Goal: Task Accomplishment & Management: Complete application form

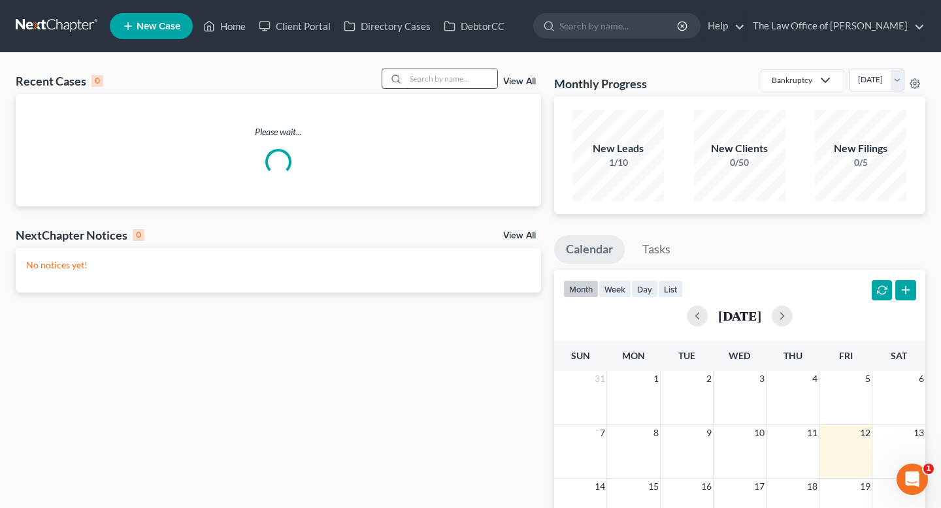
click at [437, 78] on input "search" at bounding box center [451, 78] width 91 height 19
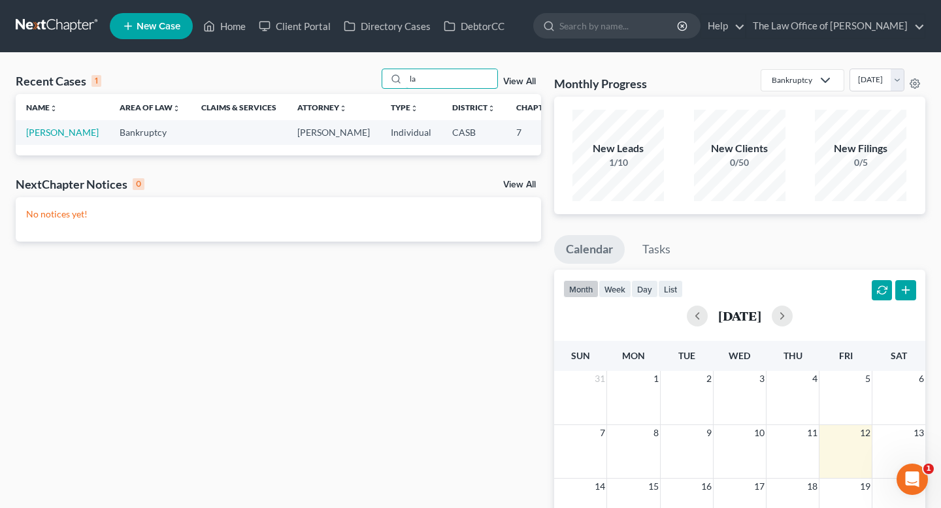
type input "l"
type input "[PERSON_NAME]"
click at [31, 133] on link "[PERSON_NAME]" at bounding box center [62, 132] width 73 height 11
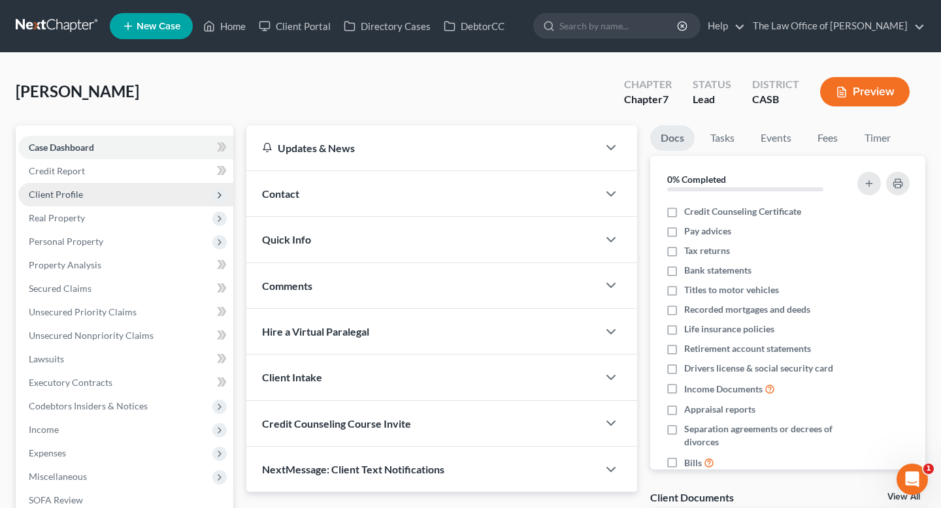
click at [84, 188] on span "Client Profile" at bounding box center [125, 195] width 215 height 24
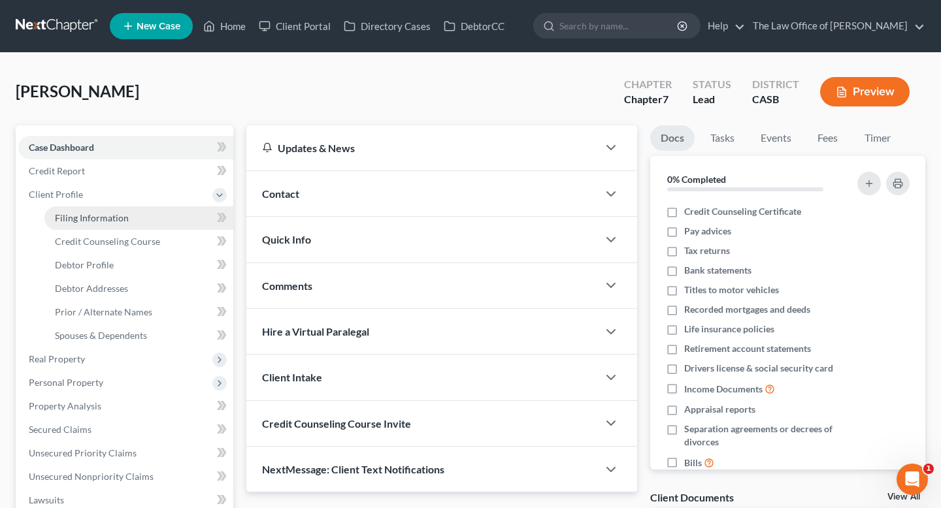
click at [122, 211] on link "Filing Information" at bounding box center [138, 218] width 189 height 24
select select "1"
select select "0"
select select "4"
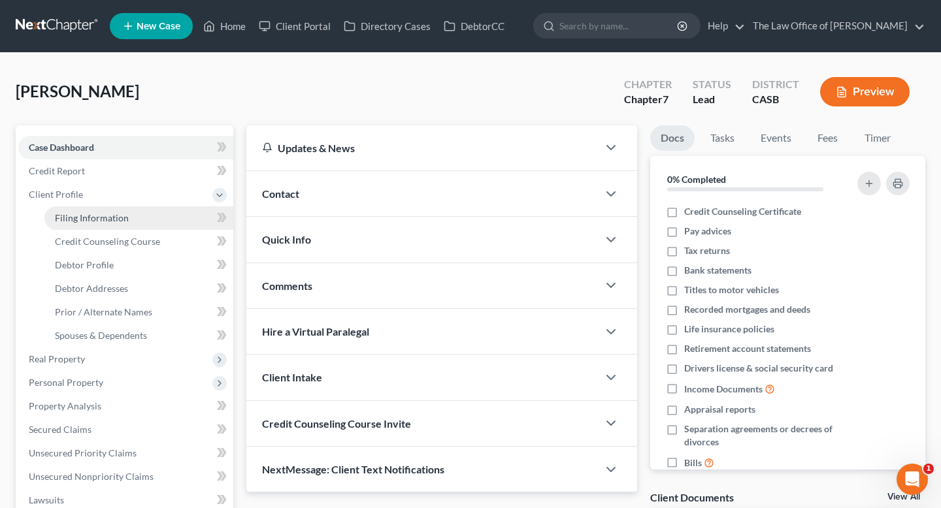
select select "1"
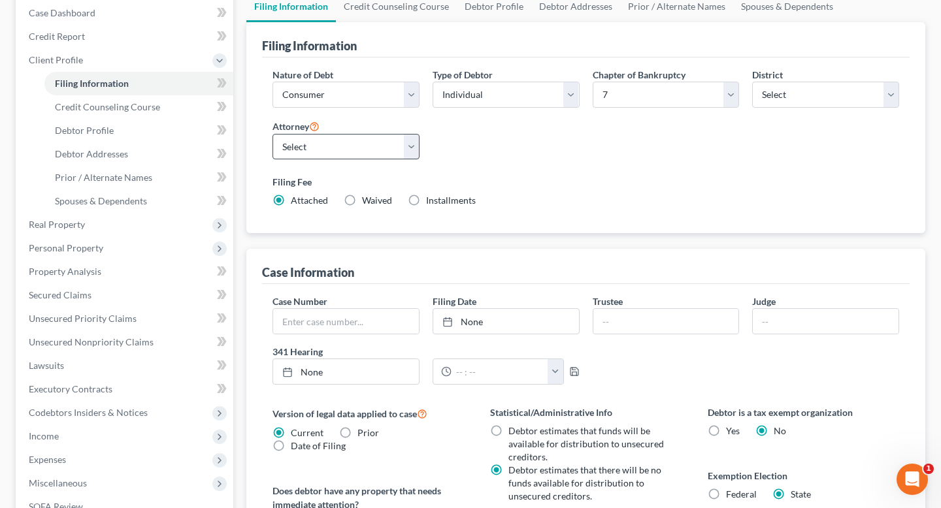
scroll to position [135, 0]
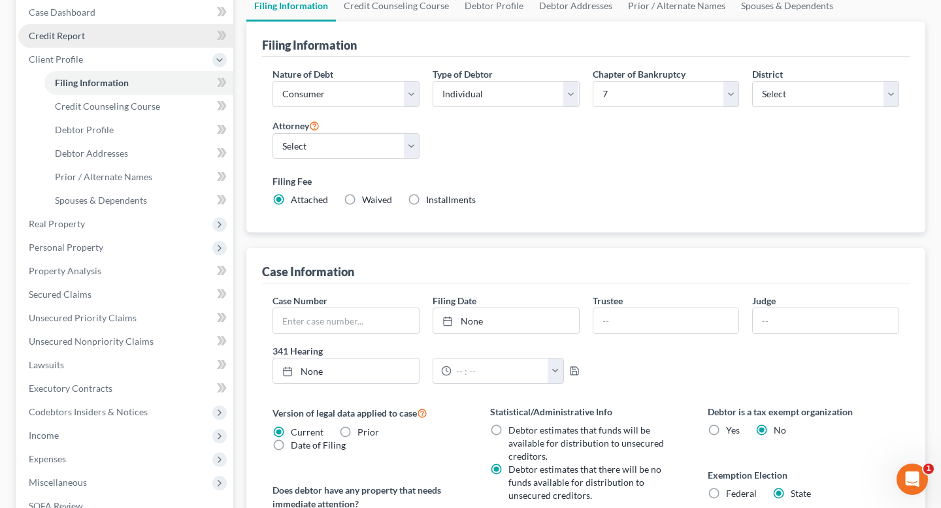
click at [122, 35] on link "Credit Report" at bounding box center [125, 36] width 215 height 24
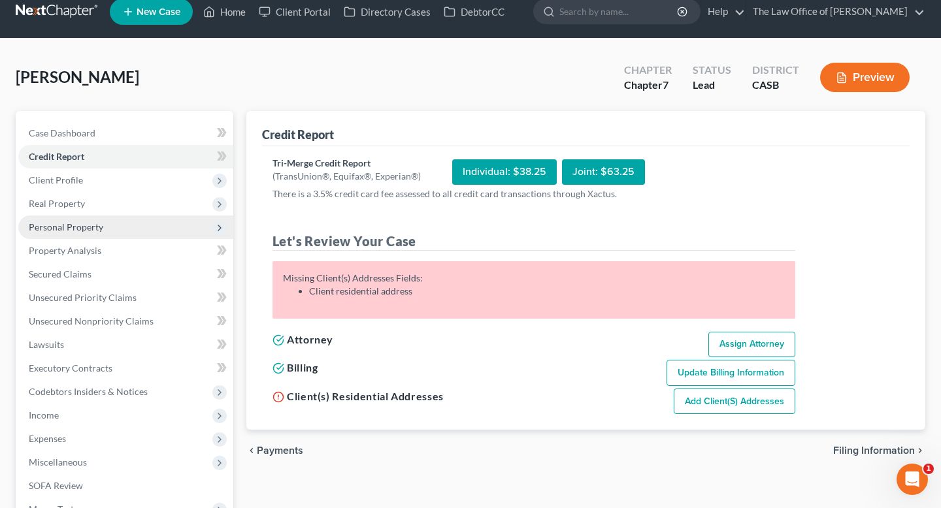
scroll to position [15, 0]
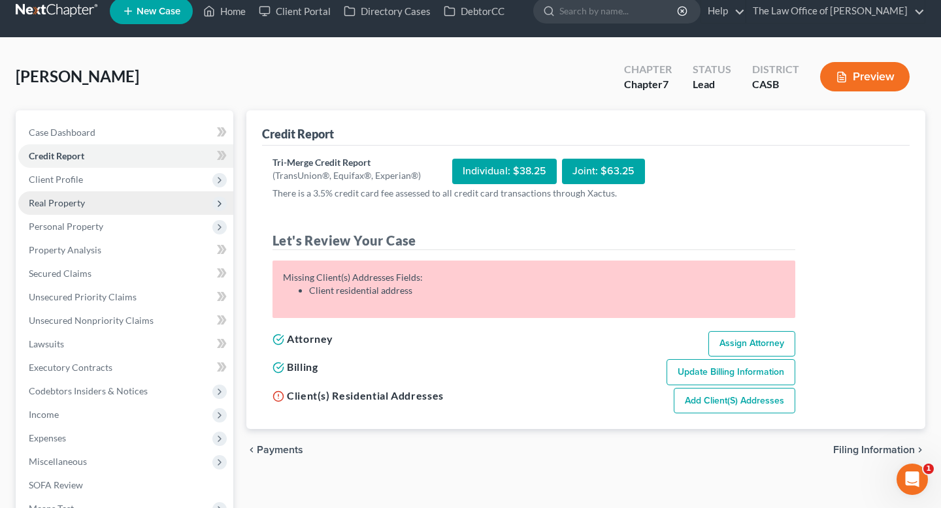
click at [122, 195] on span "Real Property" at bounding box center [125, 203] width 215 height 24
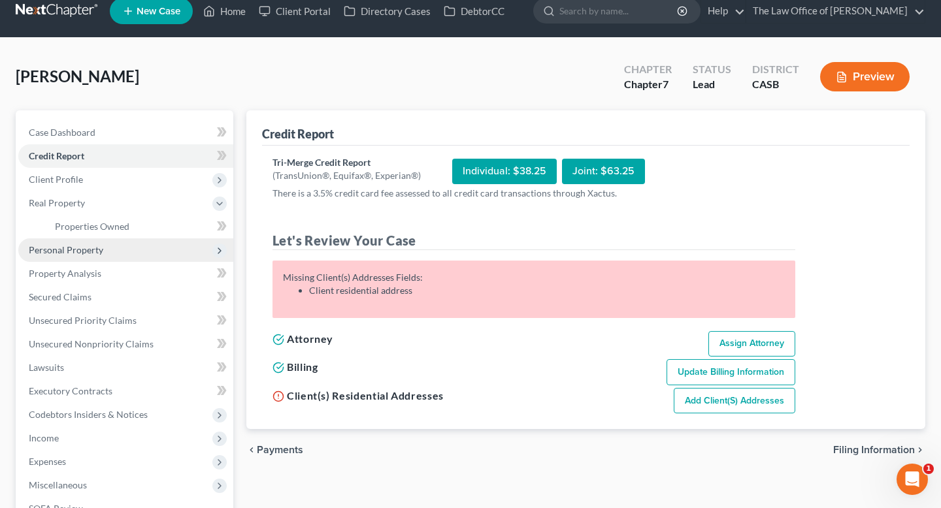
click at [110, 250] on span "Personal Property" at bounding box center [125, 250] width 215 height 24
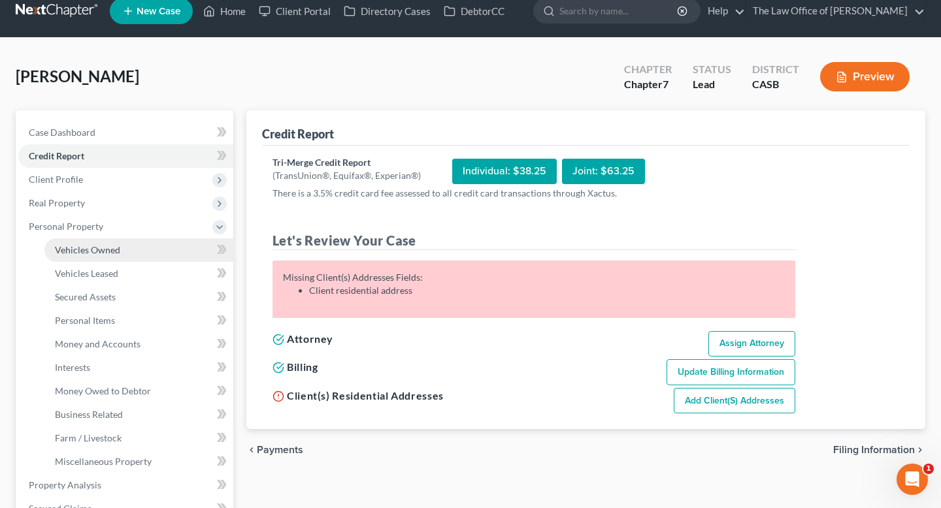
click at [109, 257] on link "Vehicles Owned" at bounding box center [138, 250] width 189 height 24
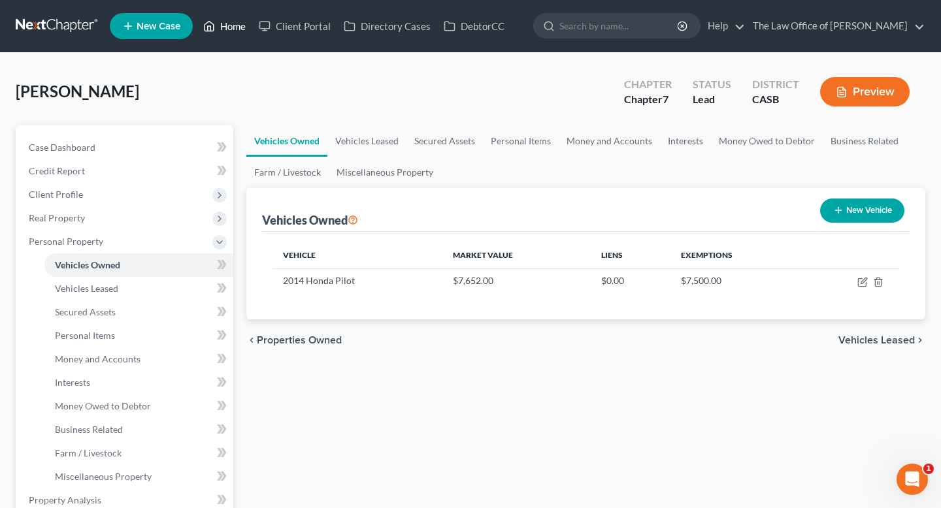
click at [226, 26] on link "Home" at bounding box center [225, 26] width 56 height 24
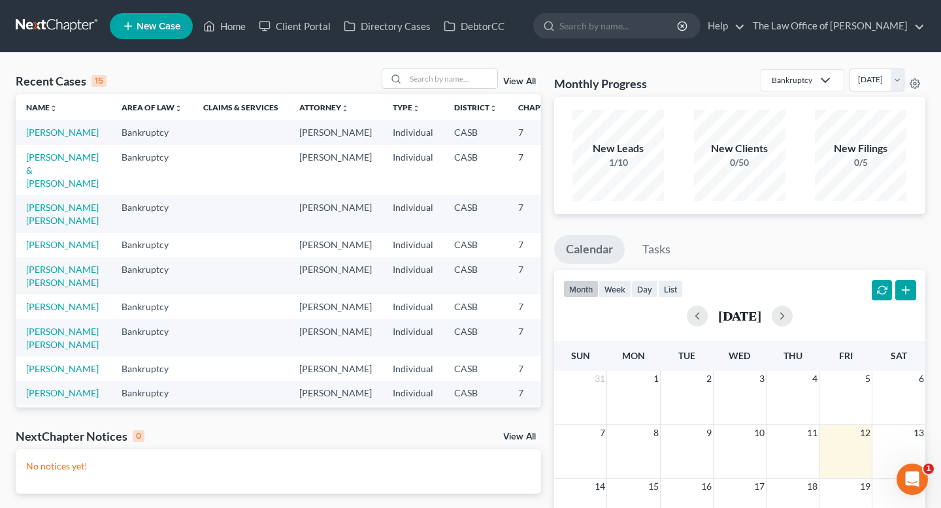
click at [165, 23] on span "New Case" at bounding box center [159, 27] width 44 height 10
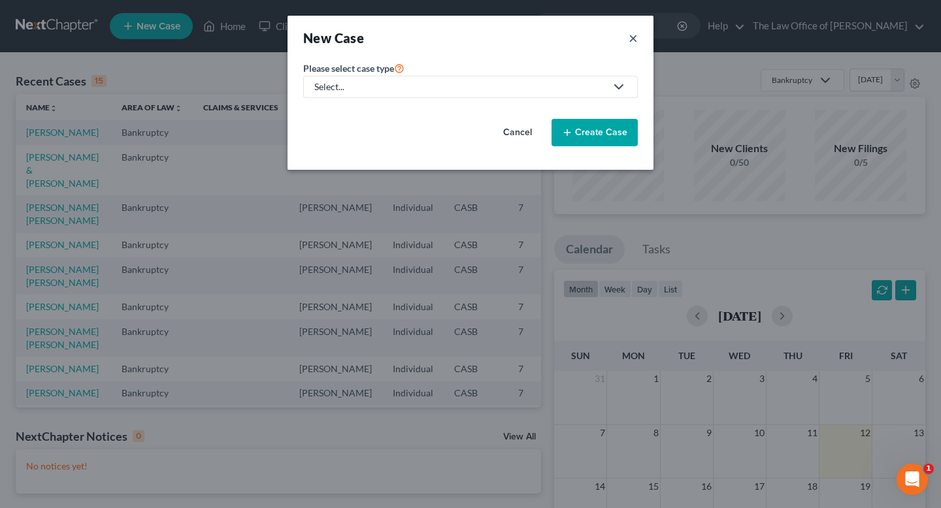
click at [636, 41] on button "×" at bounding box center [632, 38] width 9 height 18
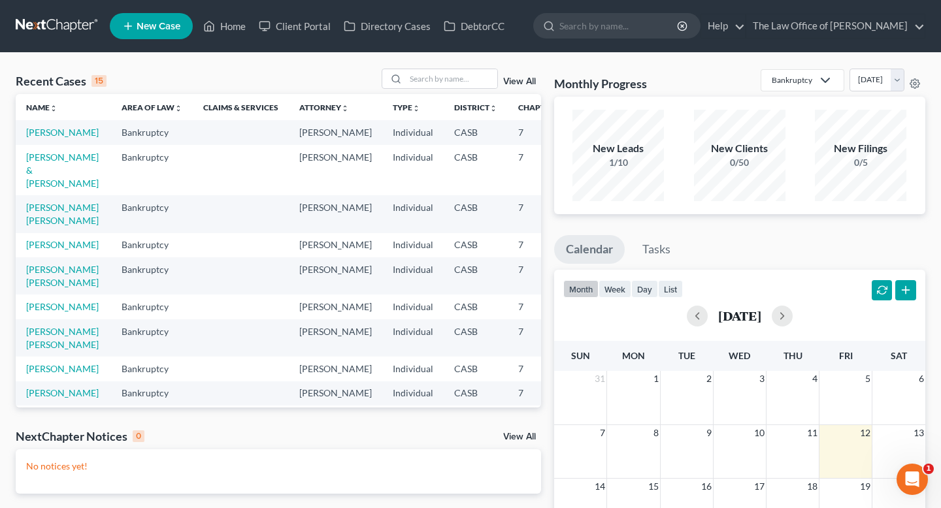
click at [416, 54] on div "Recent Cases 15 View All Name unfold_more expand_more expand_less Area of Law u…" at bounding box center [470, 392] width 941 height 678
click at [418, 70] on input "search" at bounding box center [451, 78] width 91 height 19
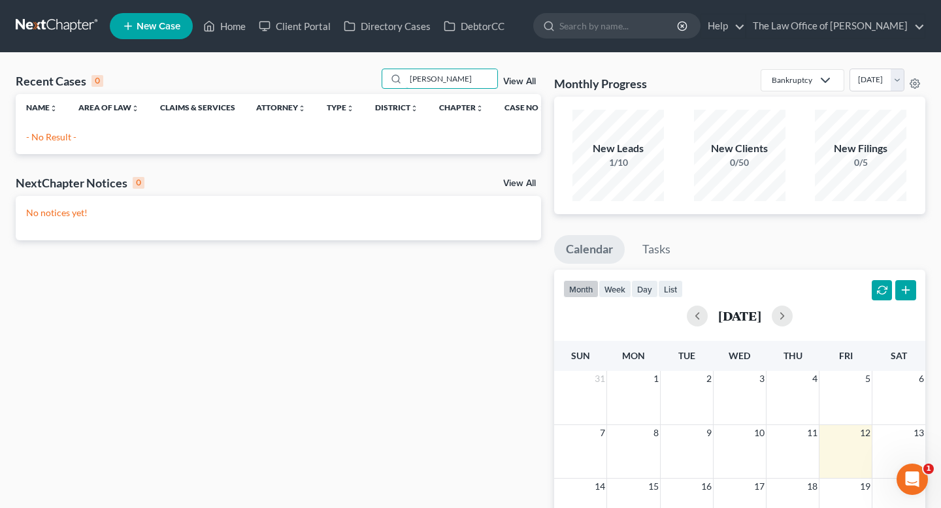
type input "[PERSON_NAME]"
click at [144, 27] on span "New Case" at bounding box center [159, 27] width 44 height 10
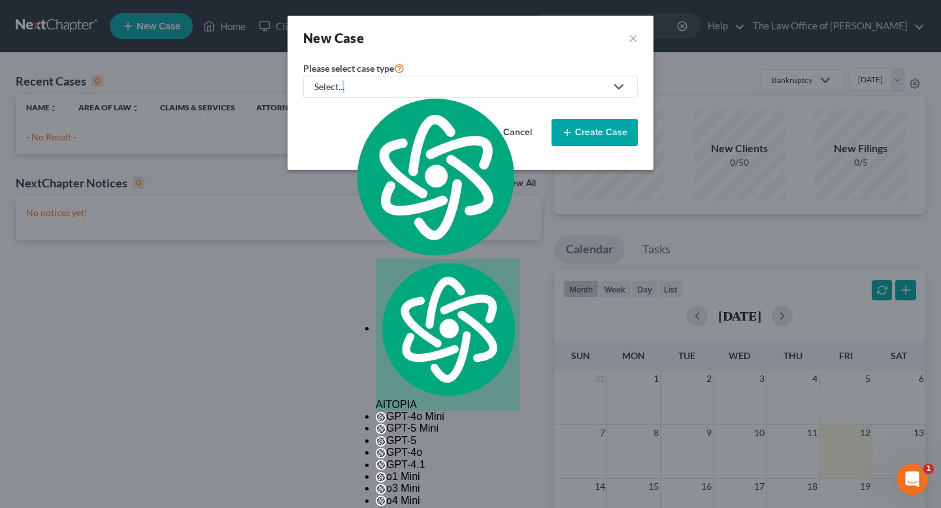
type textarea "."
click at [343, 88] on div "Select..." at bounding box center [459, 86] width 291 height 13
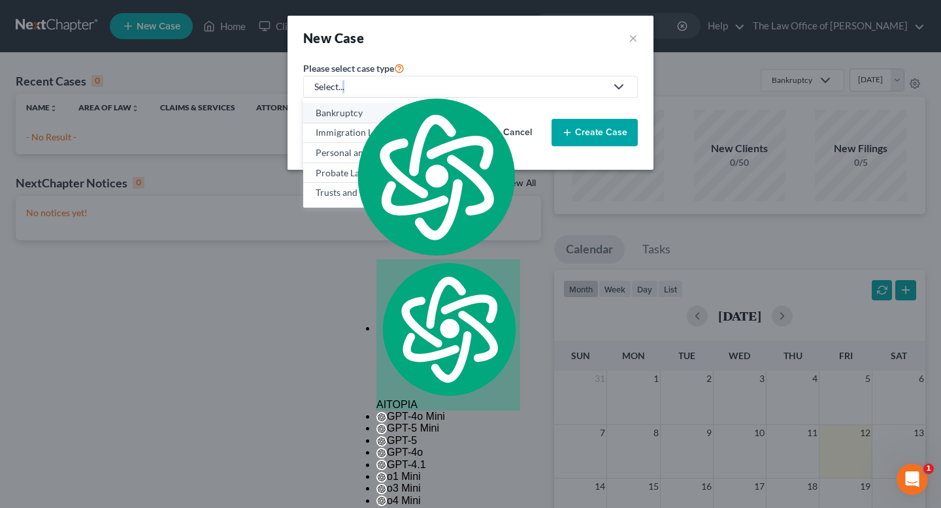
click at [325, 111] on div "Bankruptcy" at bounding box center [378, 112] width 125 height 13
select select "10"
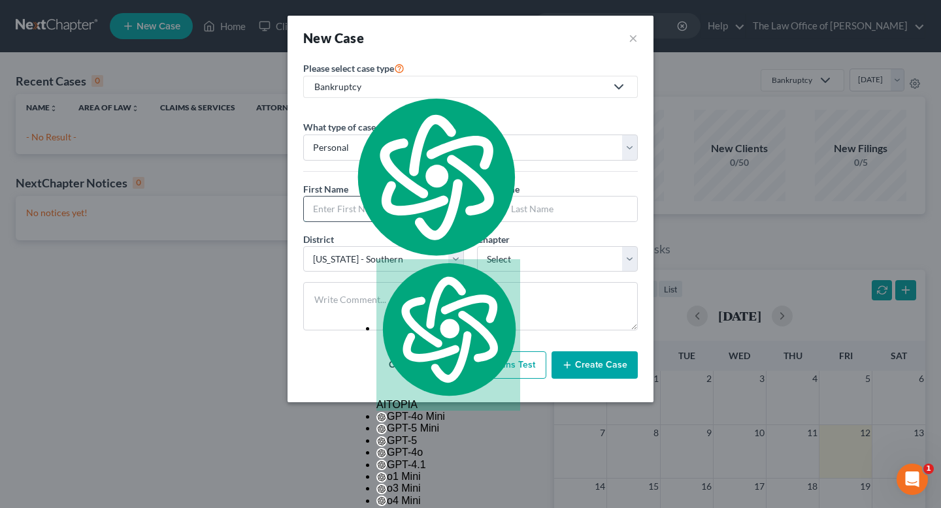
click at [382, 204] on input "text" at bounding box center [383, 209] width 159 height 25
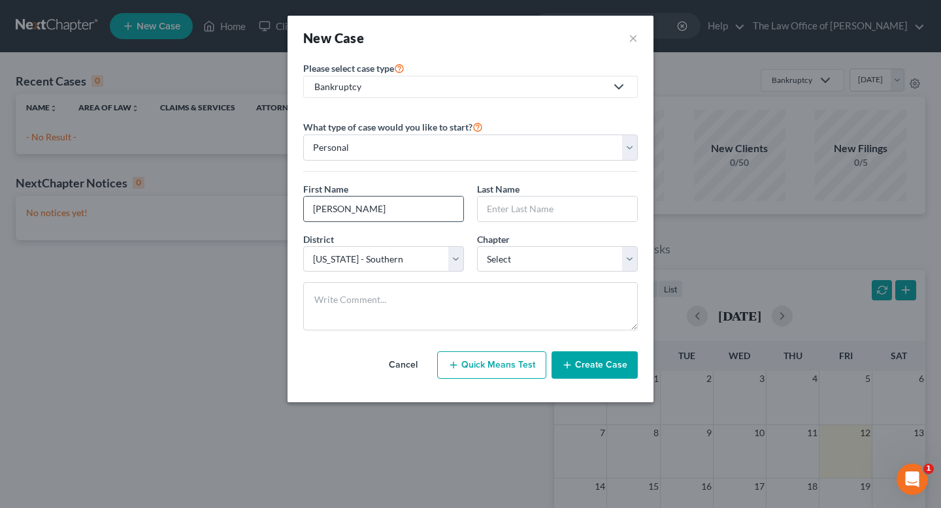
type input "[PERSON_NAME]"
drag, startPoint x: 527, startPoint y: 212, endPoint x: 454, endPoint y: 204, distance: 73.0
click at [455, 204] on div "First Name * [PERSON_NAME] Last Name * [PERSON_NAME]" at bounding box center [471, 207] width 348 height 50
click at [407, 204] on input "[PERSON_NAME]" at bounding box center [383, 209] width 159 height 25
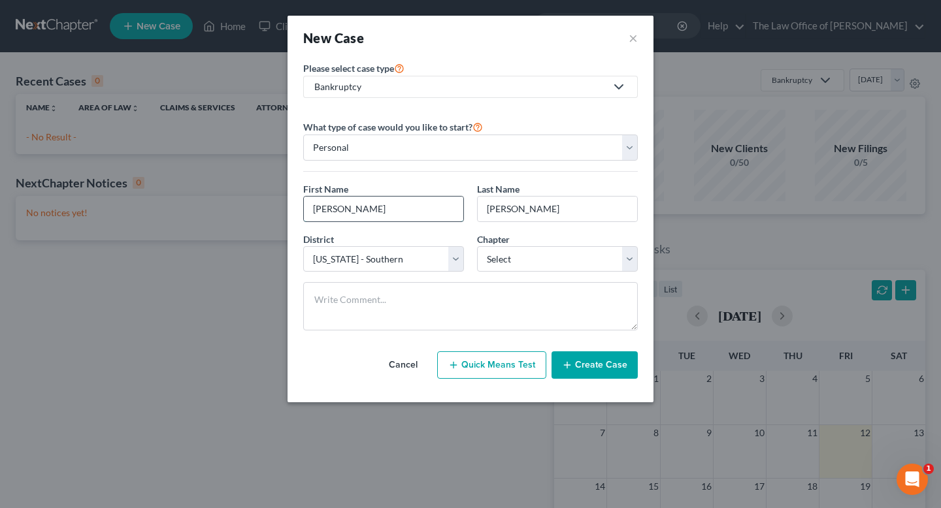
type input "[PERSON_NAME]"
click at [538, 264] on select "Select 7 11 12 13" at bounding box center [557, 259] width 161 height 26
select select "0"
click at [477, 246] on select "Select 7 11 12 13" at bounding box center [557, 259] width 161 height 26
click at [385, 296] on textarea at bounding box center [470, 306] width 334 height 48
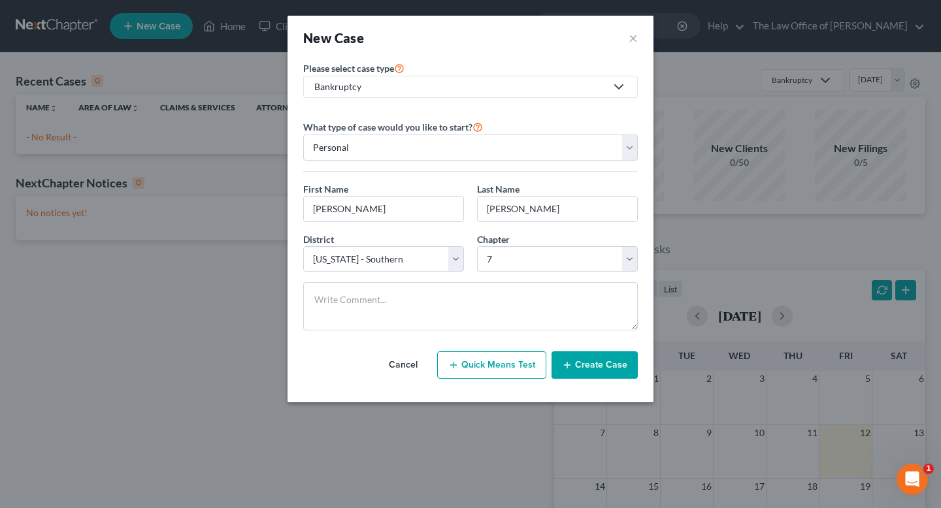
click at [581, 361] on button "Create Case" at bounding box center [594, 364] width 86 height 27
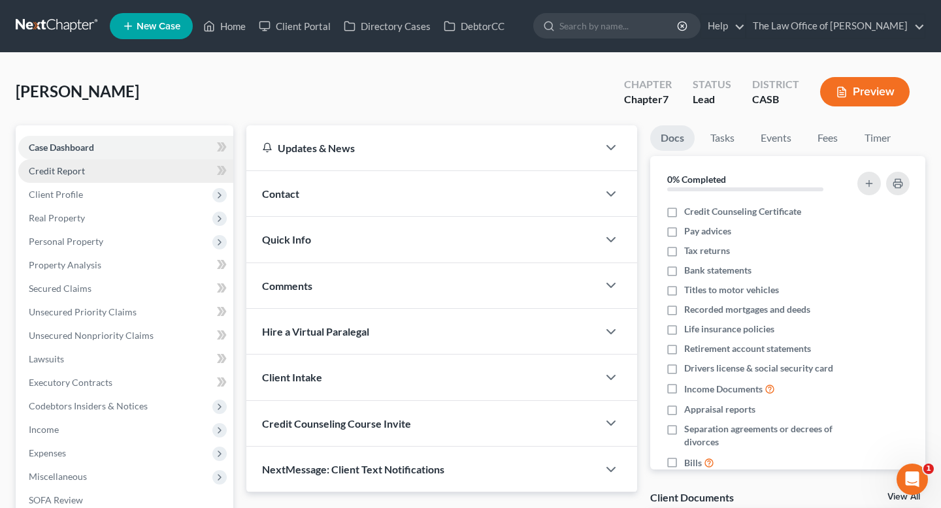
click at [83, 165] on span "Credit Report" at bounding box center [57, 170] width 56 height 11
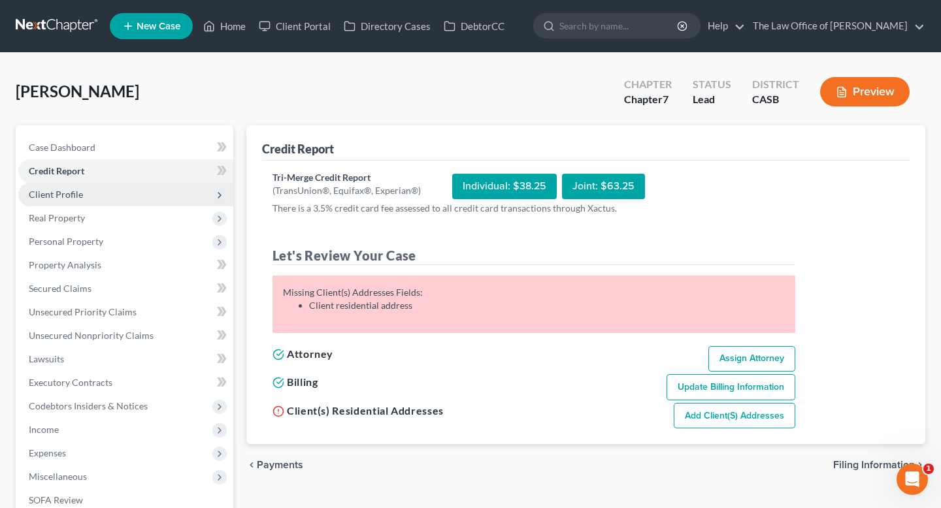
click at [112, 199] on span "Client Profile" at bounding box center [125, 195] width 215 height 24
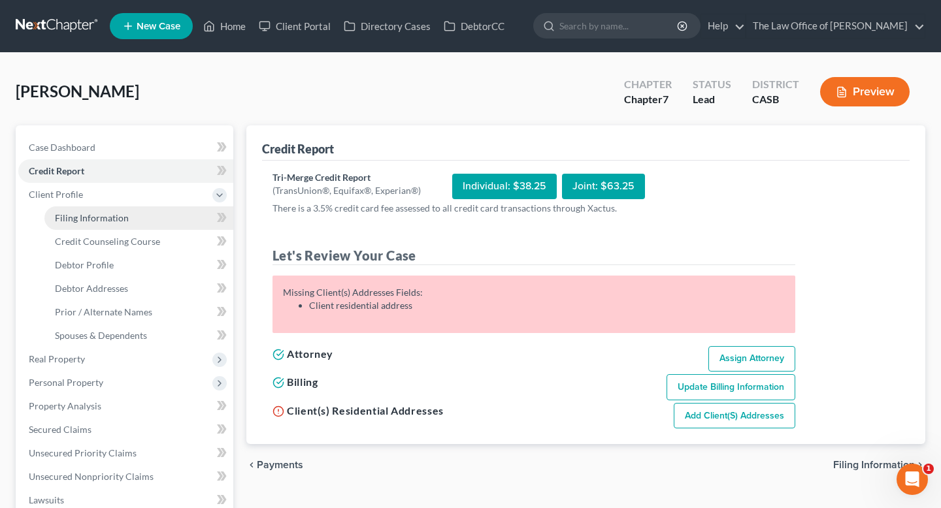
click at [131, 220] on link "Filing Information" at bounding box center [138, 218] width 189 height 24
select select "1"
select select "0"
select select "10"
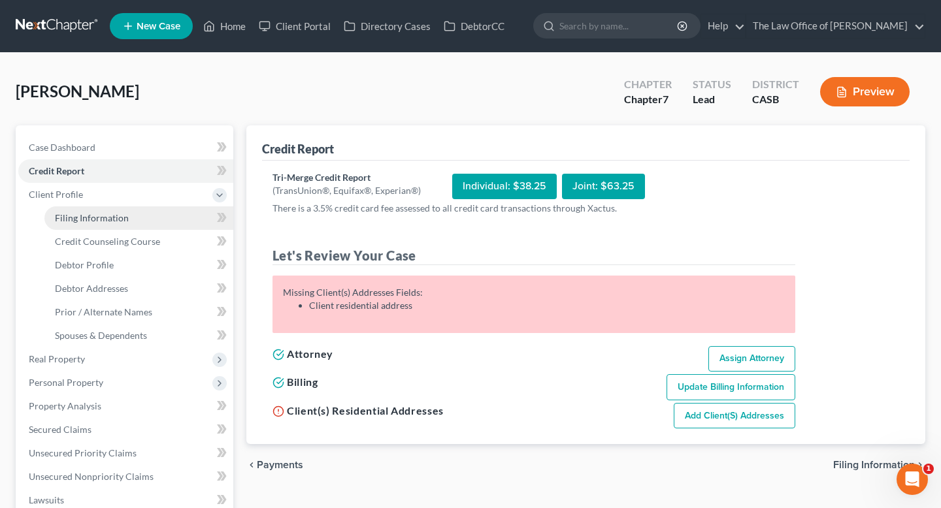
select select "0"
select select "4"
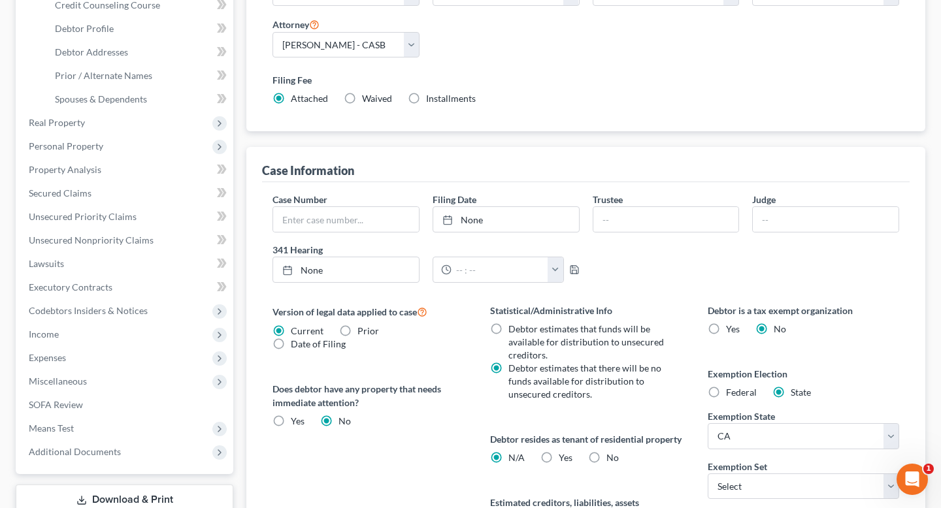
scroll to position [285, 0]
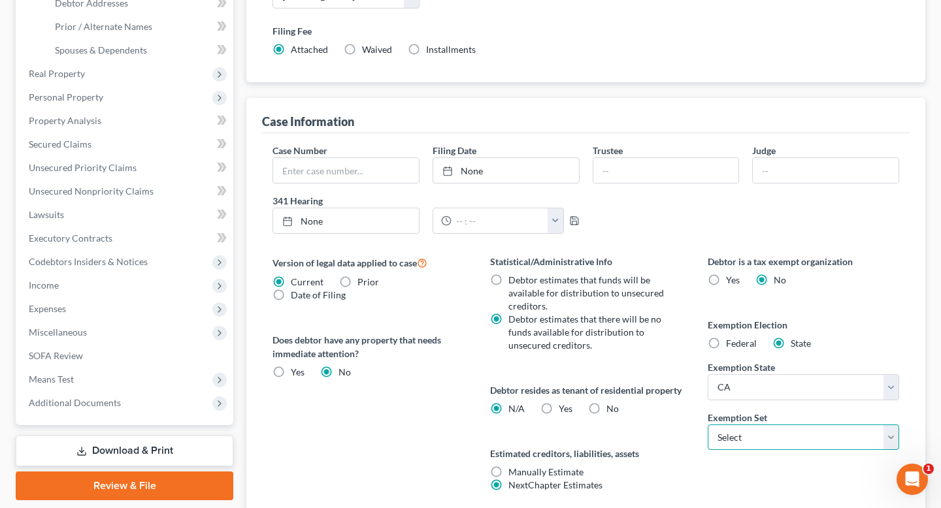
click at [734, 444] on select "Select 703 704" at bounding box center [802, 438] width 191 height 26
select select "0"
click at [707, 425] on select "Select 703 704" at bounding box center [802, 438] width 191 height 26
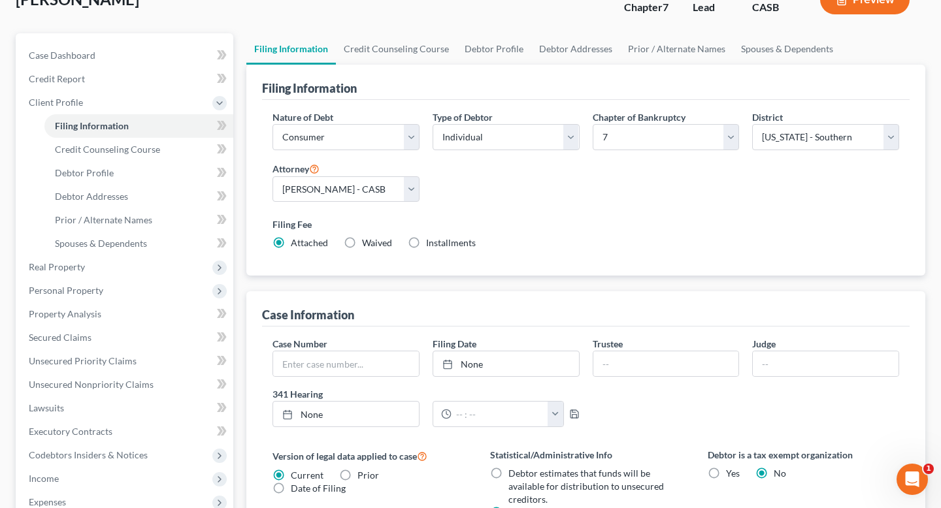
scroll to position [89, 0]
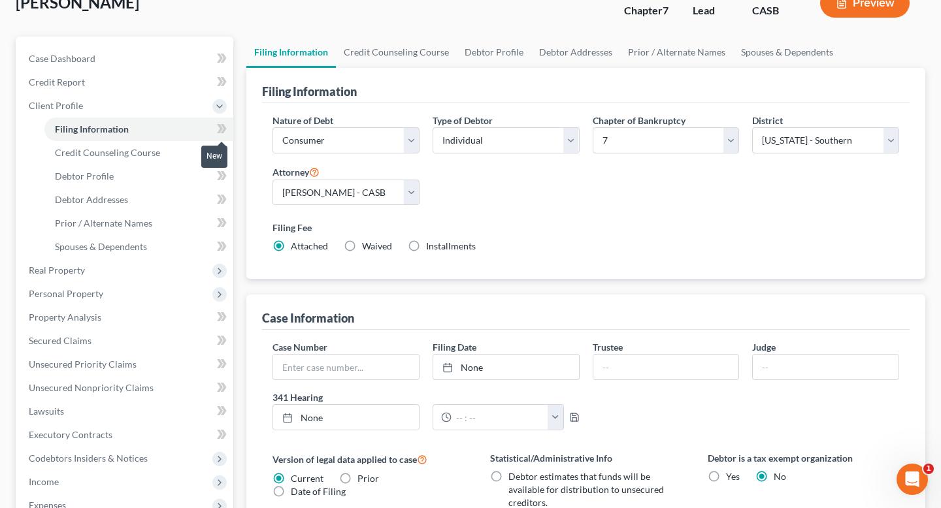
click at [220, 125] on icon at bounding box center [220, 128] width 6 height 9
click at [186, 148] on link "Credit Counseling Course" at bounding box center [138, 153] width 189 height 24
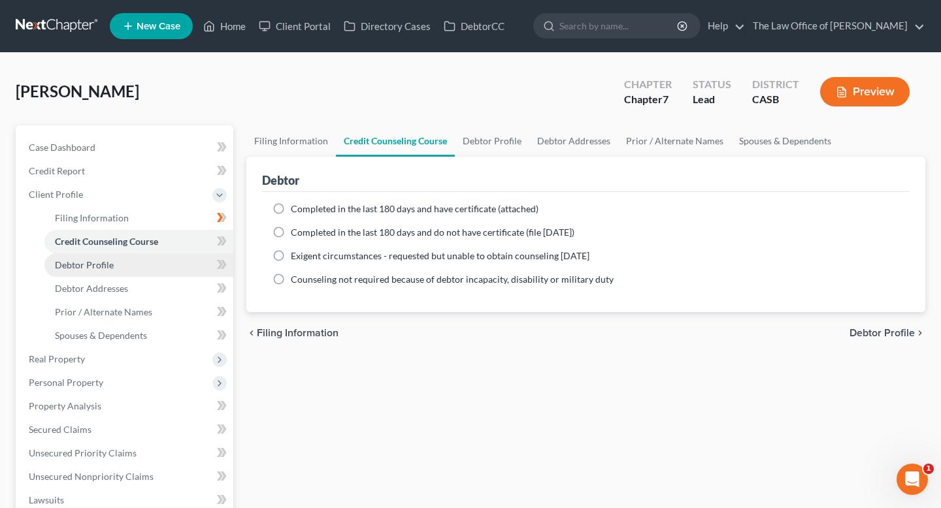
click at [150, 264] on link "Debtor Profile" at bounding box center [138, 265] width 189 height 24
select select "0"
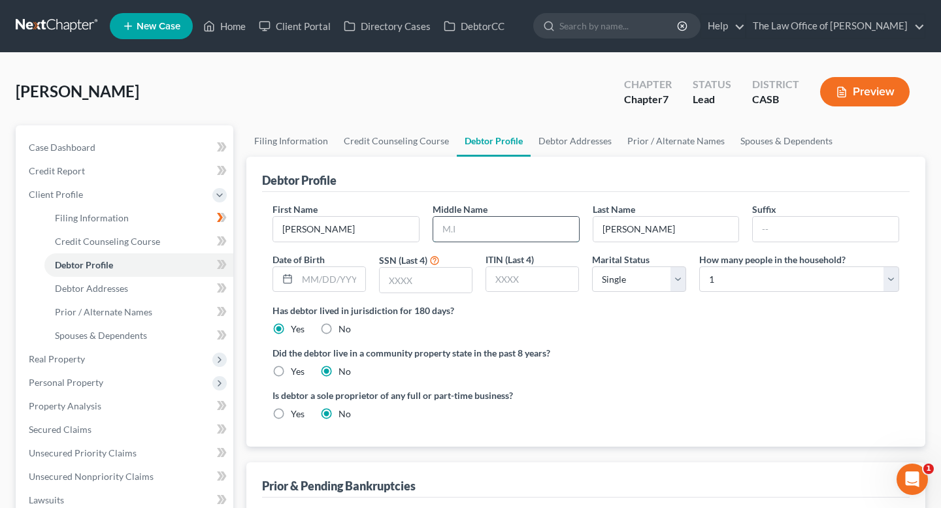
click at [489, 233] on input "text" at bounding box center [506, 229] width 146 height 25
type input "Catalina"
click at [642, 282] on select "Select Single Married Separated Divorced Widowed" at bounding box center [638, 280] width 93 height 26
select select "1"
click at [592, 267] on select "Select Single Married Separated Divorced Widowed" at bounding box center [638, 280] width 93 height 26
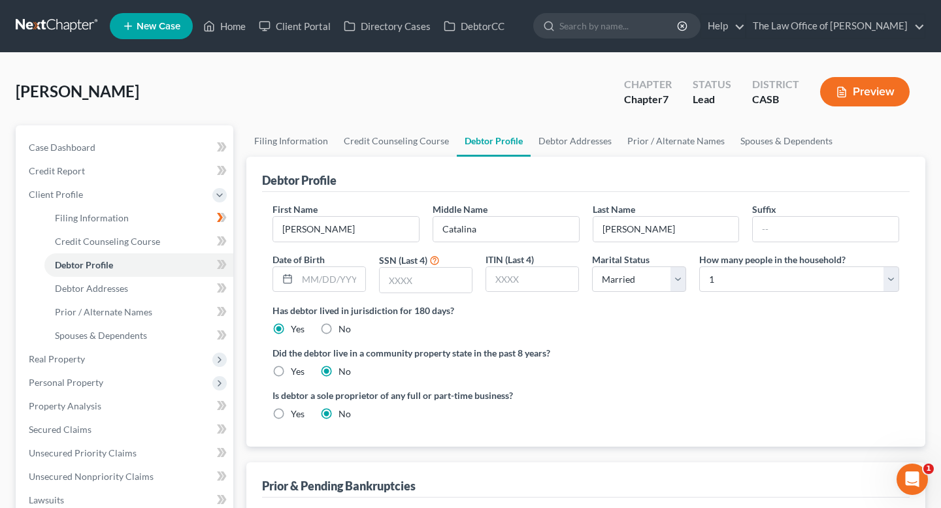
click at [645, 253] on label "Marital Status" at bounding box center [620, 260] width 57 height 14
click at [644, 270] on select "Select Single Married Separated Divorced Widowed" at bounding box center [638, 280] width 93 height 26
click at [592, 267] on select "Select Single Married Separated Divorced Widowed" at bounding box center [638, 280] width 93 height 26
click at [759, 270] on select "Select 1 2 3 4 5 6 7 8 9 10 11 12 13 14 15 16 17 18 19 20" at bounding box center [799, 280] width 200 height 26
select select "1"
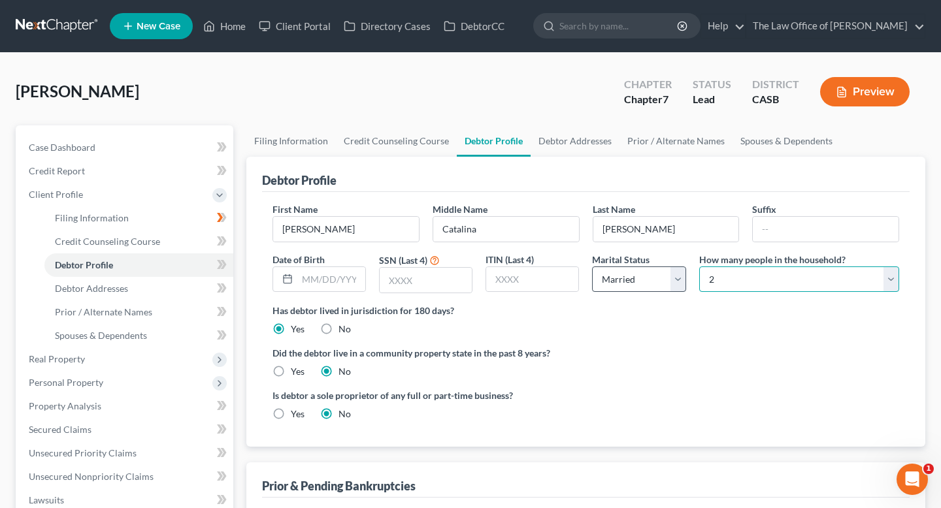
click at [699, 267] on select "Select 1 2 3 4 5 6 7 8 9 10 11 12 13 14 15 16 17 18 19 20" at bounding box center [799, 280] width 200 height 26
click at [615, 278] on select "Select Single Married Separated Divorced Widowed" at bounding box center [638, 280] width 93 height 26
click at [592, 267] on select "Select Single Married Separated Divorced Widowed" at bounding box center [638, 280] width 93 height 26
click at [321, 271] on input "text" at bounding box center [331, 279] width 68 height 25
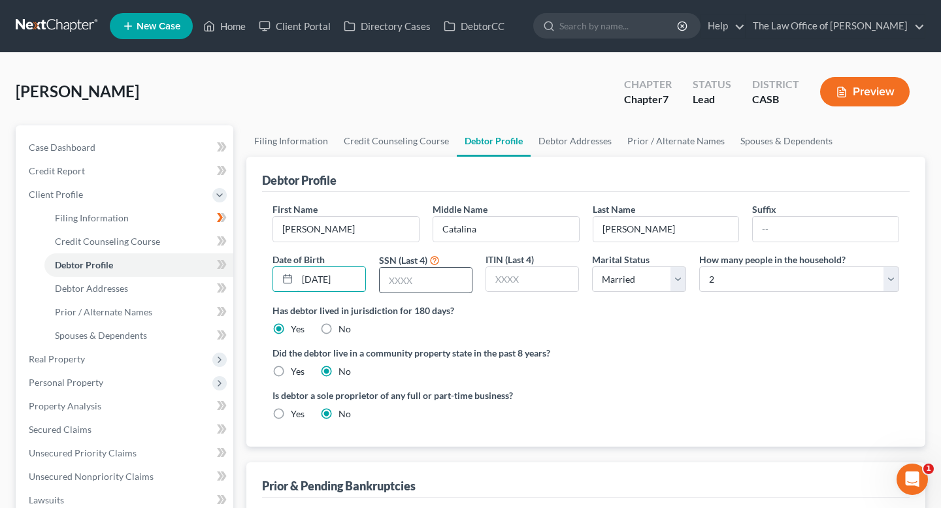
type input "[DATE]"
click at [434, 285] on input "text" at bounding box center [426, 280] width 92 height 25
type input "5680"
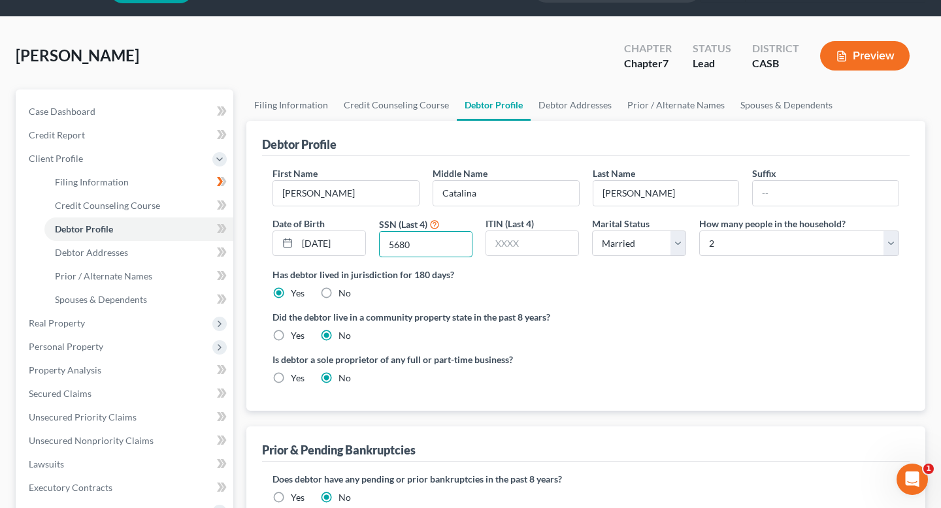
scroll to position [37, 0]
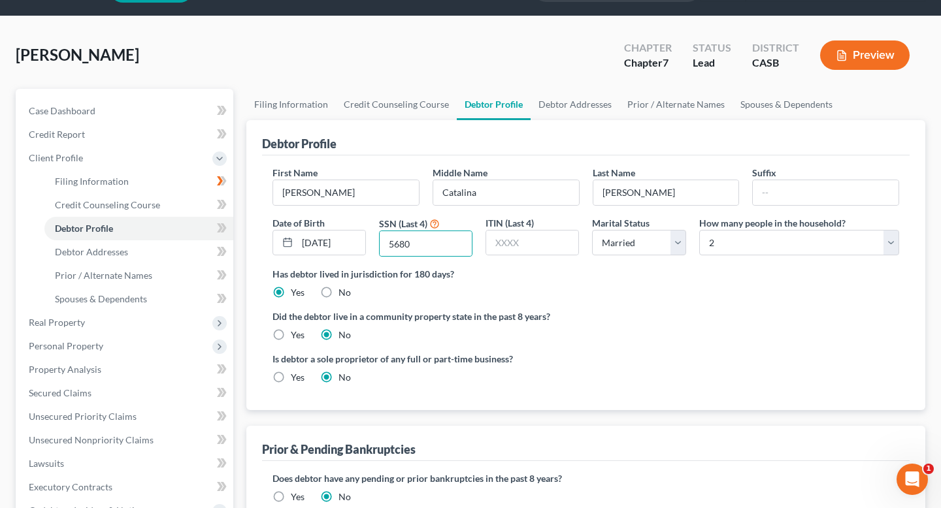
click at [291, 333] on label "Yes" at bounding box center [298, 335] width 14 height 13
click at [296, 333] on input "Yes" at bounding box center [300, 333] width 8 height 8
radio input "true"
radio input "false"
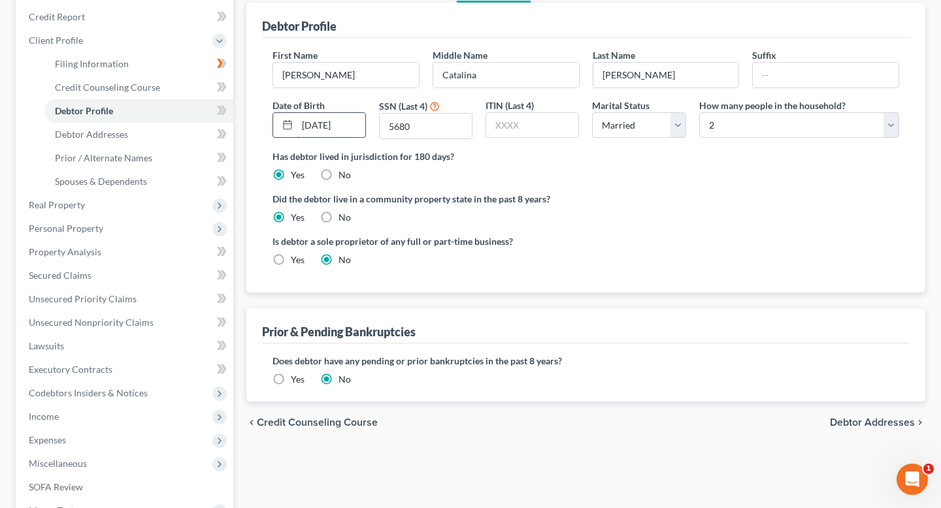
scroll to position [146, 0]
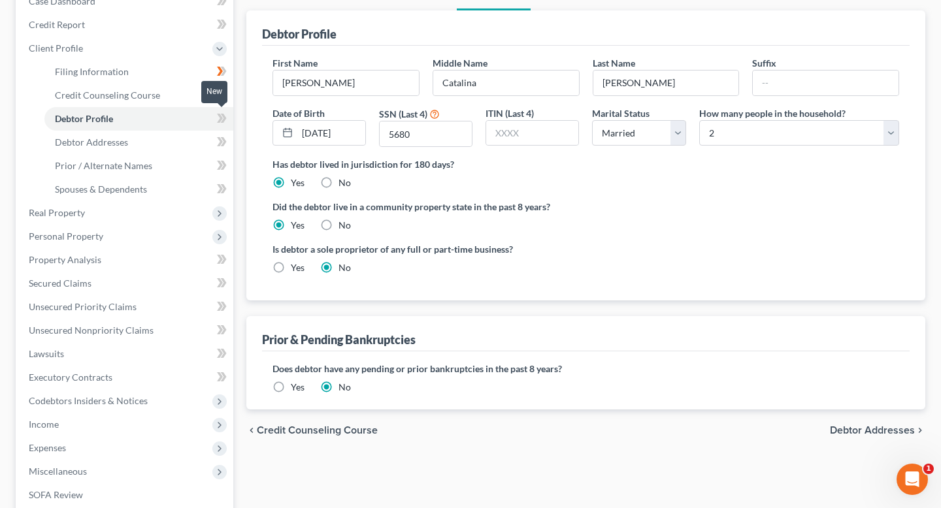
click at [229, 120] on span at bounding box center [221, 120] width 23 height 20
click at [843, 432] on span "Debtor Addresses" at bounding box center [872, 430] width 85 height 10
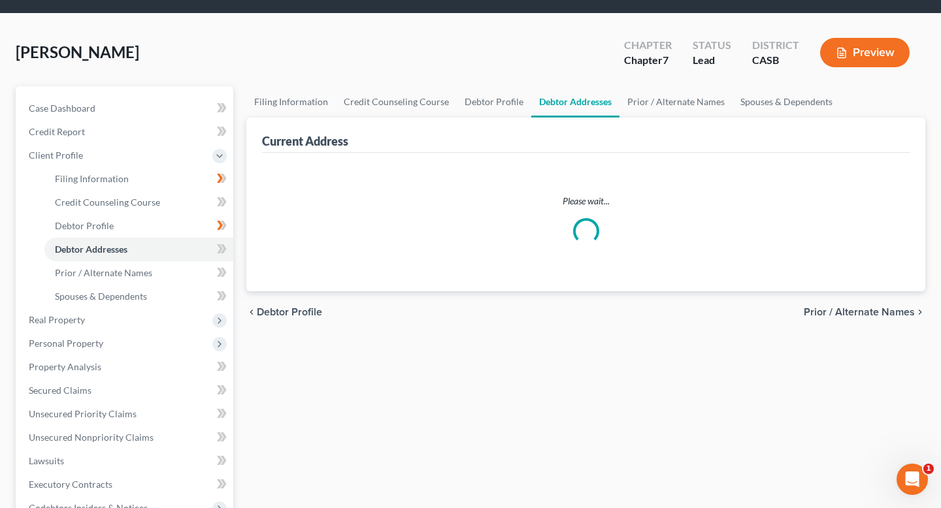
scroll to position [5, 0]
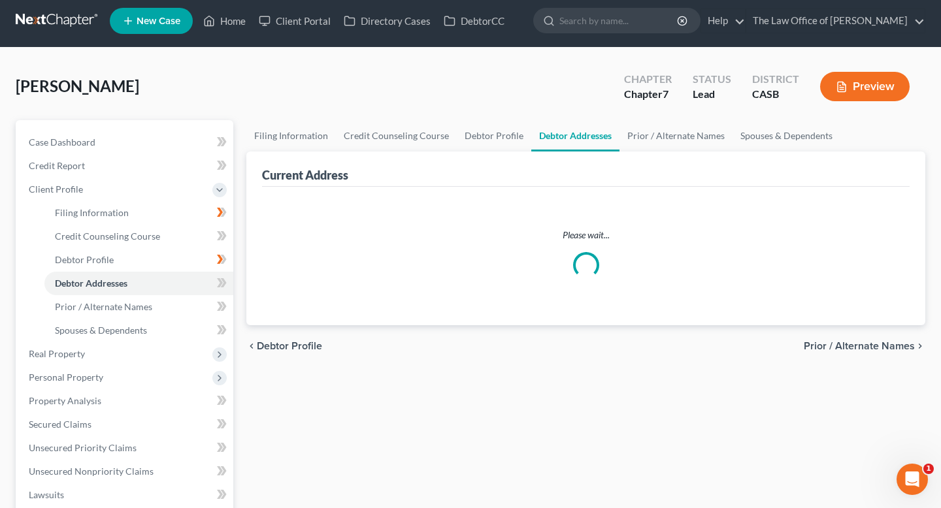
select select "0"
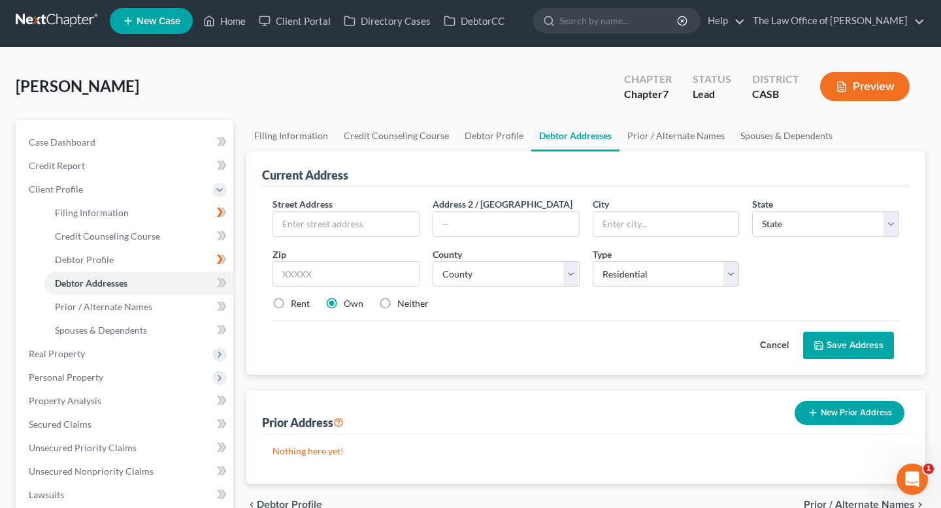
scroll to position [0, 0]
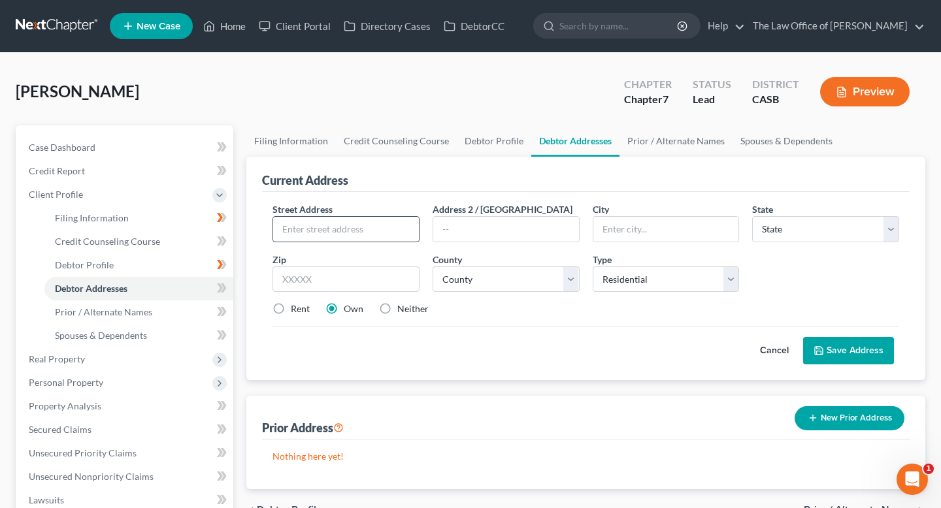
click at [371, 229] on input "text" at bounding box center [346, 229] width 146 height 25
type input "[STREET_ADDRESS]"
type input "Chula Vista"
select select "4"
type input "91911"
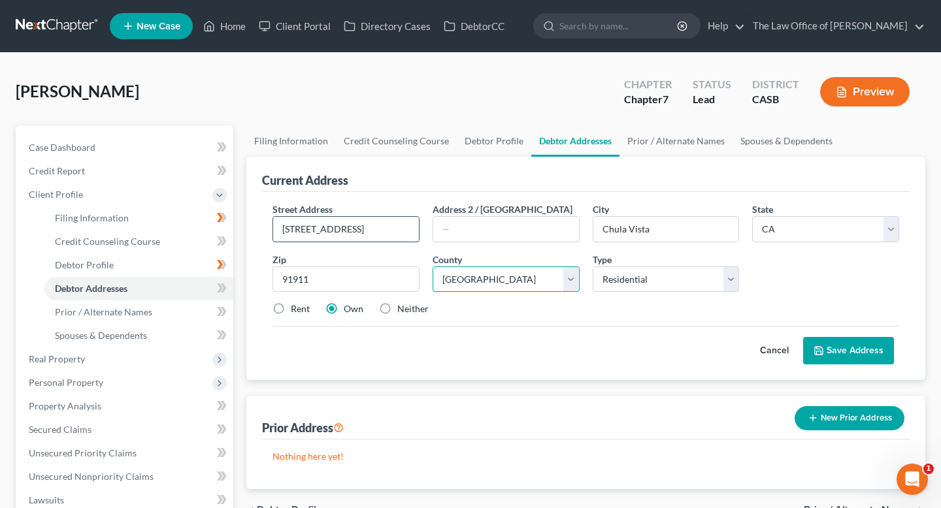
select select "36"
click at [291, 316] on label "Rent" at bounding box center [300, 308] width 19 height 13
click at [296, 311] on input "Rent" at bounding box center [300, 306] width 8 height 8
radio input "true"
click at [871, 353] on button "Save Address" at bounding box center [848, 350] width 91 height 27
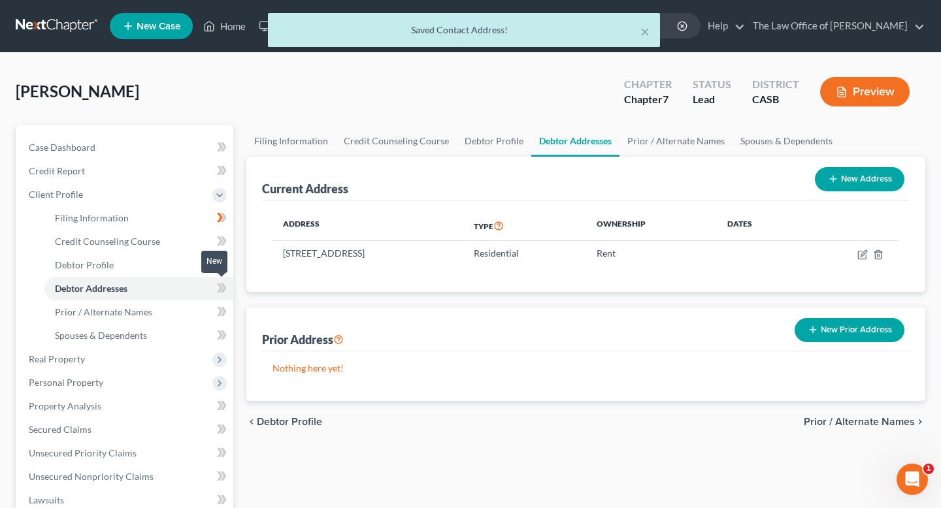
click at [215, 286] on span at bounding box center [221, 290] width 23 height 20
click at [178, 307] on link "Prior / Alternate Names" at bounding box center [138, 313] width 189 height 24
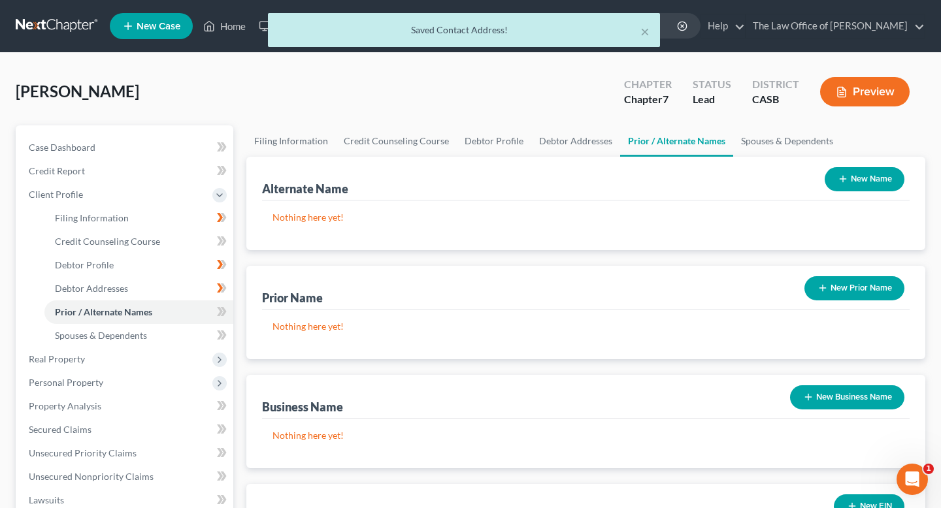
click at [852, 182] on button "New Name" at bounding box center [864, 179] width 80 height 24
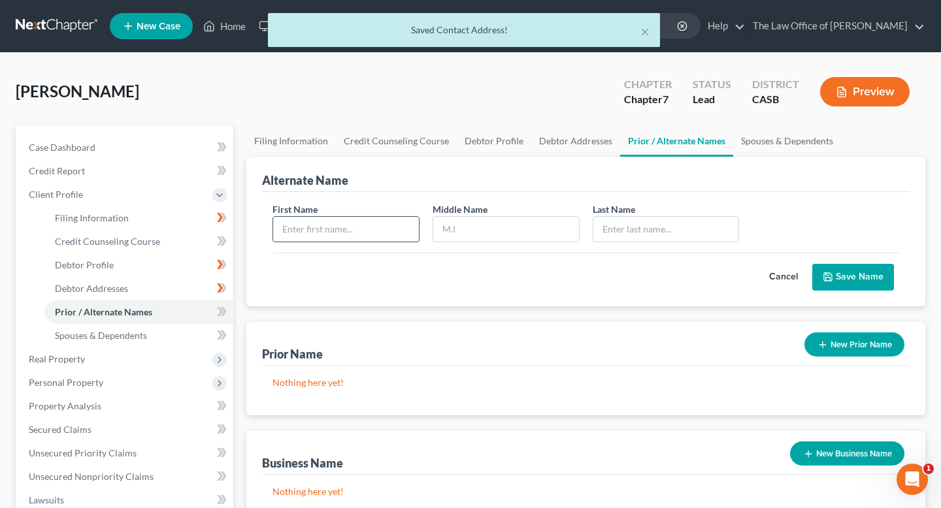
click at [388, 223] on input "text" at bounding box center [346, 229] width 146 height 25
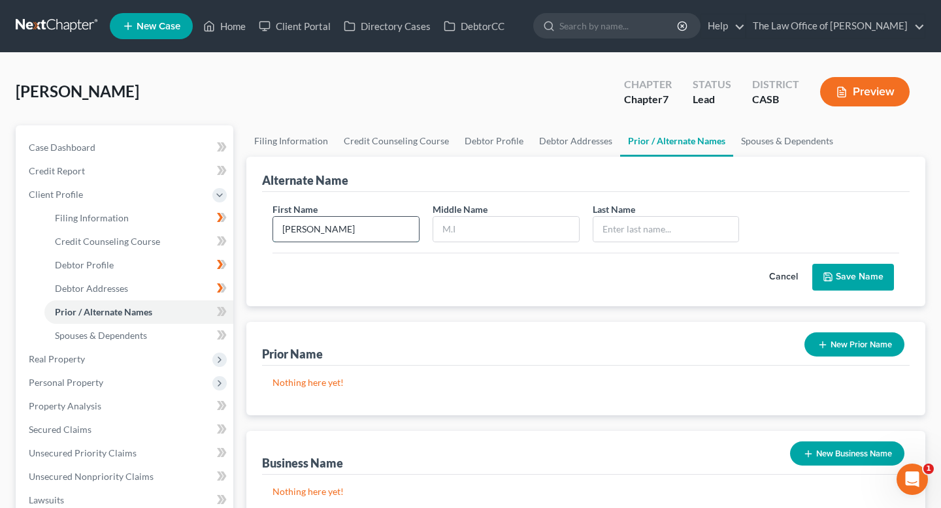
drag, startPoint x: 387, startPoint y: 223, endPoint x: 404, endPoint y: 221, distance: 17.1
click at [402, 221] on input "[PERSON_NAME]" at bounding box center [346, 229] width 146 height 25
type input "[PERSON_NAME] [PERSON_NAME]"
type input "[PERSON_NAME]"
click at [874, 272] on button "Save Name" at bounding box center [853, 277] width 82 height 27
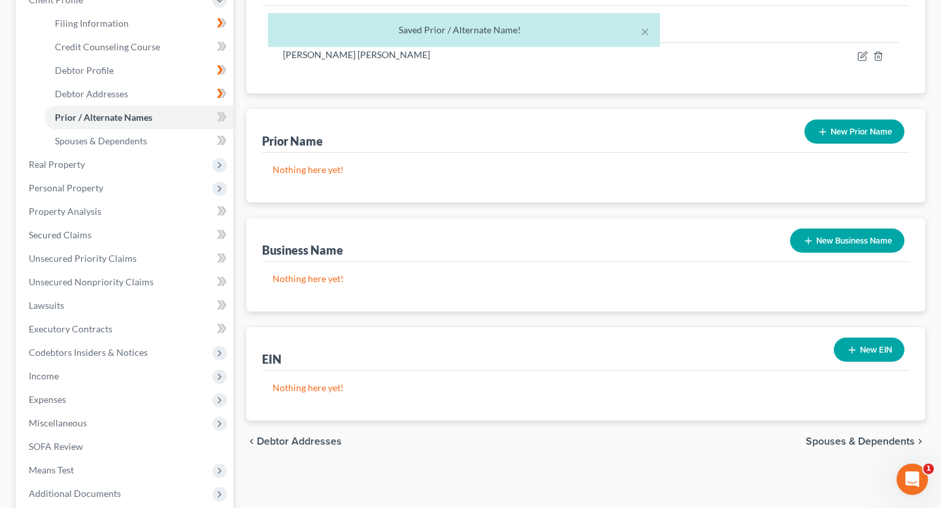
scroll to position [165, 0]
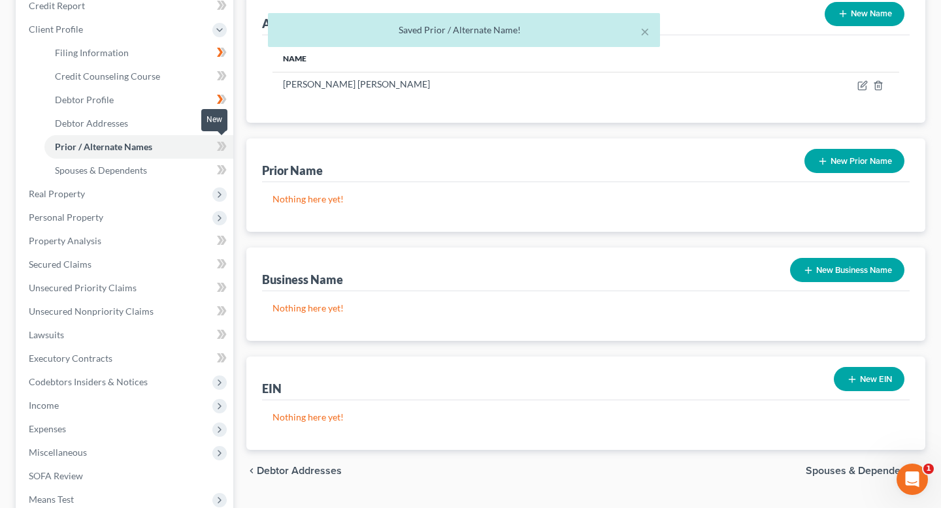
click at [221, 140] on icon at bounding box center [222, 146] width 10 height 16
click at [191, 174] on link "Spouses & Dependents" at bounding box center [138, 171] width 189 height 24
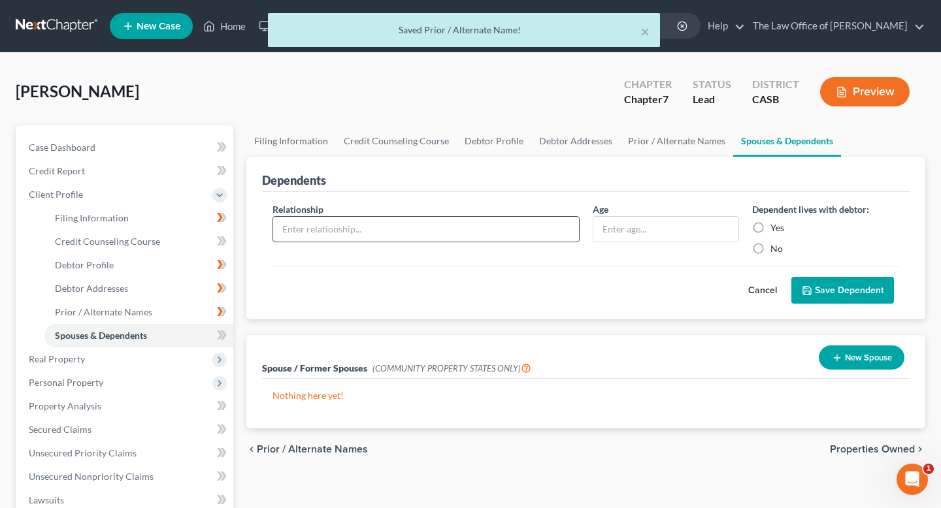
click at [406, 221] on input "text" at bounding box center [426, 229] width 306 height 25
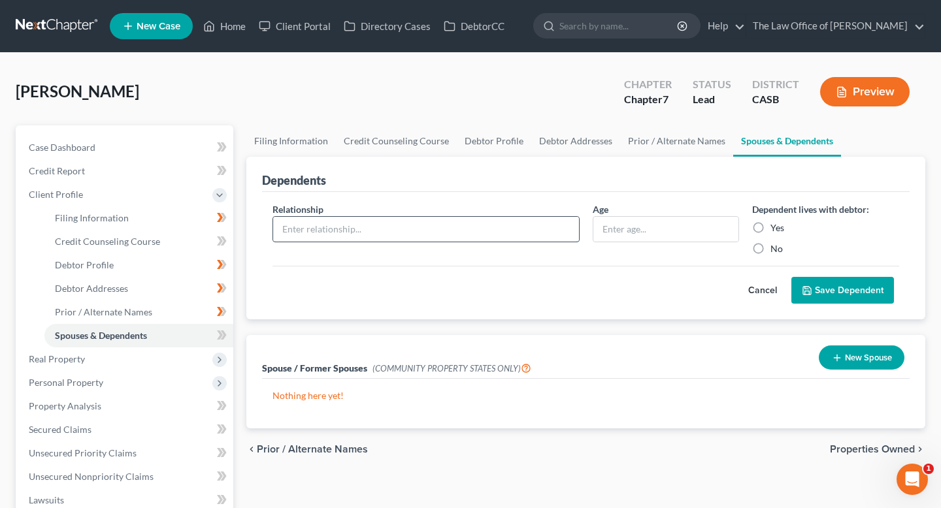
click at [338, 231] on input "text" at bounding box center [426, 229] width 306 height 25
click at [714, 276] on div "Cancel Save Dependent" at bounding box center [585, 285] width 626 height 39
click at [781, 287] on button "Cancel" at bounding box center [762, 291] width 57 height 26
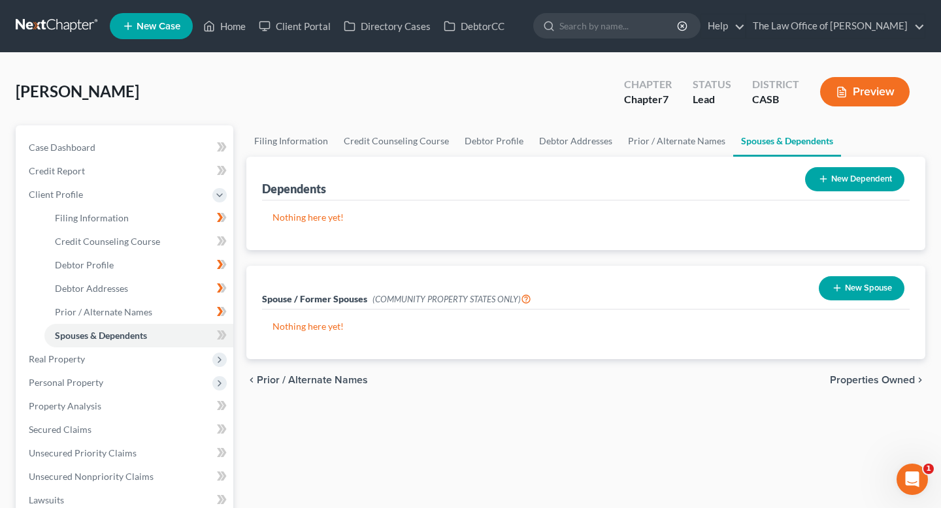
click at [839, 283] on icon "button" at bounding box center [837, 288] width 10 height 10
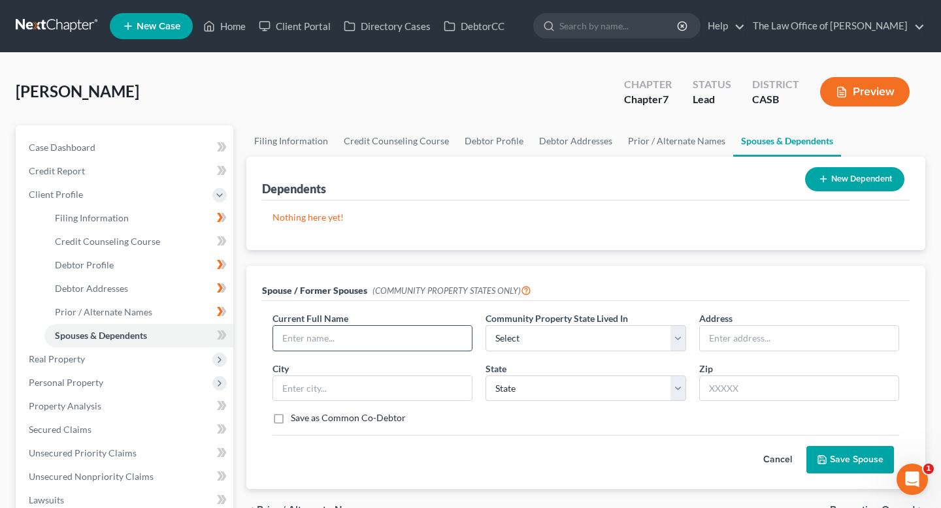
click at [361, 330] on input "text" at bounding box center [372, 338] width 199 height 25
type input "[PERSON_NAME]"
click at [548, 339] on select "Select AZ CA GU ID LA NV NM PR [GEOGRAPHIC_DATA] [GEOGRAPHIC_DATA] [GEOGRAPHIC_…" at bounding box center [585, 338] width 200 height 26
select select "1"
click at [485, 325] on select "Select AZ CA GU ID LA NV NM PR [GEOGRAPHIC_DATA] [GEOGRAPHIC_DATA] [GEOGRAPHIC_…" at bounding box center [585, 338] width 200 height 26
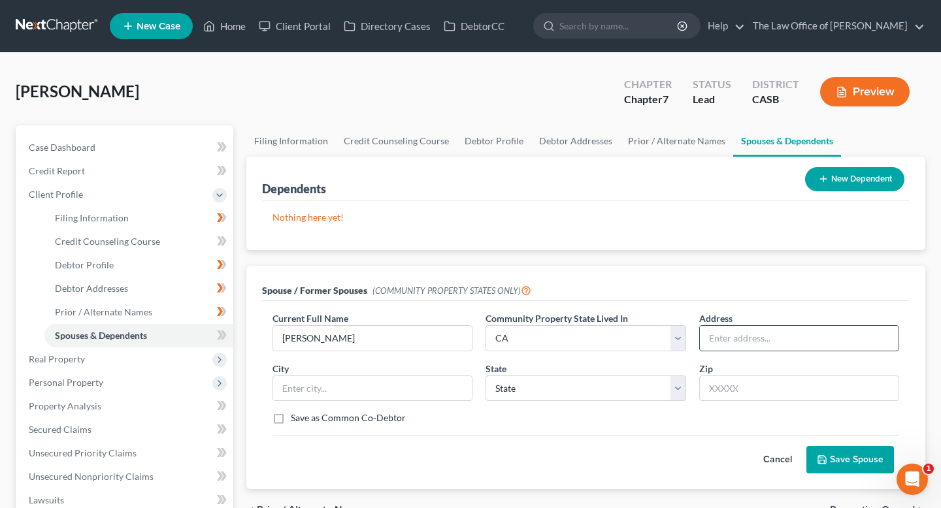
click at [749, 338] on input "text" at bounding box center [799, 338] width 199 height 25
type input "[STREET_ADDRESS]"
type input "Chula Vista"
select select "4"
type input "91911"
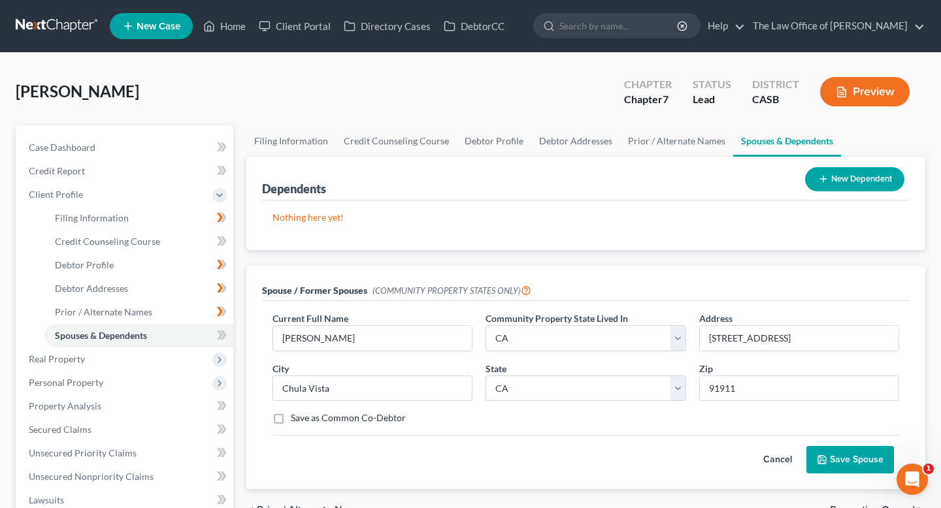
click at [871, 457] on button "Save Spouse" at bounding box center [850, 459] width 88 height 27
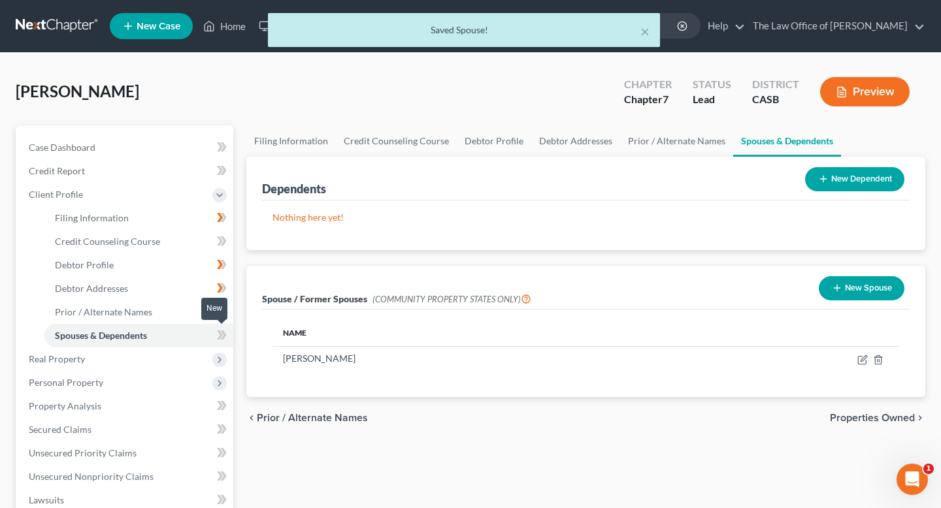
click at [214, 334] on span at bounding box center [221, 337] width 23 height 20
click at [175, 357] on span "Real Property" at bounding box center [125, 360] width 215 height 24
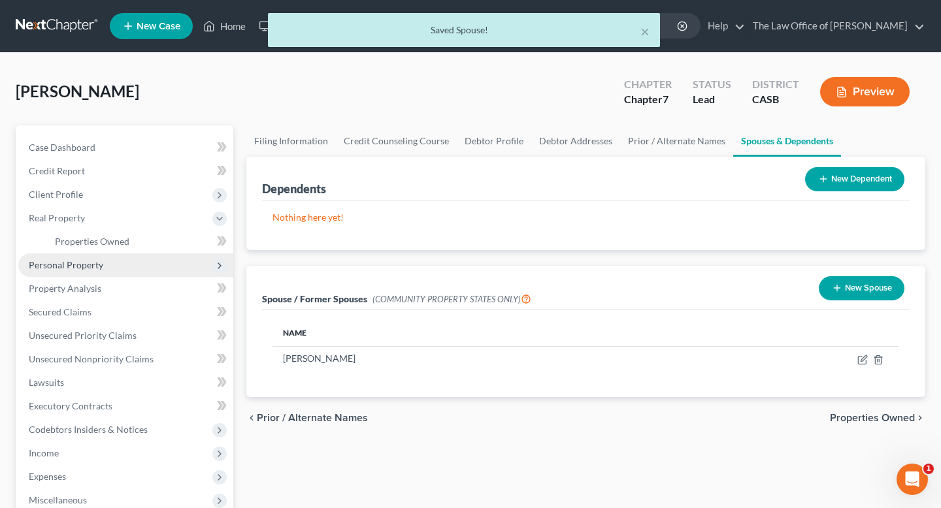
click at [152, 265] on span "Personal Property" at bounding box center [125, 265] width 215 height 24
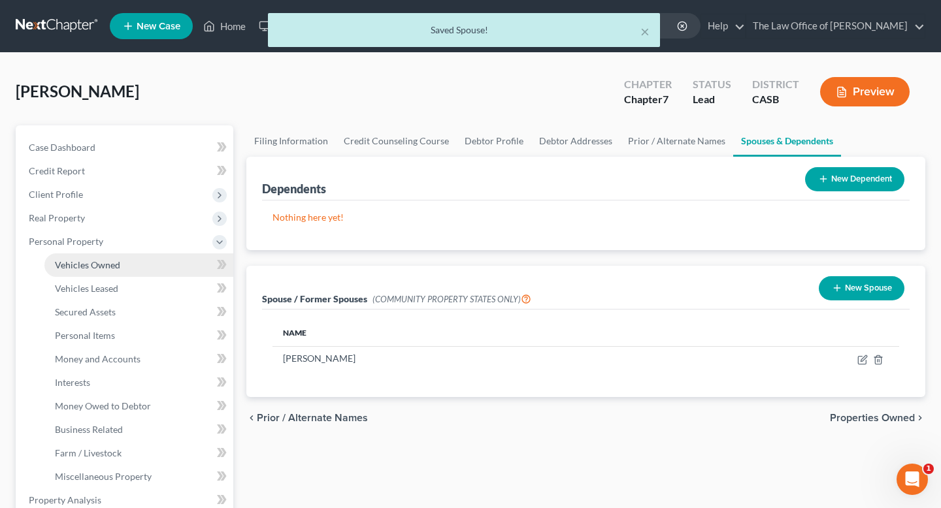
click at [157, 267] on link "Vehicles Owned" at bounding box center [138, 265] width 189 height 24
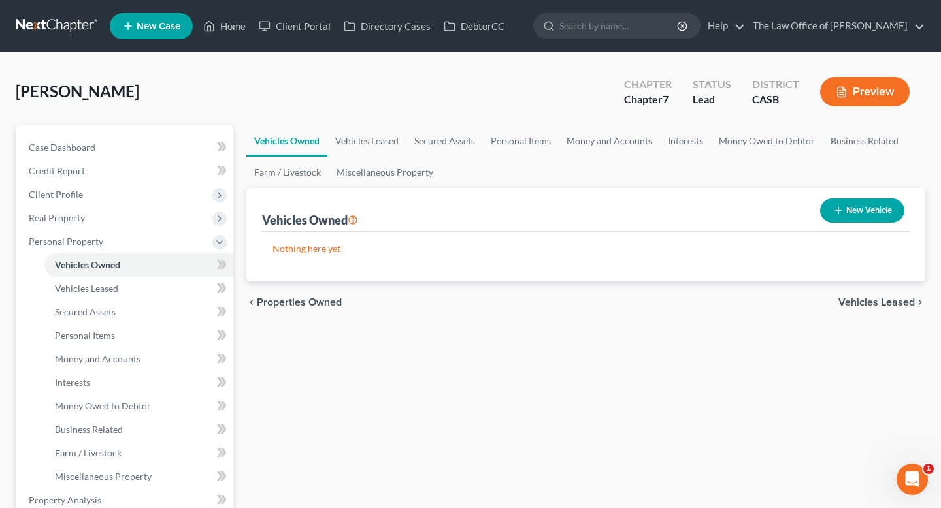
click at [884, 211] on button "New Vehicle" at bounding box center [862, 211] width 84 height 24
select select "0"
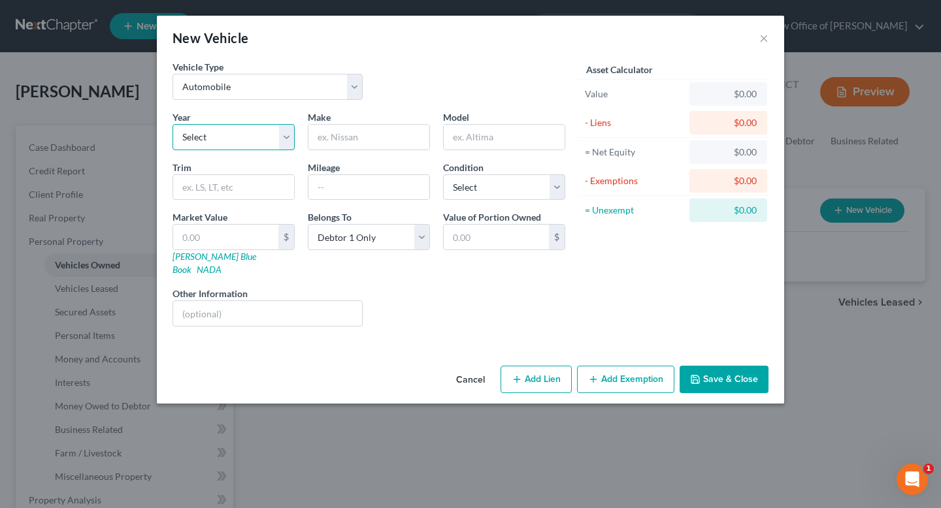
click at [214, 133] on select "Select 2026 2025 2024 2023 2022 2021 2020 2019 2018 2017 2016 2015 2014 2013 20…" at bounding box center [233, 137] width 122 height 26
click at [263, 127] on select "Select 2026 2025 2024 2023 2022 2021 2020 2019 2018 2017 2016 2015 2014 2013 20…" at bounding box center [233, 137] width 122 height 26
select select "10"
click at [172, 124] on select "Select 2026 2025 2024 2023 2022 2021 2020 2019 2018 2017 2016 2015 2014 2013 20…" at bounding box center [233, 137] width 122 height 26
type input "Honda"
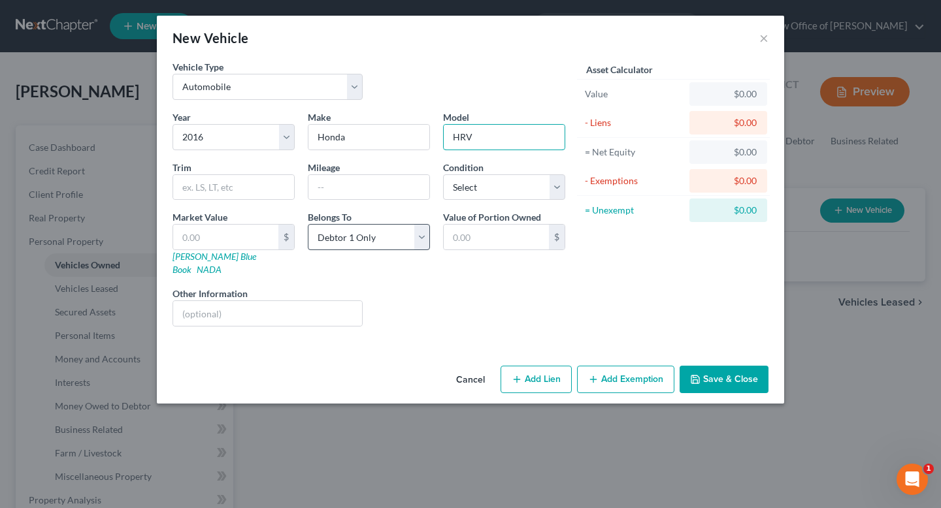
type input "HRV"
click at [206, 257] on link "[PERSON_NAME] Blue Book" at bounding box center [214, 263] width 84 height 24
click at [221, 187] on input "text" at bounding box center [233, 187] width 121 height 25
paste input "LX Sport Utility 4D"
type input "LX Sport Utility 4D"
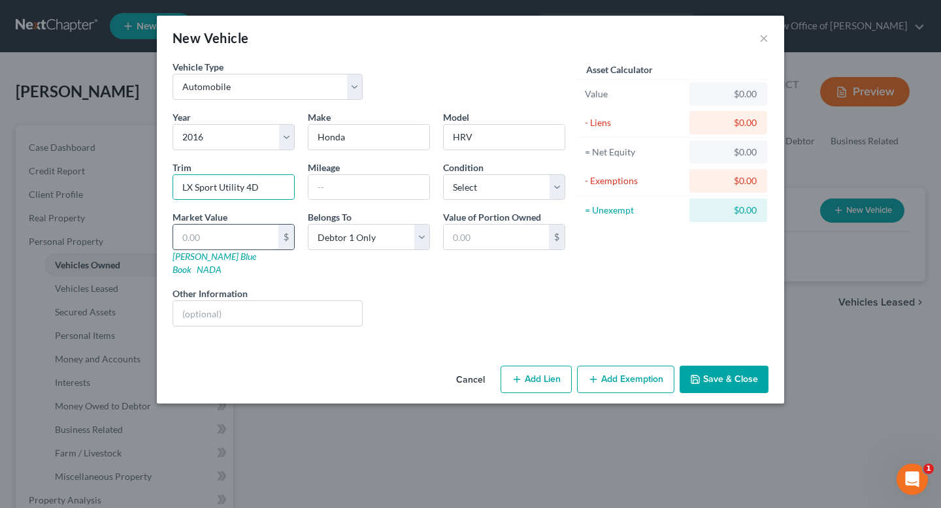
click at [234, 236] on input "text" at bounding box center [225, 237] width 105 height 25
type input "7"
type input "7.00"
type input "77"
type input "77.00"
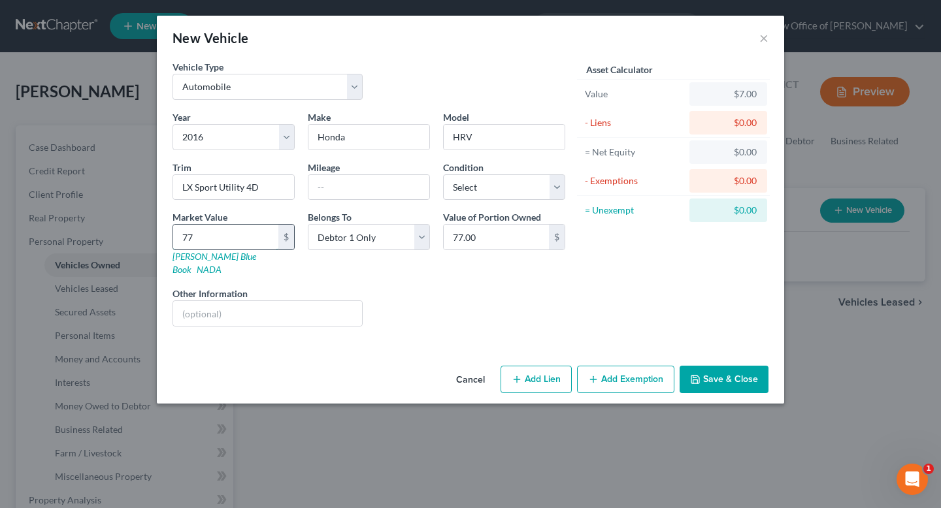
type input "774"
type input "774.00"
type input "7741"
type input "7,741.00"
type input "7,74"
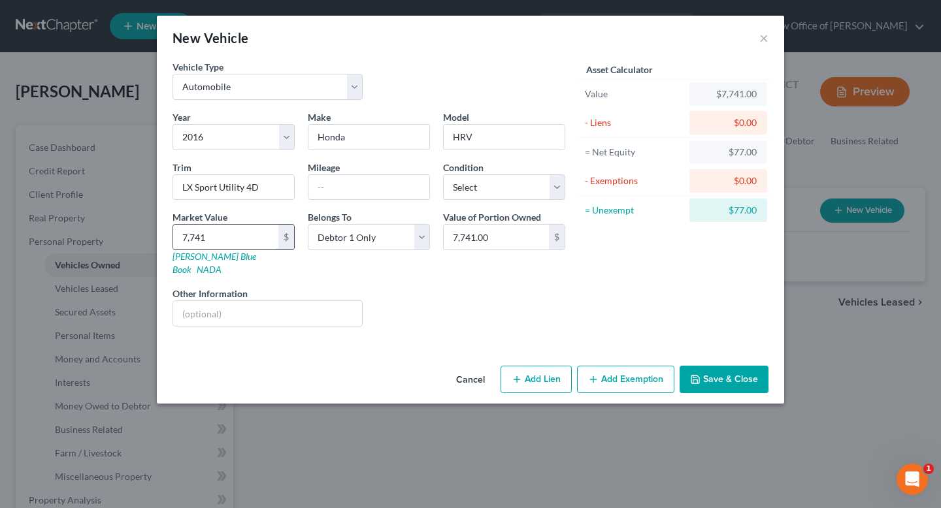
type input "774.00"
type input "77"
type input "77.00"
type input "7"
type input "7.00"
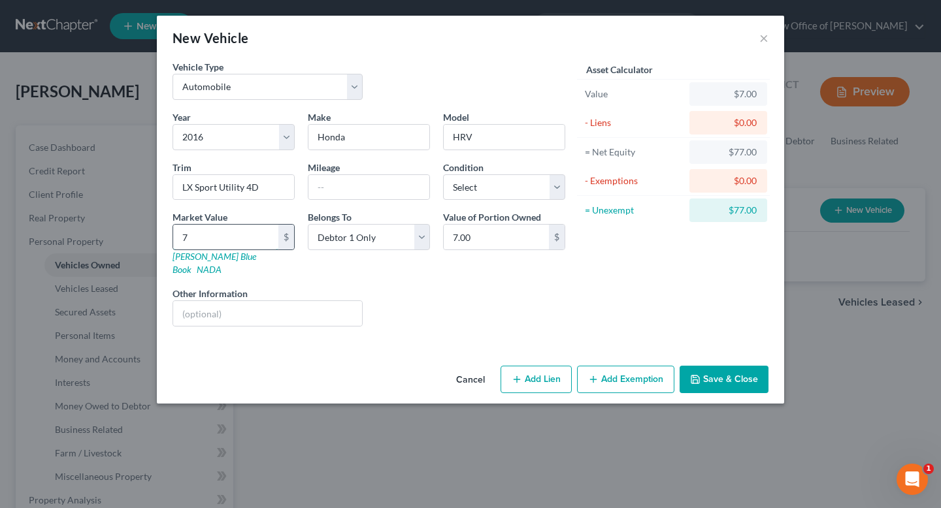
type input "74"
type input "74.00"
type input "747"
type input "747.00"
type input "7471"
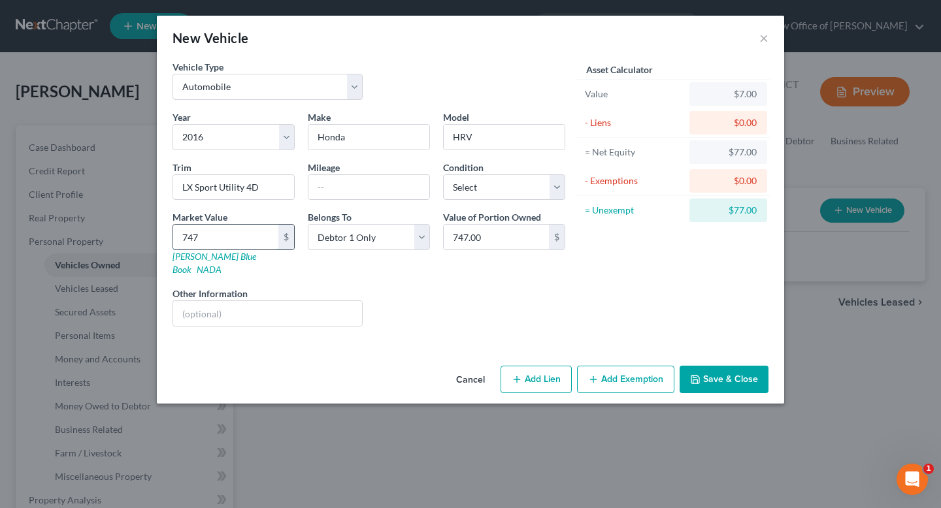
type input "7,471.00"
type input "7,471"
click at [359, 191] on input "text" at bounding box center [368, 187] width 121 height 25
type input "118000"
click at [474, 338] on div "Vehicle Type Select Automobile Truck Trailer Watercraft Aircraft Motor Home Atv…" at bounding box center [470, 210] width 627 height 301
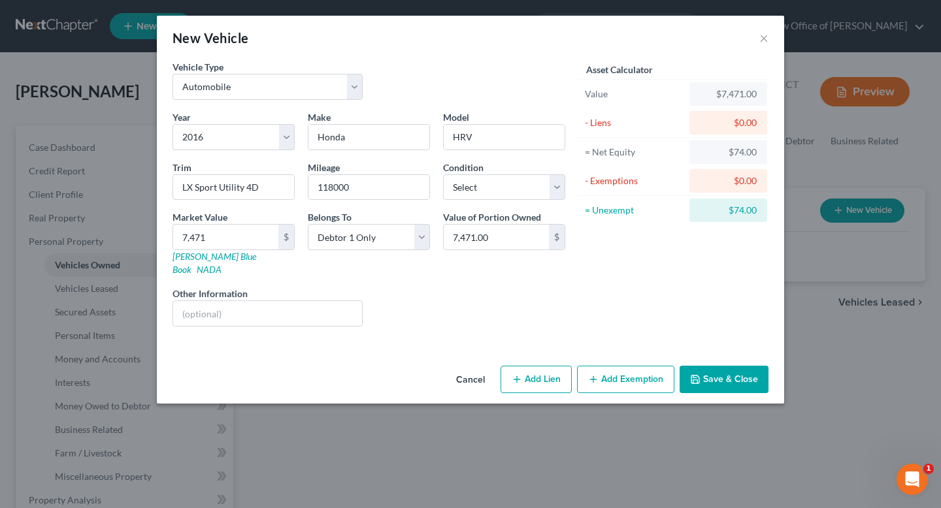
click at [643, 366] on button "Add Exemption" at bounding box center [625, 379] width 97 height 27
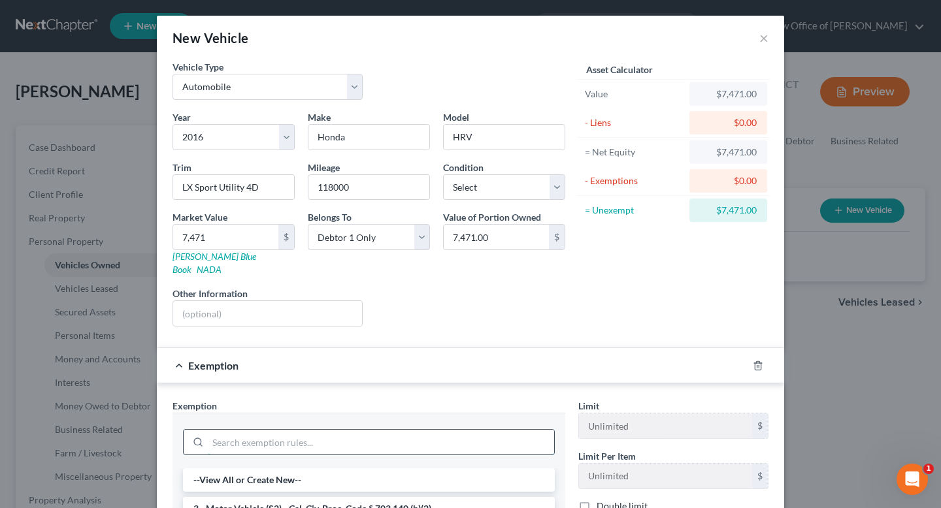
click at [327, 434] on input "search" at bounding box center [381, 442] width 346 height 25
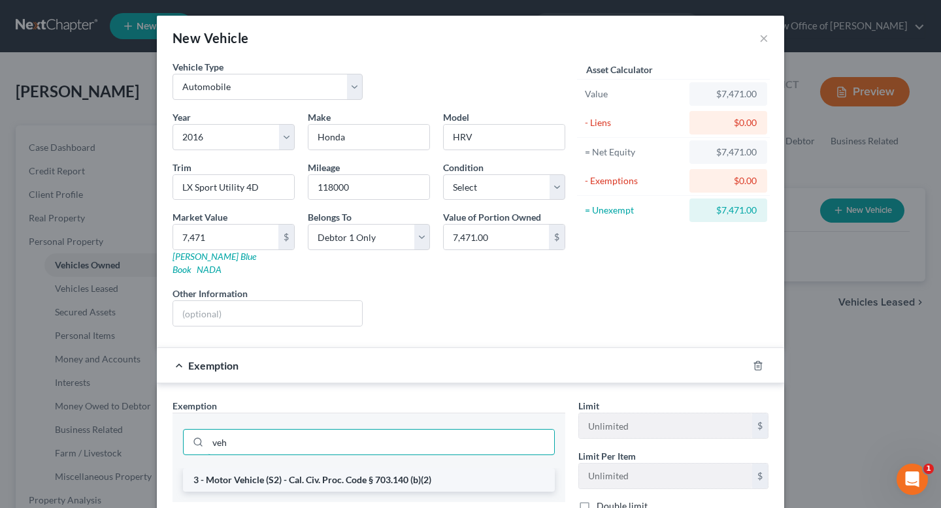
type input "veh"
click at [353, 470] on li "3 - Motor Vehicle (S2) - Cal. Civ. Proc. Code § 703.140 (b)(2)" at bounding box center [369, 480] width 372 height 24
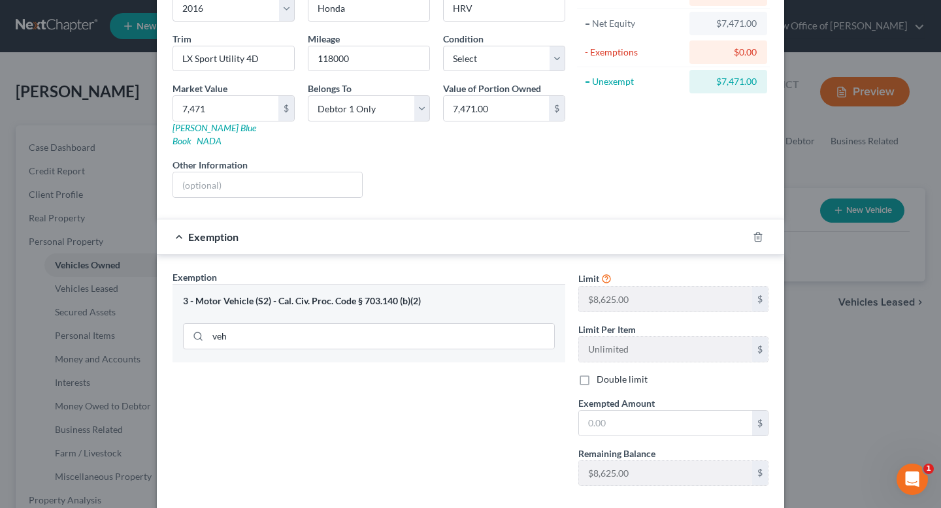
scroll to position [137, 0]
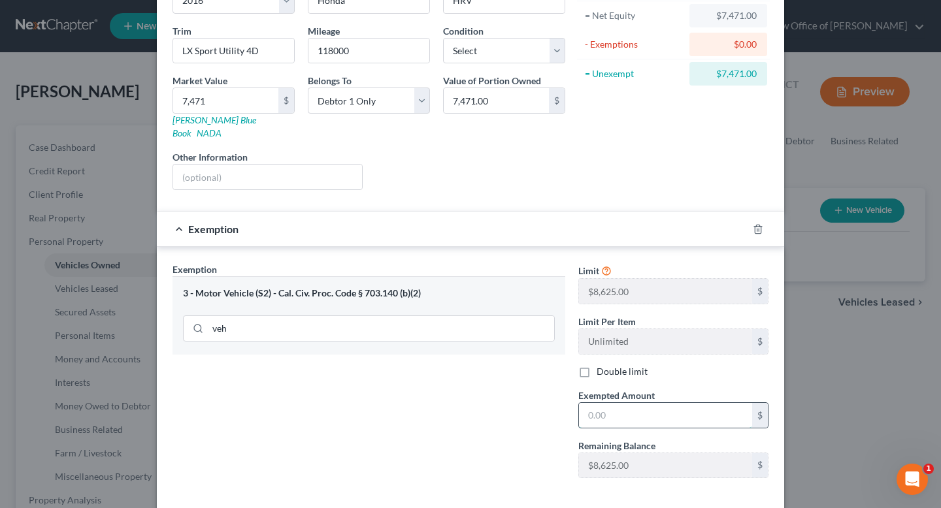
click at [616, 403] on input "text" at bounding box center [665, 415] width 173 height 25
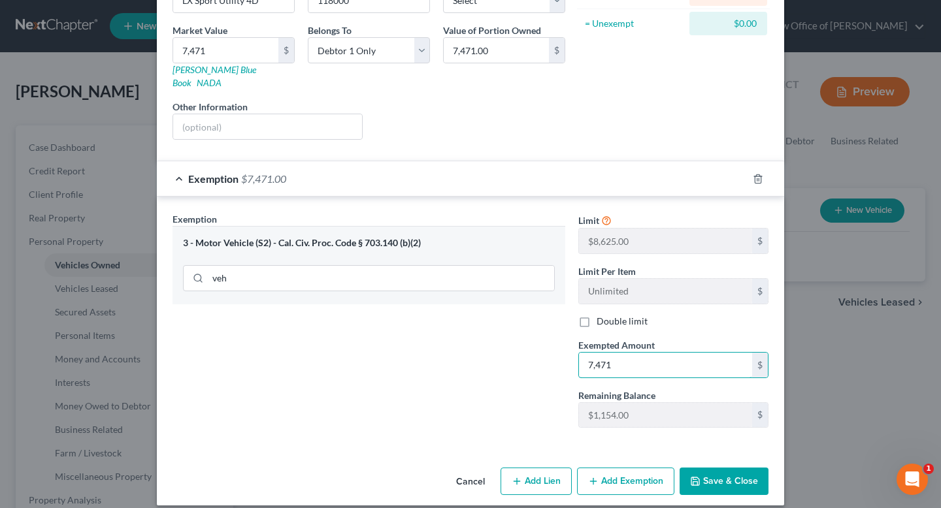
type input "7,471"
click at [732, 468] on button "Save & Close" at bounding box center [723, 481] width 89 height 27
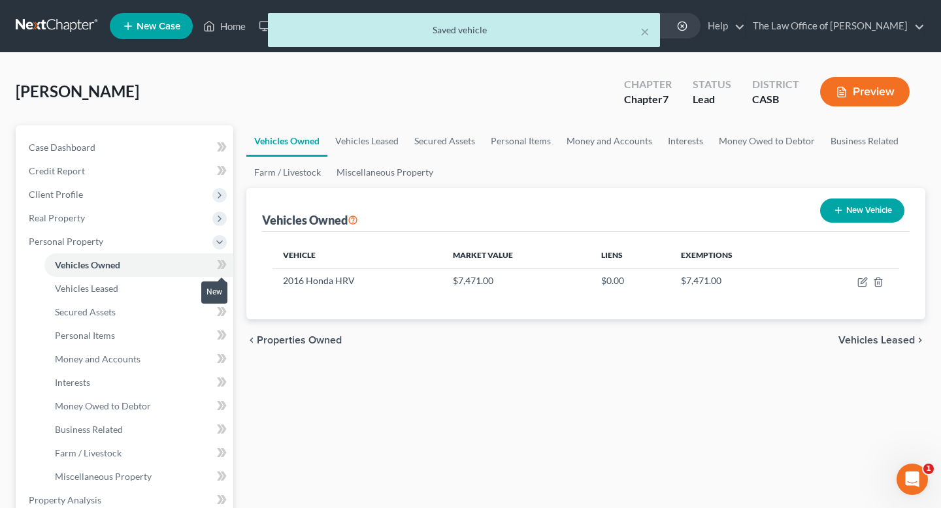
click at [222, 265] on icon at bounding box center [224, 264] width 6 height 9
click at [116, 359] on span "Money and Accounts" at bounding box center [98, 358] width 86 height 11
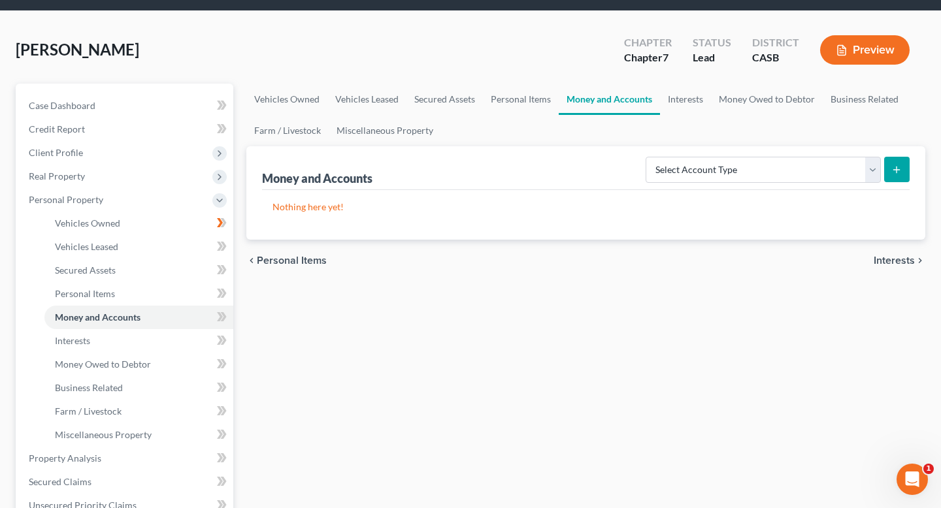
scroll to position [100, 0]
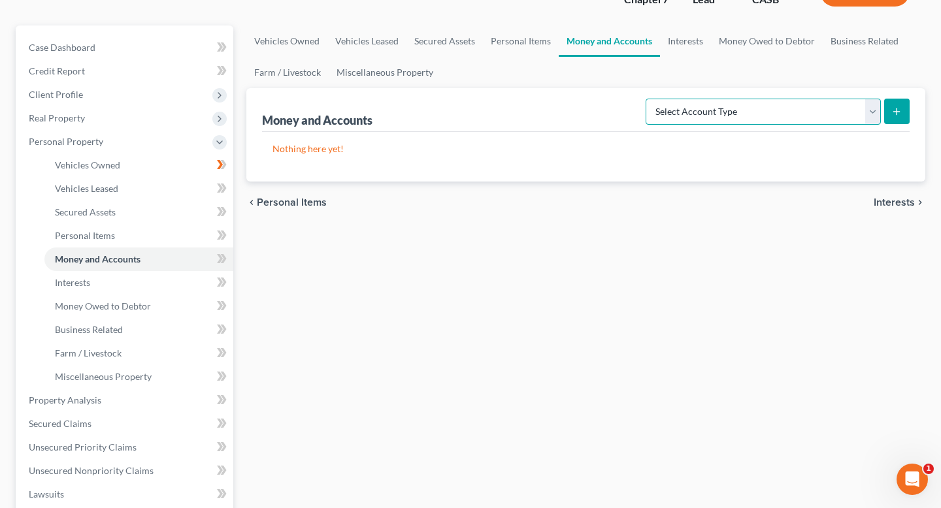
click at [746, 105] on select "Select Account Type Brokerage Cash on Hand Certificates of Deposit Checking Acc…" at bounding box center [762, 112] width 235 height 26
select select "checking"
click at [648, 99] on select "Select Account Type Brokerage Cash on Hand Certificates of Deposit Checking Acc…" at bounding box center [762, 112] width 235 height 26
click at [900, 113] on icon "submit" at bounding box center [896, 111] width 10 height 10
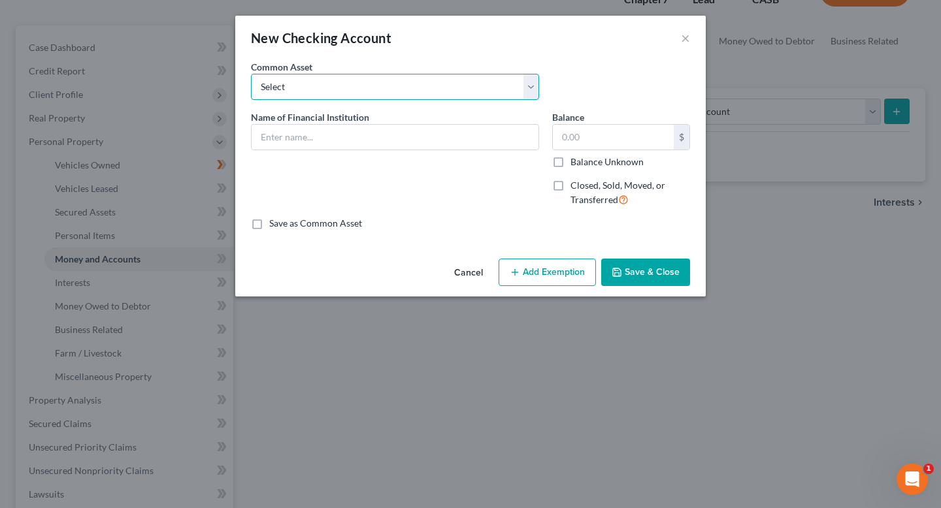
click at [359, 88] on select "Select [PERSON_NAME] Fargo Union Bank JPMorgan Chase Bank, N.A. Bank of America…" at bounding box center [395, 87] width 288 height 26
click at [251, 74] on select "Select [PERSON_NAME] Fargo Union Bank JPMorgan Chase Bank, N.A. Bank of America…" at bounding box center [395, 87] width 288 height 26
click at [308, 86] on select "Select [PERSON_NAME] Fargo Union Bank JPMorgan Chase Bank, N.A. Bank of America…" at bounding box center [395, 87] width 288 height 26
select select "0"
click at [251, 74] on select "Select [PERSON_NAME] Fargo Union Bank JPMorgan Chase Bank, N.A. Bank of America…" at bounding box center [395, 87] width 288 height 26
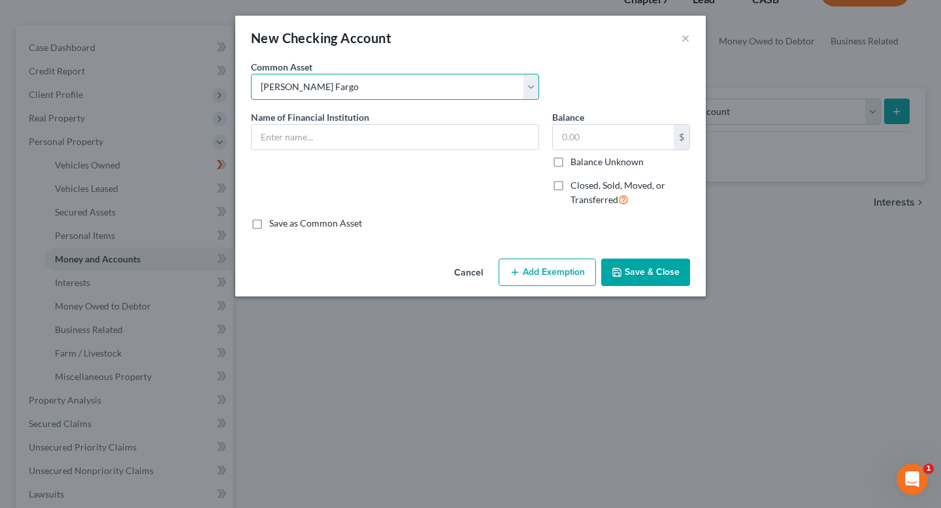
type input "[PERSON_NAME] Fargo"
click at [586, 137] on input "10.00" at bounding box center [613, 137] width 121 height 25
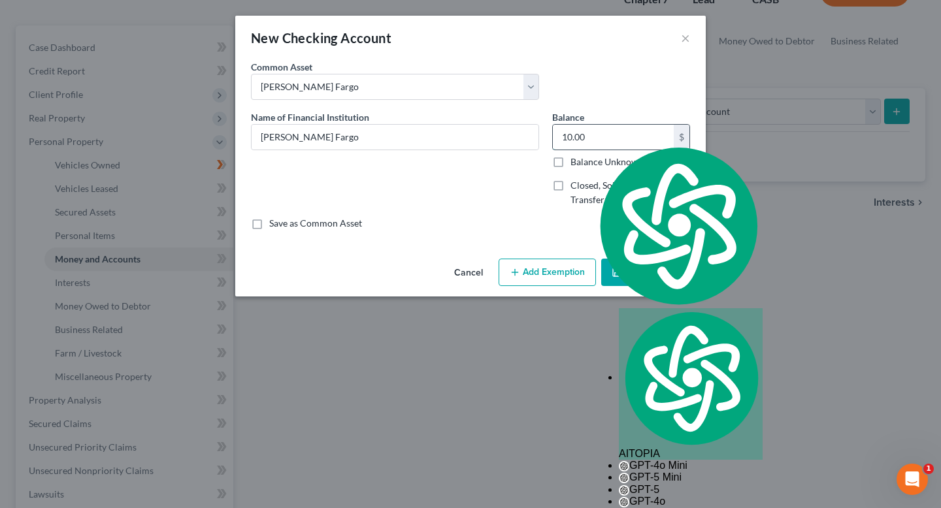
drag, startPoint x: 596, startPoint y: 137, endPoint x: 560, endPoint y: 137, distance: 36.6
click at [572, 137] on input "10.00" at bounding box center [613, 137] width 121 height 25
type input "1"
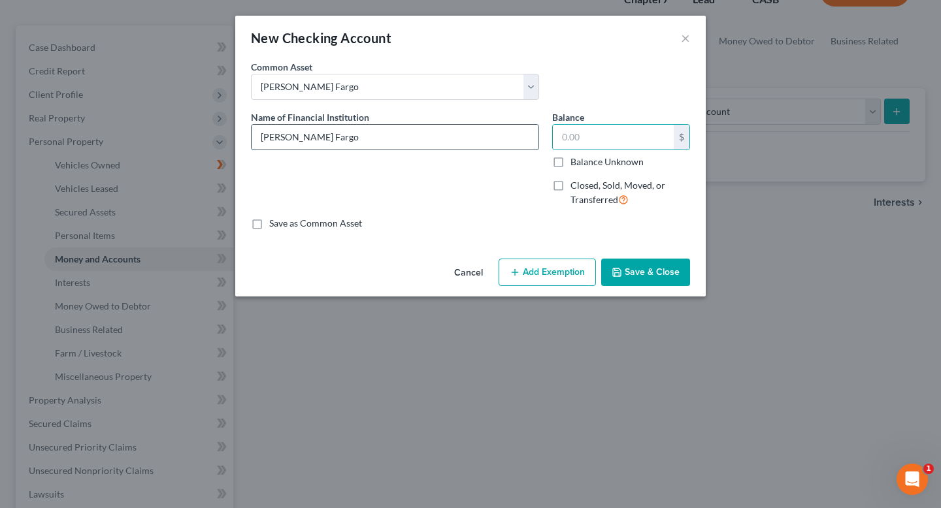
click at [410, 133] on input "[PERSON_NAME] Fargo" at bounding box center [395, 137] width 287 height 25
type input "[PERSON_NAME] Fargo 4085"
click at [570, 139] on input "text" at bounding box center [613, 137] width 121 height 25
click at [565, 270] on button "Add Exemption" at bounding box center [546, 272] width 97 height 27
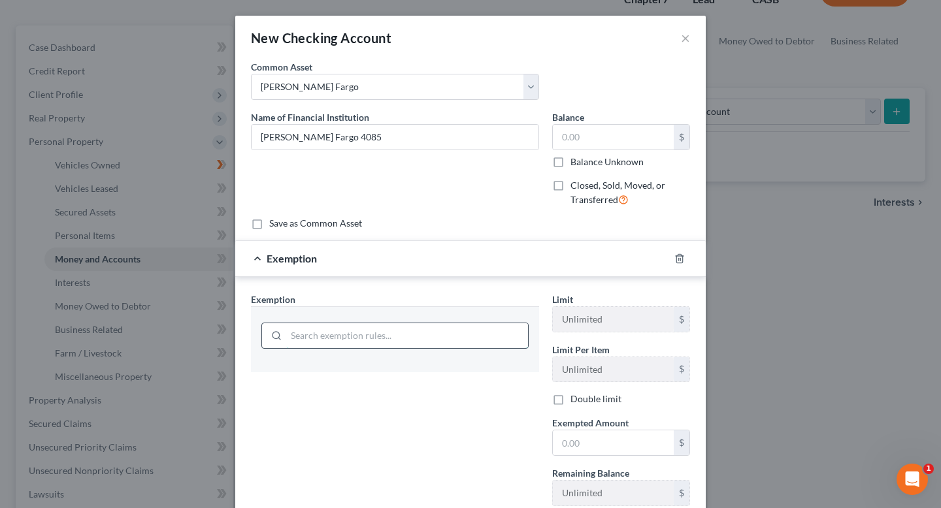
click at [425, 334] on input "search" at bounding box center [407, 335] width 242 height 25
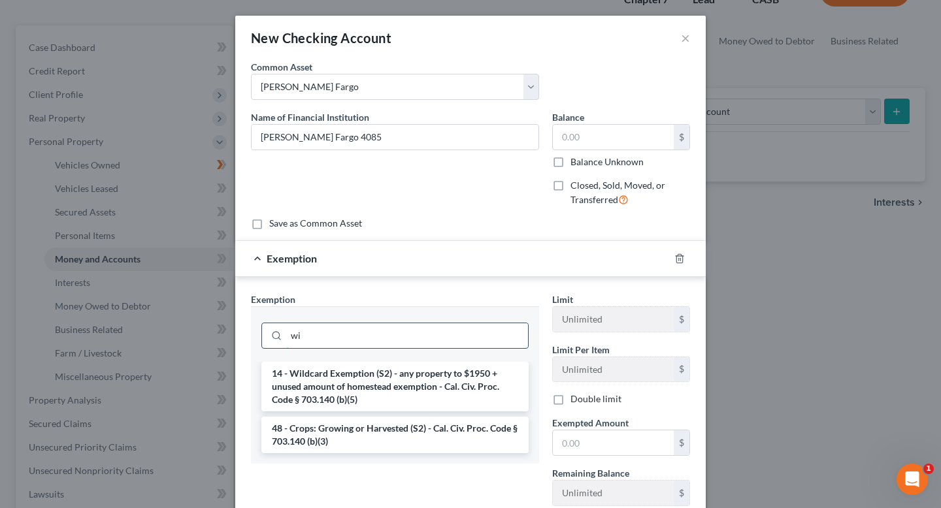
type input "w"
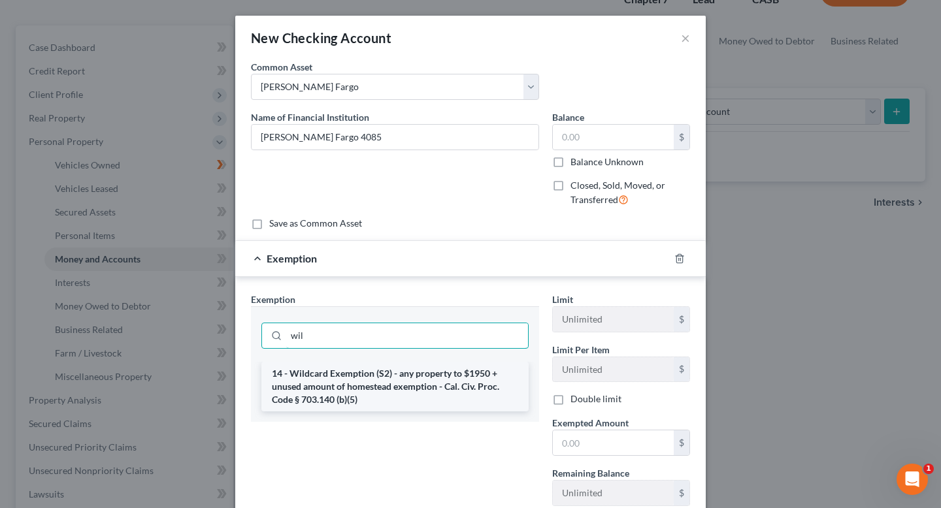
type input "wil"
click at [400, 390] on li "14 - Wildcard Exemption (S2) - any property to $1950 + unused amount of homeste…" at bounding box center [394, 387] width 267 height 50
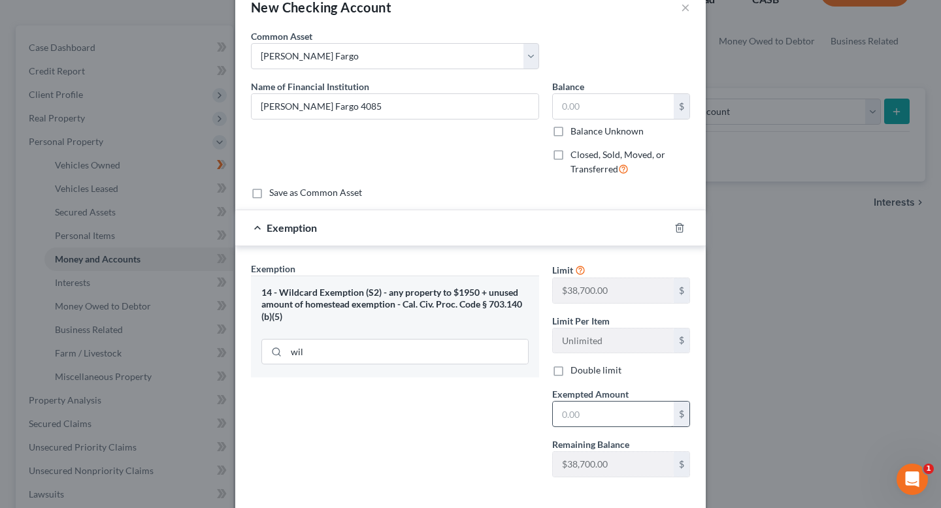
scroll to position [93, 0]
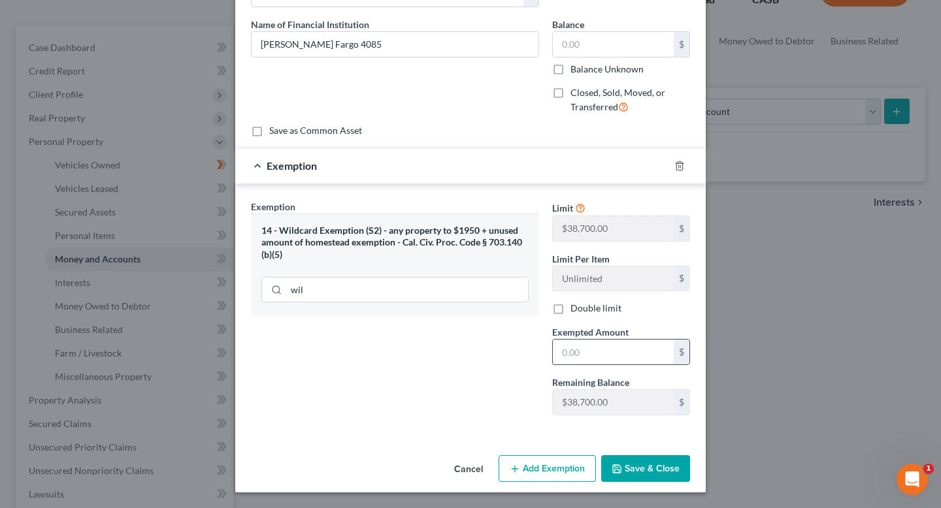
click at [603, 351] on input "text" at bounding box center [613, 352] width 121 height 25
type input "0"
click at [588, 34] on input "text" at bounding box center [613, 44] width 121 height 25
type input "0"
click at [643, 472] on button "Save & Close" at bounding box center [645, 468] width 89 height 27
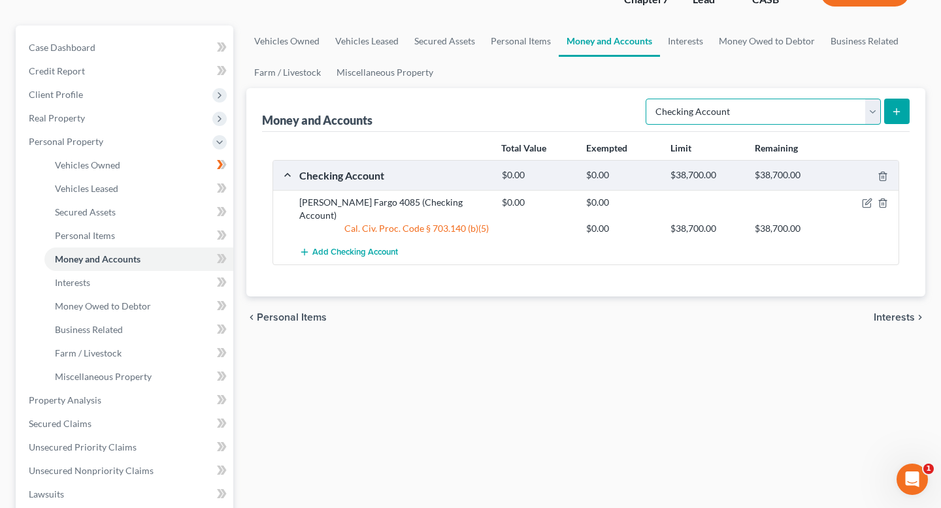
click at [847, 107] on select "Select Account Type Brokerage Cash on Hand Certificates of Deposit Checking Acc…" at bounding box center [762, 112] width 235 height 26
click at [896, 114] on icon "submit" at bounding box center [896, 111] width 10 height 10
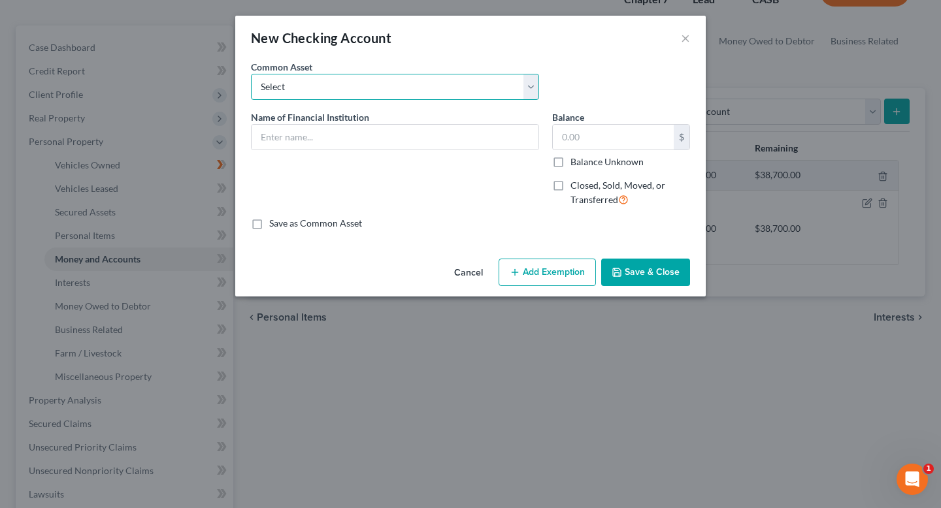
click at [414, 88] on select "Select [PERSON_NAME] Fargo Union Bank JPMorgan Chase Bank, N.A. Bank of America…" at bounding box center [395, 87] width 288 height 26
select select "2"
click at [251, 74] on select "Select [PERSON_NAME] Fargo Union Bank JPMorgan Chase Bank, N.A. Bank of America…" at bounding box center [395, 87] width 288 height 26
type input "JPMorgan Chase Bank, N.A."
type input "2.38"
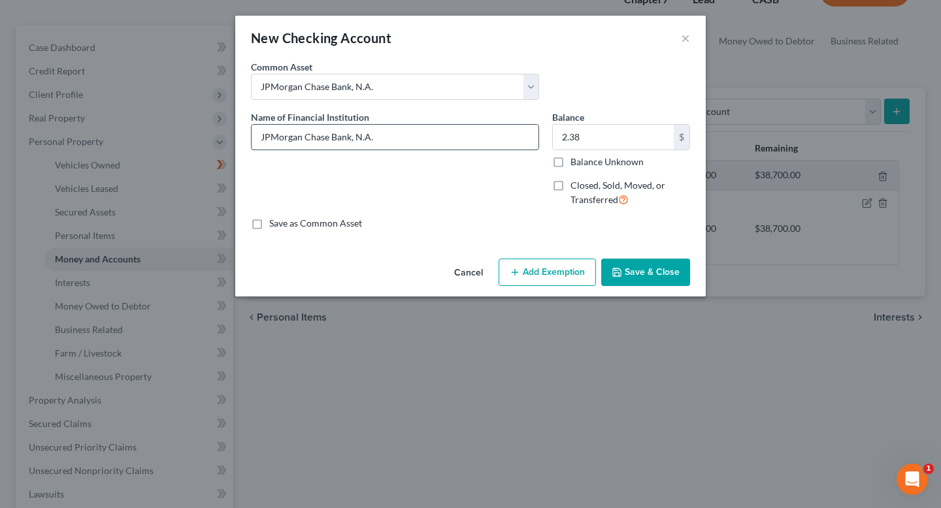
click at [344, 135] on input "JPMorgan Chase Bank, N.A." at bounding box center [395, 137] width 287 height 25
click at [381, 135] on input "JPMorgan Chase Bank, N.A." at bounding box center [395, 137] width 287 height 25
type input "JPMorgan Chase Bank, N.A. 8394"
click at [571, 276] on button "Add Exemption" at bounding box center [546, 272] width 97 height 27
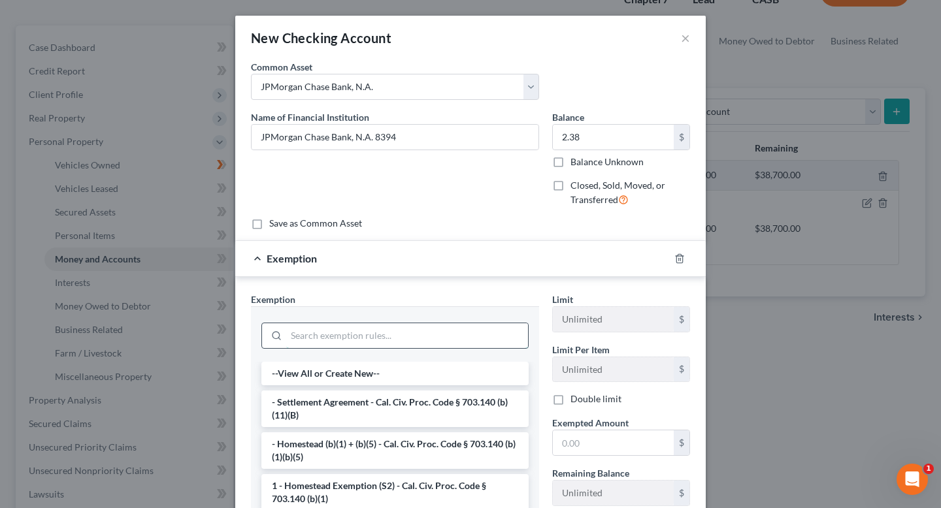
click at [455, 339] on input "search" at bounding box center [407, 335] width 242 height 25
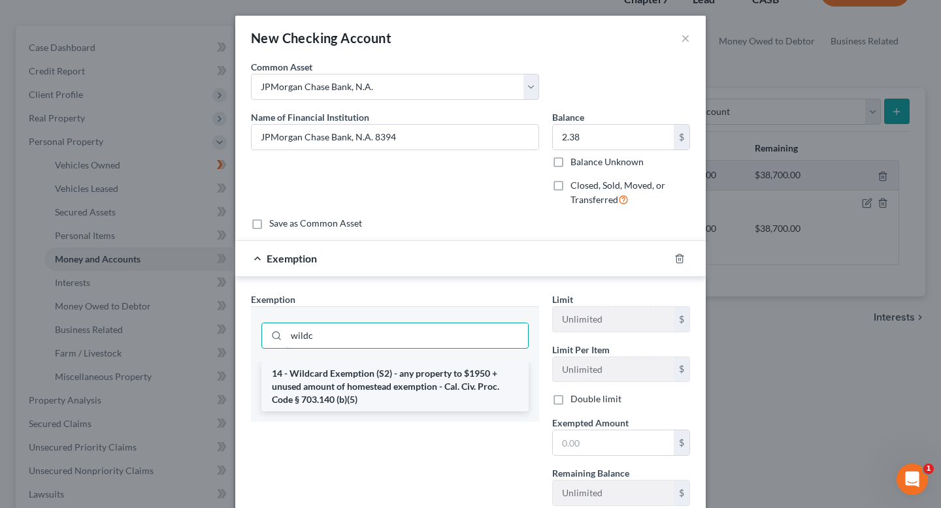
type input "wildc"
click at [412, 397] on li "14 - Wildcard Exemption (S2) - any property to $1950 + unused amount of homeste…" at bounding box center [394, 387] width 267 height 50
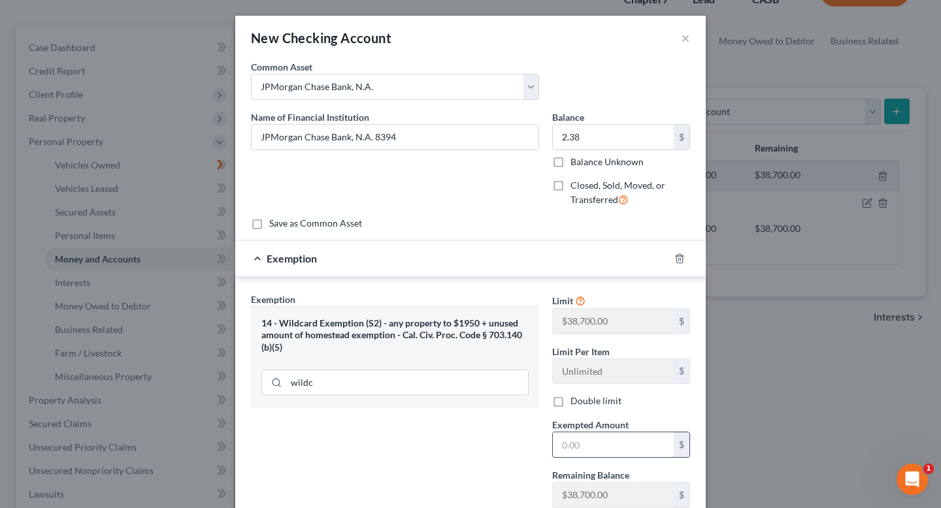
click at [574, 449] on input "text" at bounding box center [613, 444] width 121 height 25
type input "2.38"
click at [488, 441] on div "Exemption Set must be selected for CA. Exemption * 14 - Wildcard Exemption (S2)…" at bounding box center [394, 406] width 301 height 226
click at [429, 408] on div "14 - Wildcard Exemption (S2) - any property to $1950 + unused amount of homeste…" at bounding box center [395, 357] width 288 height 103
click at [423, 395] on div "wildc" at bounding box center [394, 383] width 267 height 26
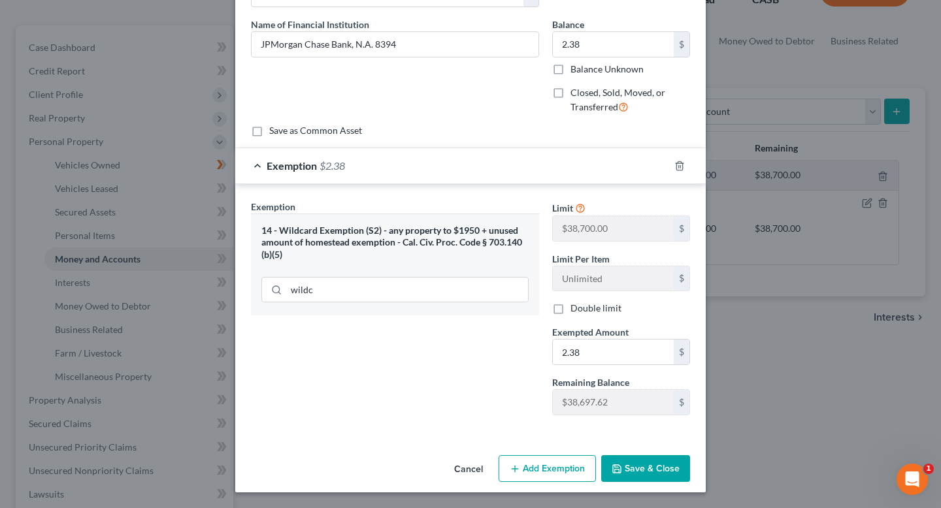
click at [628, 466] on button "Save & Close" at bounding box center [645, 468] width 89 height 27
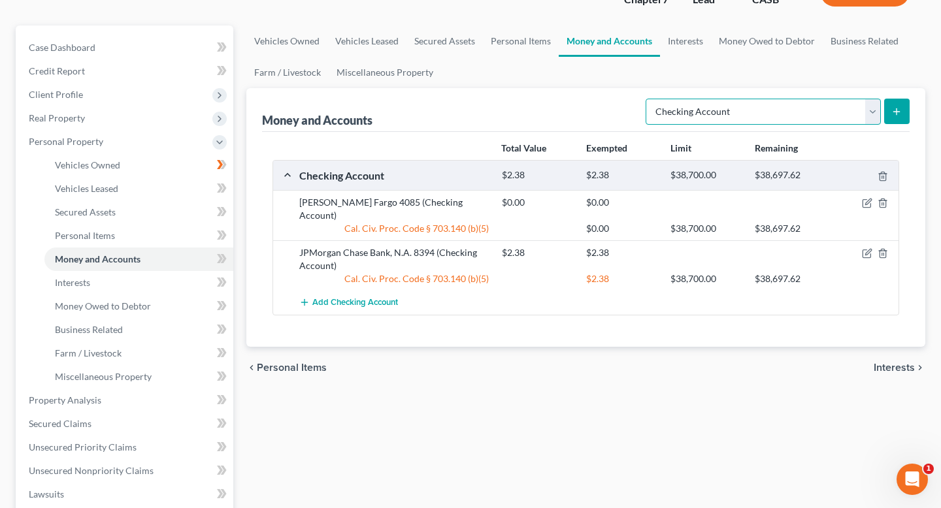
click at [811, 113] on select "Select Account Type Brokerage Cash on Hand Certificates of Deposit Checking Acc…" at bounding box center [762, 112] width 235 height 26
click at [648, 99] on select "Select Account Type Brokerage Cash on Hand Certificates of Deposit Checking Acc…" at bounding box center [762, 112] width 235 height 26
click at [772, 110] on select "Select Account Type Brokerage Cash on Hand Certificates of Deposit Checking Acc…" at bounding box center [762, 112] width 235 height 26
select select "savings"
click at [648, 99] on select "Select Account Type Brokerage Cash on Hand Certificates of Deposit Checking Acc…" at bounding box center [762, 112] width 235 height 26
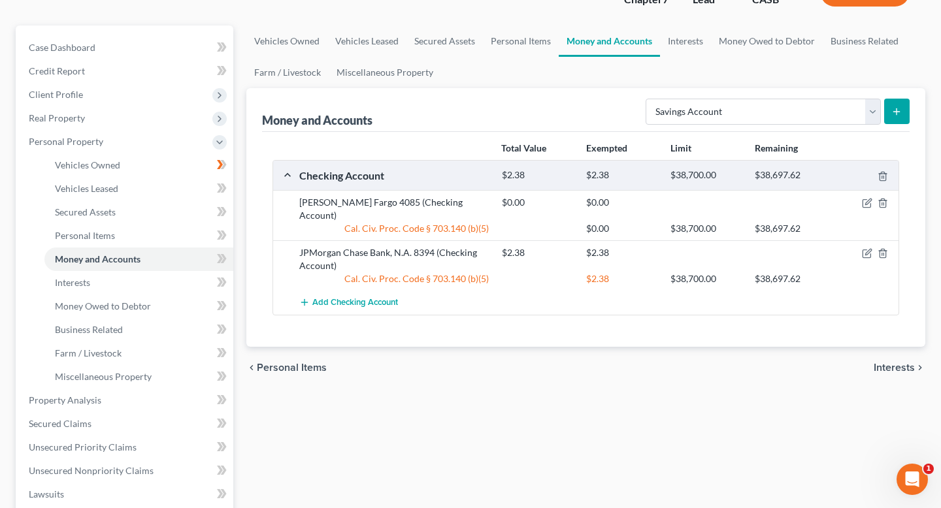
click at [889, 113] on button "submit" at bounding box center [896, 111] width 25 height 25
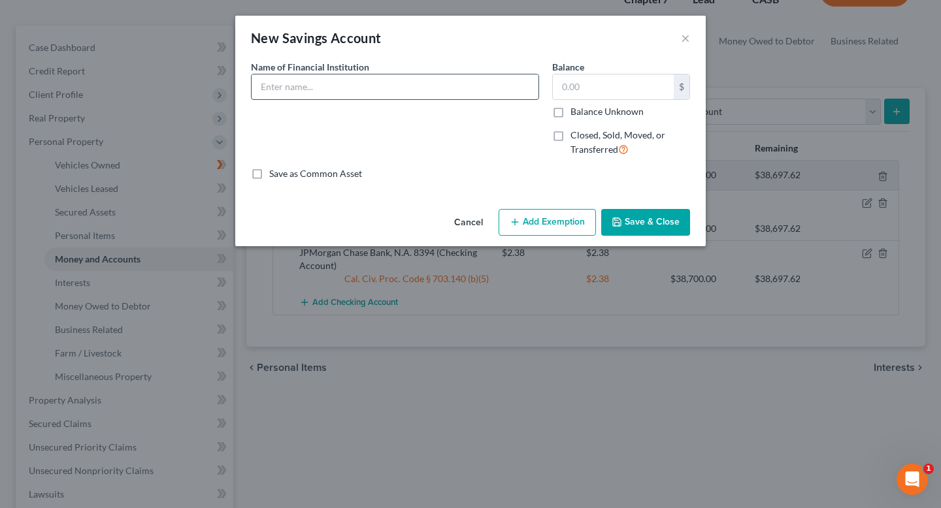
click at [481, 88] on input "text" at bounding box center [395, 86] width 287 height 25
click at [352, 86] on input "[PERSON_NAME] 7172" at bounding box center [395, 86] width 287 height 25
type input "[PERSON_NAME] 6299"
click at [574, 83] on input "text" at bounding box center [613, 86] width 121 height 25
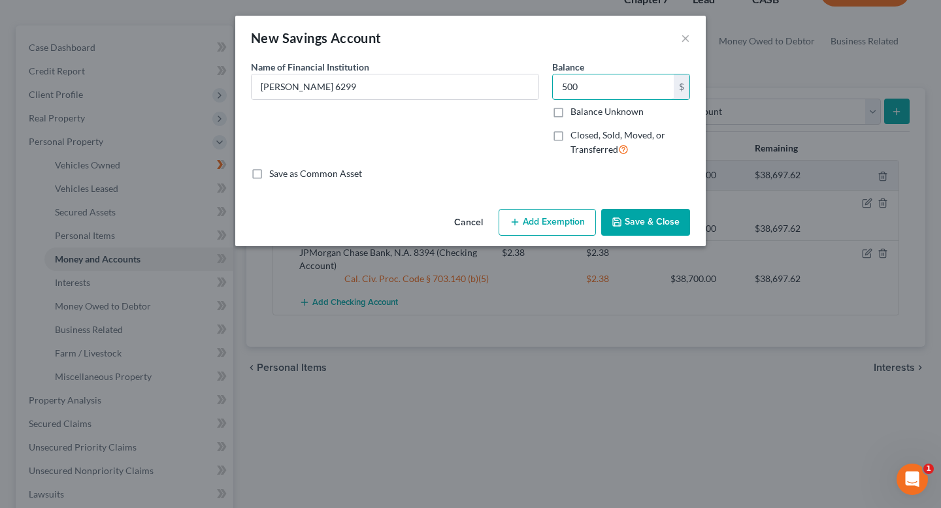
type input "500"
click at [566, 221] on button "Add Exemption" at bounding box center [546, 222] width 97 height 27
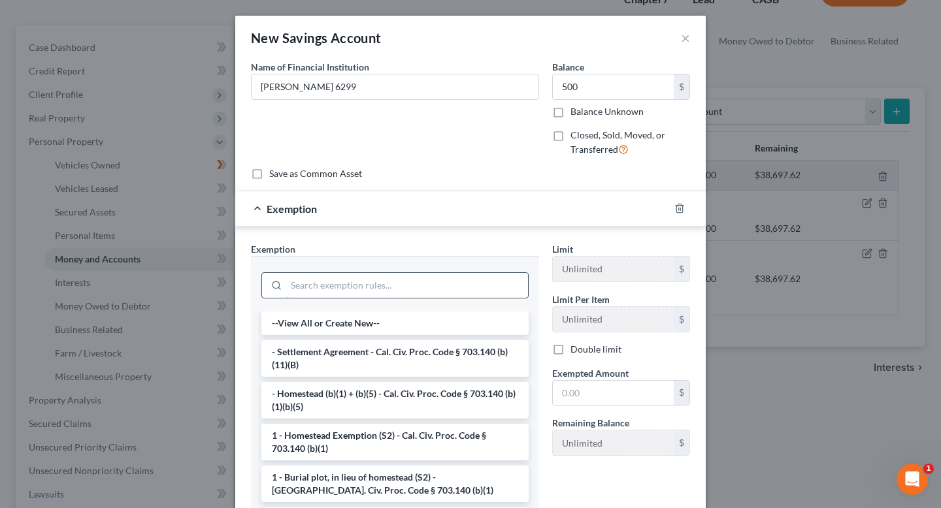
click at [369, 289] on input "search" at bounding box center [407, 285] width 242 height 25
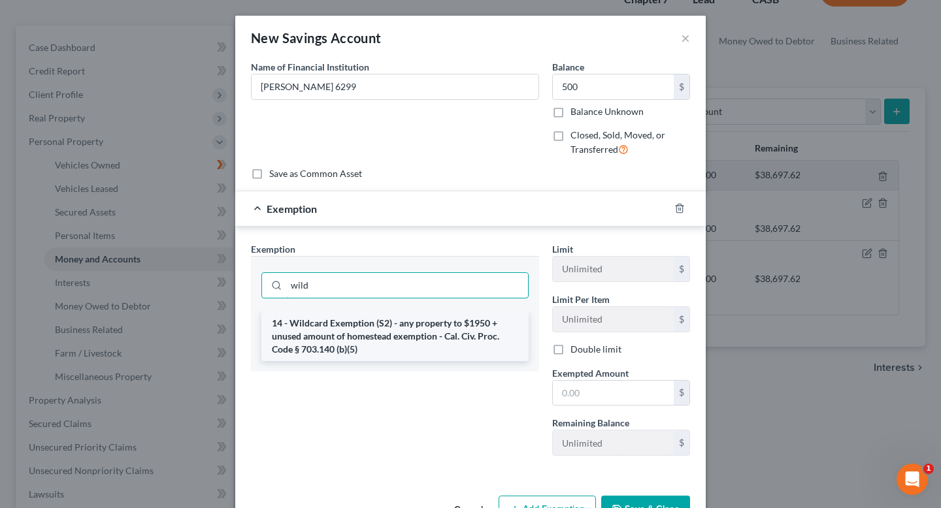
type input "wild"
click at [378, 329] on li "14 - Wildcard Exemption (S2) - any property to $1950 + unused amount of homeste…" at bounding box center [394, 337] width 267 height 50
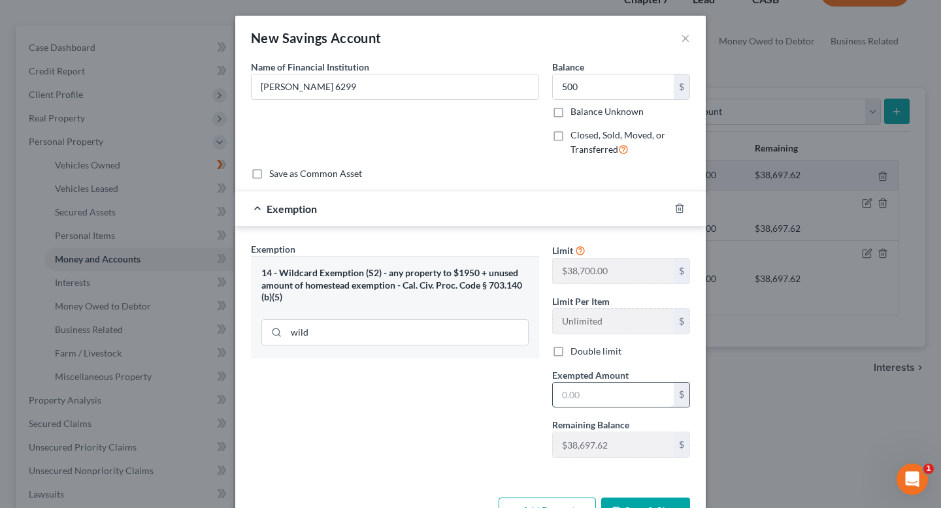
click at [610, 383] on input "text" at bounding box center [613, 395] width 121 height 25
type input "500"
click at [483, 409] on div "Exemption Set must be selected for CA. Exemption * 14 - Wildcard Exemption (S2)…" at bounding box center [394, 355] width 301 height 226
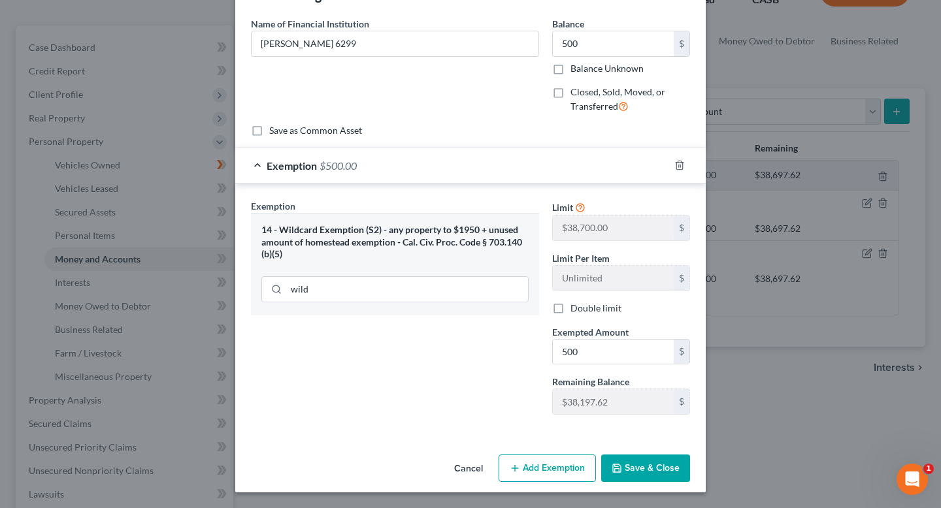
click at [648, 478] on button "Save & Close" at bounding box center [645, 468] width 89 height 27
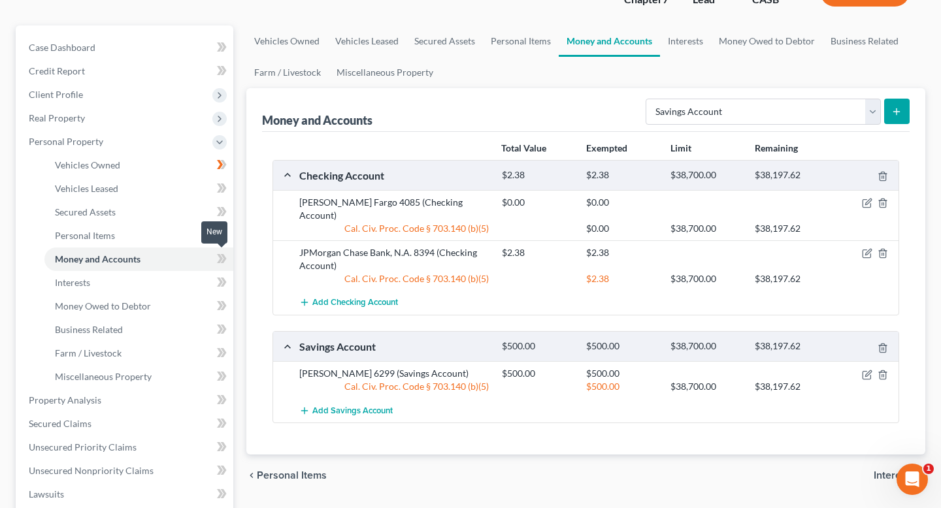
click at [218, 259] on icon at bounding box center [222, 259] width 10 height 16
click at [134, 171] on link "Vehicles Owned" at bounding box center [138, 166] width 189 height 24
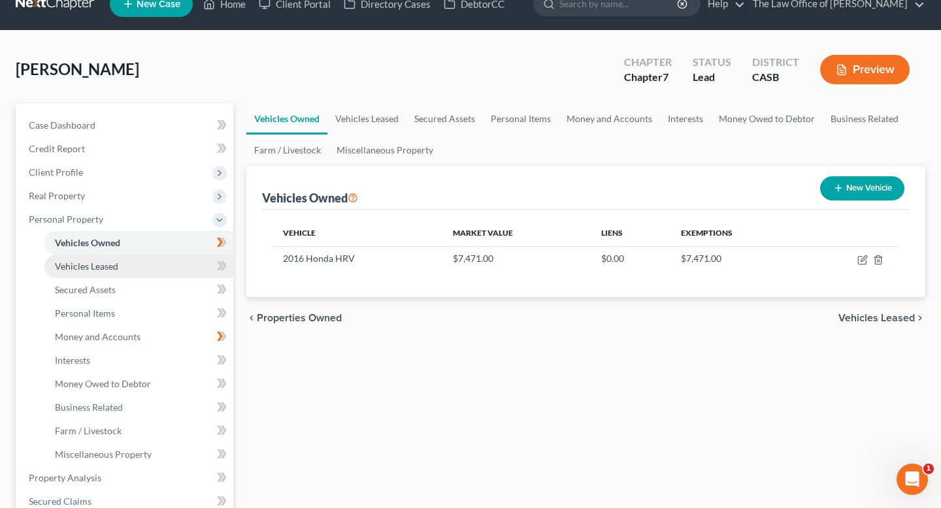
scroll to position [24, 0]
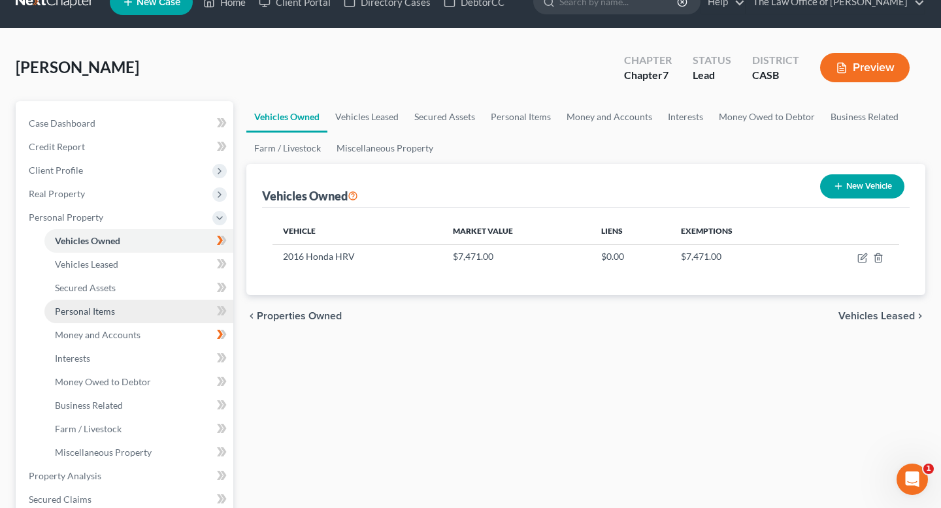
click at [148, 304] on link "Personal Items" at bounding box center [138, 312] width 189 height 24
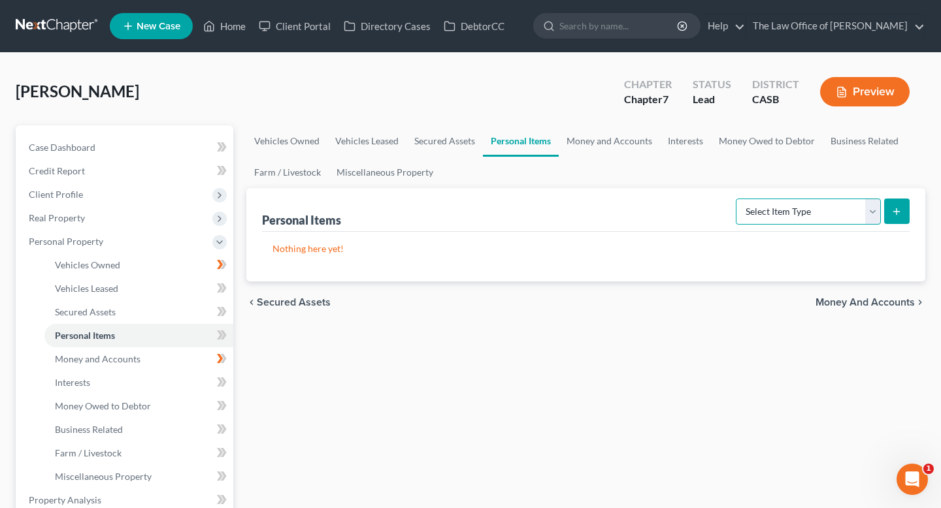
click at [807, 199] on select "Select Item Type Clothing Collectibles Of Value Electronics Firearms Household …" at bounding box center [808, 212] width 145 height 26
select select "electronics"
click at [737, 199] on select "Select Item Type Clothing Collectibles Of Value Electronics Firearms Household …" at bounding box center [808, 212] width 145 height 26
click at [900, 208] on icon "submit" at bounding box center [896, 211] width 10 height 10
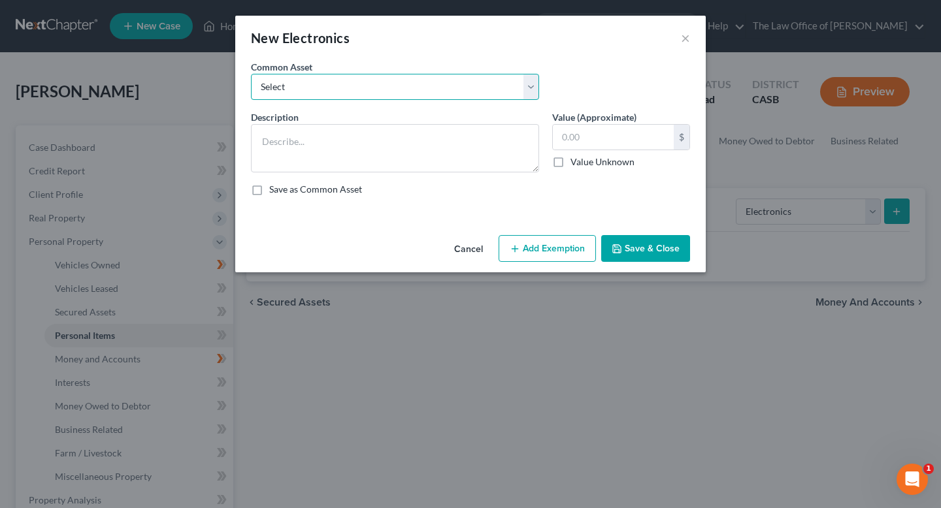
click at [363, 80] on select "Select General Items" at bounding box center [395, 87] width 288 height 26
select select "0"
click at [251, 74] on select "Select General Items" at bounding box center [395, 87] width 288 height 26
type textarea "General Items"
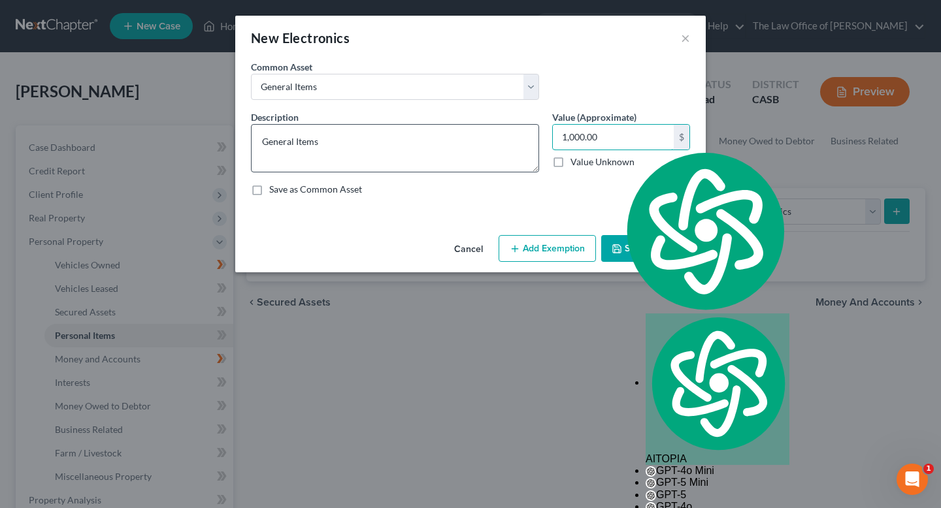
drag, startPoint x: 613, startPoint y: 142, endPoint x: 536, endPoint y: 139, distance: 77.1
click at [537, 139] on div "Description * General Items Value (Approximate) 1,000.00 $ Value Unknown Balanc…" at bounding box center [470, 158] width 452 height 96
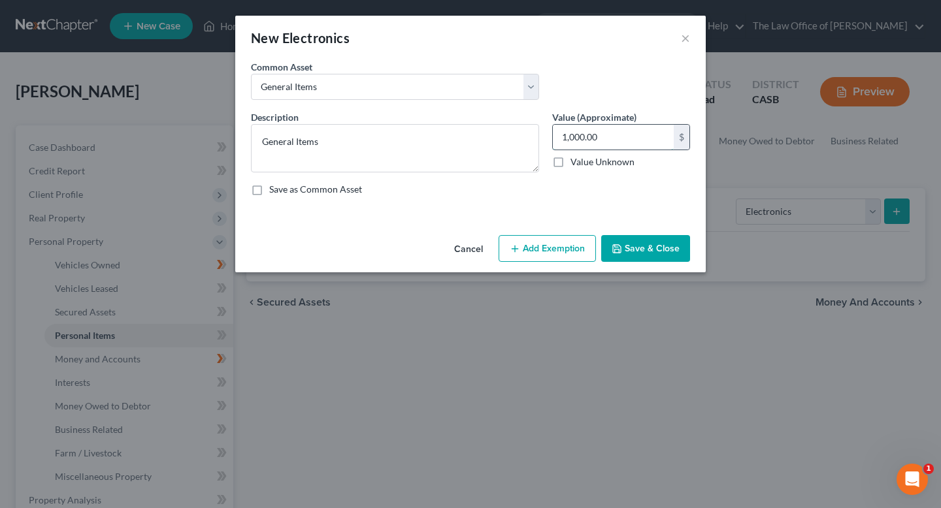
click at [603, 136] on input "1,000.00" at bounding box center [613, 137] width 121 height 25
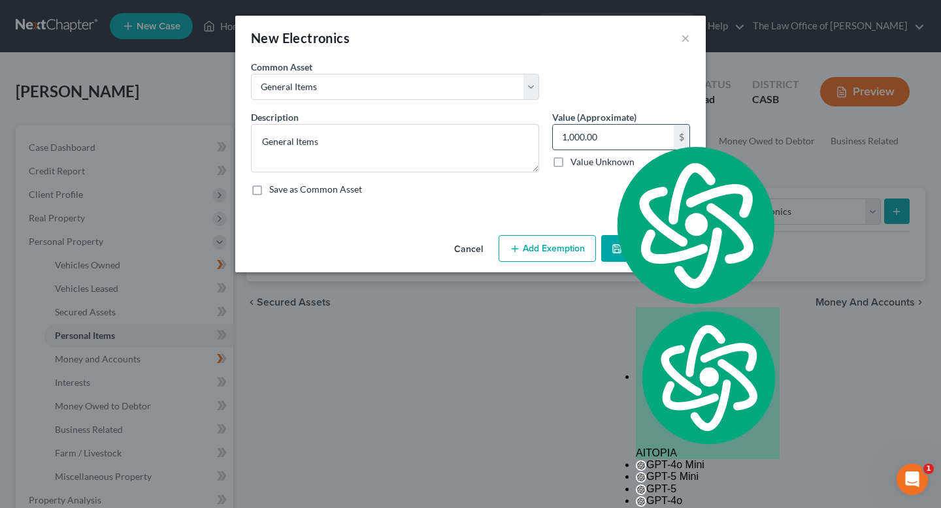
click at [603, 136] on input "1,000.00" at bounding box center [613, 137] width 121 height 25
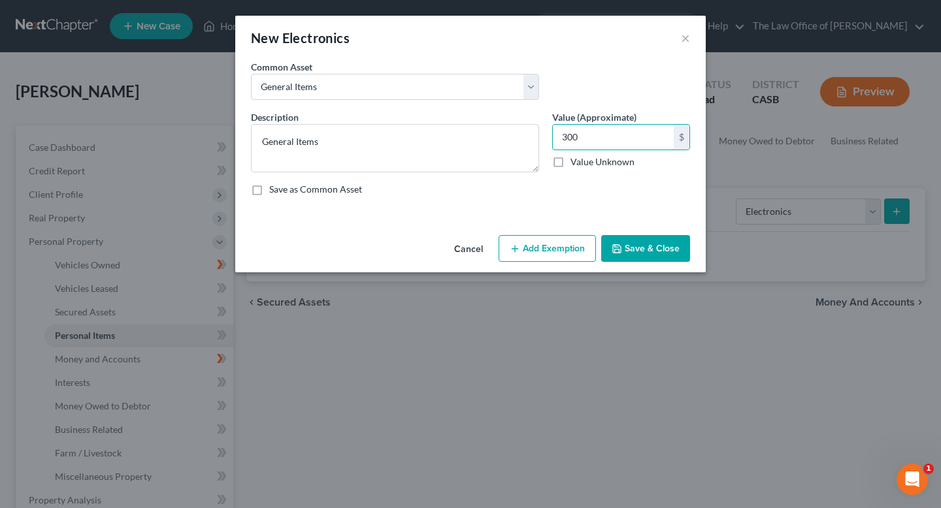
type input "300"
click at [649, 250] on button "Save & Close" at bounding box center [645, 248] width 89 height 27
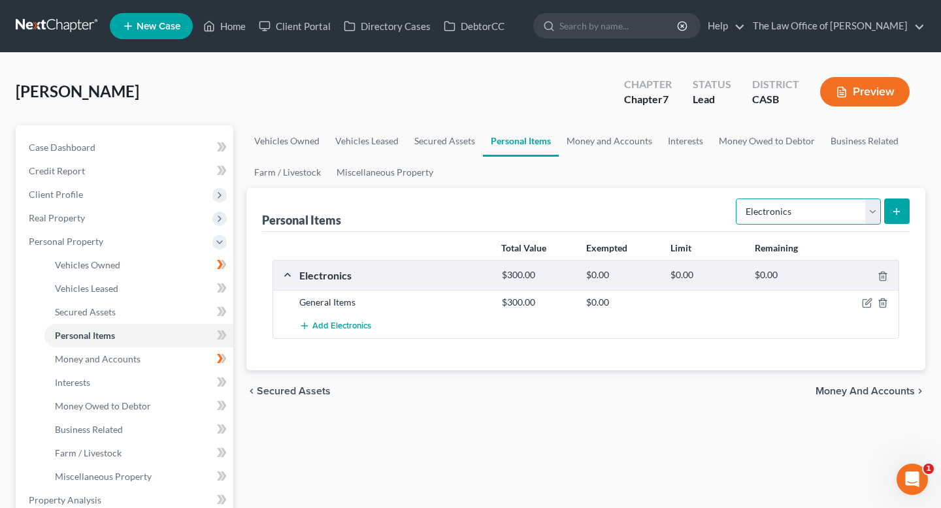
click at [813, 217] on select "Select Item Type Clothing Collectibles Of Value Electronics Firearms Household …" at bounding box center [808, 212] width 145 height 26
select select "jewelry"
click at [737, 199] on select "Select Item Type Clothing Collectibles Of Value Electronics Firearms Household …" at bounding box center [808, 212] width 145 height 26
click at [898, 212] on line "submit" at bounding box center [897, 212] width 6 height 0
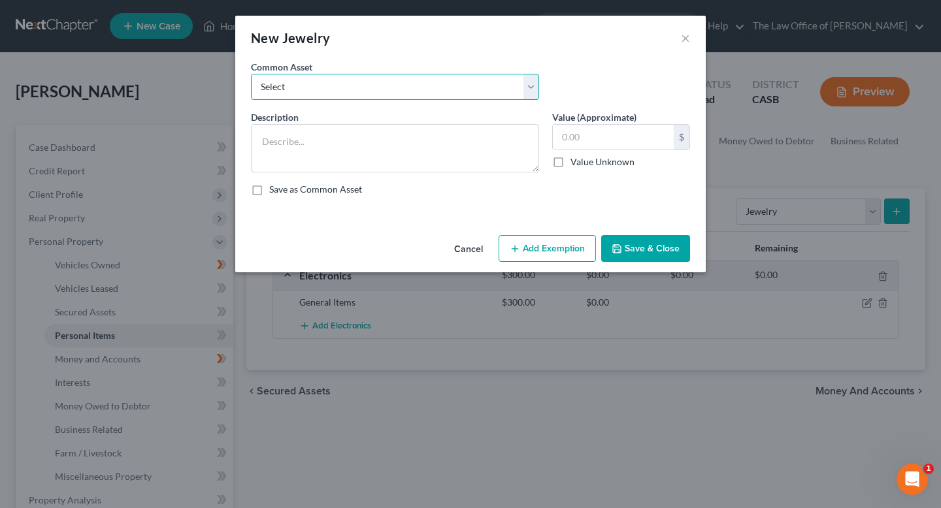
click at [380, 93] on select "Select Jewlery" at bounding box center [395, 87] width 288 height 26
select select "0"
click at [251, 74] on select "Select Jewlery" at bounding box center [395, 87] width 288 height 26
type textarea "Jewlery"
type input "200.00"
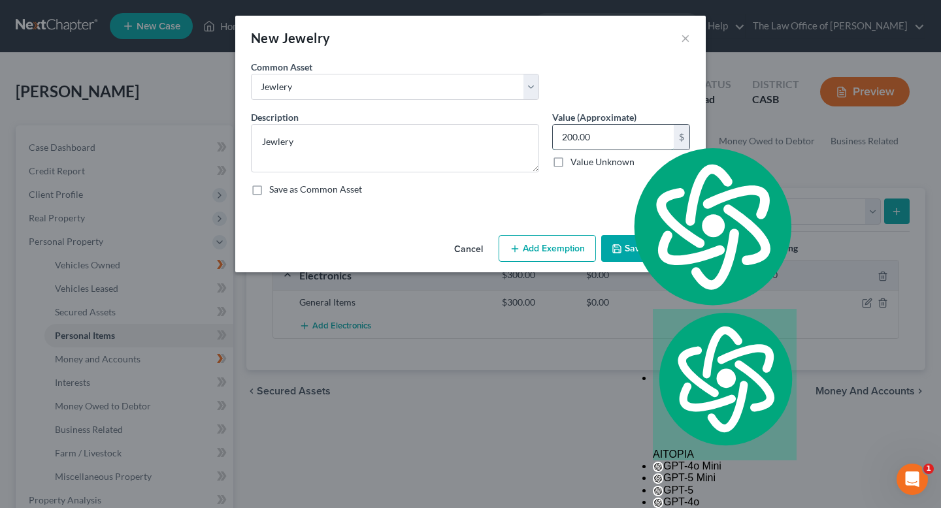
click at [620, 137] on input "200.00" at bounding box center [613, 137] width 121 height 25
click at [568, 244] on button "Add Exemption" at bounding box center [546, 248] width 97 height 27
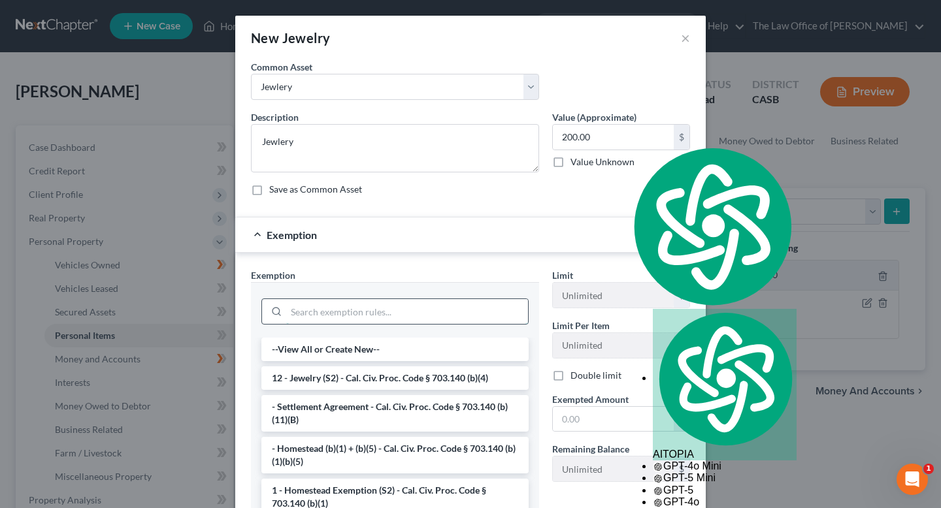
click at [363, 308] on input "search" at bounding box center [407, 311] width 242 height 25
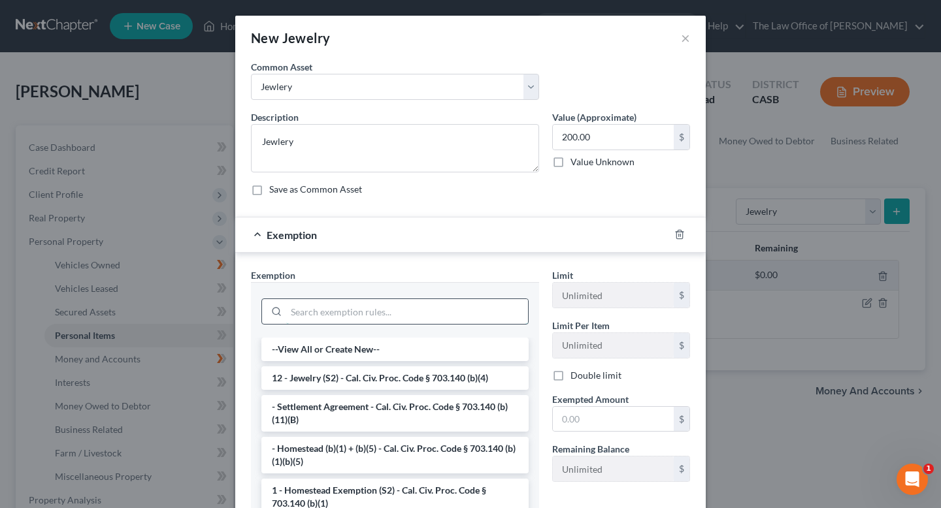
type input "j"
click at [374, 377] on li "12 - Jewelry (S2) - Cal. Civ. Proc. Code § 703.140 (b)(4)" at bounding box center [394, 378] width 267 height 24
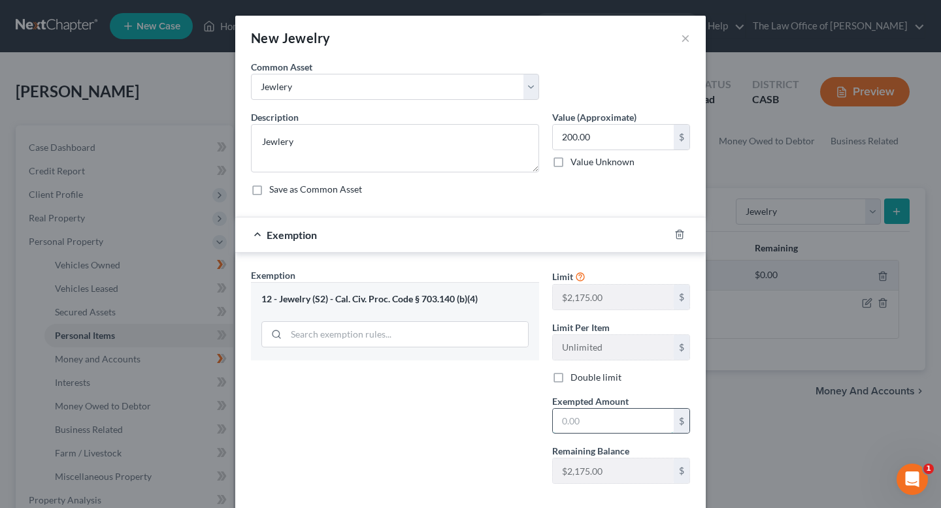
click at [615, 420] on input "text" at bounding box center [613, 421] width 121 height 25
type input "200"
click at [515, 441] on div "Exemption Set must be selected for CA. Exemption * 12 - Jewelry (S2) - Cal. Civ…" at bounding box center [394, 381] width 301 height 226
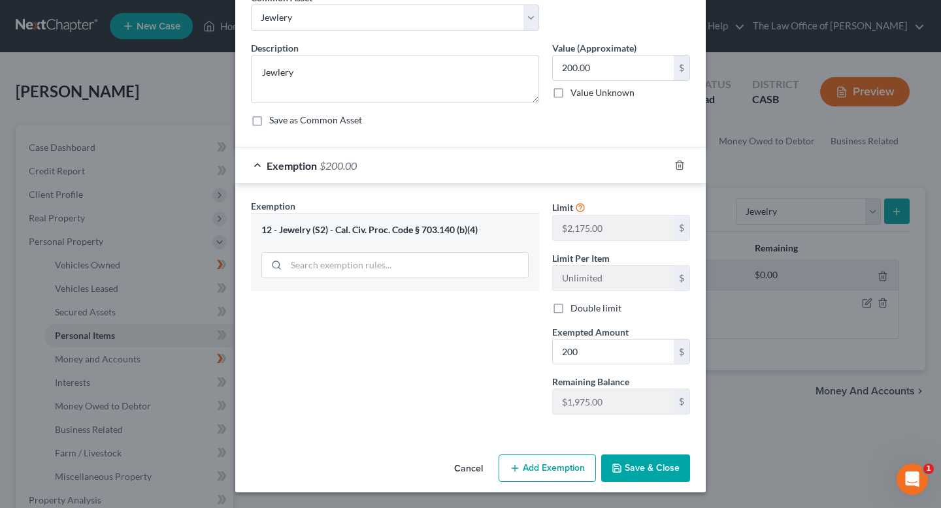
click at [643, 468] on button "Save & Close" at bounding box center [645, 468] width 89 height 27
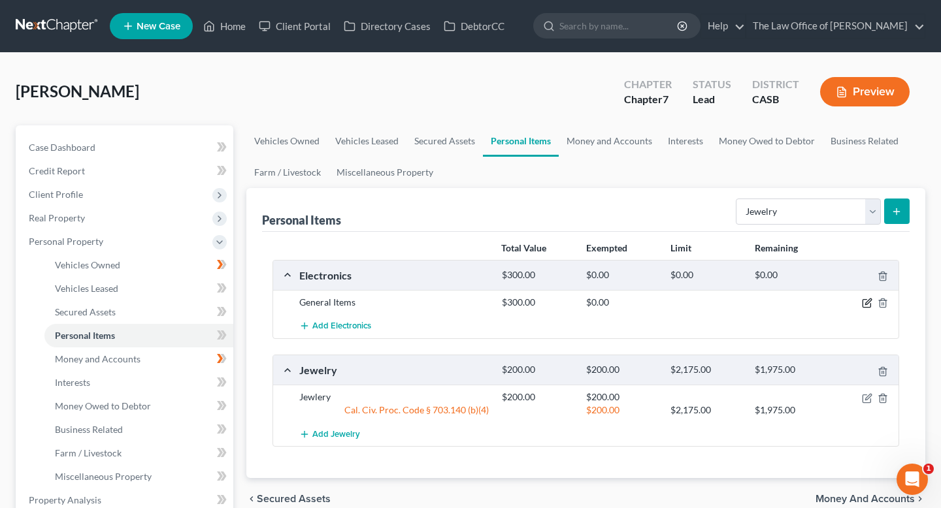
click at [865, 303] on icon "button" at bounding box center [868, 302] width 6 height 6
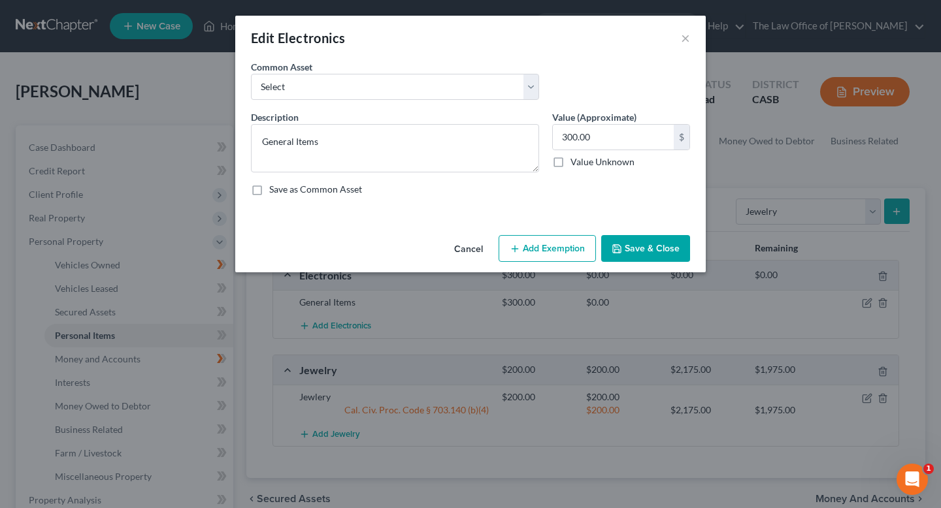
click at [524, 254] on button "Add Exemption" at bounding box center [546, 248] width 97 height 27
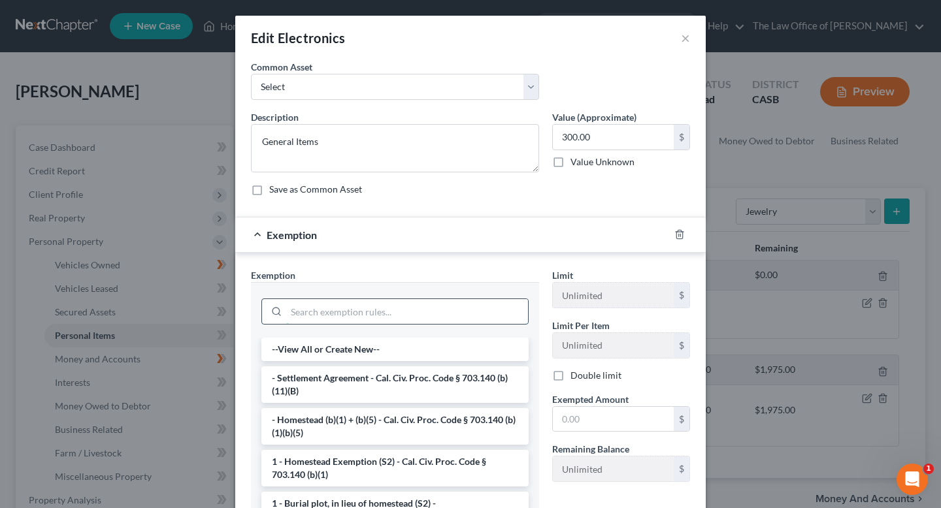
click at [355, 307] on input "search" at bounding box center [407, 311] width 242 height 25
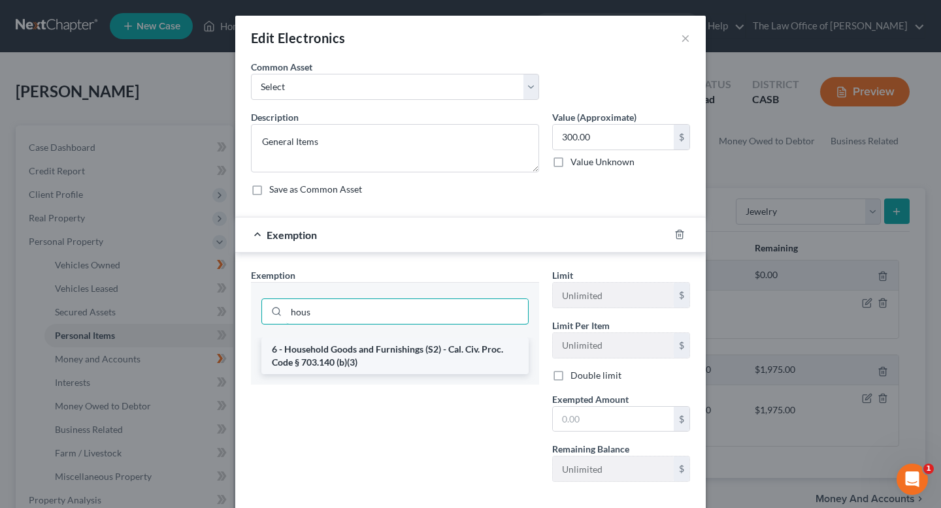
type input "hous"
click at [363, 346] on li "6 - Household Goods and Furnishings (S2) - Cal. Civ. Proc. Code § 703.140 (b)(3)" at bounding box center [394, 356] width 267 height 37
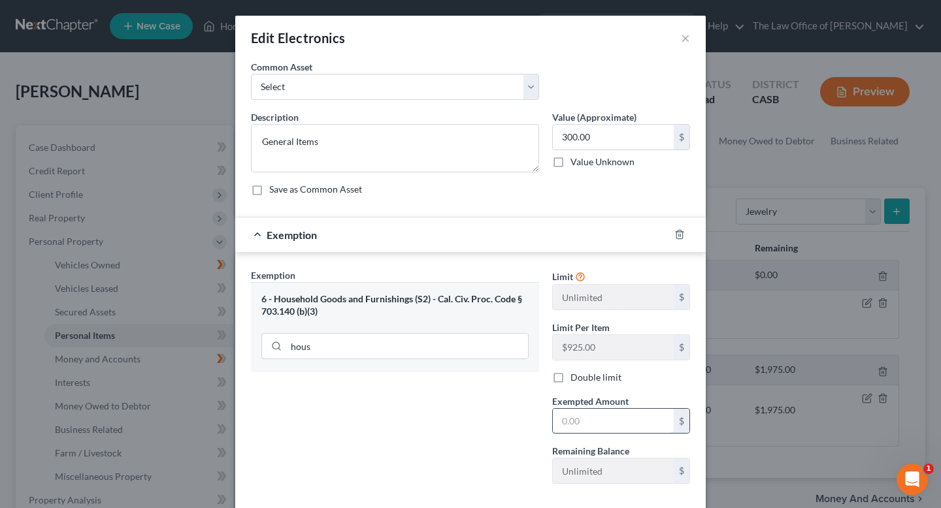
click at [581, 419] on input "text" at bounding box center [613, 421] width 121 height 25
type input "300"
click at [500, 432] on div "Exemption Set must be selected for CA. Exemption * 6 - Household Goods and Furn…" at bounding box center [394, 381] width 301 height 226
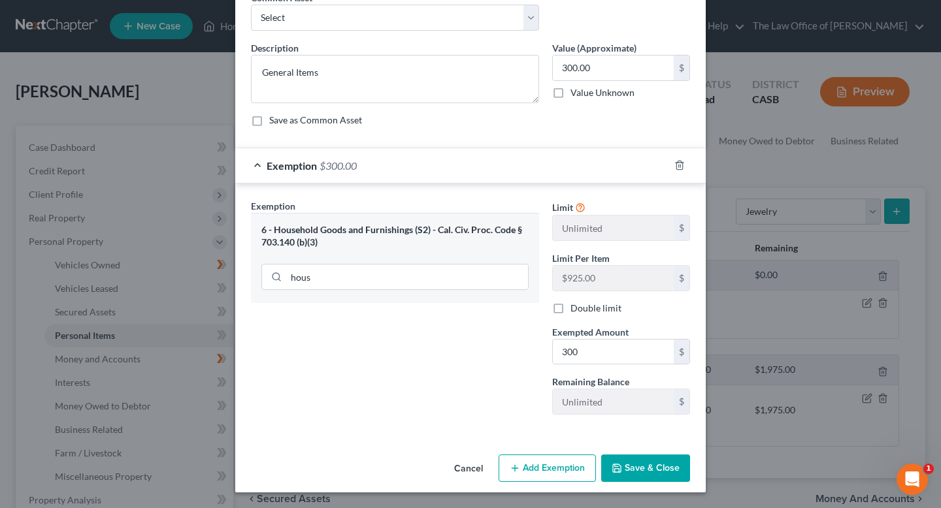
click at [666, 471] on button "Save & Close" at bounding box center [645, 468] width 89 height 27
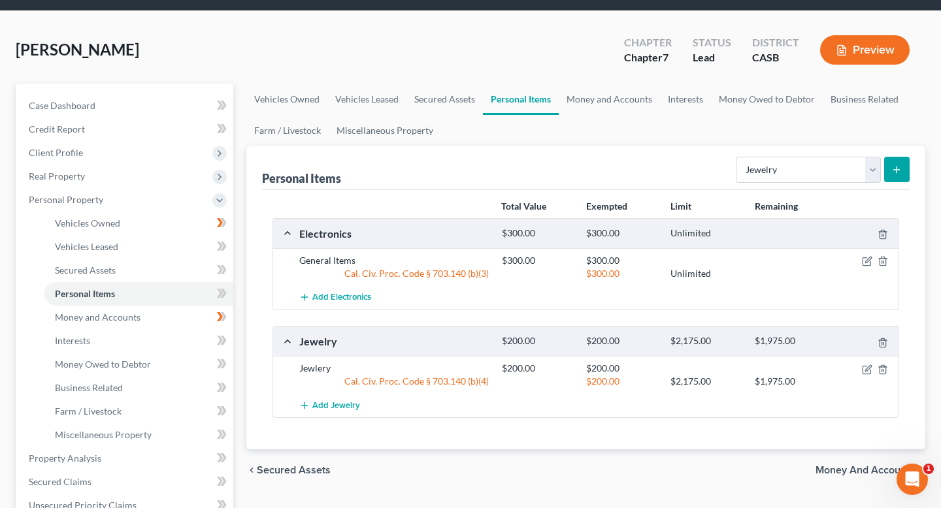
scroll to position [79, 0]
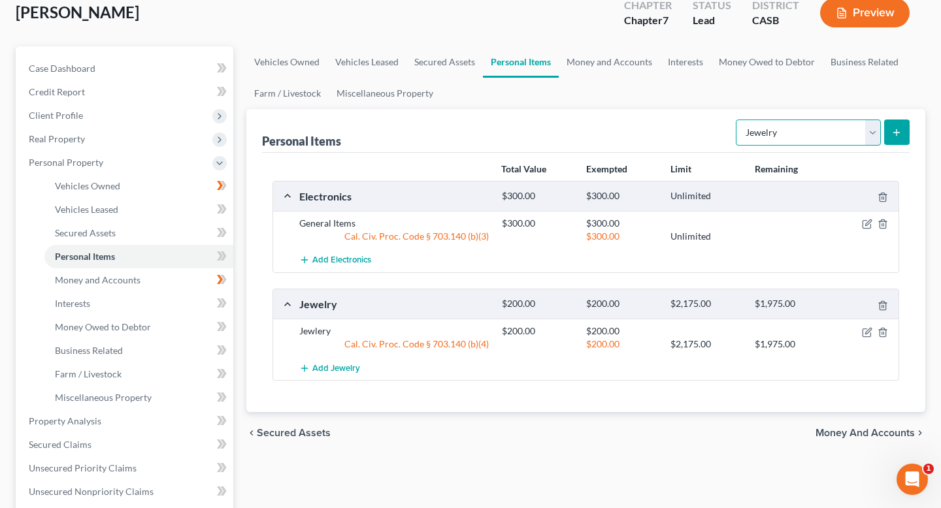
click at [860, 129] on select "Select Item Type Clothing Collectibles Of Value Electronics Firearms Household …" at bounding box center [808, 133] width 145 height 26
select select "household_goods"
click at [737, 120] on select "Select Item Type Clothing Collectibles Of Value Electronics Firearms Household …" at bounding box center [808, 133] width 145 height 26
click at [904, 131] on button "submit" at bounding box center [896, 132] width 25 height 25
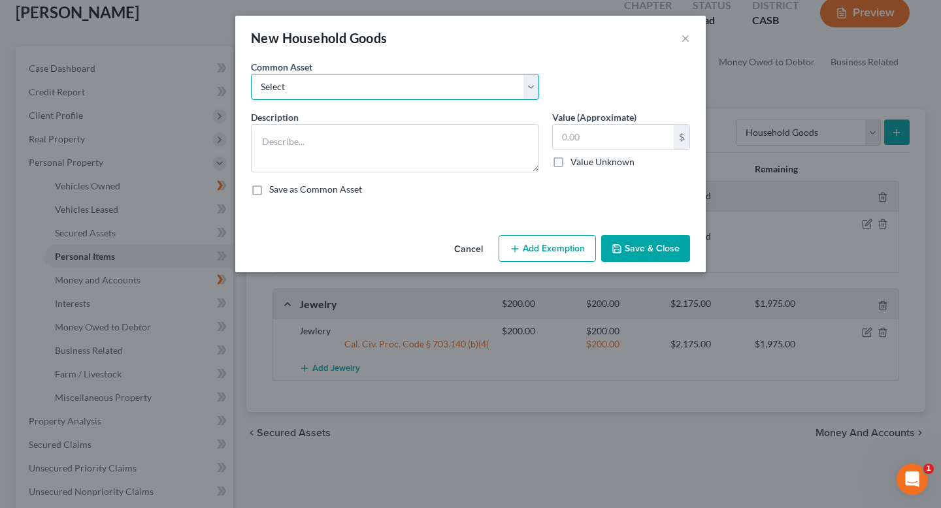
click at [398, 95] on select "Select General furniture" at bounding box center [395, 87] width 288 height 26
select select "0"
click at [251, 74] on select "Select General furniture" at bounding box center [395, 87] width 288 height 26
type textarea "General furniture"
type input "100.00"
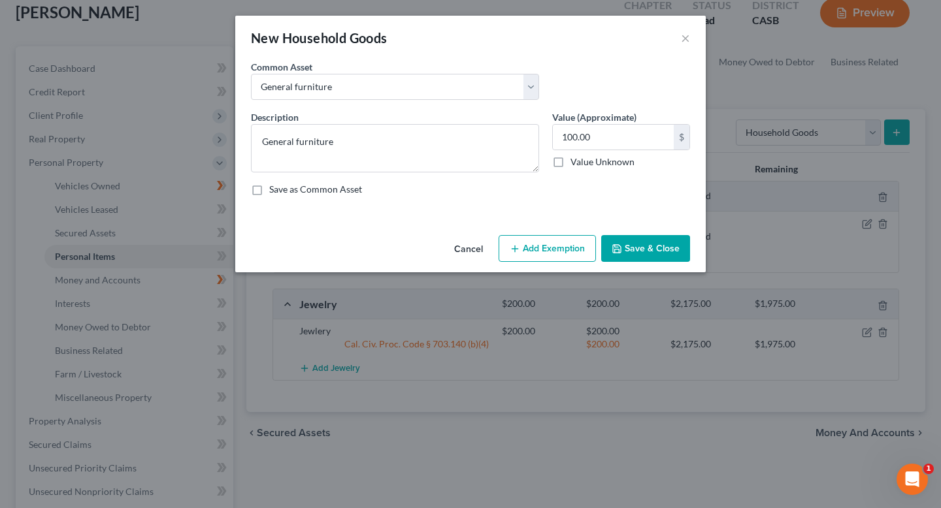
click at [540, 254] on button "Add Exemption" at bounding box center [546, 248] width 97 height 27
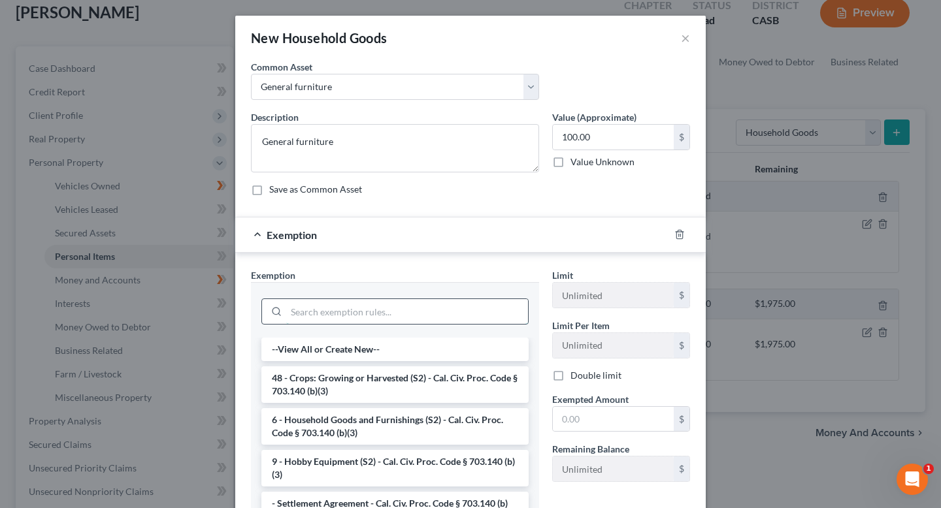
click at [336, 313] on input "search" at bounding box center [407, 311] width 242 height 25
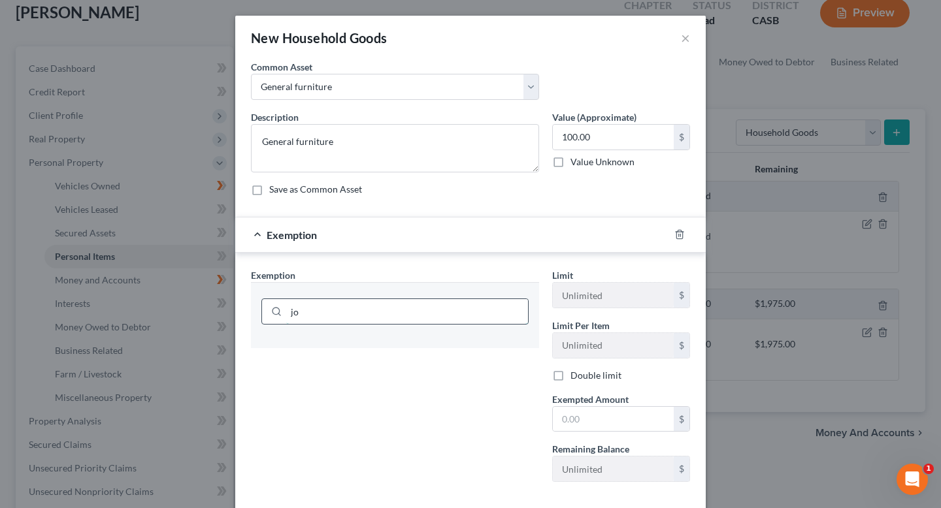
type input "j"
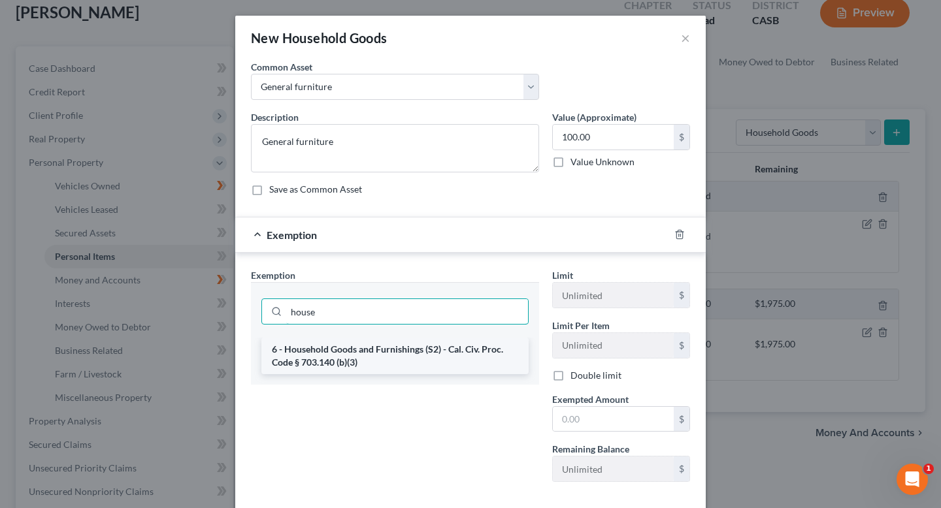
type input "house"
click at [339, 360] on li "6 - Household Goods and Furnishings (S2) - Cal. Civ. Proc. Code § 703.140 (b)(3)" at bounding box center [394, 356] width 267 height 37
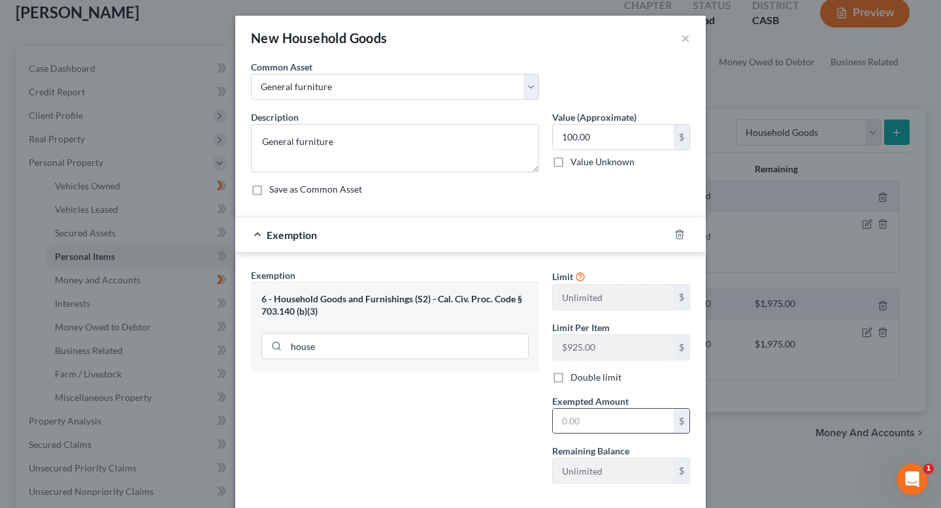
click at [581, 422] on input "text" at bounding box center [613, 421] width 121 height 25
type input "200"
click at [578, 127] on input "100.00" at bounding box center [613, 137] width 121 height 25
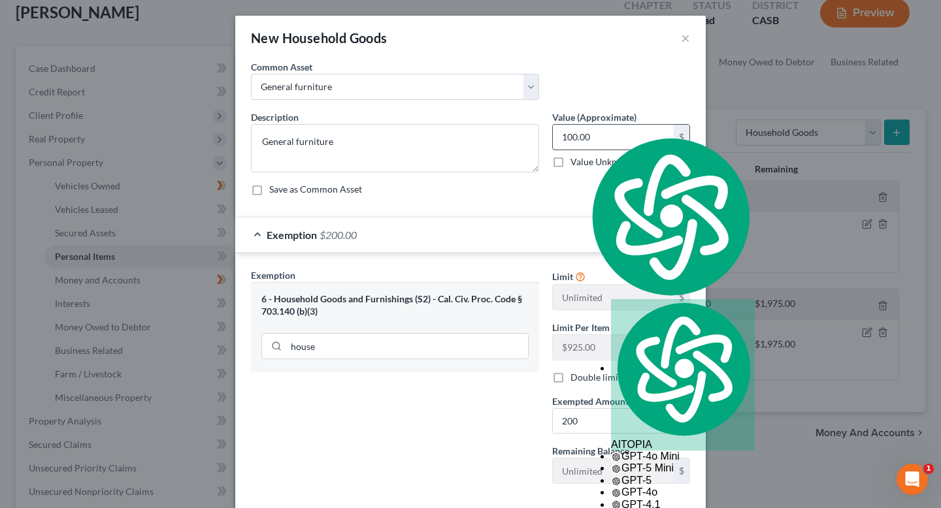
click at [578, 127] on input "100.00" at bounding box center [613, 137] width 121 height 25
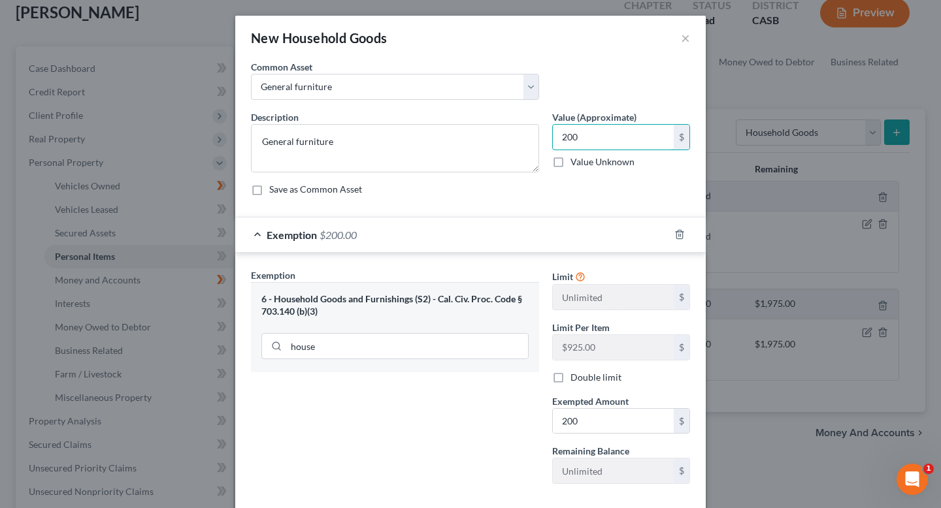
type input "200"
click at [579, 195] on div "Save as Common Asset" at bounding box center [470, 189] width 439 height 13
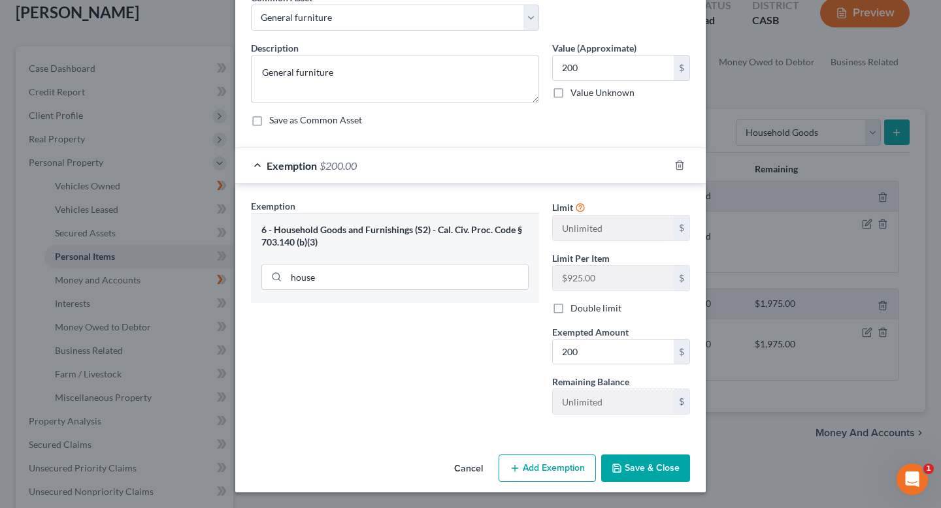
click at [642, 457] on button "Save & Close" at bounding box center [645, 468] width 89 height 27
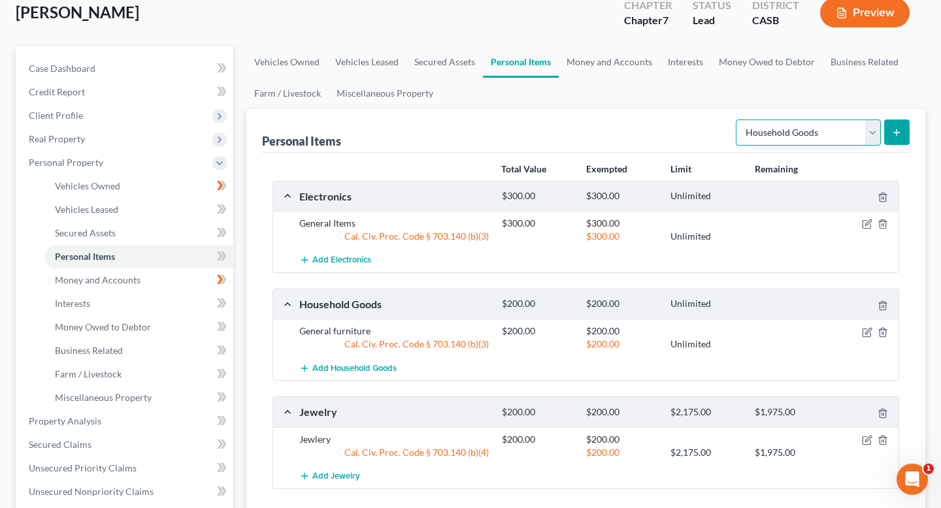
click at [835, 131] on select "Select Item Type Clothing Collectibles Of Value Electronics Firearms Household …" at bounding box center [808, 133] width 145 height 26
select select "clothing"
click at [737, 120] on select "Select Item Type Clothing Collectibles Of Value Electronics Firearms Household …" at bounding box center [808, 133] width 145 height 26
click at [889, 138] on button "submit" at bounding box center [896, 132] width 25 height 25
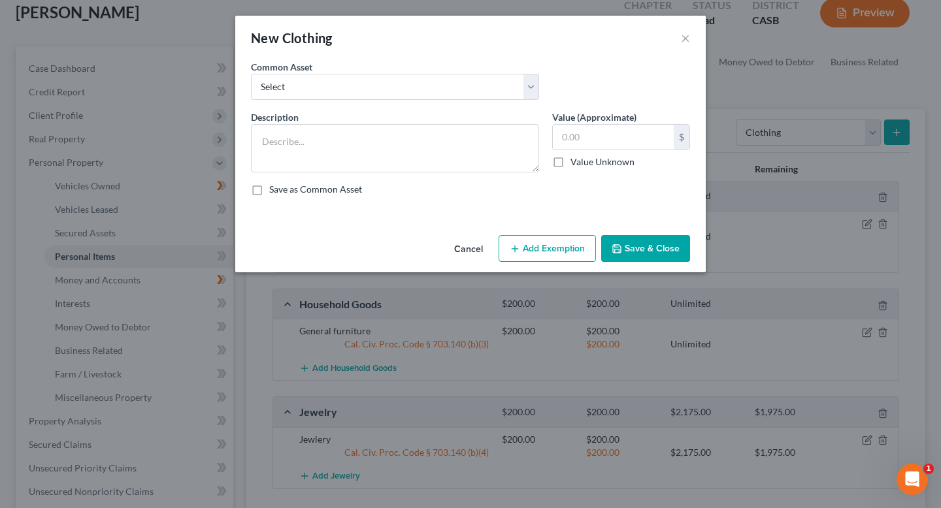
click at [417, 101] on div "Common Asset Select Personal Clothing Personal household items Personal Clothing" at bounding box center [470, 85] width 452 height 50
click at [394, 91] on select "Select Personal Clothing Personal household items Personal Clothing" at bounding box center [395, 87] width 288 height 26
select select "0"
click at [251, 74] on select "Select Personal Clothing Personal household items Personal Clothing" at bounding box center [395, 87] width 288 height 26
type textarea "Personal Clothing"
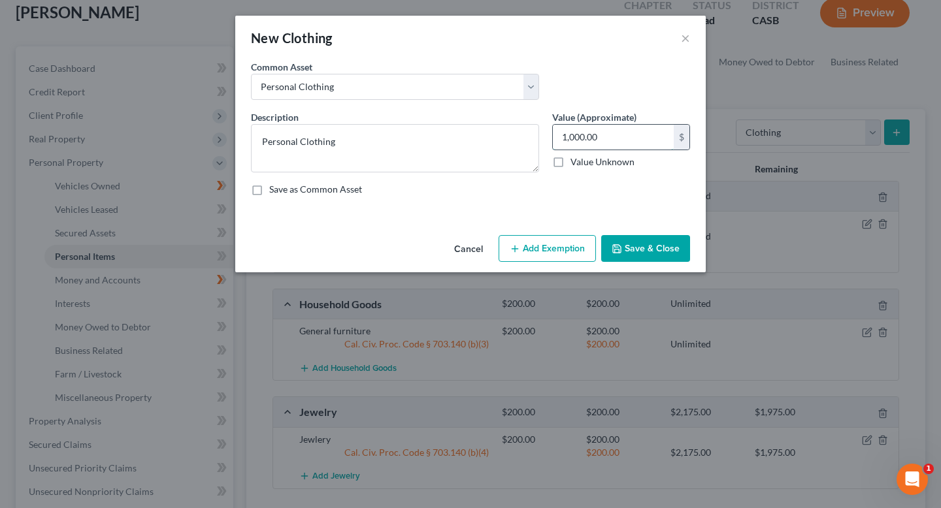
click at [605, 140] on input "1,000.00" at bounding box center [613, 137] width 121 height 25
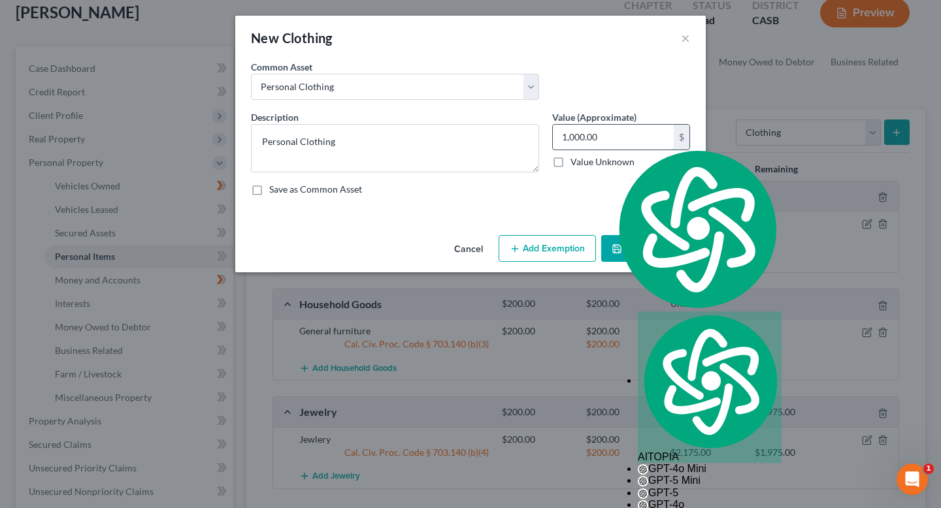
click at [606, 140] on input "1,000.00" at bounding box center [613, 137] width 121 height 25
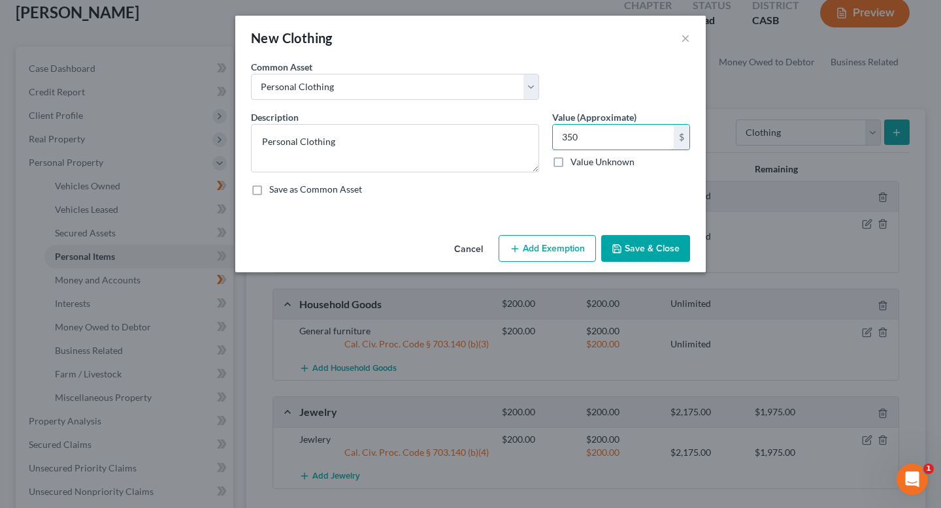
type input "350"
click at [574, 237] on button "Add Exemption" at bounding box center [546, 248] width 97 height 27
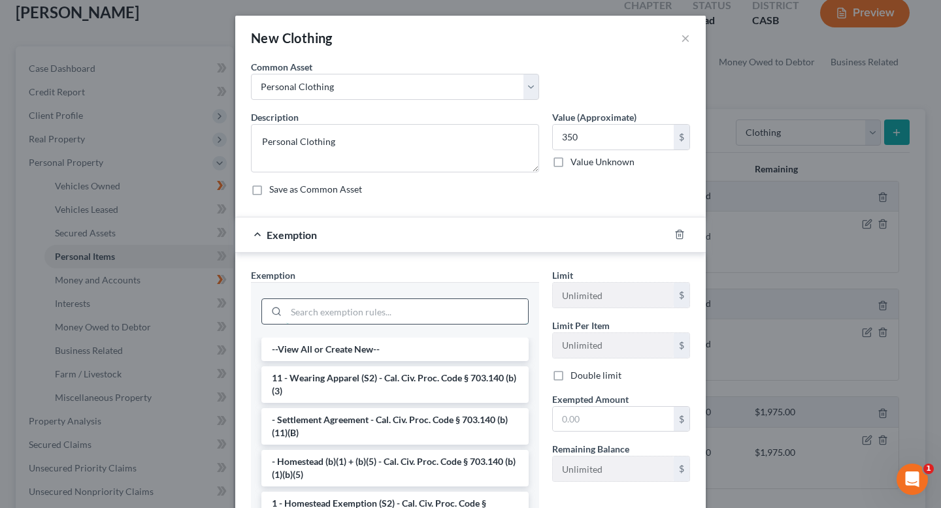
click at [423, 308] on input "search" at bounding box center [407, 311] width 242 height 25
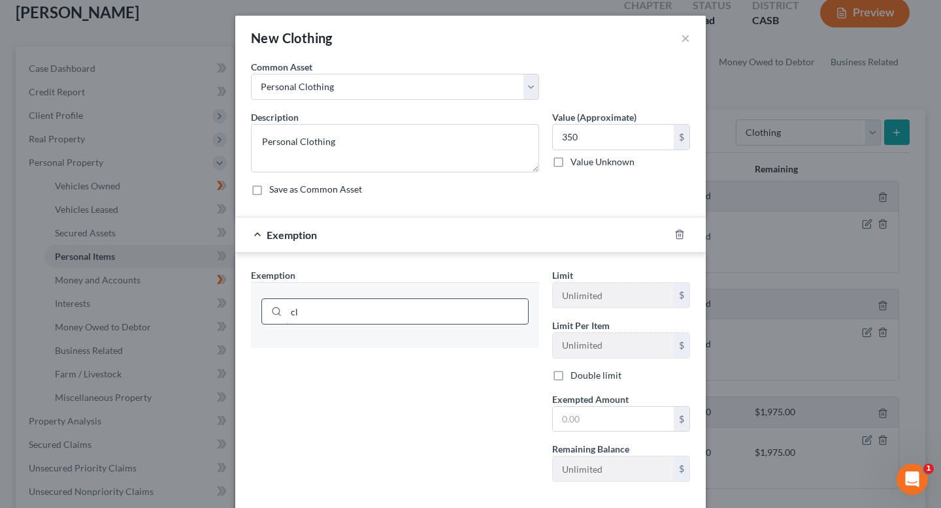
type input "c"
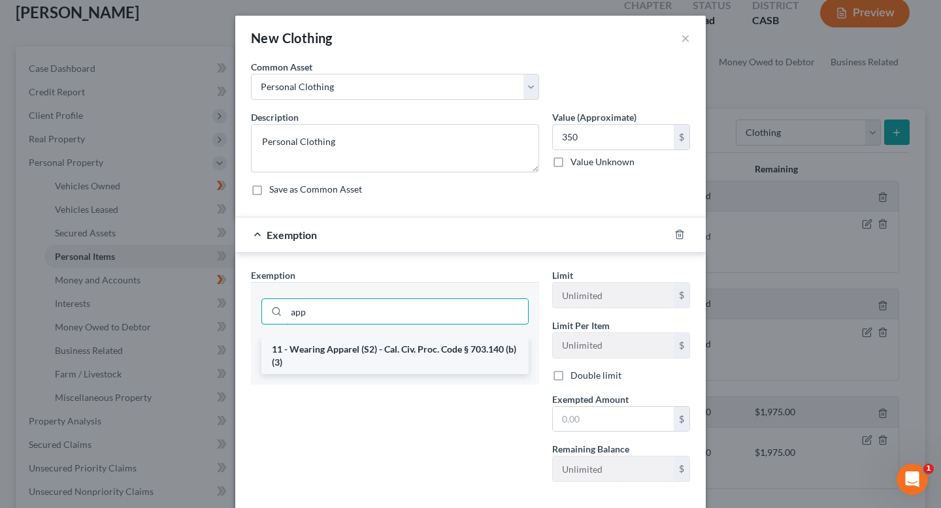
type input "app"
click at [412, 356] on li "11 - Wearing Apparel (S2) - Cal. Civ. Proc. Code § 703.140 (b)(3)" at bounding box center [394, 356] width 267 height 37
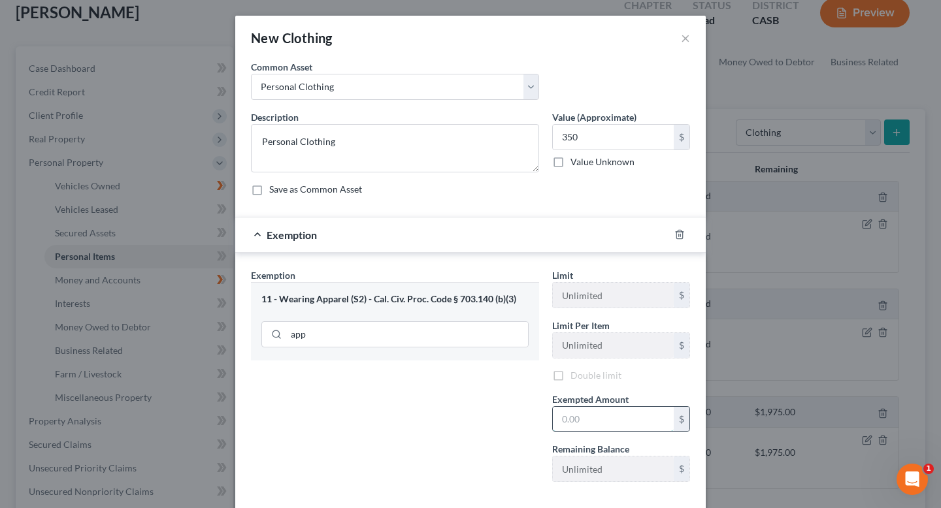
click at [631, 409] on input "text" at bounding box center [613, 419] width 121 height 25
type input "350"
click at [503, 425] on div "Exemption Set must be selected for CA. Exemption * 11 - Wearing Apparel (S2) - …" at bounding box center [394, 381] width 301 height 226
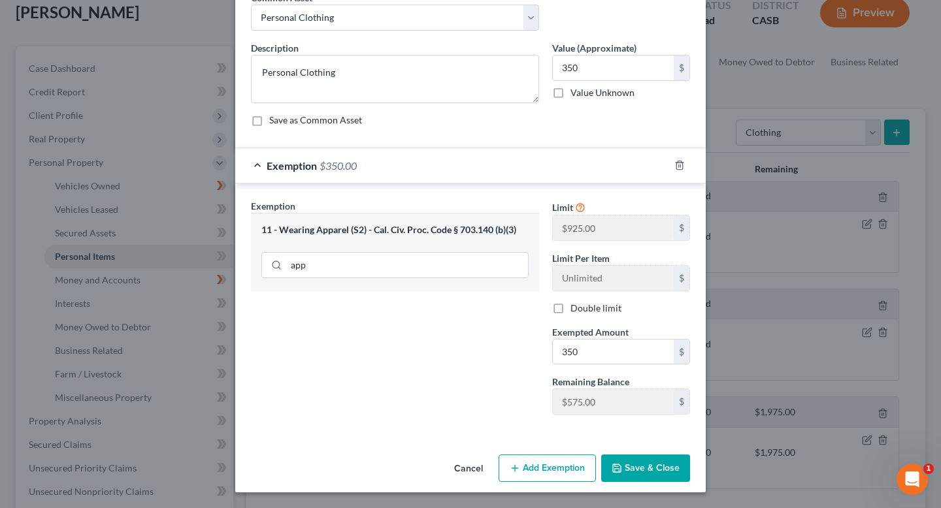
click at [649, 485] on div "Cancel Add Exemption Save & Close" at bounding box center [470, 470] width 470 height 43
click at [649, 463] on button "Save & Close" at bounding box center [645, 468] width 89 height 27
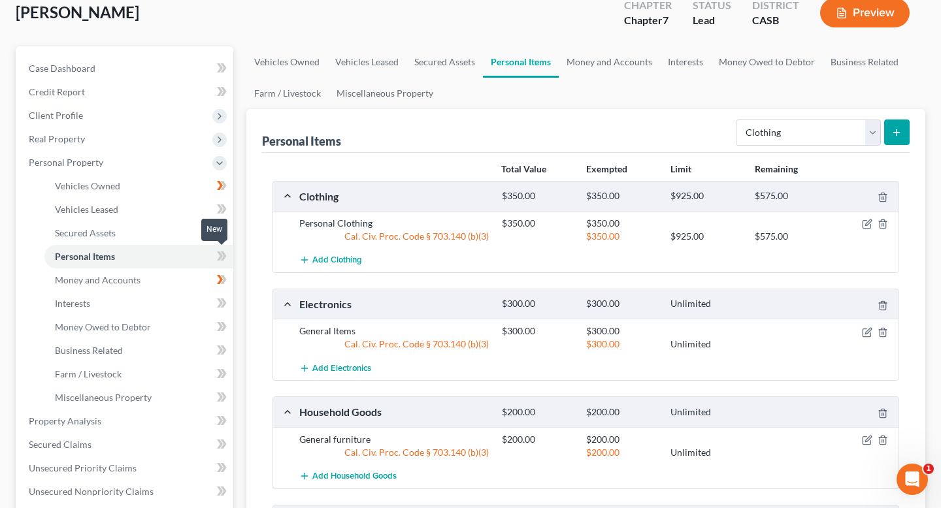
click at [223, 255] on icon at bounding box center [222, 256] width 10 height 16
click at [179, 302] on link "Interests" at bounding box center [138, 304] width 189 height 24
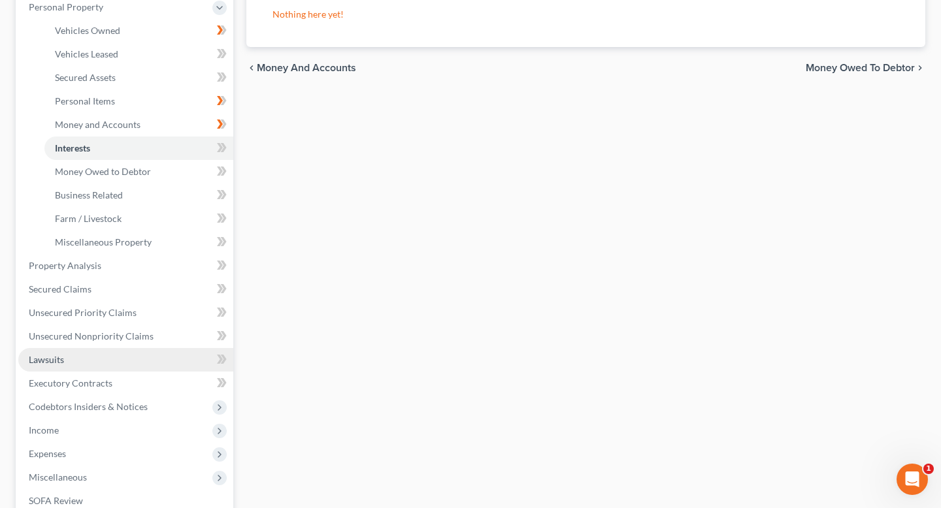
scroll to position [246, 0]
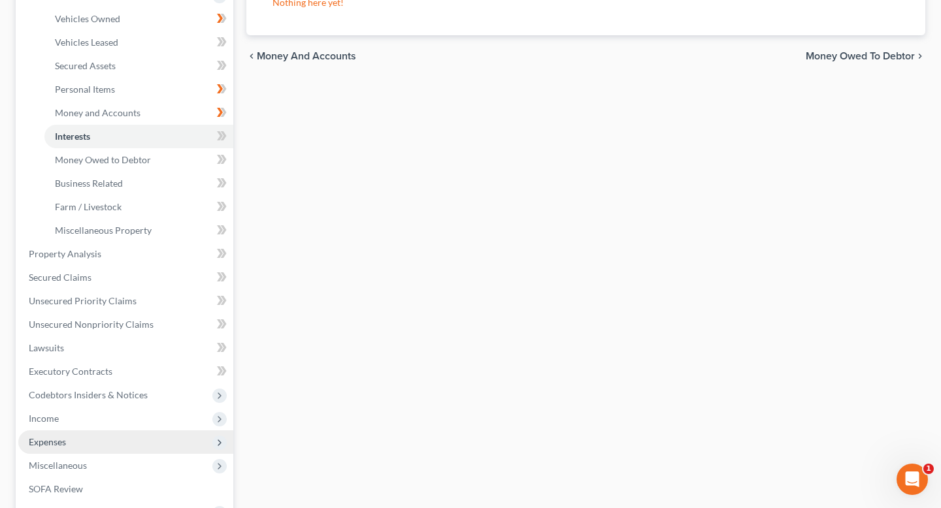
click at [103, 450] on span "Expenses" at bounding box center [125, 443] width 215 height 24
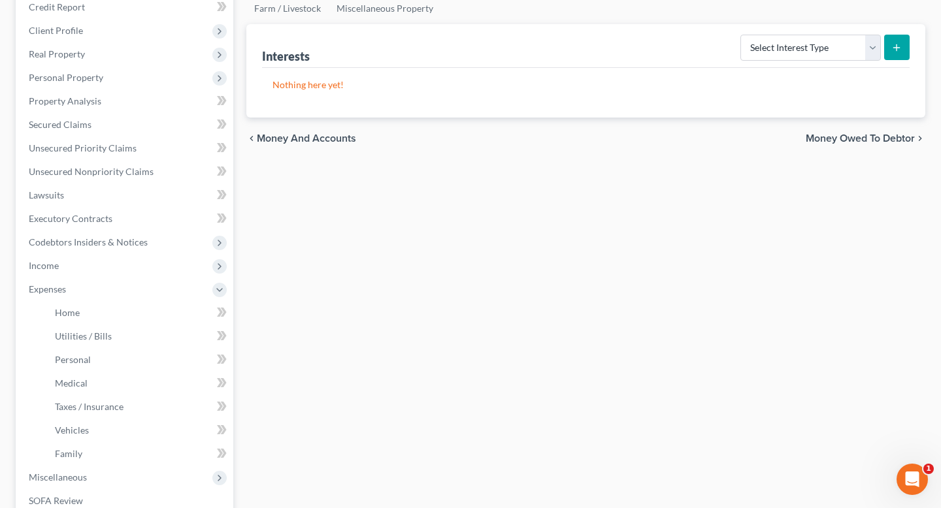
scroll to position [155, 0]
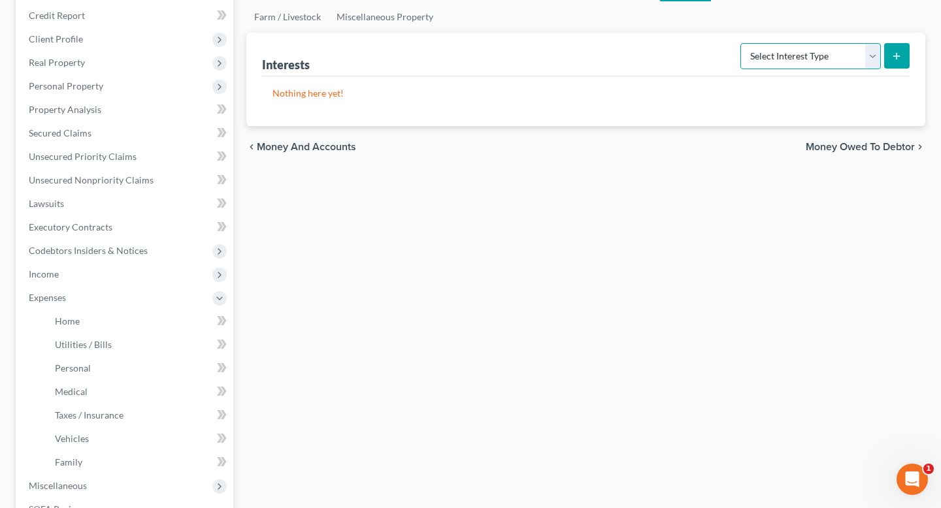
click at [840, 50] on select "Select Interest Type 401K Annuity Bond Education IRA Government Bond Government…" at bounding box center [810, 56] width 140 height 26
click at [110, 321] on link "Home" at bounding box center [138, 322] width 189 height 24
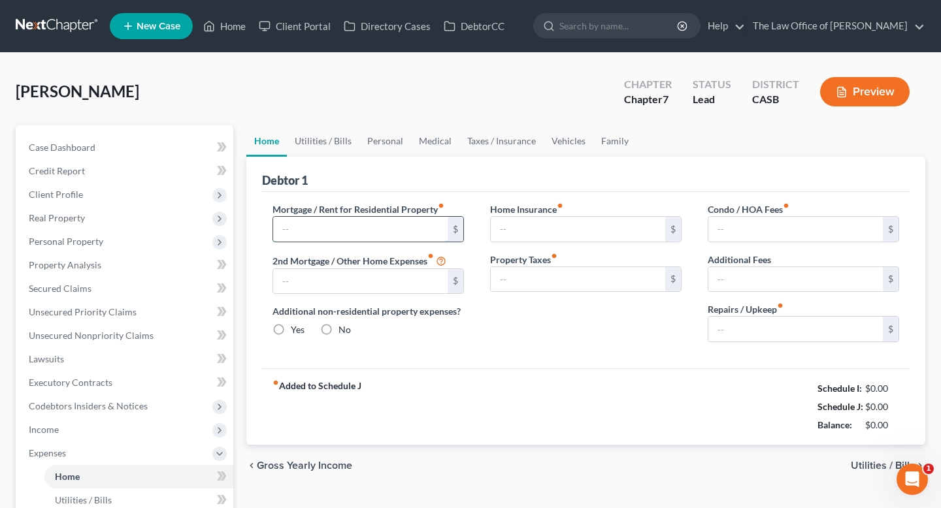
click at [320, 238] on input "text" at bounding box center [360, 229] width 174 height 25
type input "3"
type input "0.00"
radio input "true"
type input "0.00"
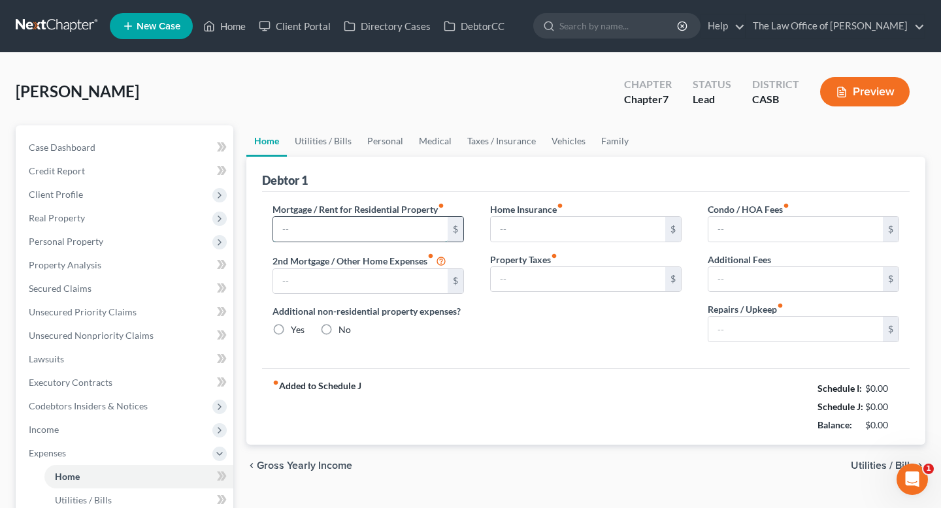
type input "0.00"
type input "5"
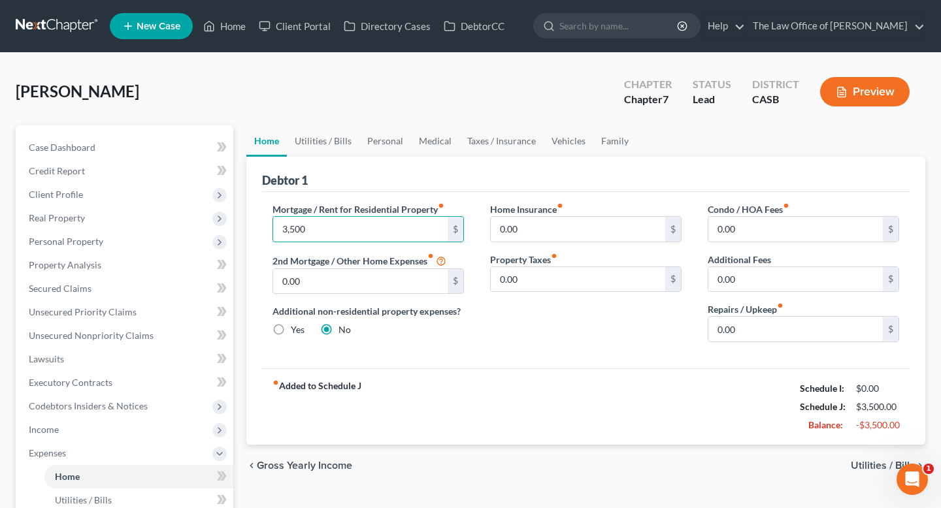
click at [666, 355] on div "Mortgage / Rent for Residential Property fiber_manual_record 3,500 $ 2nd Mortga…" at bounding box center [585, 280] width 647 height 176
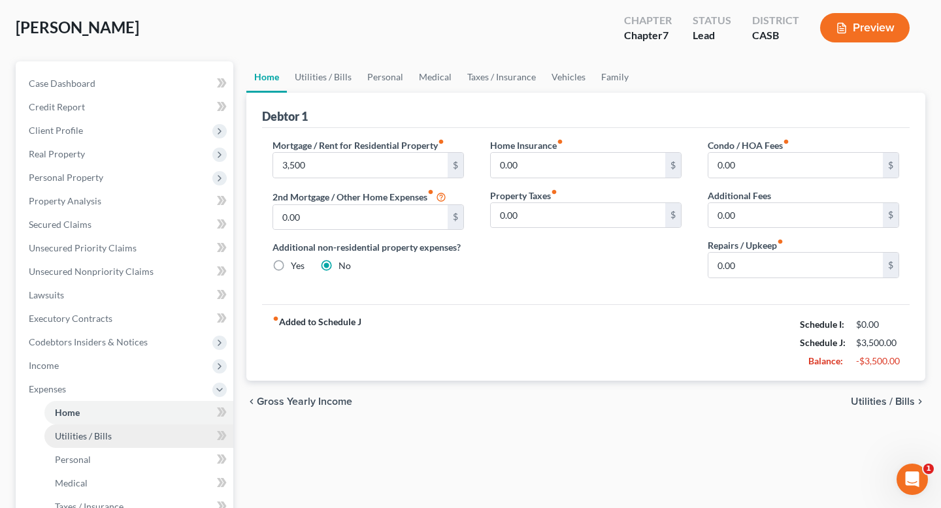
scroll to position [76, 0]
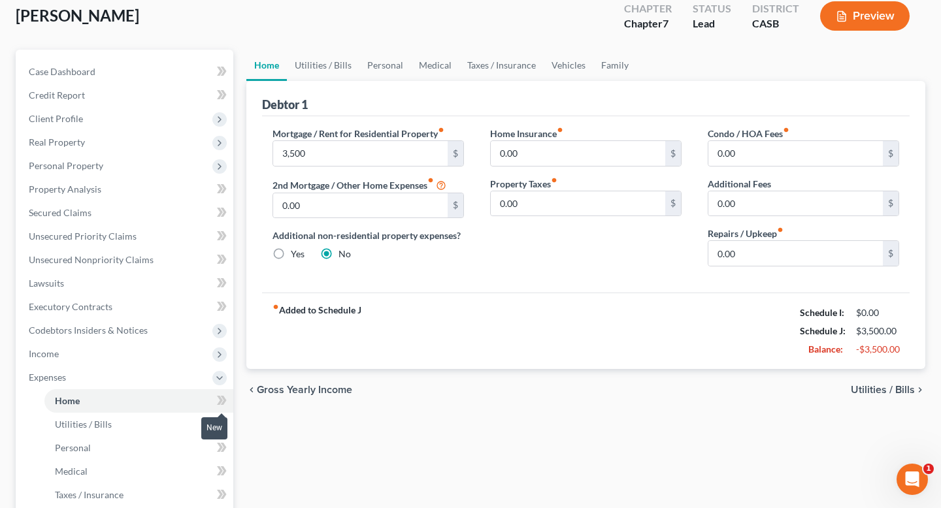
click at [218, 400] on icon at bounding box center [222, 401] width 10 height 16
click at [119, 355] on span "Income" at bounding box center [125, 354] width 215 height 24
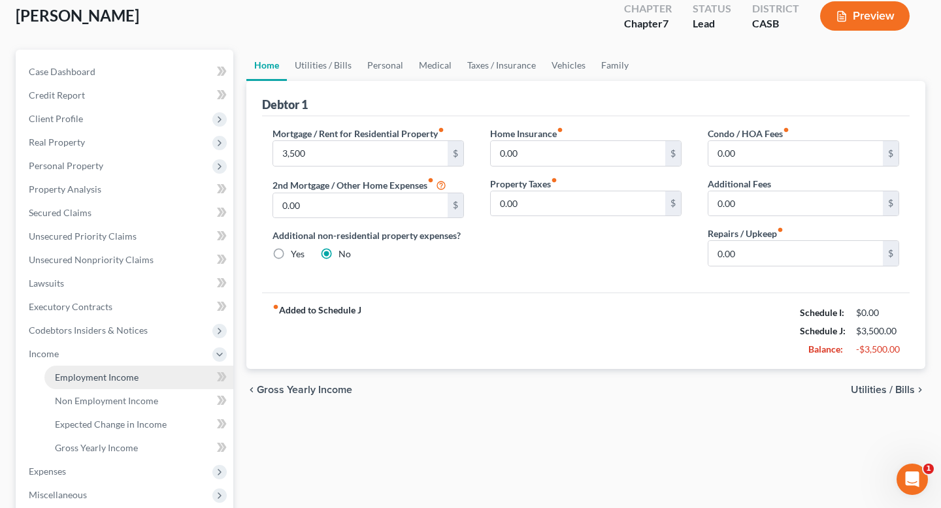
click at [131, 372] on span "Employment Income" at bounding box center [97, 377] width 84 height 11
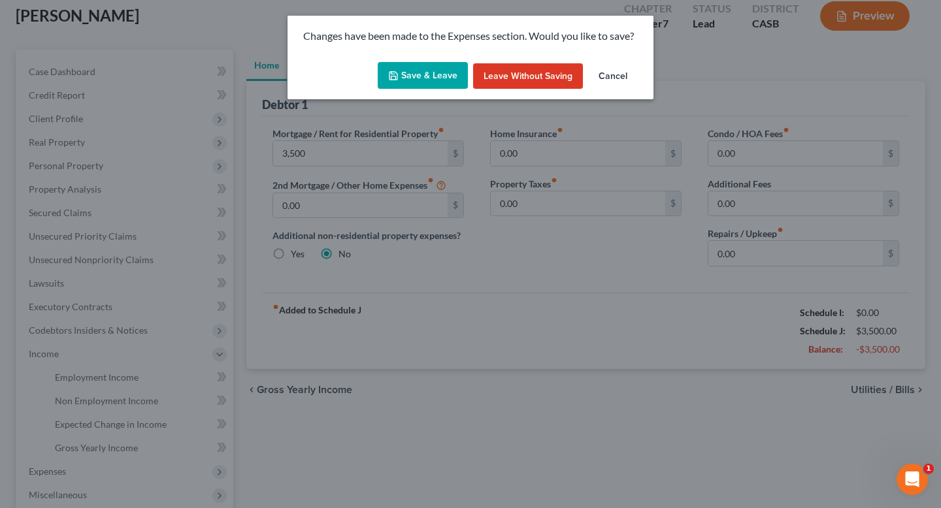
click at [399, 84] on button "Save & Leave" at bounding box center [423, 75] width 90 height 27
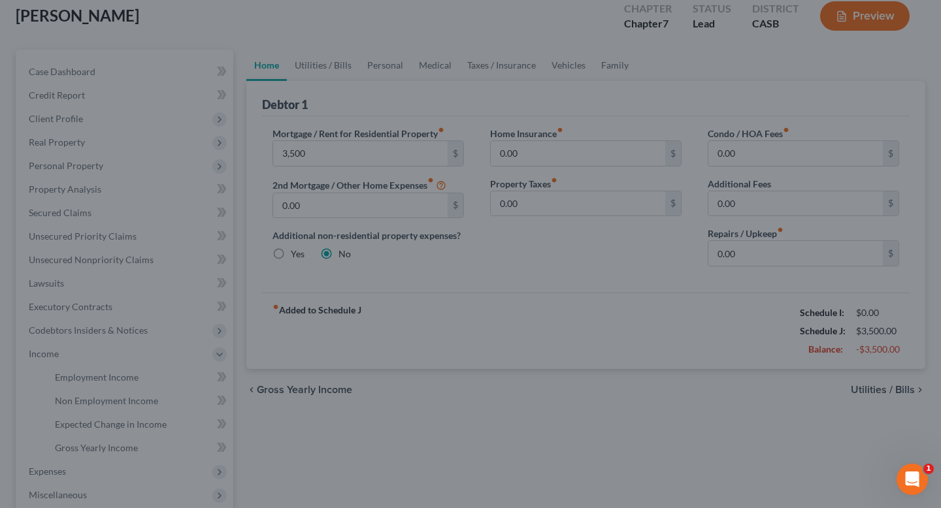
type input "3,500.00"
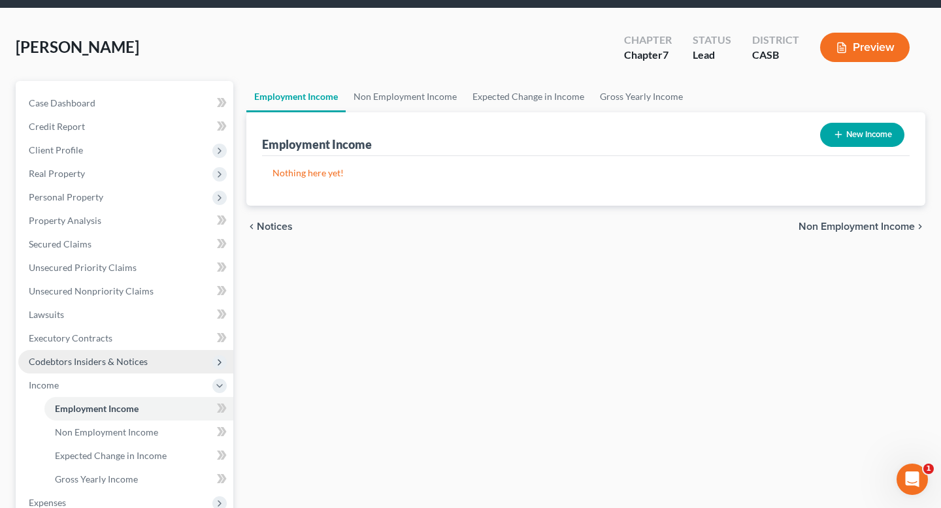
scroll to position [68, 0]
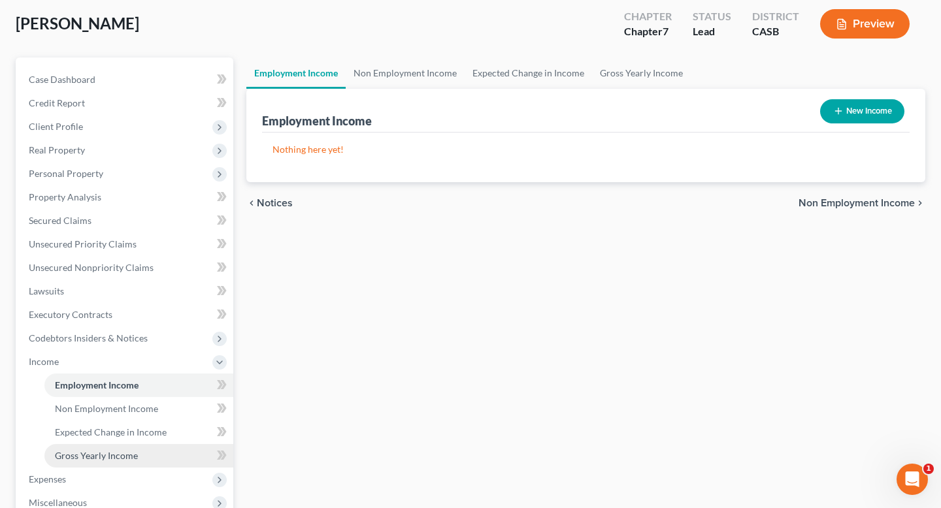
click at [113, 451] on span "Gross Yearly Income" at bounding box center [96, 455] width 83 height 11
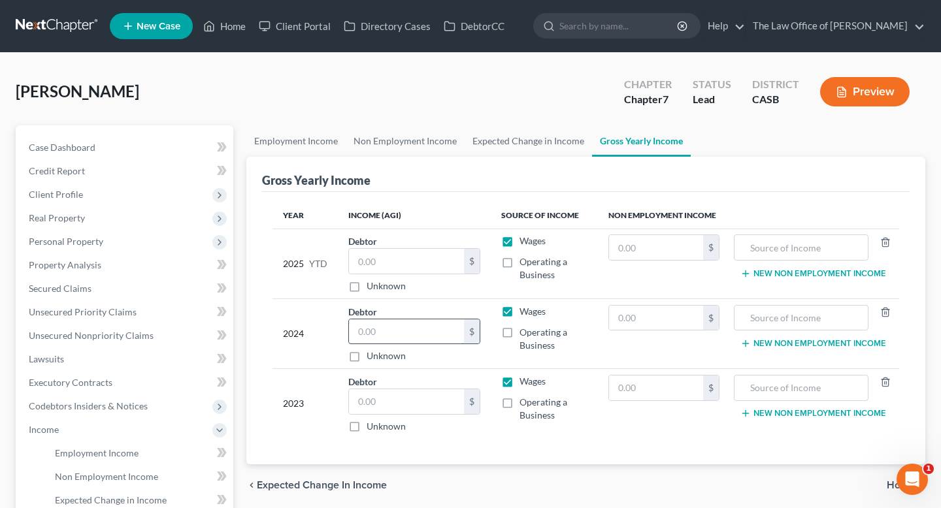
click at [378, 326] on input "text" at bounding box center [406, 331] width 115 height 25
type input "96,531"
click at [414, 393] on input "text" at bounding box center [406, 401] width 115 height 25
type input "98,939"
click at [516, 451] on div "Year Income (AGI) Source of Income Non Employment Income 2025 YTD Debtor $ Unkn…" at bounding box center [585, 328] width 647 height 273
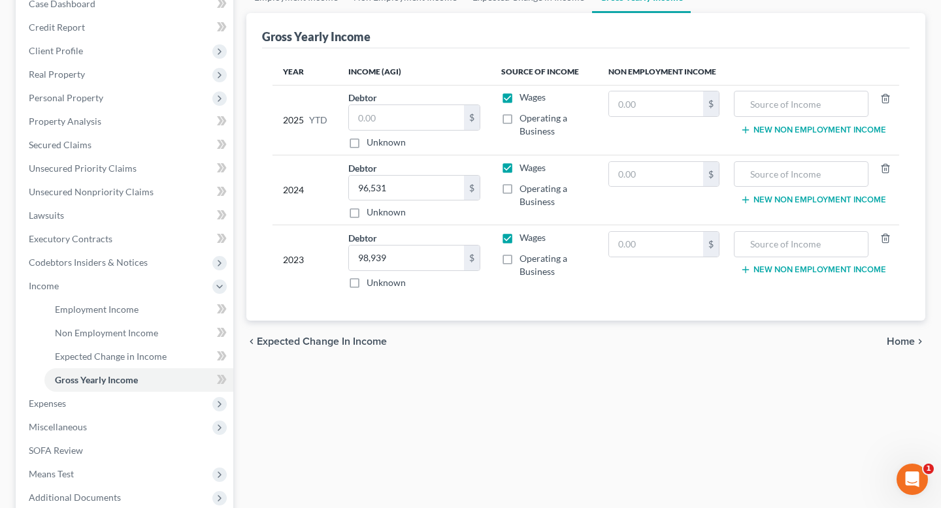
scroll to position [161, 0]
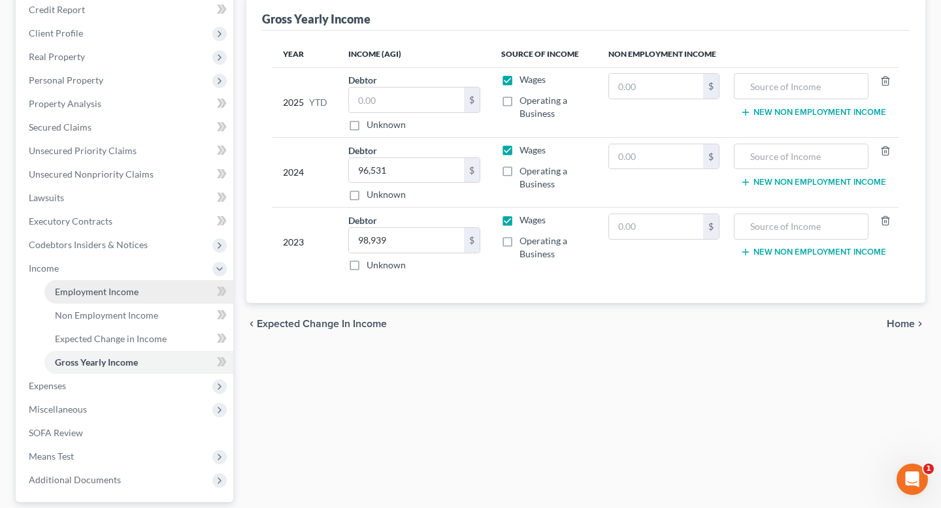
click at [93, 299] on link "Employment Income" at bounding box center [138, 292] width 189 height 24
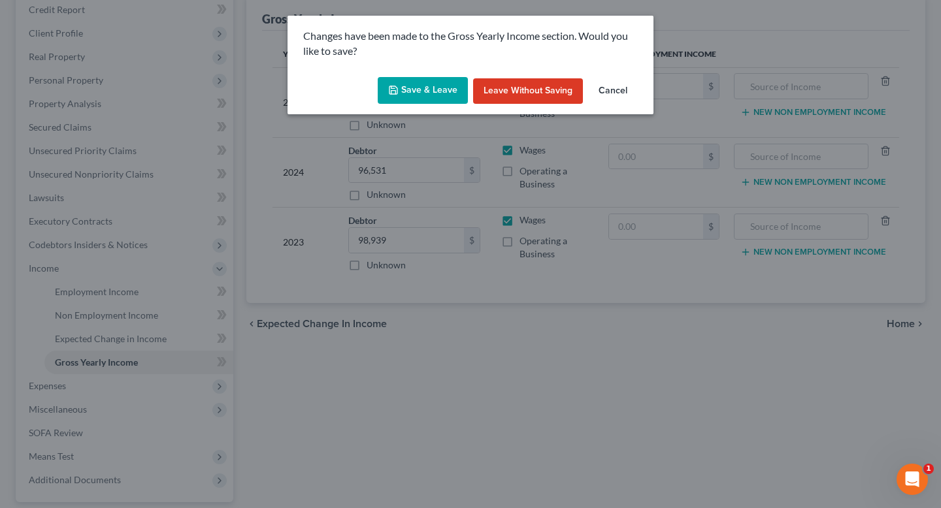
click at [405, 84] on button "Save & Leave" at bounding box center [423, 90] width 90 height 27
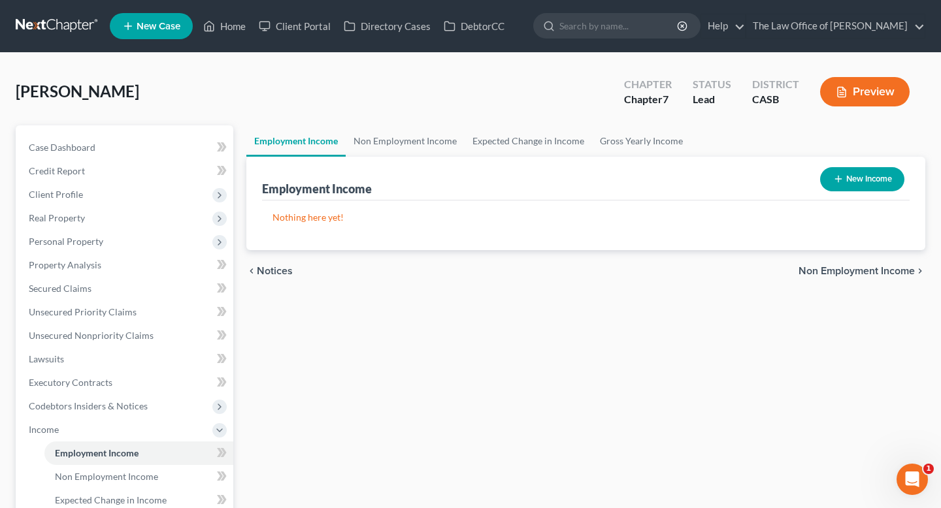
click at [857, 193] on div "New Income" at bounding box center [862, 179] width 95 height 35
click at [846, 184] on button "New Income" at bounding box center [862, 179] width 84 height 24
select select "0"
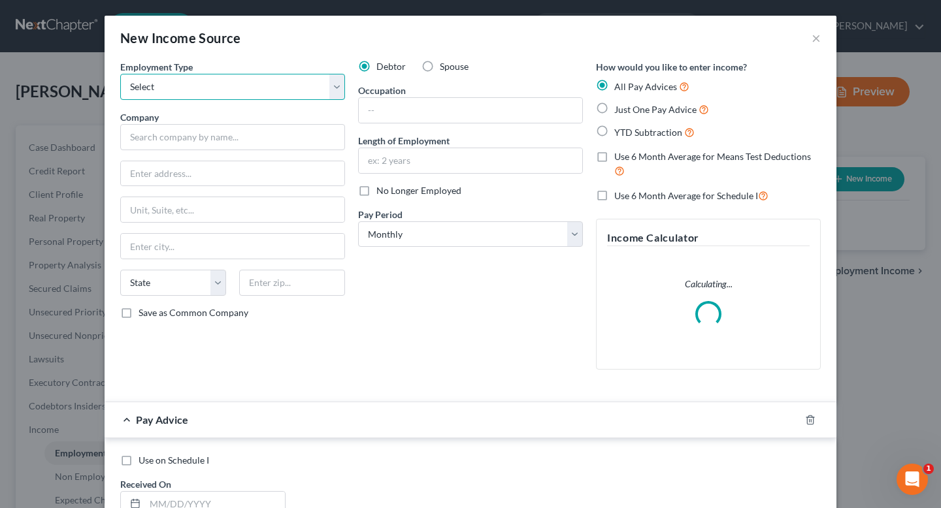
click at [252, 78] on select "Select Full or [DEMOGRAPHIC_DATA] Employment Self Employment" at bounding box center [232, 87] width 225 height 26
click at [120, 74] on select "Select Full or [DEMOGRAPHIC_DATA] Employment Self Employment" at bounding box center [232, 87] width 225 height 26
click at [187, 90] on select "Select Full or [DEMOGRAPHIC_DATA] Employment Self Employment" at bounding box center [232, 87] width 225 height 26
select select "0"
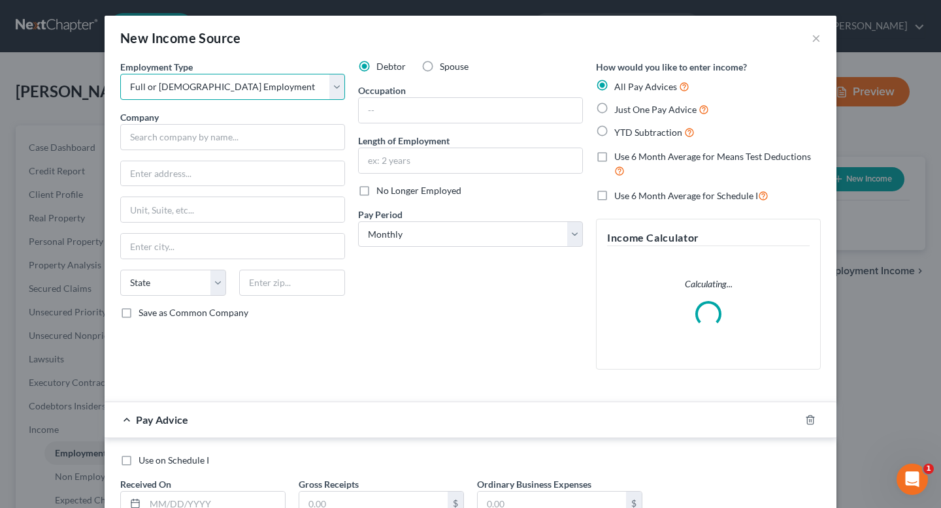
click at [120, 74] on select "Select Full or [DEMOGRAPHIC_DATA] Employment Self Employment" at bounding box center [232, 87] width 225 height 26
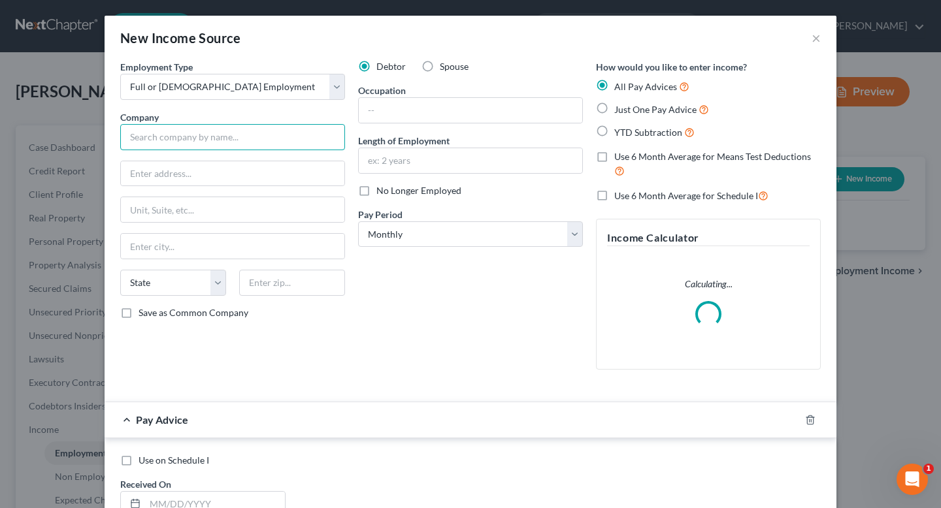
click at [174, 136] on input "text" at bounding box center [232, 137] width 225 height 26
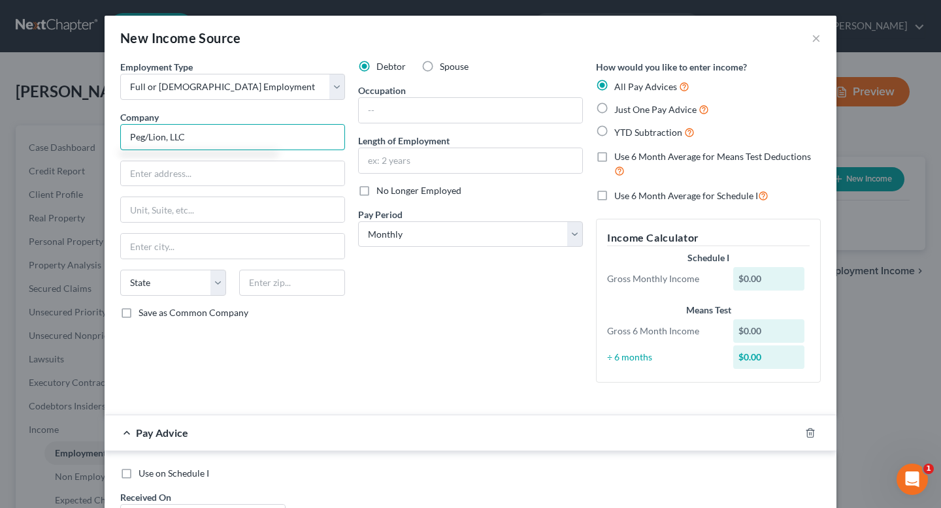
type input "Peg/Lion, LLC"
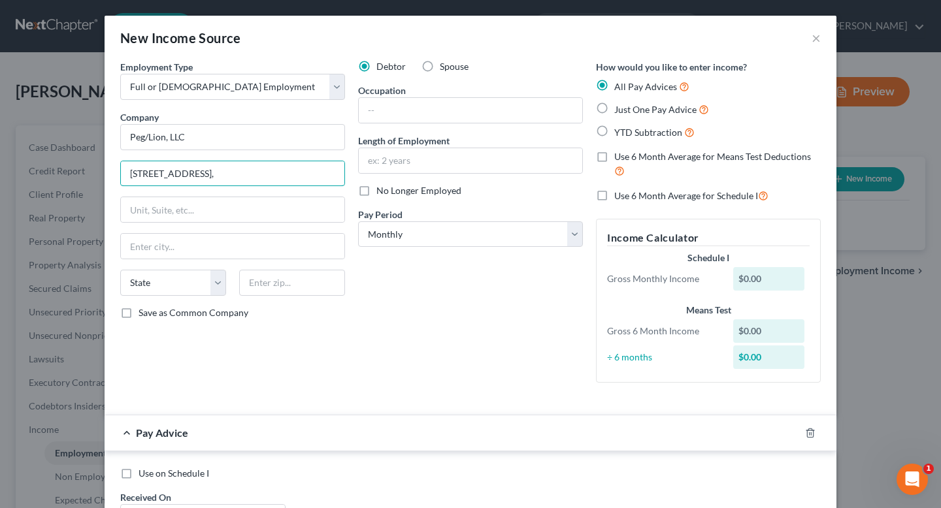
type input "[STREET_ADDRESS],"
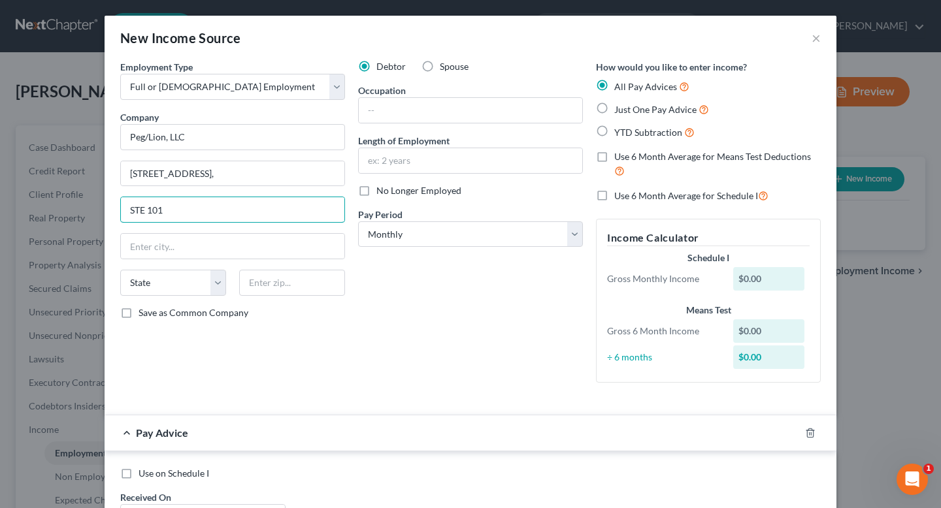
type input "STE 101"
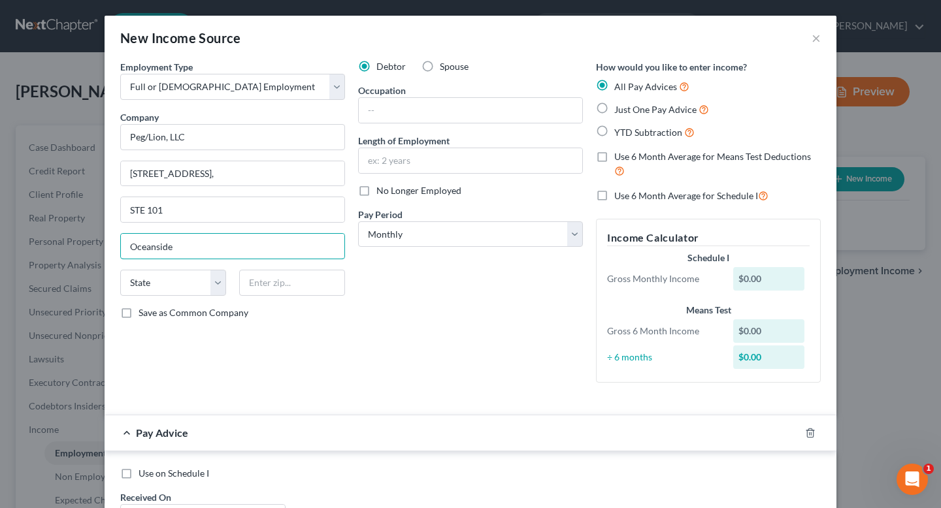
type input "Oceanside"
select select "4"
type input "92056"
click at [397, 99] on input "text" at bounding box center [470, 110] width 223 height 25
click at [436, 159] on input "text" at bounding box center [470, 160] width 223 height 25
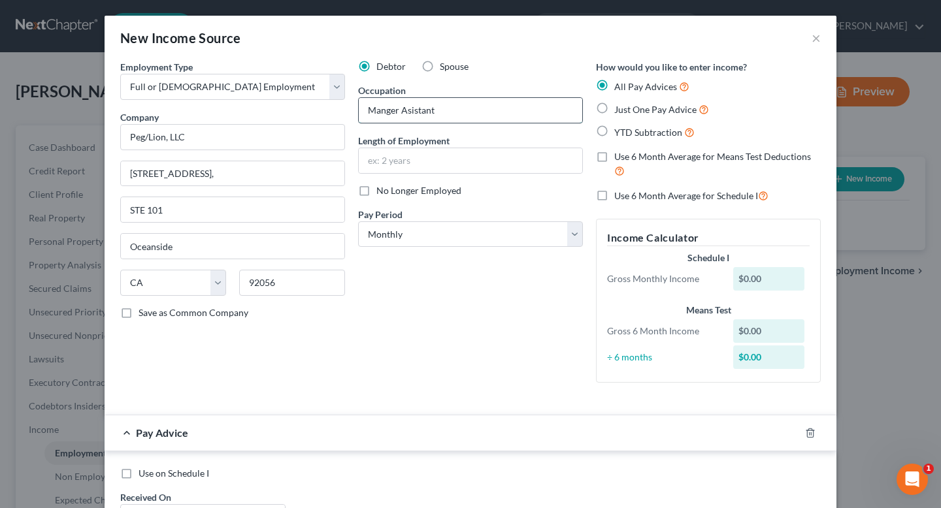
click at [410, 112] on input "Manger Asistant" at bounding box center [470, 110] width 223 height 25
type input "Manger Assistant"
click at [440, 69] on span "Spouse" at bounding box center [454, 66] width 29 height 11
click at [445, 69] on input "Spouse" at bounding box center [449, 64] width 8 height 8
radio input "true"
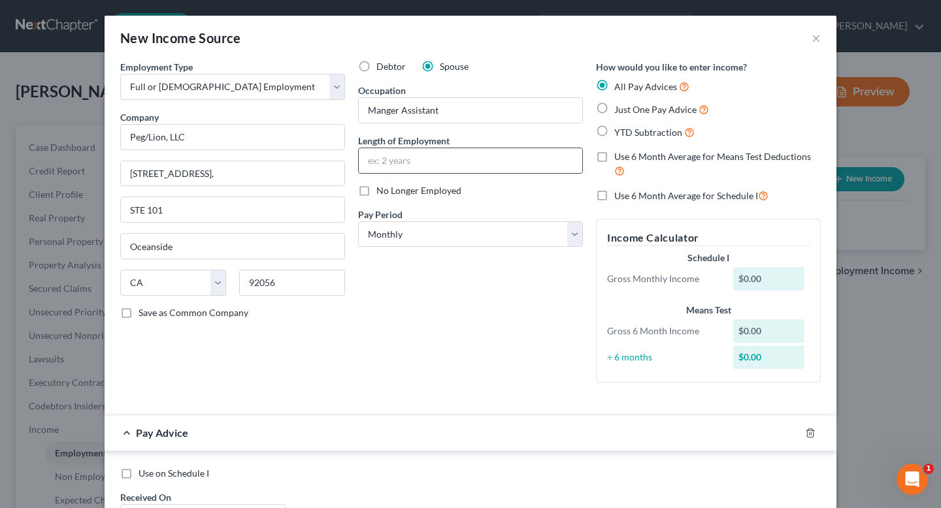
click at [421, 165] on input "text" at bounding box center [470, 160] width 223 height 25
type input "20 years"
click at [415, 236] on select "Select Monthly Twice Monthly Every Other Week Weekly" at bounding box center [470, 234] width 225 height 26
select select "2"
click at [358, 221] on select "Select Monthly Twice Monthly Every Other Week Weekly" at bounding box center [470, 234] width 225 height 26
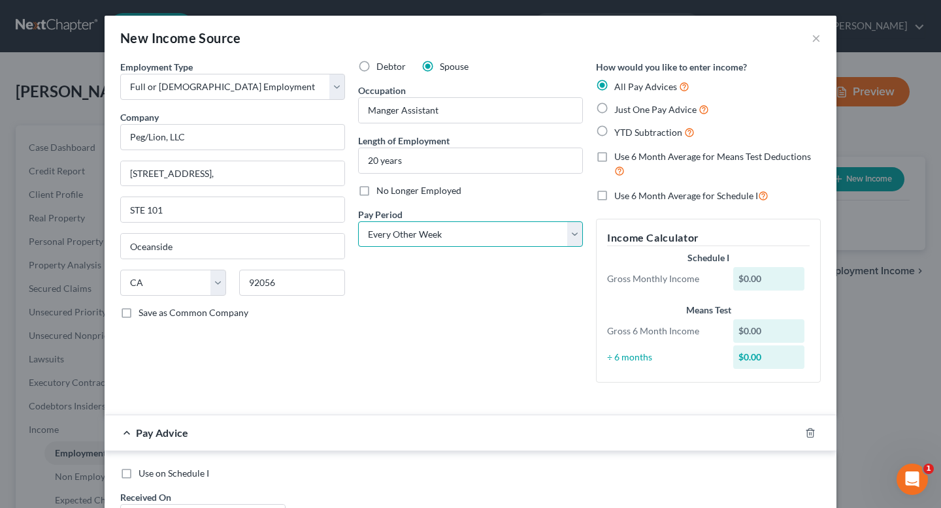
click at [408, 236] on select "Select Monthly Twice Monthly Every Other Week Weekly" at bounding box center [470, 234] width 225 height 26
click at [358, 221] on select "Select Monthly Twice Monthly Every Other Week Weekly" at bounding box center [470, 234] width 225 height 26
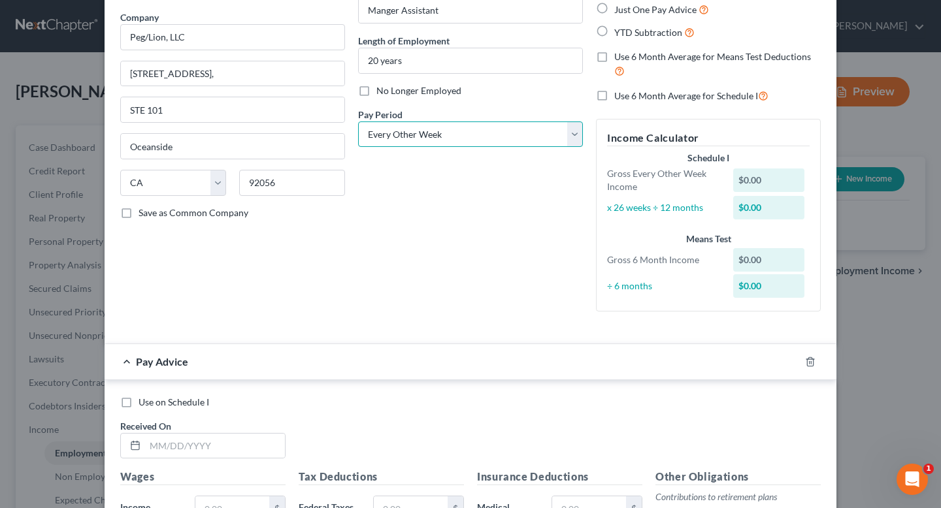
scroll to position [135, 0]
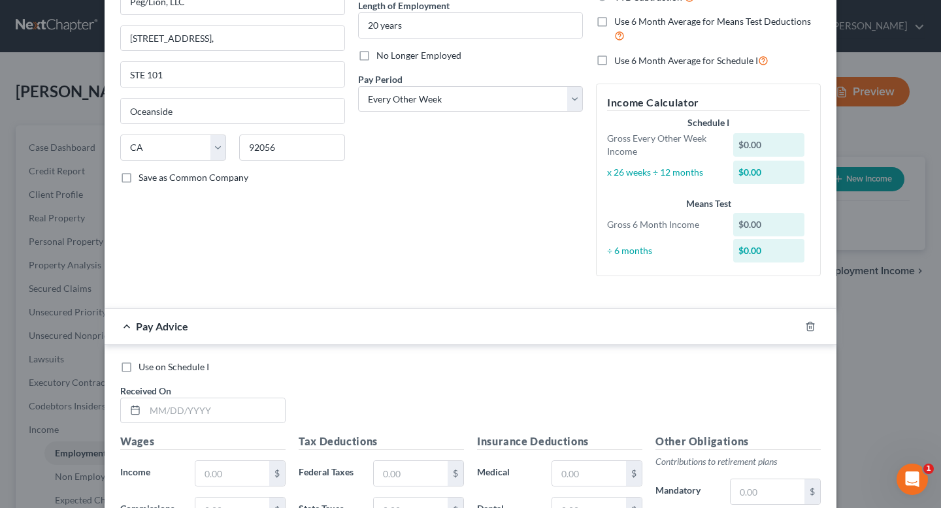
click at [204, 427] on div "Use on Schedule I Received On *" at bounding box center [470, 398] width 713 height 74
click at [195, 411] on input "text" at bounding box center [215, 410] width 140 height 25
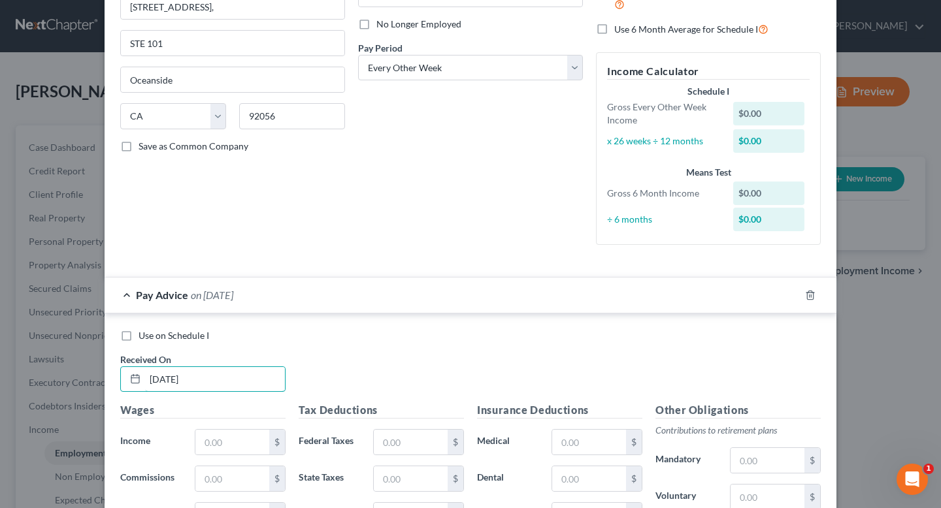
scroll to position [180, 0]
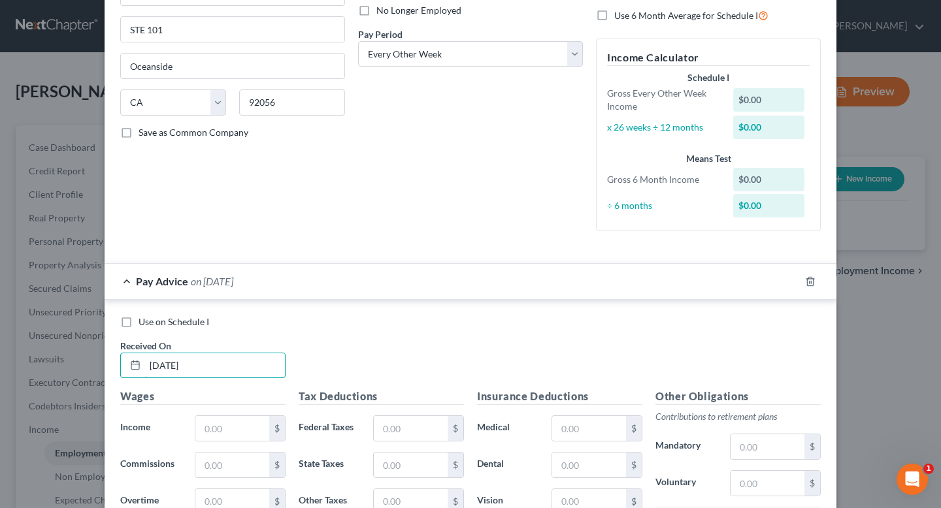
type input "[DATE]"
click at [248, 442] on div "Wages Income * $ Commissions $ Overtime $" at bounding box center [203, 493] width 178 height 209
click at [242, 433] on input "text" at bounding box center [232, 428] width 74 height 25
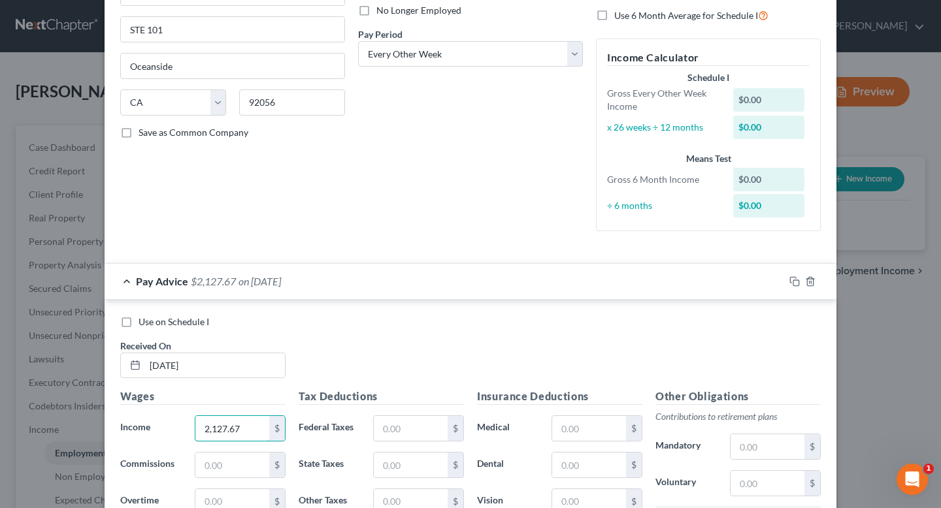
type input "2,127.67"
click at [386, 316] on div "Use on Schedule I" at bounding box center [470, 322] width 700 height 13
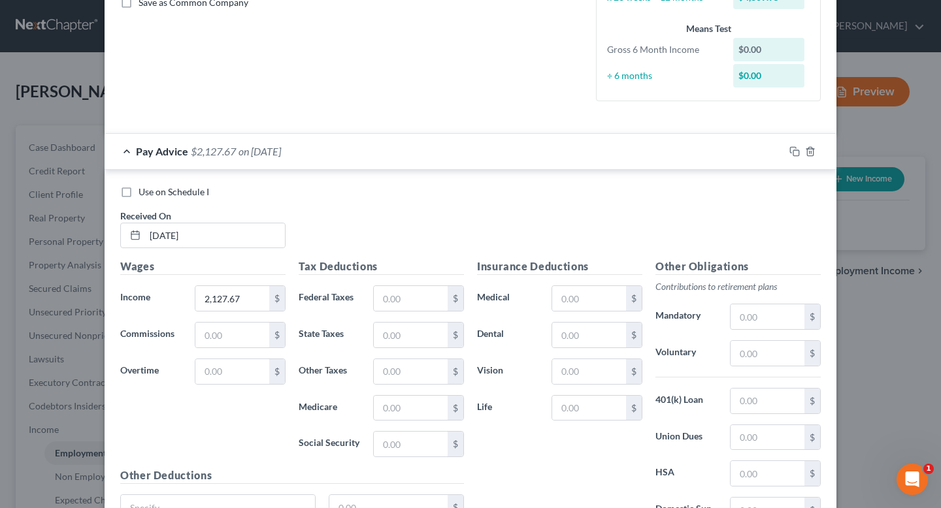
scroll to position [327, 0]
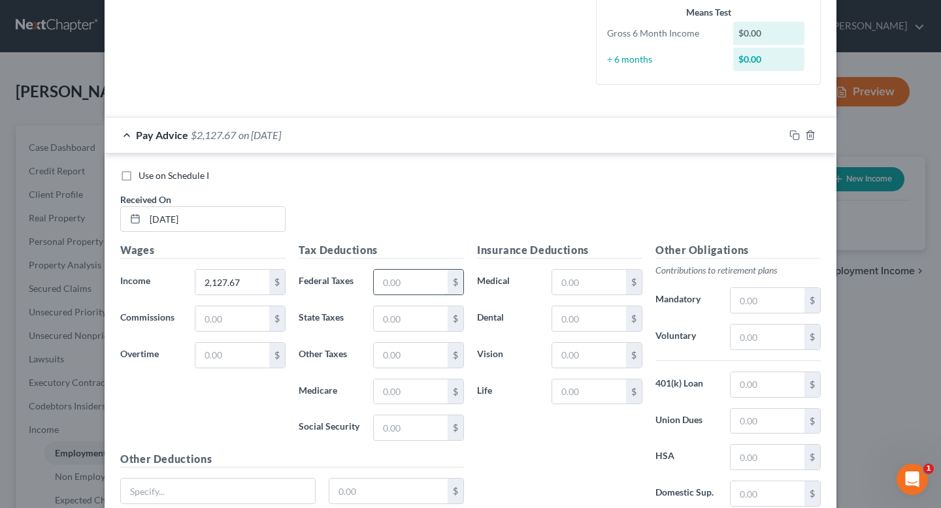
click at [387, 278] on input "text" at bounding box center [411, 282] width 74 height 25
type input "122.61"
type input "28.32"
type input "2"
type input "114.12"
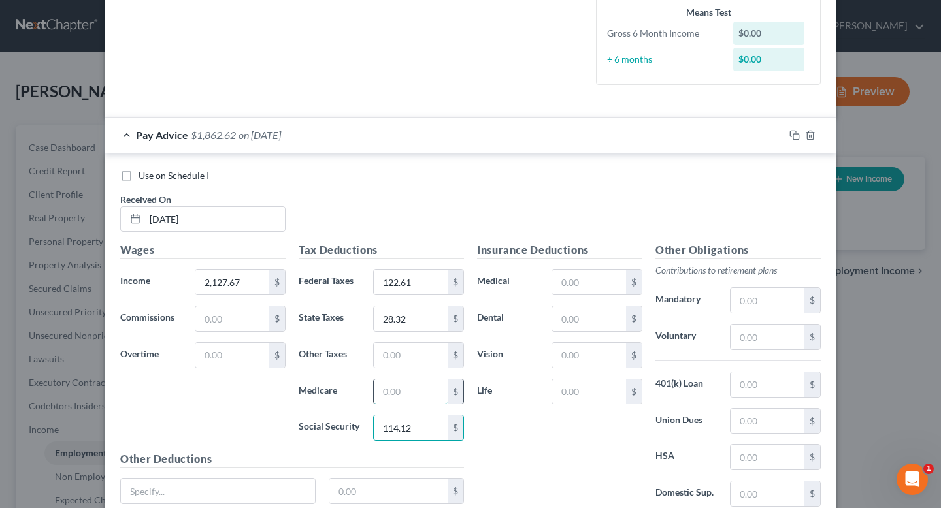
click at [425, 390] on input "text" at bounding box center [411, 392] width 74 height 25
type input "26.29"
click at [408, 359] on input "text" at bounding box center [411, 355] width 74 height 25
click at [551, 366] on div "$" at bounding box center [596, 355] width 91 height 26
click at [429, 357] on input "text" at bounding box center [411, 355] width 74 height 25
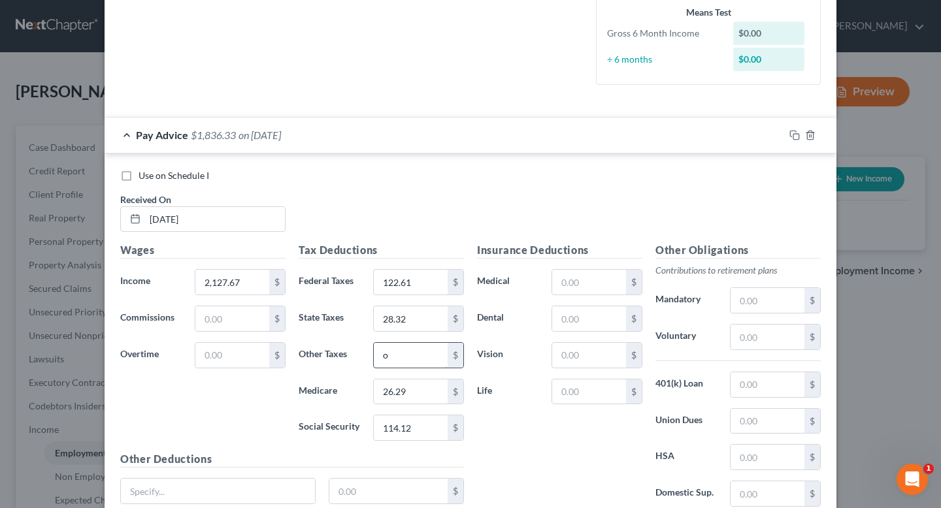
type input "0"
type input "22.08"
click at [583, 274] on input "text" at bounding box center [589, 282] width 74 height 25
click at [788, 304] on input "text" at bounding box center [767, 300] width 74 height 25
click at [660, 266] on p "Contributions to retirement plans" at bounding box center [737, 270] width 165 height 13
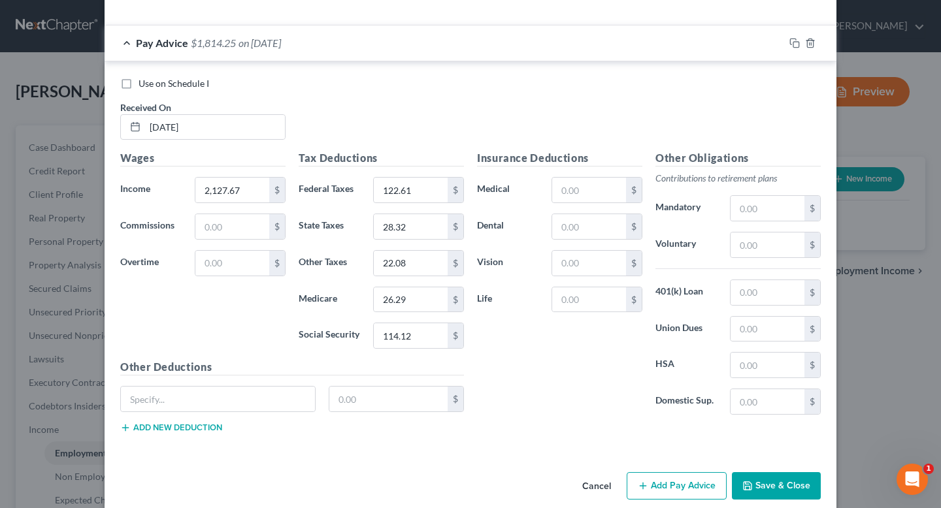
scroll to position [436, 0]
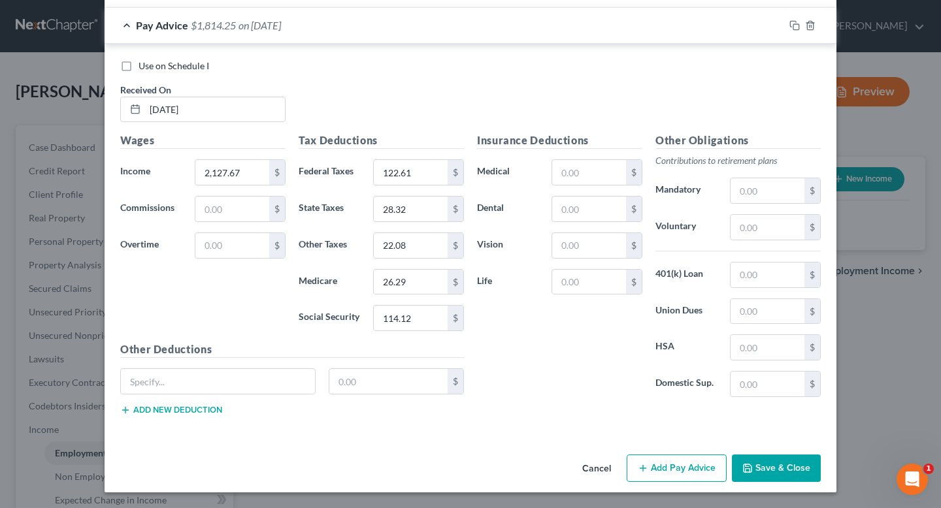
click at [765, 467] on button "Save & Close" at bounding box center [776, 468] width 89 height 27
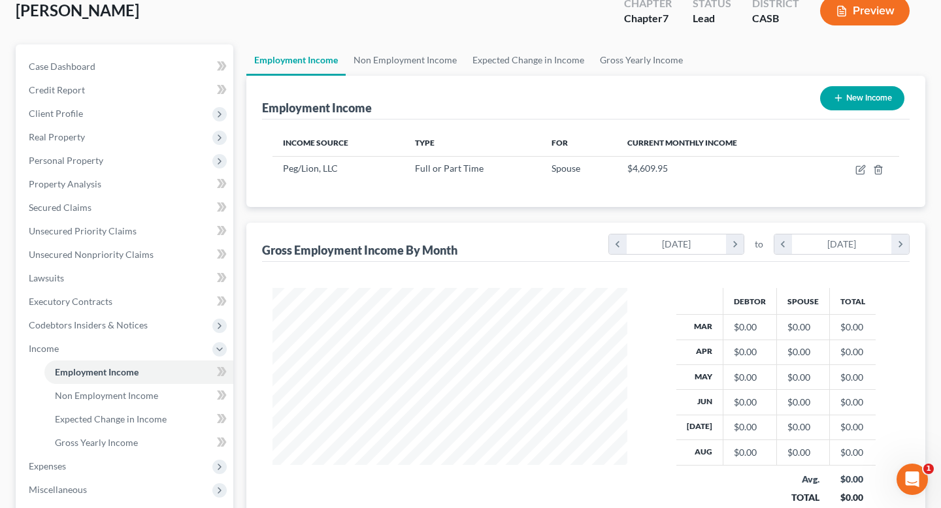
scroll to position [92, 0]
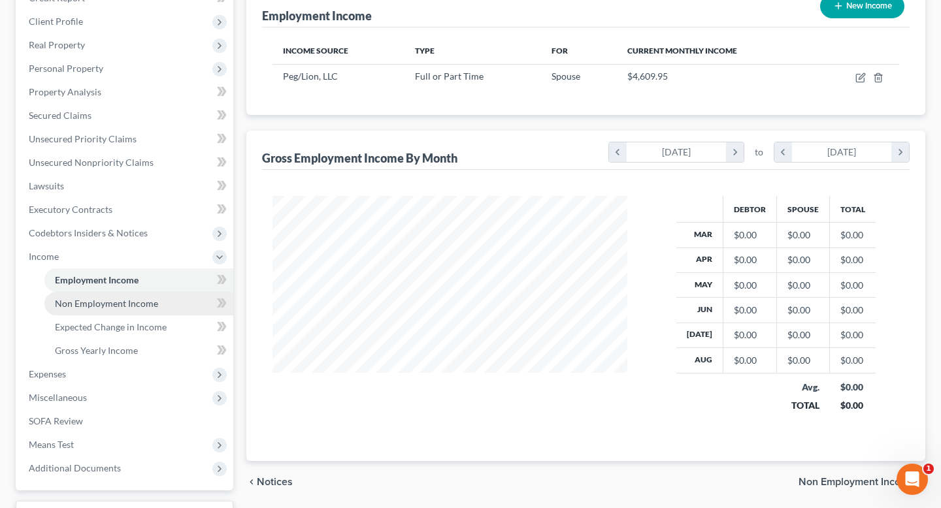
click at [127, 298] on span "Non Employment Income" at bounding box center [106, 303] width 103 height 11
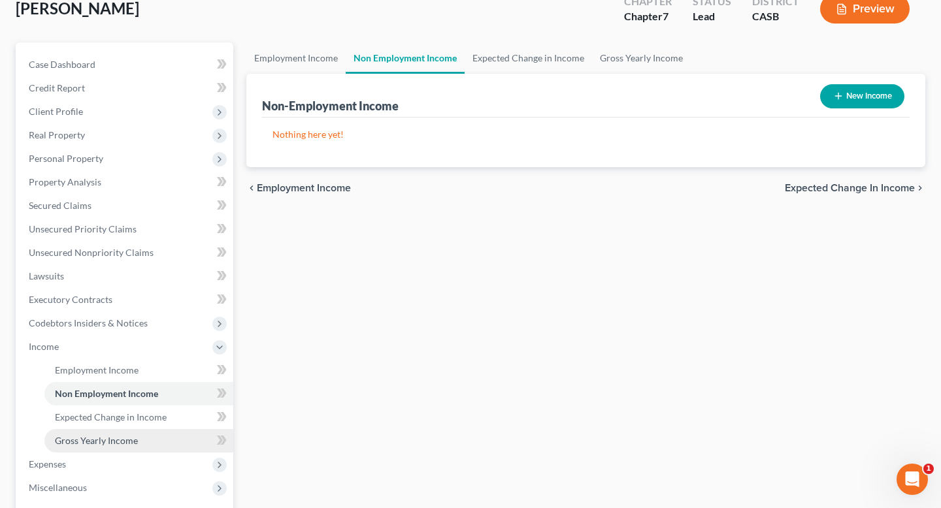
scroll to position [163, 0]
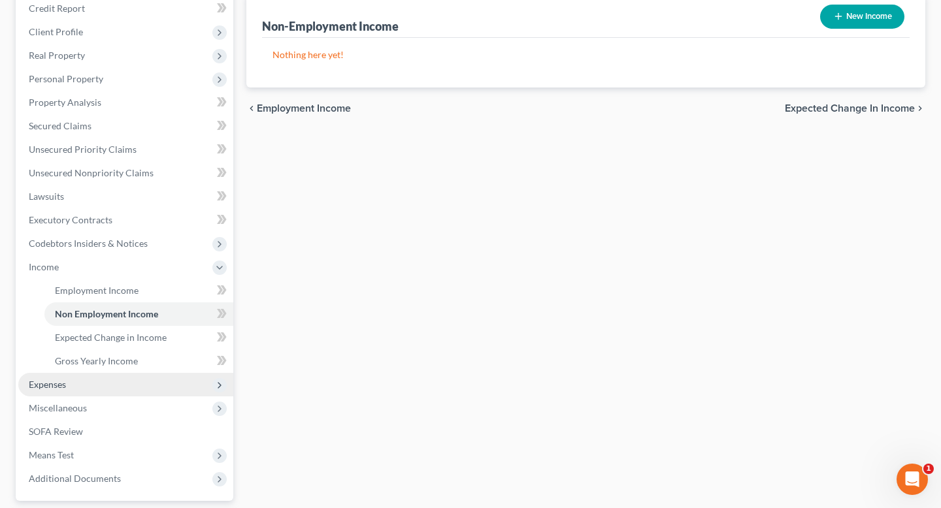
click at [117, 386] on span "Expenses" at bounding box center [125, 385] width 215 height 24
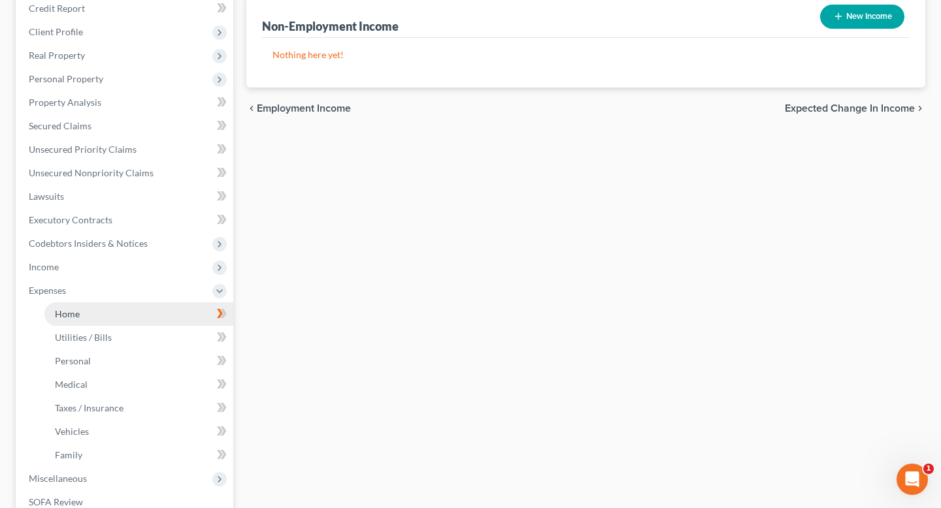
click at [149, 314] on link "Home" at bounding box center [138, 314] width 189 height 24
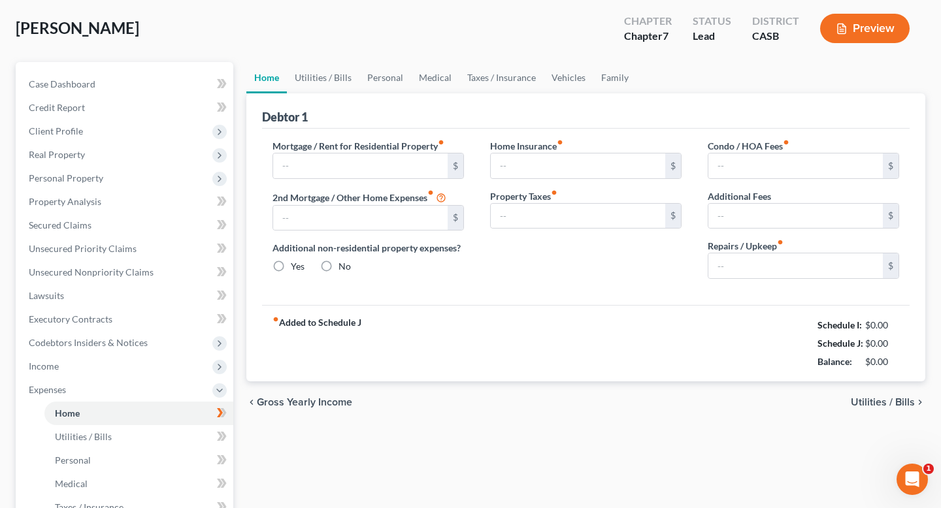
type input "3,500.00"
type input "0.00"
radio input "true"
type input "0.00"
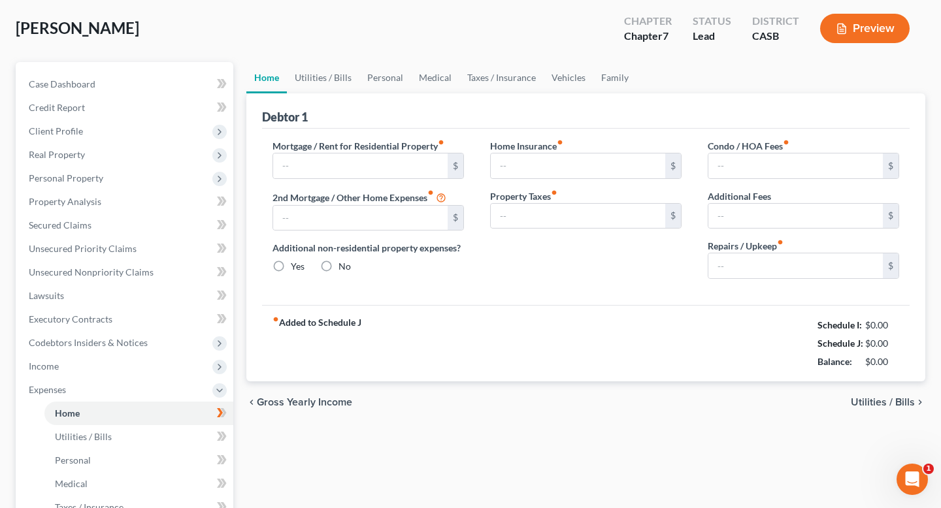
type input "0.00"
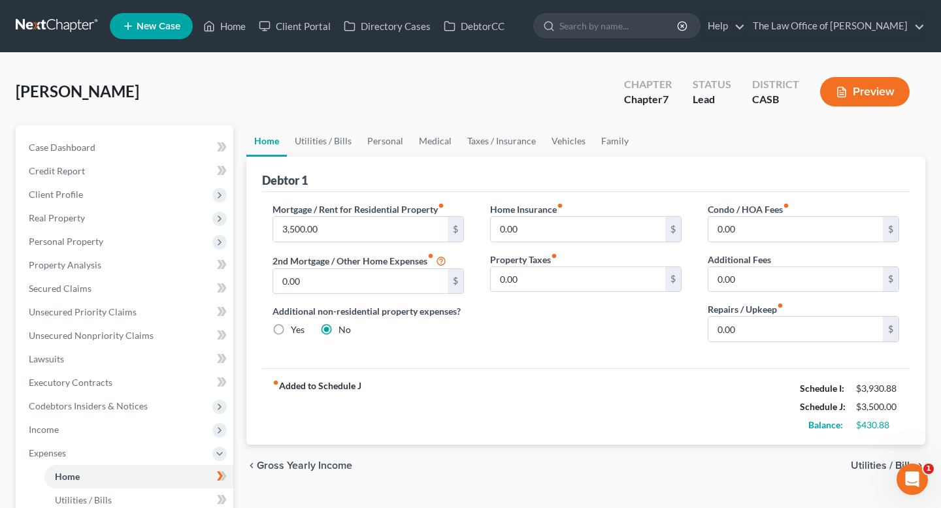
click at [871, 463] on span "Utilities / Bills" at bounding box center [883, 466] width 64 height 10
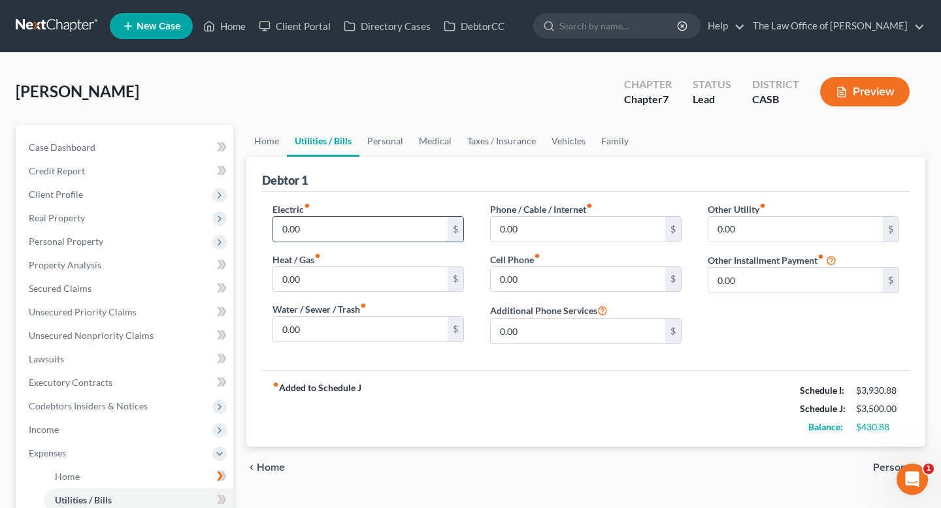
click at [376, 234] on input "0.00" at bounding box center [360, 229] width 174 height 25
type input "8"
type input "1"
type input "80"
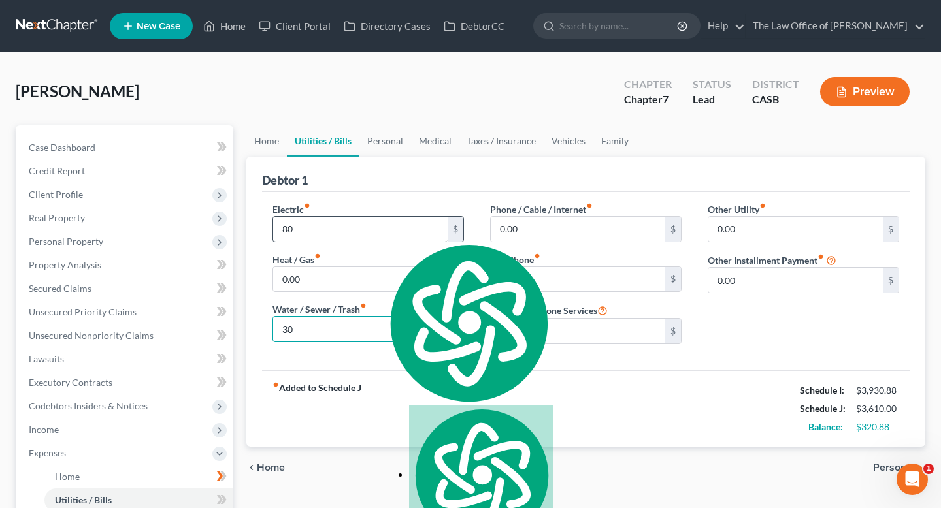
type input "30"
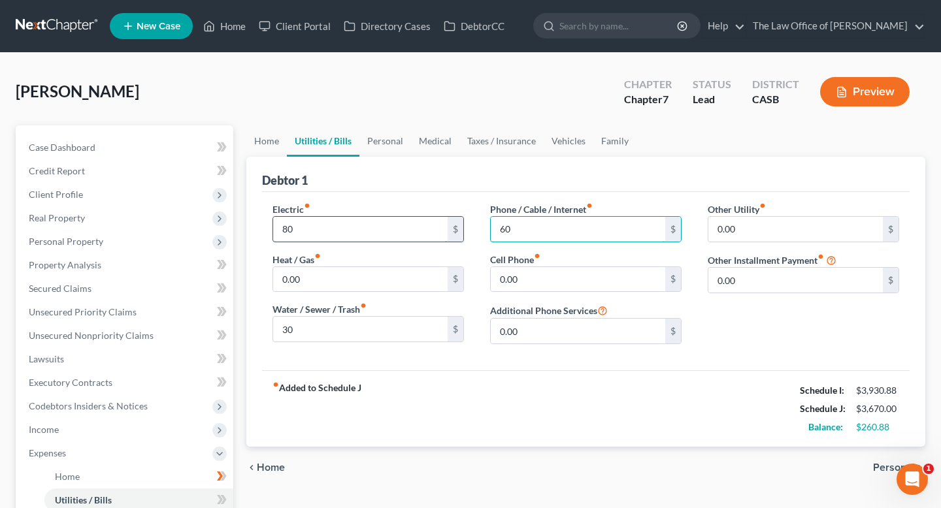
type input "6"
type input "3"
type input "50"
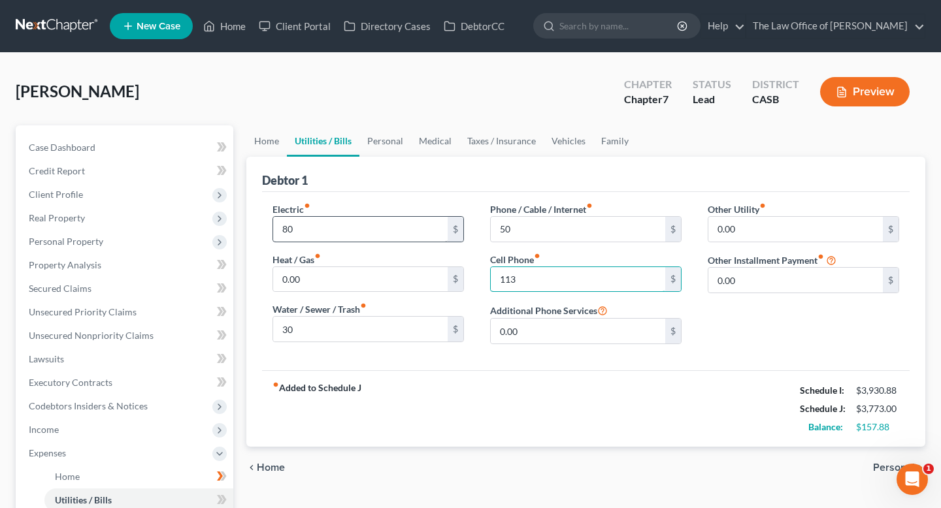
type input "113"
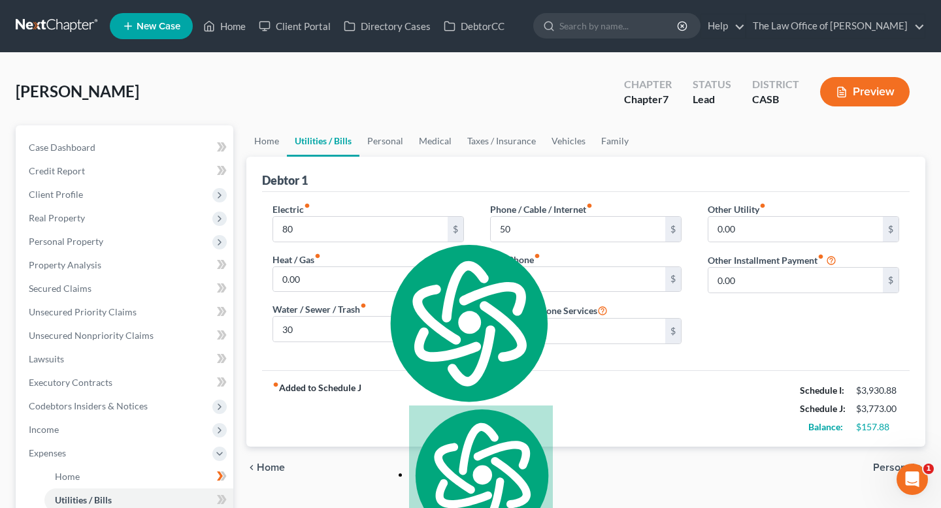
click at [880, 470] on span "Personal" at bounding box center [894, 468] width 42 height 10
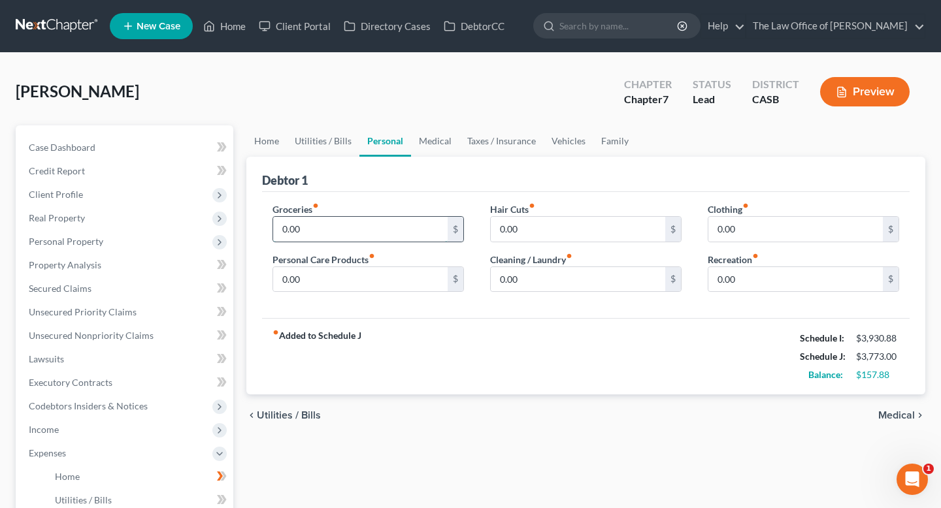
click at [289, 233] on input "0.00" at bounding box center [360, 229] width 174 height 25
type input "400"
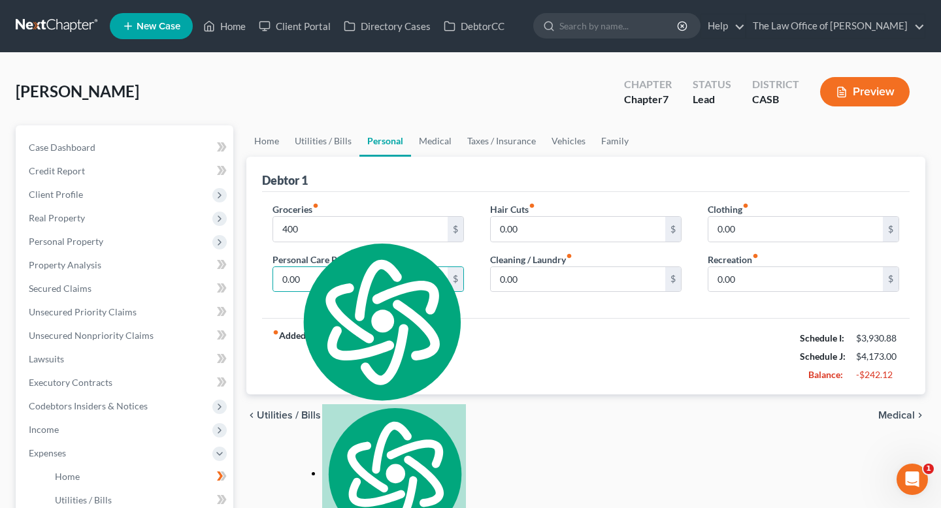
click at [431, 348] on div "fiber_manual_record Added to Schedule J Schedule I: $3,930.88 Schedule J: $4,17…" at bounding box center [585, 356] width 647 height 76
click at [355, 278] on input "0.00" at bounding box center [360, 279] width 174 height 25
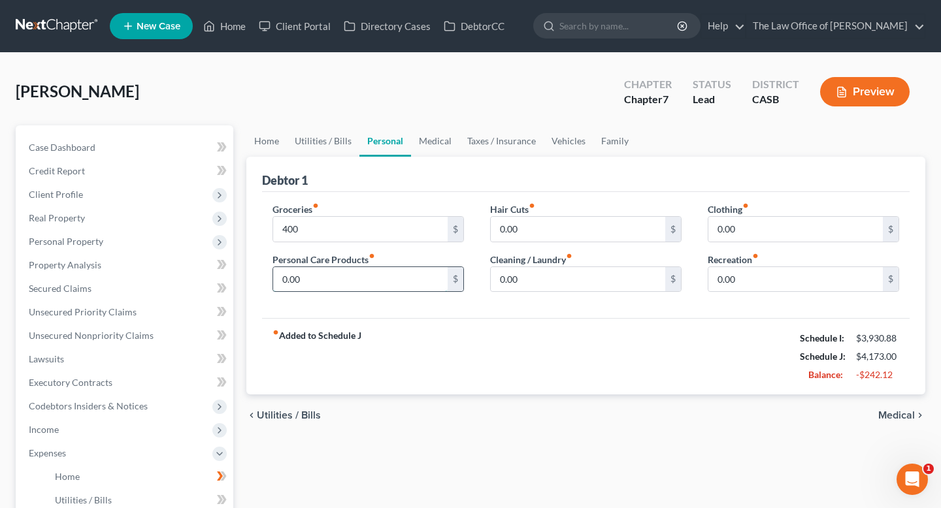
click at [355, 278] on input "0.00" at bounding box center [360, 279] width 174 height 25
type input "30"
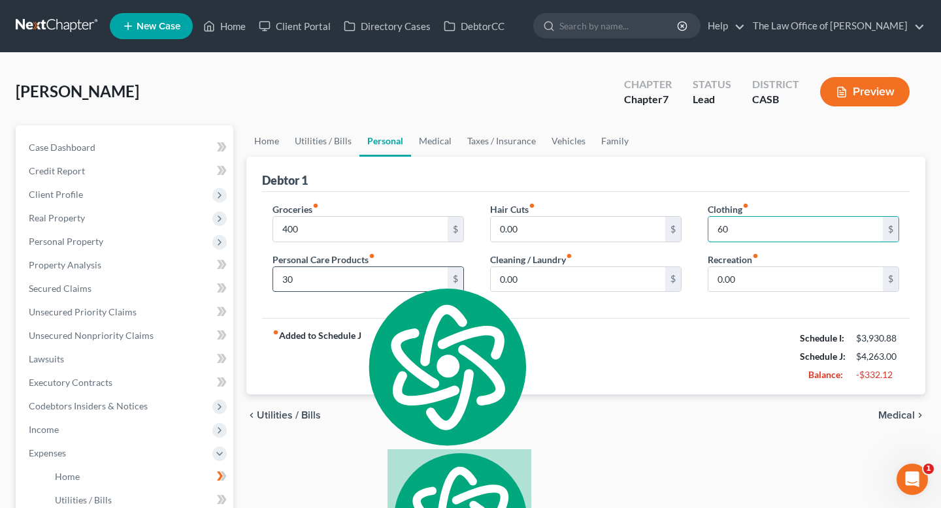
type input "60"
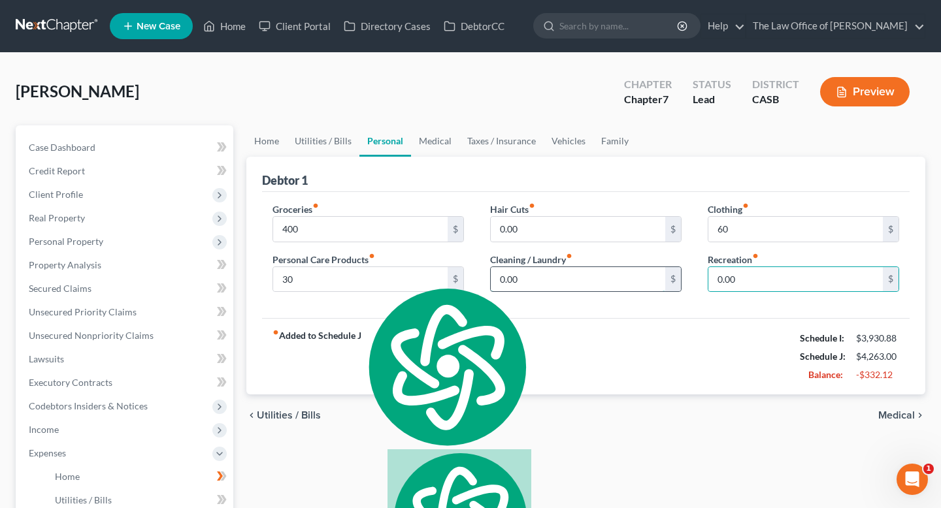
click at [518, 279] on input "0.00" at bounding box center [578, 279] width 174 height 25
type input "0"
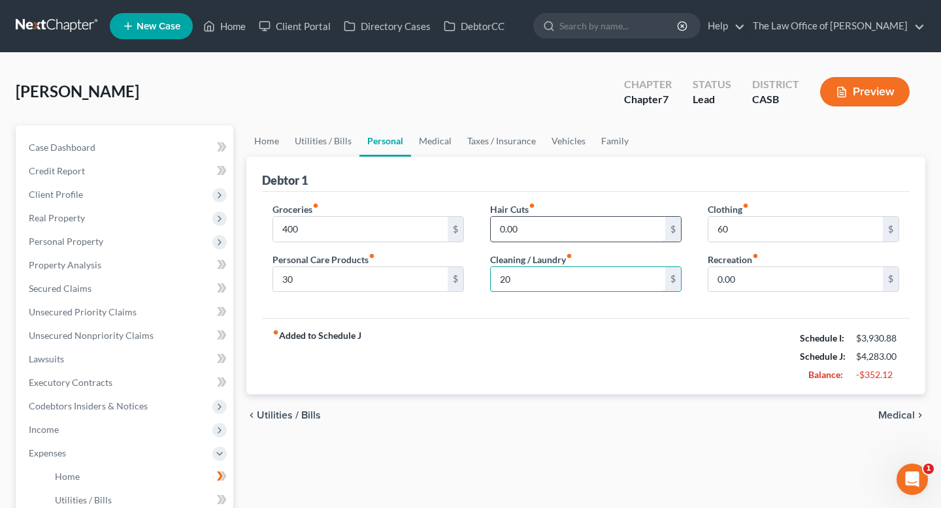
type input "20"
click at [555, 233] on input "0.00" at bounding box center [578, 229] width 174 height 25
click at [664, 364] on div "fiber_manual_record Added to Schedule J Schedule I: $3,930.88 Schedule J: $4,28…" at bounding box center [585, 356] width 647 height 76
click at [894, 414] on span "Medical" at bounding box center [896, 415] width 37 height 10
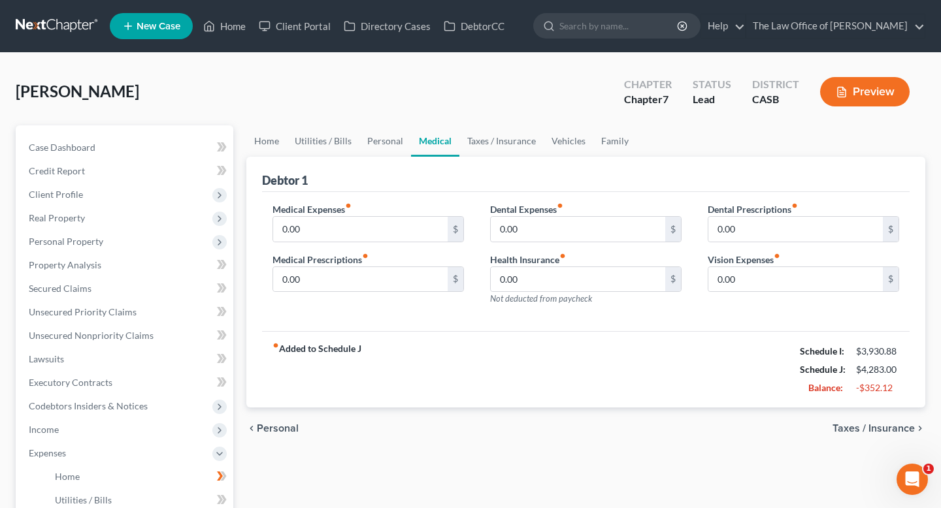
click at [886, 427] on span "Taxes / Insurance" at bounding box center [873, 428] width 82 height 10
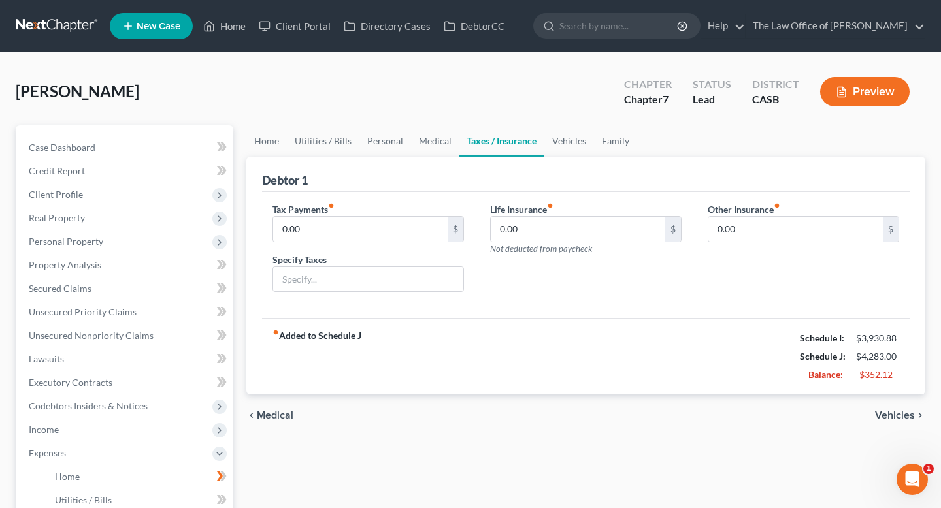
click at [878, 410] on span "Vehicles" at bounding box center [895, 415] width 40 height 10
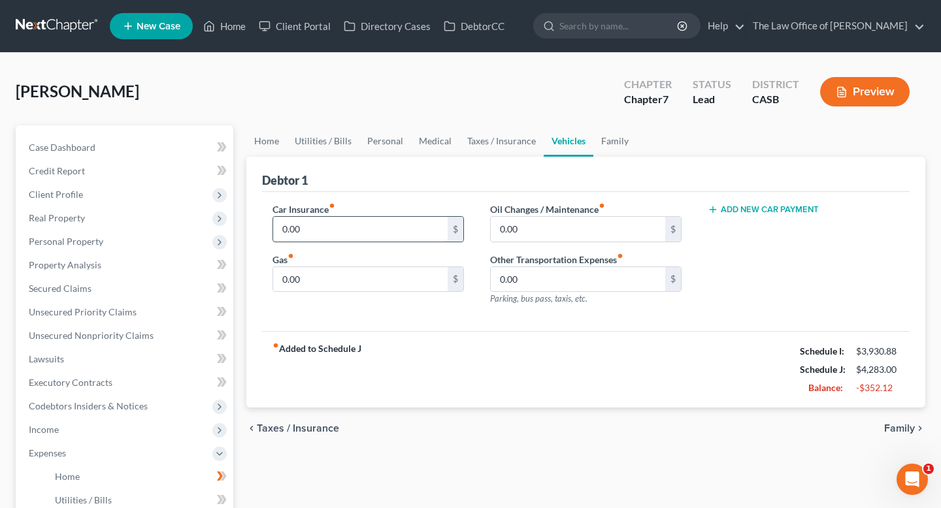
click at [379, 229] on input "0.00" at bounding box center [360, 229] width 174 height 25
type input "50"
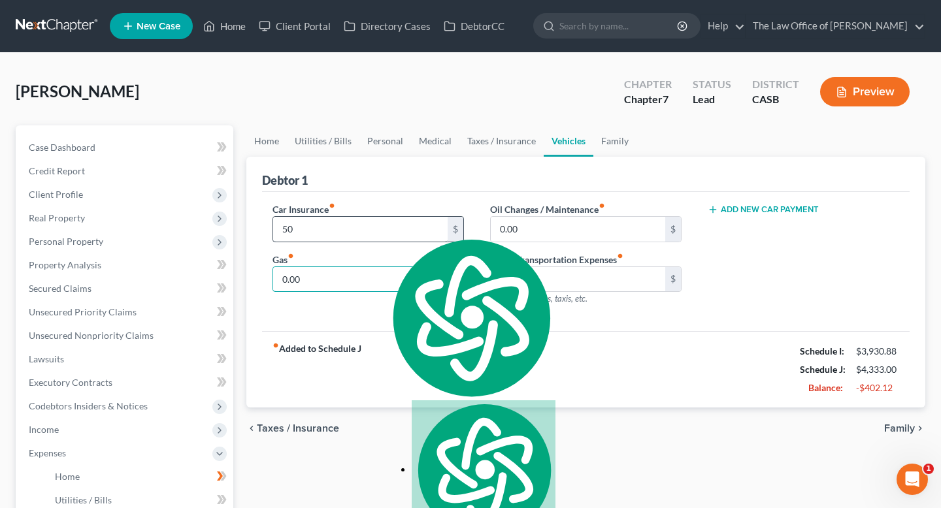
type input "1"
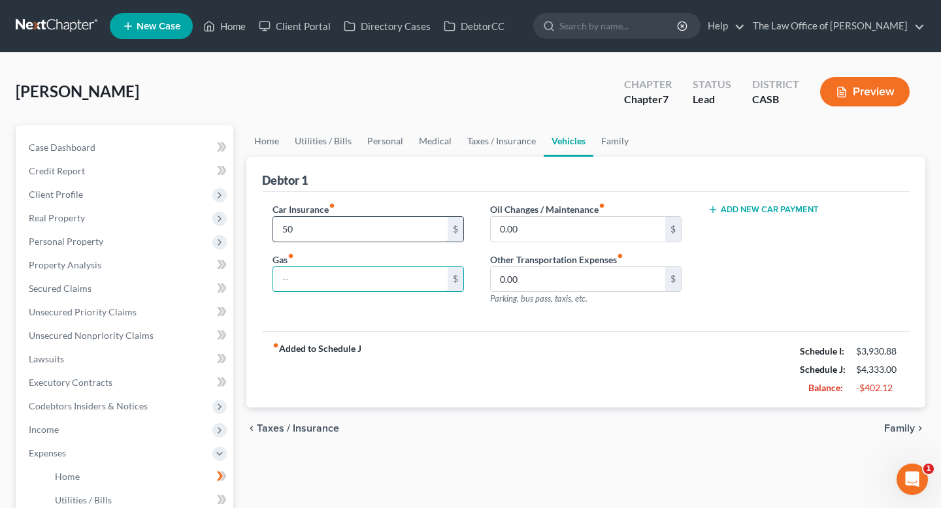
type input "1"
click at [333, 225] on input "50" at bounding box center [360, 229] width 174 height 25
type input "70"
click at [321, 285] on input "text" at bounding box center [360, 279] width 174 height 25
type input "330"
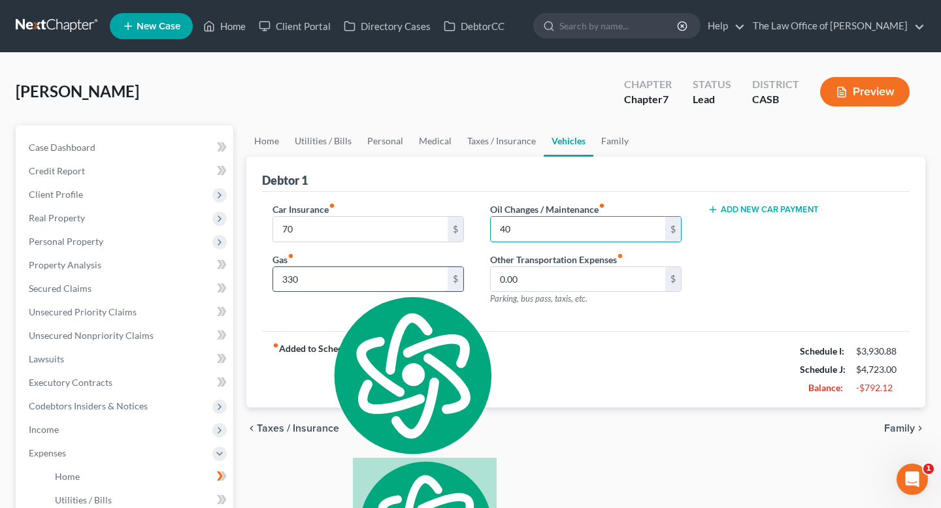
type input "40"
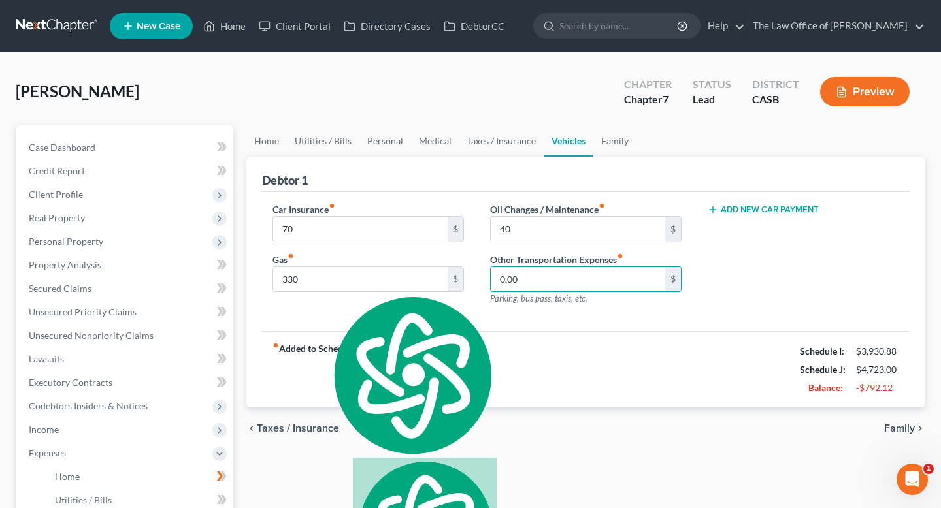
click at [628, 447] on div "chevron_left Taxes / Insurance Family chevron_right" at bounding box center [585, 429] width 679 height 42
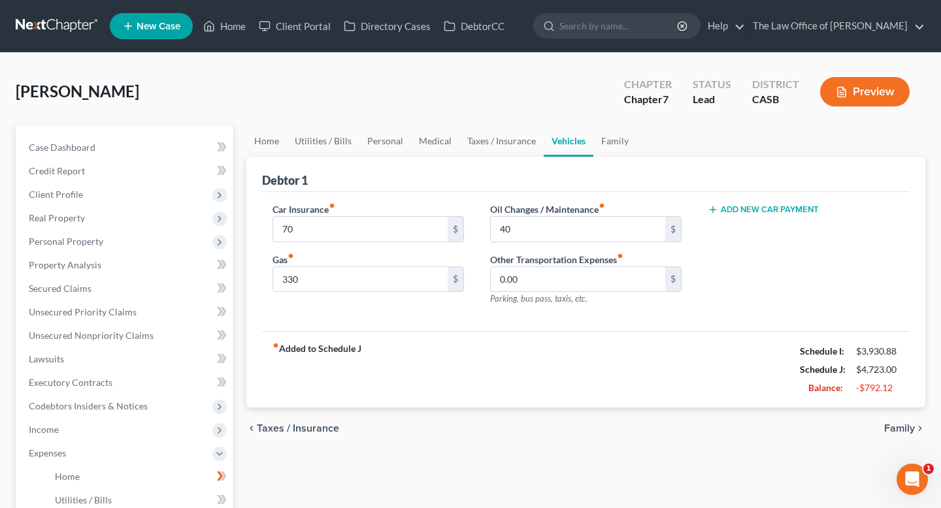
click at [899, 424] on span "Family" at bounding box center [899, 428] width 31 height 10
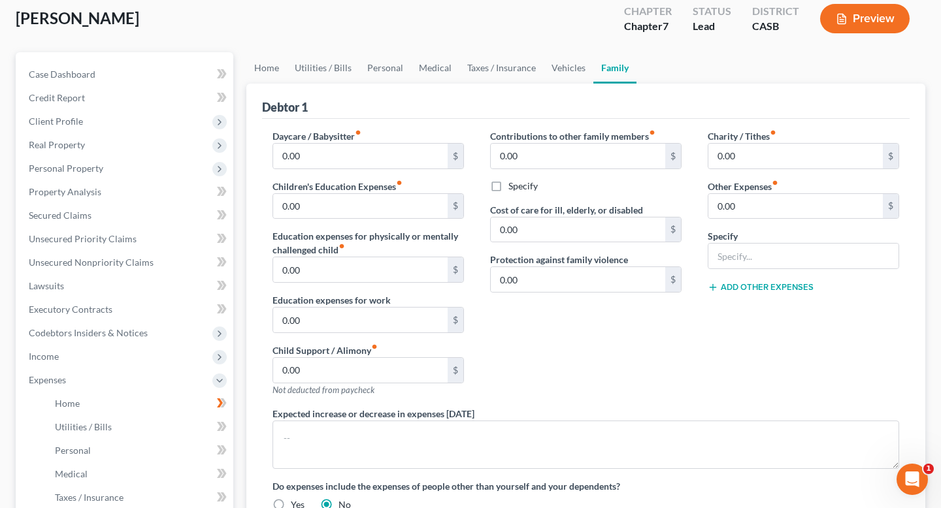
scroll to position [188, 0]
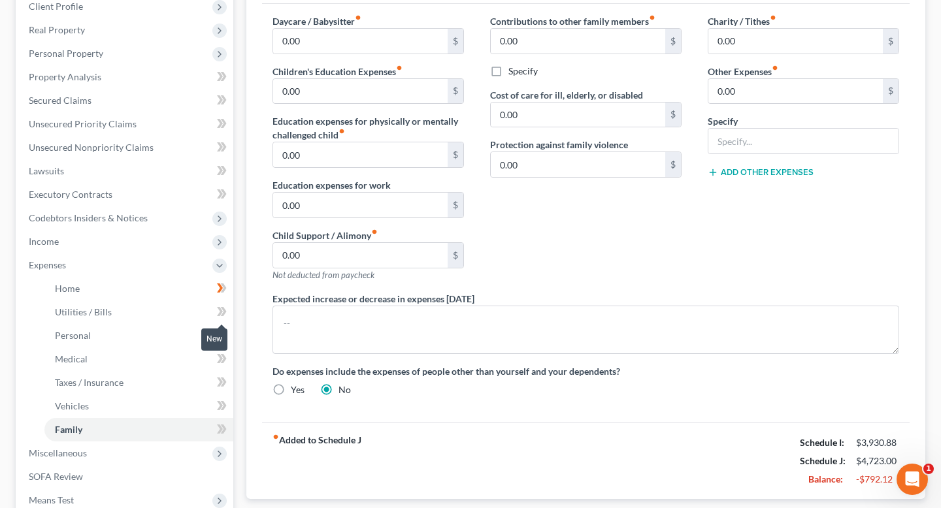
click at [223, 313] on icon at bounding box center [224, 311] width 6 height 9
click at [223, 340] on icon at bounding box center [222, 335] width 10 height 16
click at [222, 358] on icon at bounding box center [222, 359] width 10 height 16
click at [222, 372] on link "Taxes / Insurance" at bounding box center [138, 383] width 189 height 24
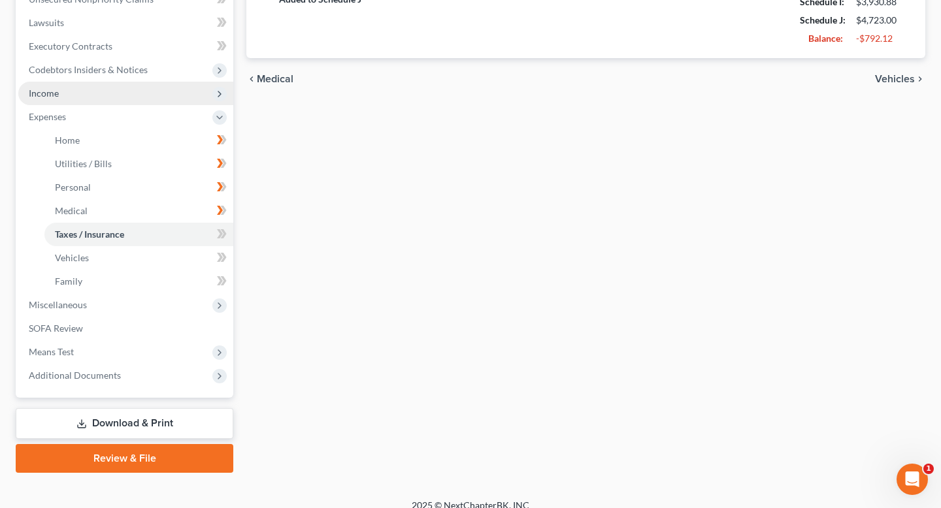
scroll to position [338, 0]
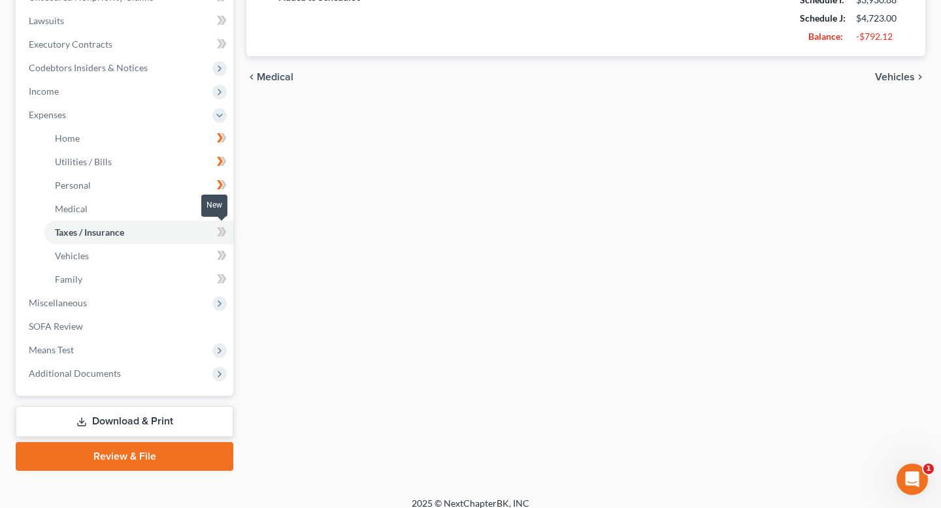
click at [221, 232] on icon at bounding box center [220, 231] width 6 height 9
click at [221, 260] on icon at bounding box center [222, 256] width 10 height 16
click at [221, 278] on icon at bounding box center [220, 278] width 6 height 9
click at [180, 299] on span "Miscellaneous" at bounding box center [125, 303] width 215 height 24
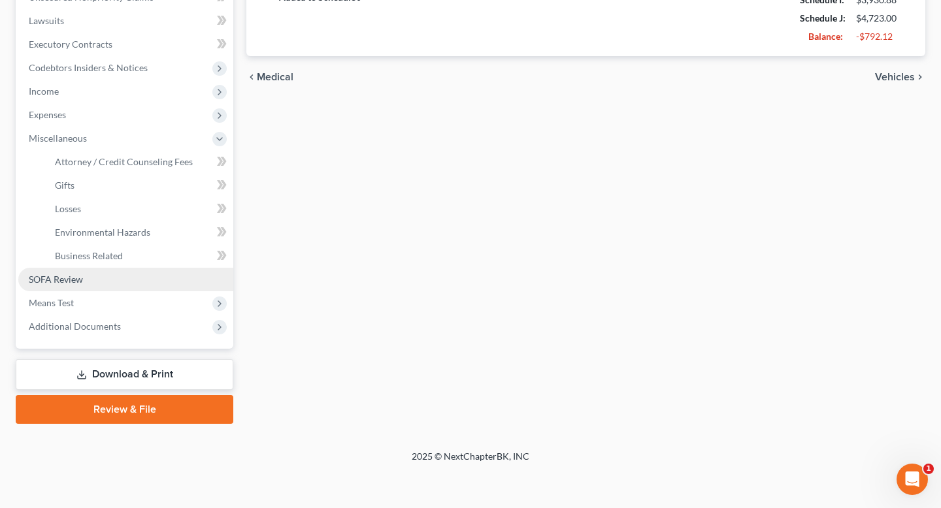
scroll to position [302, 0]
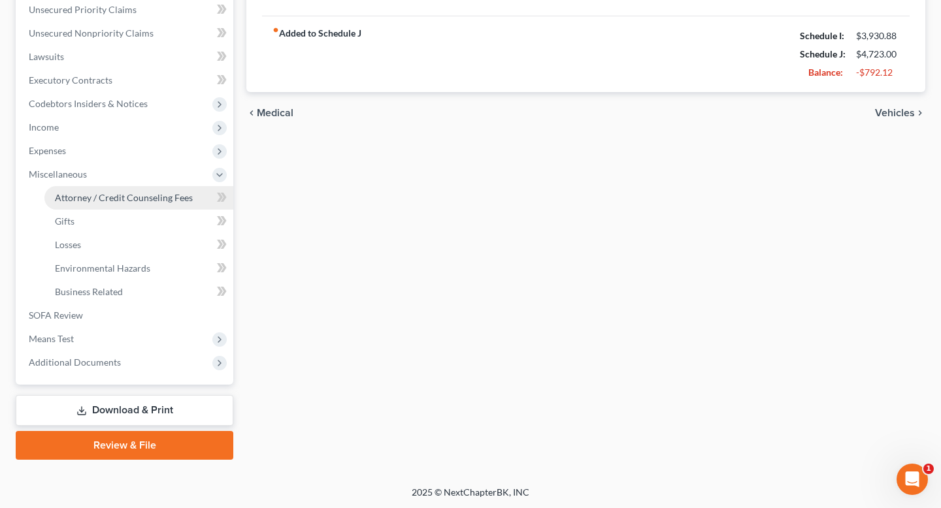
click at [124, 196] on span "Attorney / Credit Counseling Fees" at bounding box center [124, 197] width 138 height 11
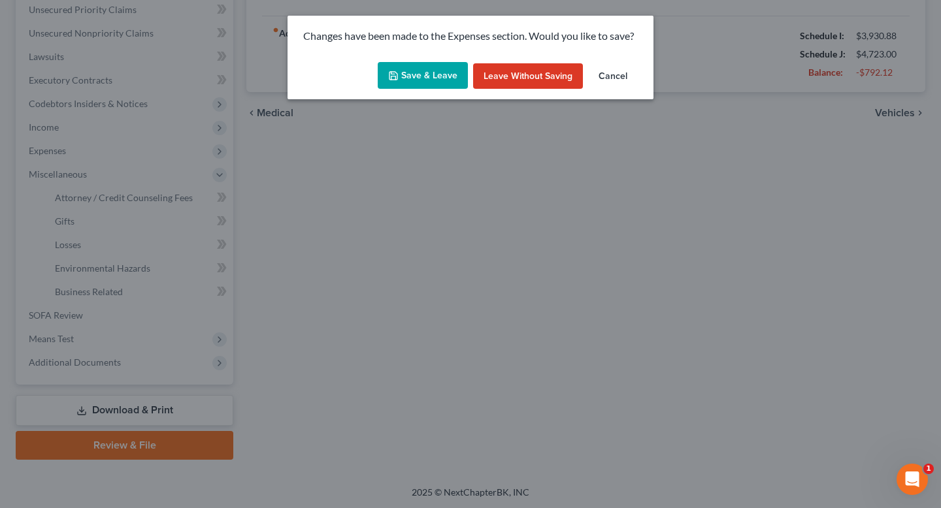
click at [431, 74] on button "Save & Leave" at bounding box center [423, 75] width 90 height 27
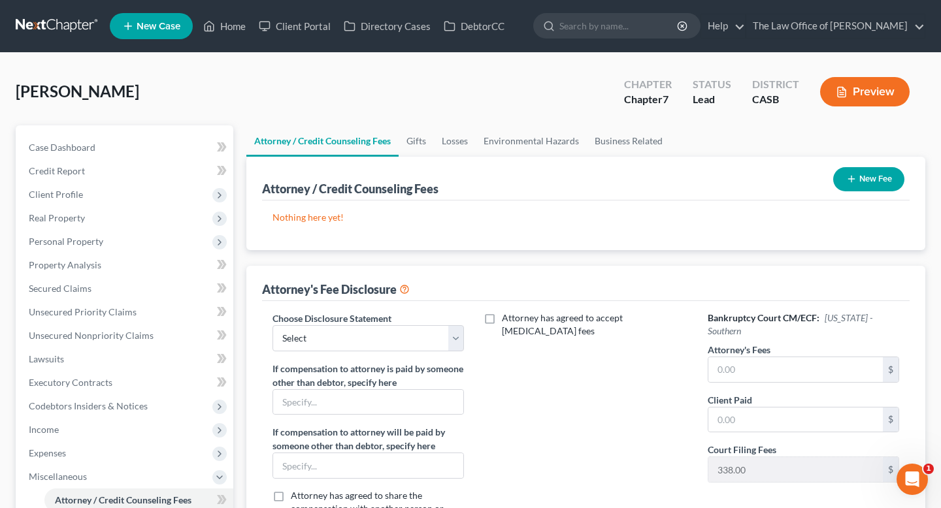
click at [851, 181] on icon "button" at bounding box center [851, 179] width 10 height 10
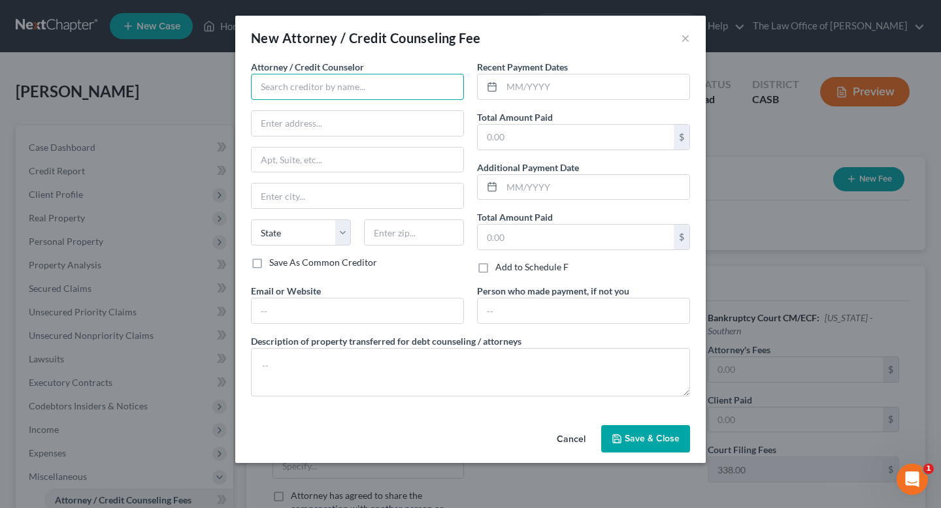
click at [351, 88] on input "text" at bounding box center [357, 87] width 213 height 26
type input "[PERSON_NAME], ESQ."
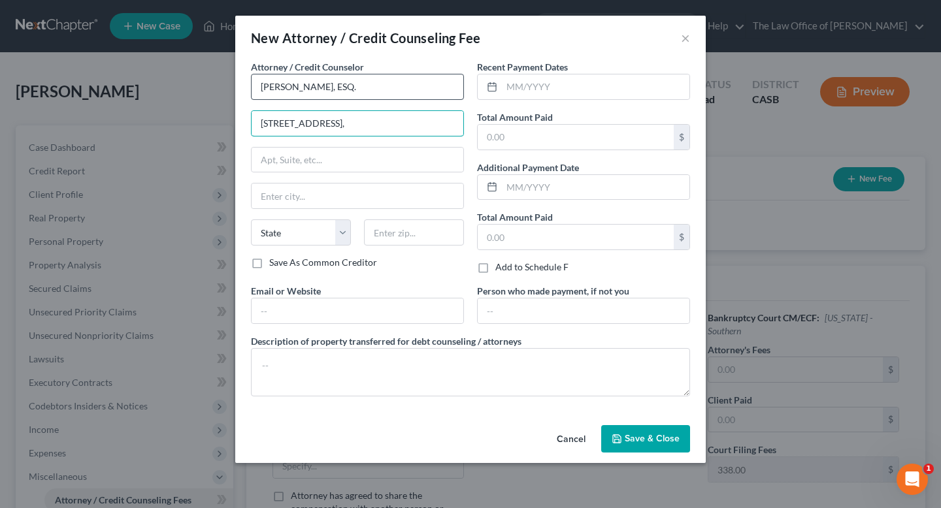
type input "[STREET_ADDRESS],"
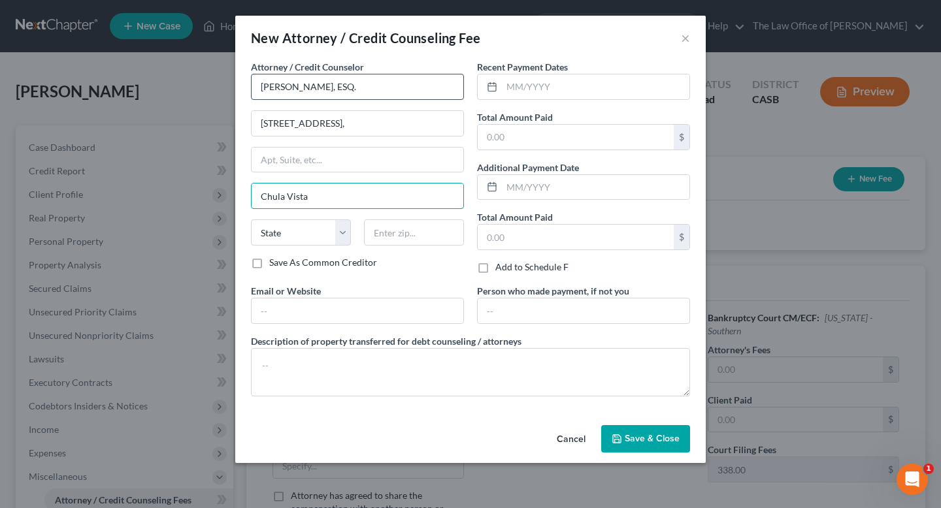
type input "Chula Vista"
select select "4"
type input "91910"
click at [538, 235] on input "text" at bounding box center [576, 237] width 196 height 25
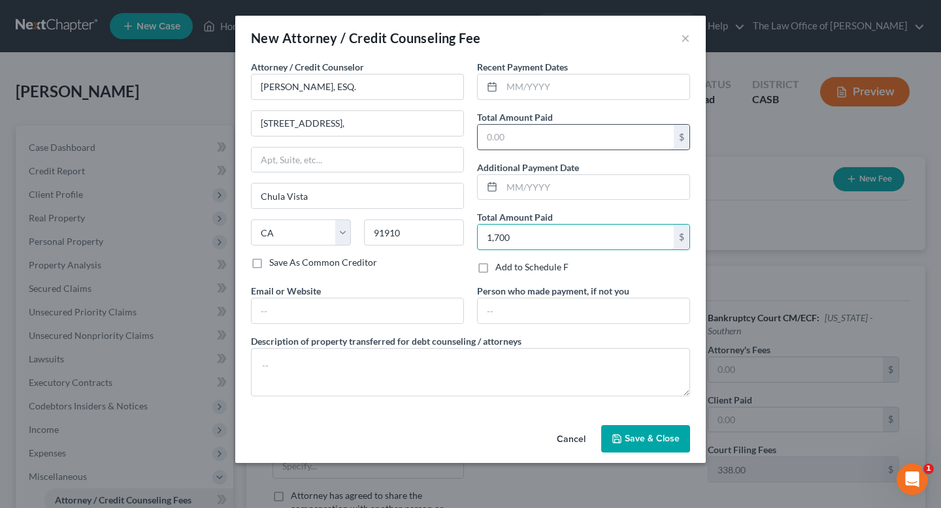
type input "1,700"
click at [532, 143] on input "text" at bounding box center [576, 137] width 196 height 25
type input "1,700"
click at [534, 95] on input "text" at bounding box center [595, 86] width 187 height 25
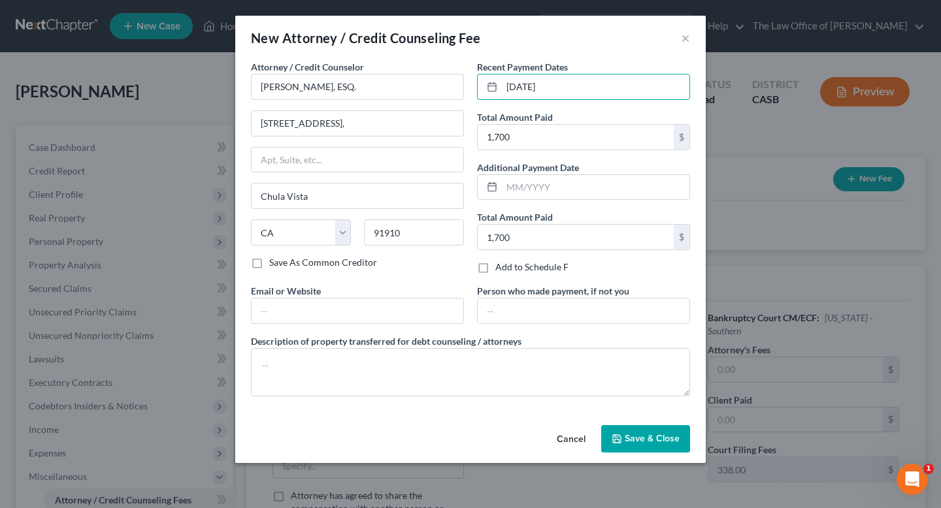
type input "[DATE]"
click at [662, 434] on span "Save & Close" at bounding box center [652, 438] width 55 height 11
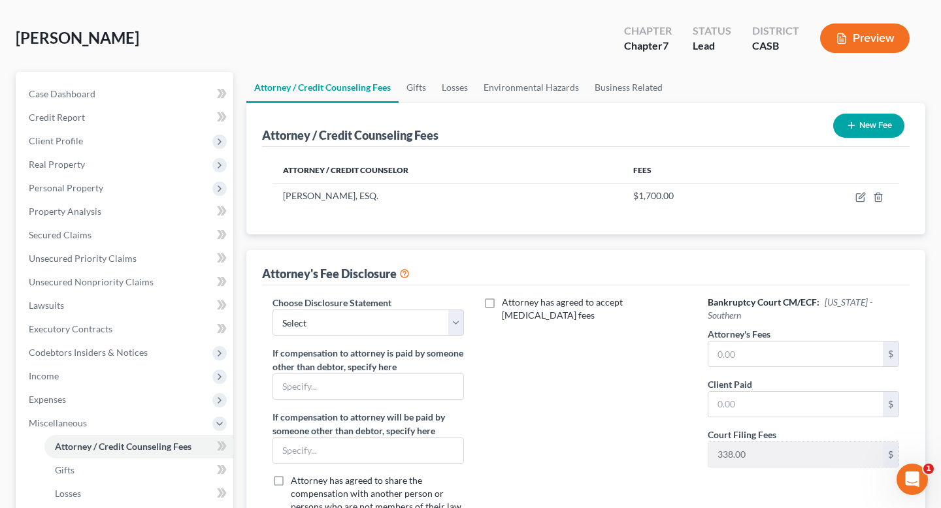
scroll to position [86, 0]
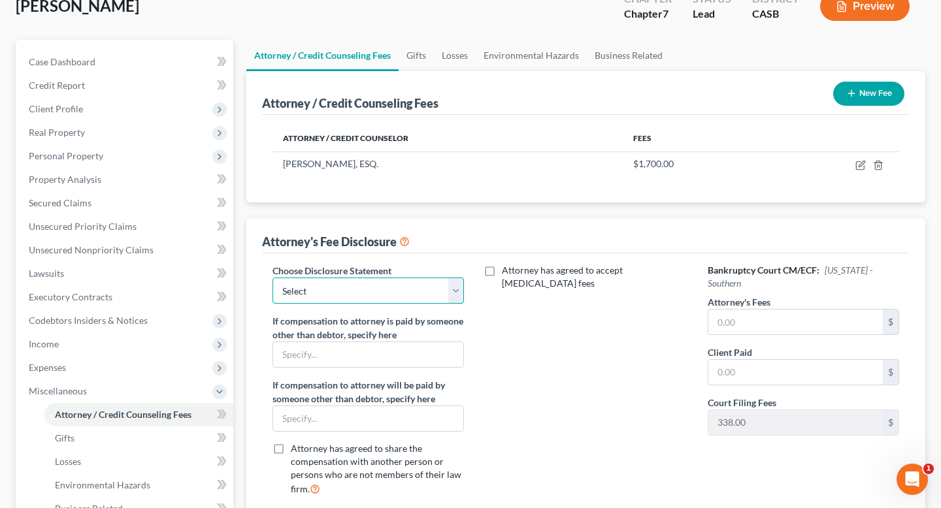
click at [373, 283] on select "Select DISCLOSURE OF COMPENSATION OF ATTORNEY FOR DEBTOR(S)" at bounding box center [367, 291] width 191 height 26
select select "0"
click at [272, 278] on select "Select DISCLOSURE OF COMPENSATION OF ATTORNEY FOR DEBTOR(S)" at bounding box center [367, 291] width 191 height 26
click at [766, 321] on input "text" at bounding box center [795, 322] width 174 height 25
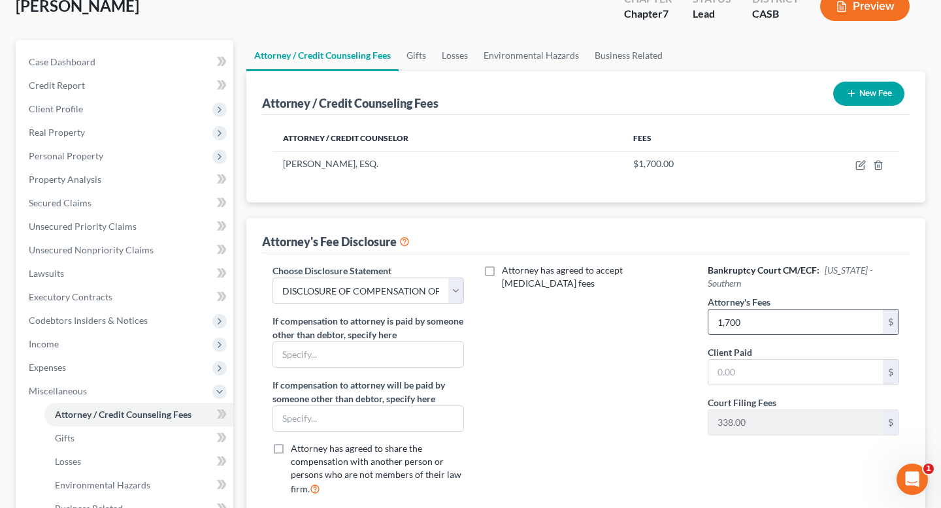
type input "1,700"
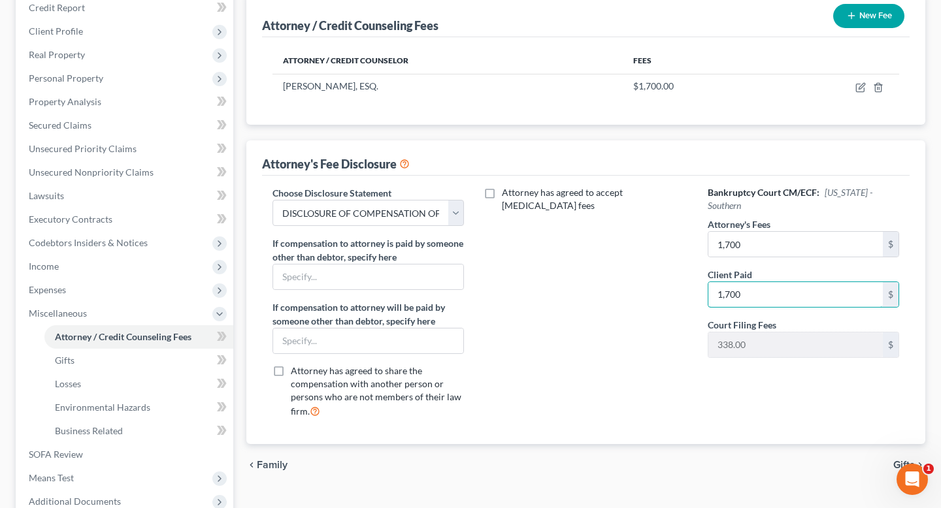
scroll to position [81, 0]
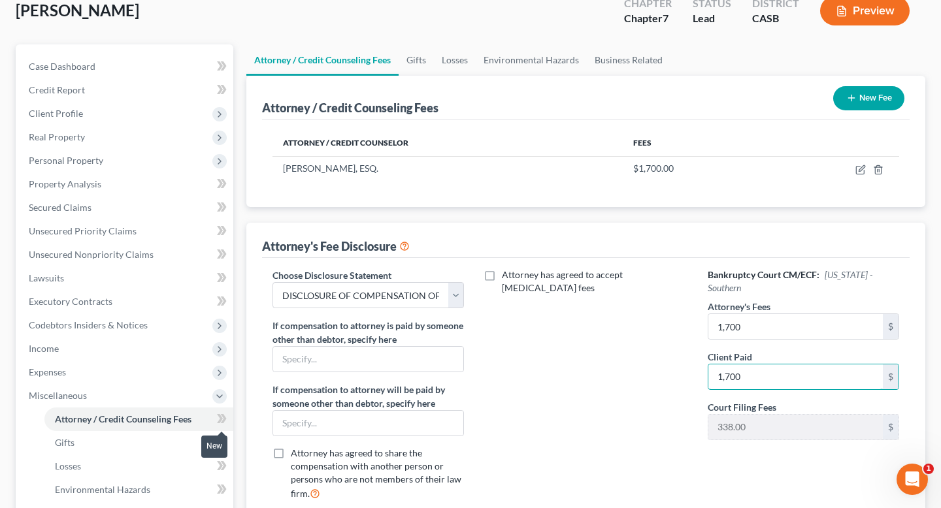
type input "1,700"
click at [219, 417] on icon at bounding box center [222, 419] width 10 height 16
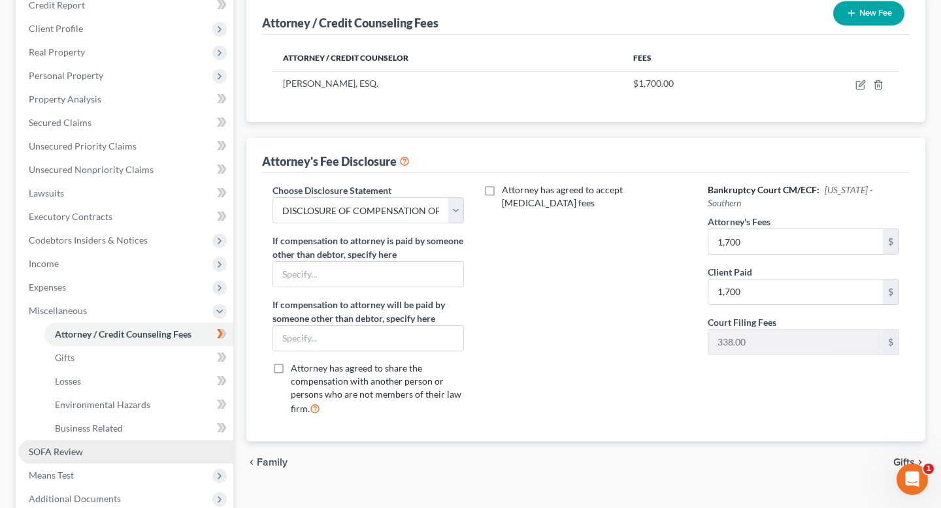
click at [95, 451] on link "SOFA Review" at bounding box center [125, 452] width 215 height 24
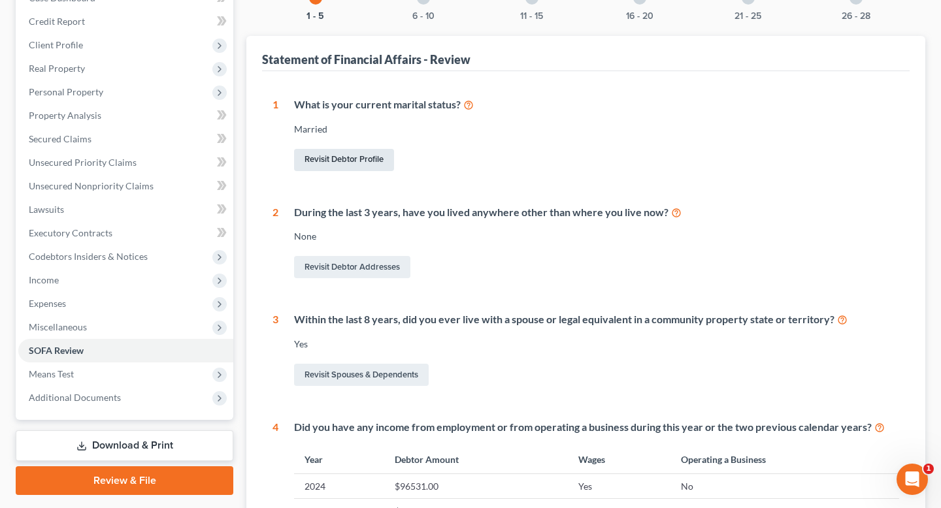
scroll to position [124, 0]
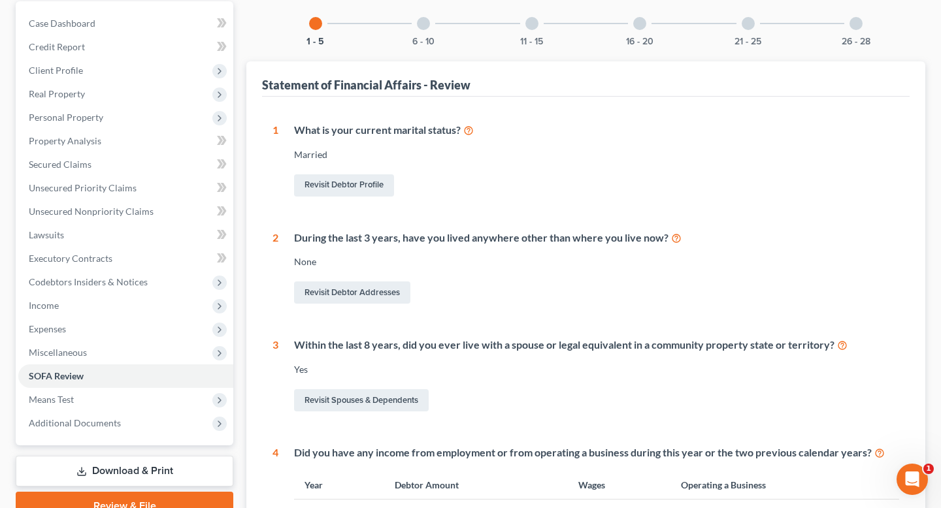
click at [423, 25] on div at bounding box center [423, 23] width 13 height 13
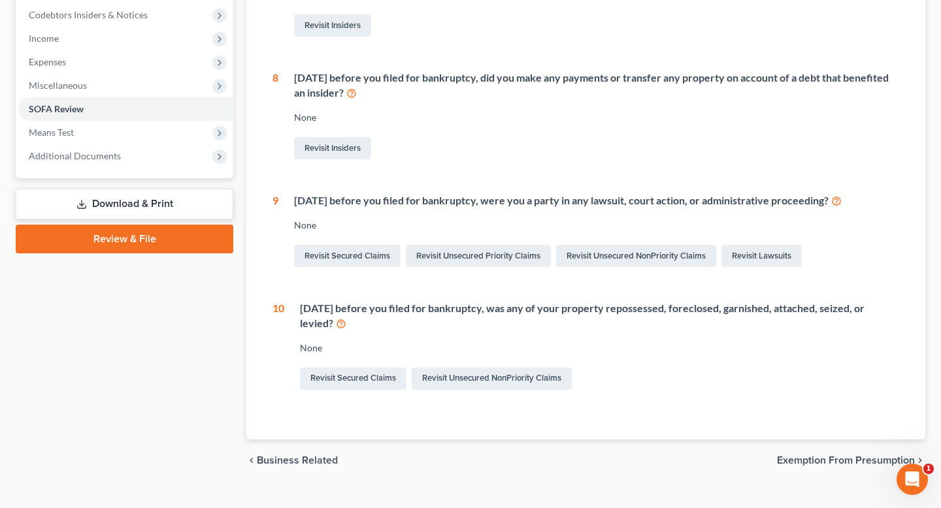
scroll to position [395, 0]
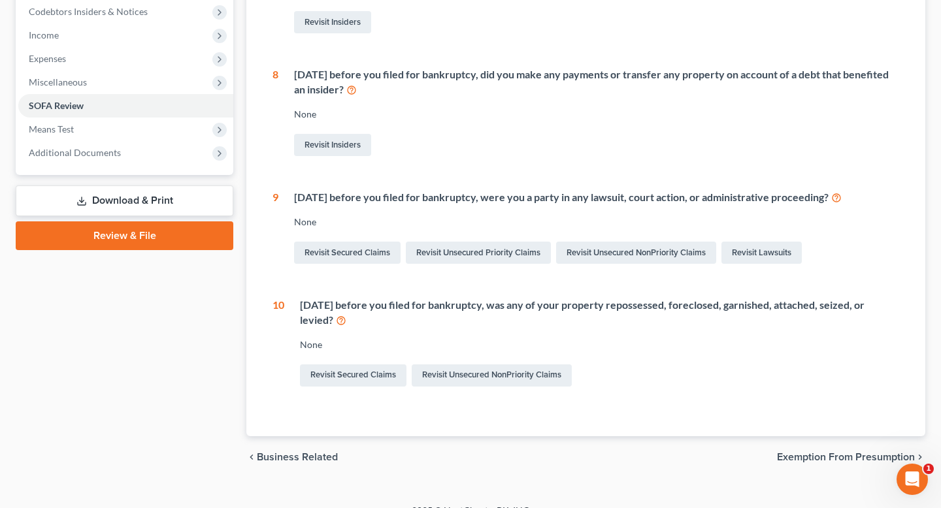
click at [847, 455] on span "Exemption from Presumption" at bounding box center [846, 457] width 138 height 10
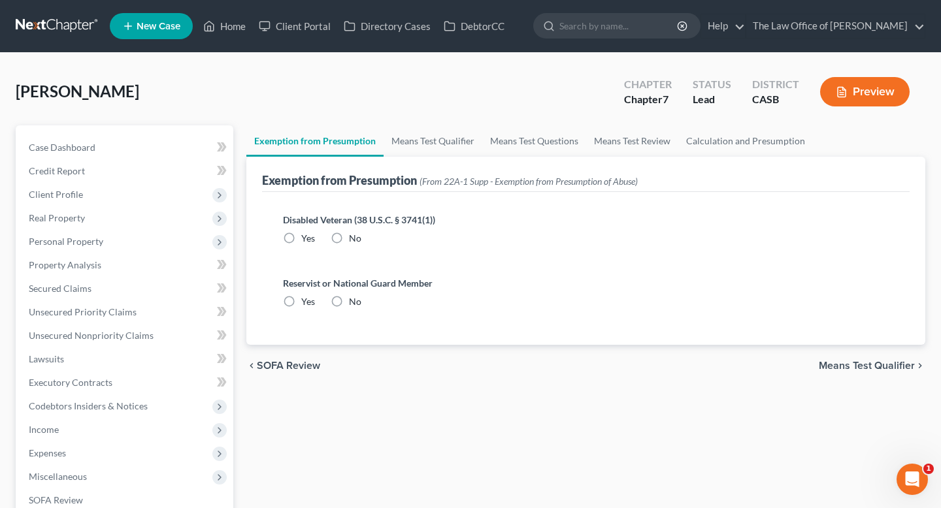
click at [349, 240] on label "No" at bounding box center [355, 238] width 12 height 13
click at [354, 240] on input "No" at bounding box center [358, 236] width 8 height 8
radio input "true"
click at [349, 307] on label "No" at bounding box center [355, 301] width 12 height 13
click at [354, 304] on input "No" at bounding box center [358, 299] width 8 height 8
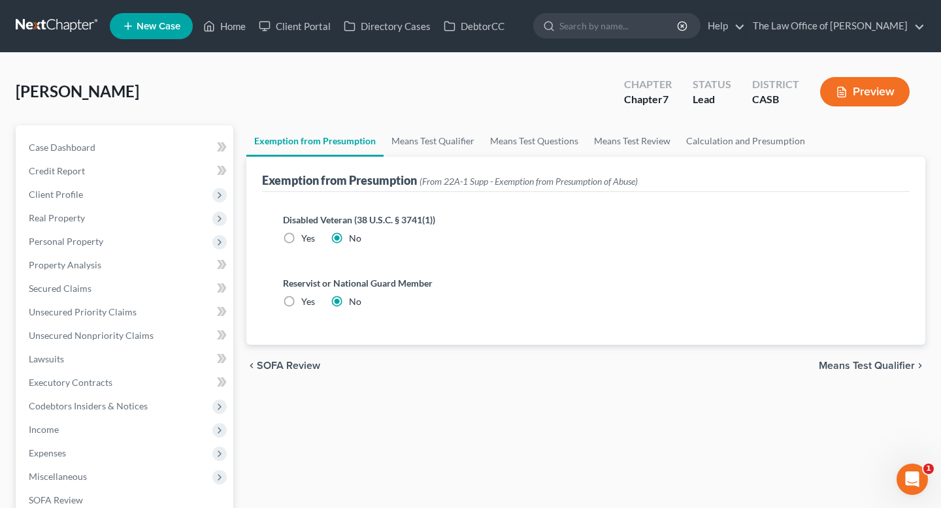
click at [868, 361] on span "Means Test Qualifier" at bounding box center [867, 366] width 96 height 10
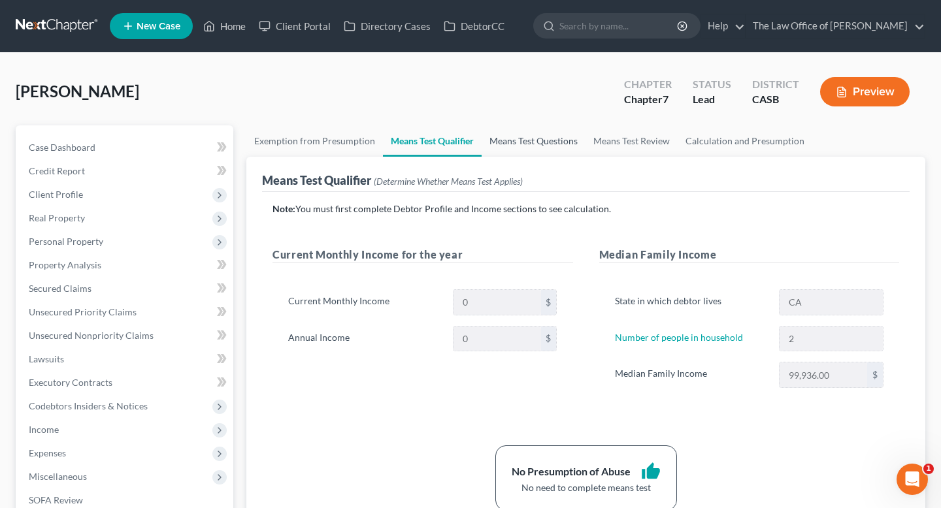
click at [528, 142] on link "Means Test Questions" at bounding box center [533, 140] width 104 height 31
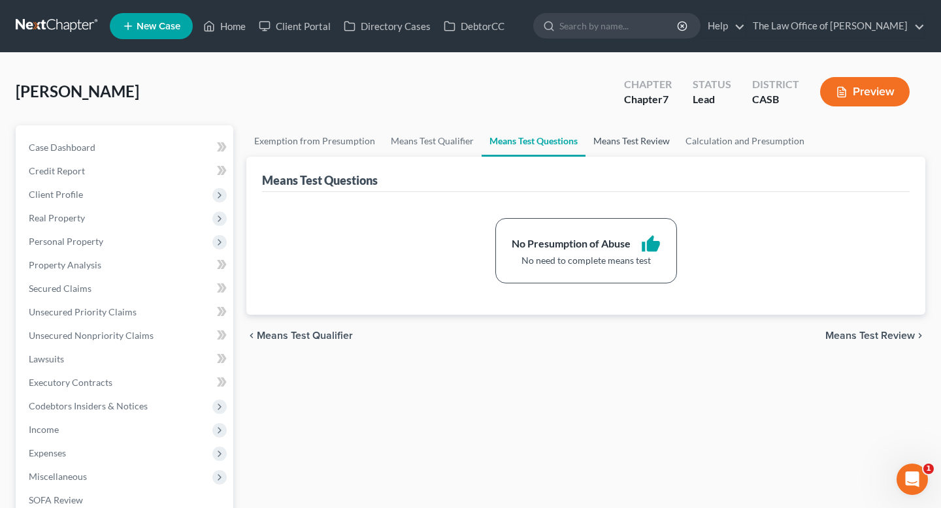
click at [634, 146] on link "Means Test Review" at bounding box center [631, 140] width 92 height 31
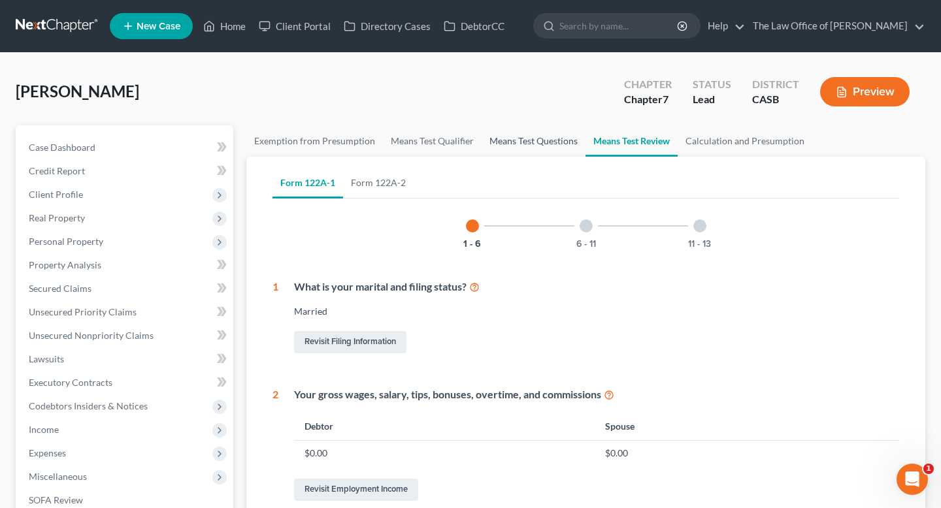
click at [520, 137] on link "Means Test Questions" at bounding box center [533, 140] width 104 height 31
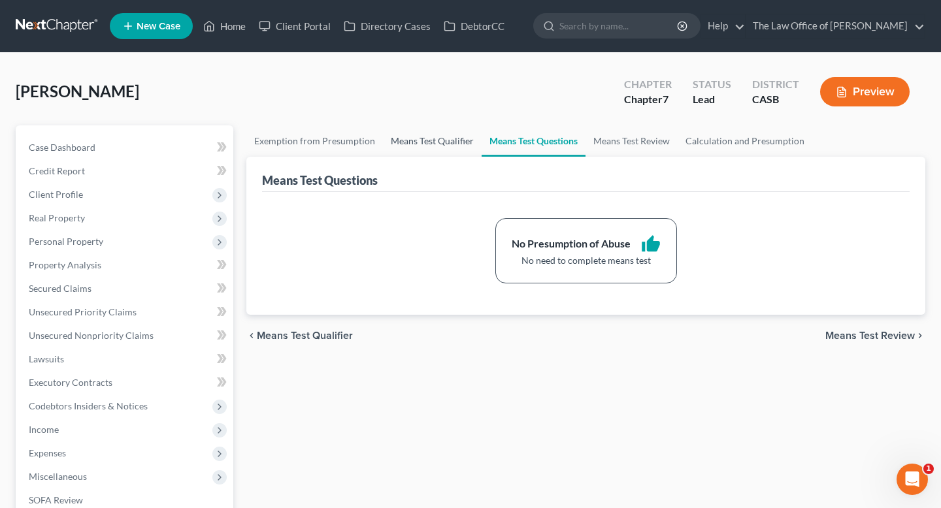
click at [417, 138] on link "Means Test Qualifier" at bounding box center [432, 140] width 99 height 31
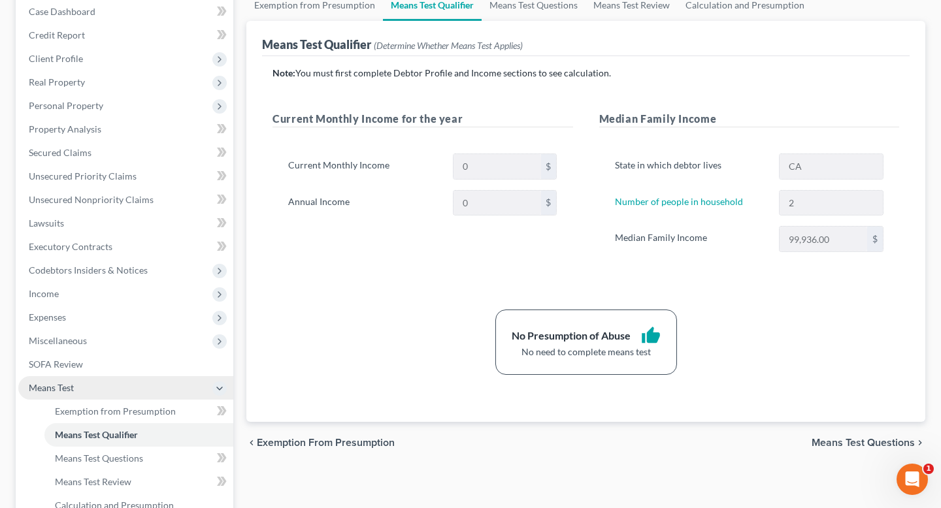
scroll to position [166, 0]
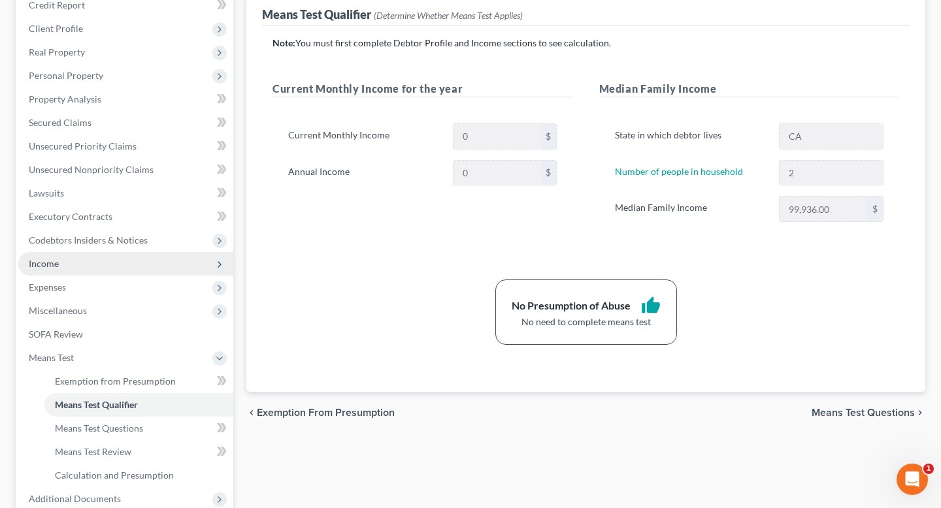
click at [87, 261] on span "Income" at bounding box center [125, 264] width 215 height 24
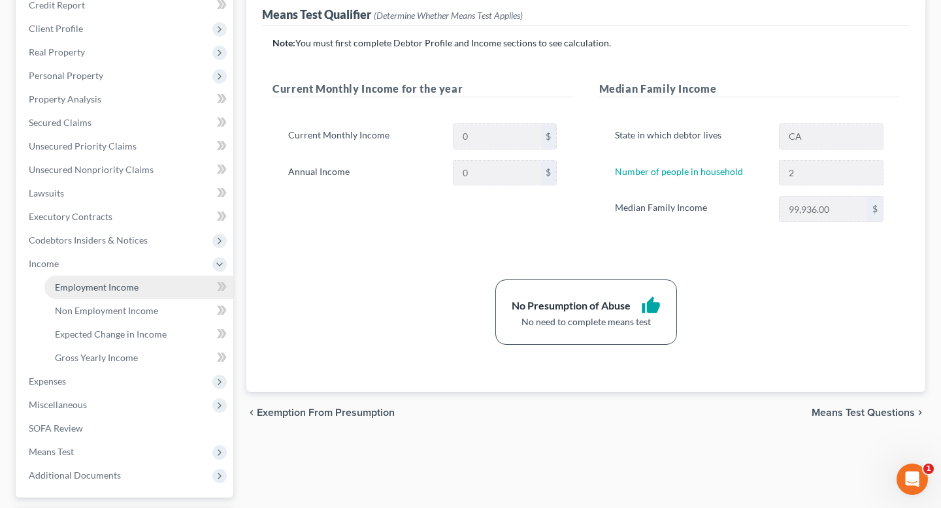
click at [129, 282] on span "Employment Income" at bounding box center [97, 287] width 84 height 11
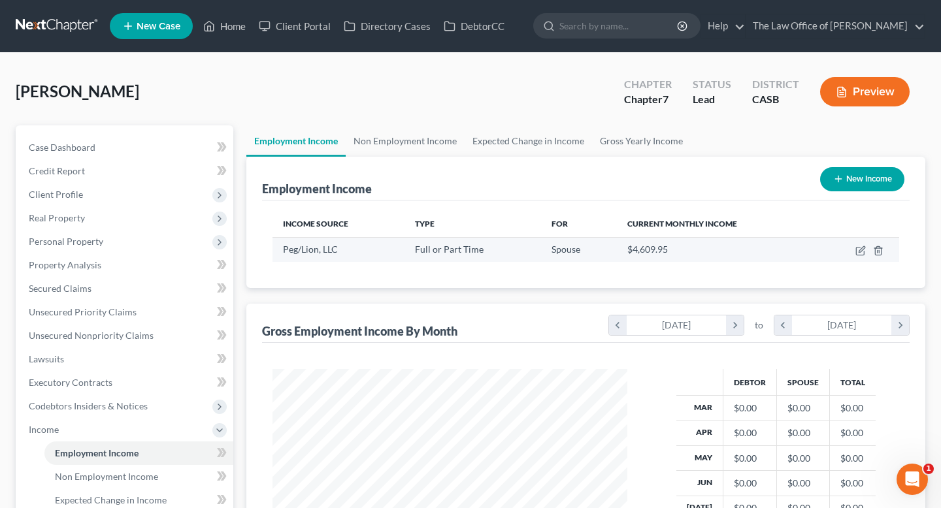
scroll to position [234, 380]
click at [857, 251] on icon "button" at bounding box center [860, 251] width 10 height 10
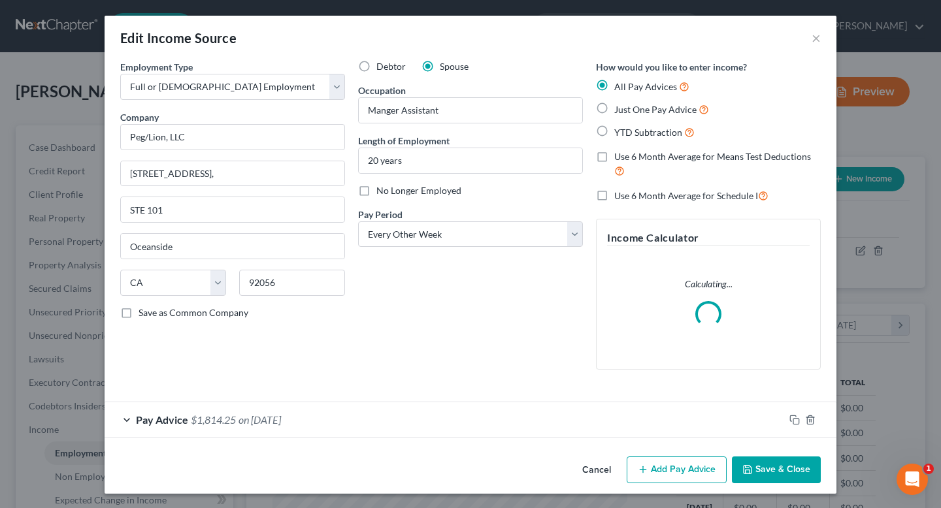
click at [125, 429] on div "Pay Advice $1,814.25 on [DATE]" at bounding box center [444, 419] width 679 height 35
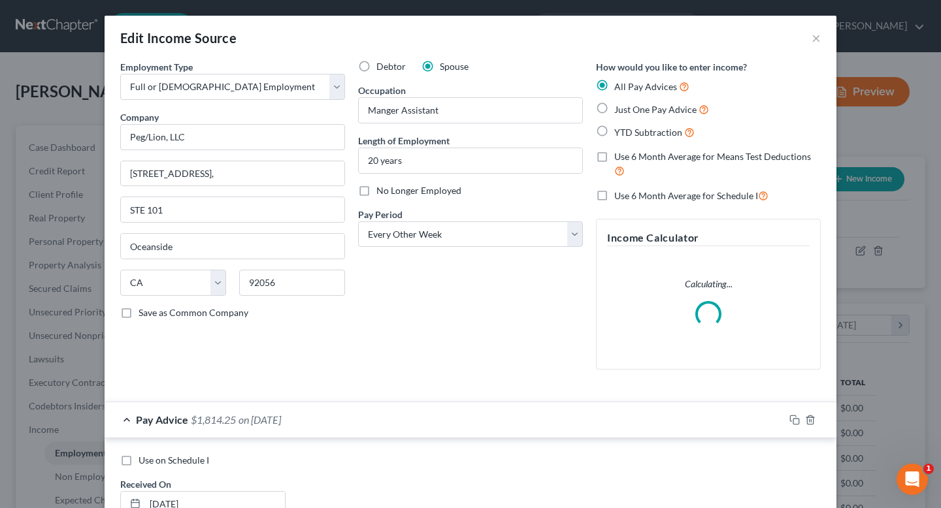
scroll to position [50, 0]
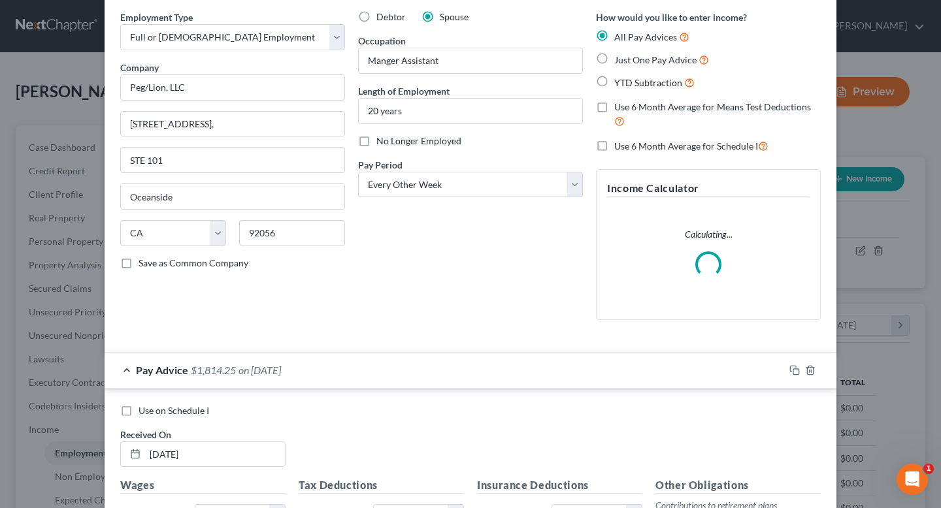
click at [150, 408] on span "Use on Schedule I" at bounding box center [173, 410] width 71 height 11
click at [150, 408] on input "Use on Schedule I" at bounding box center [148, 408] width 8 height 8
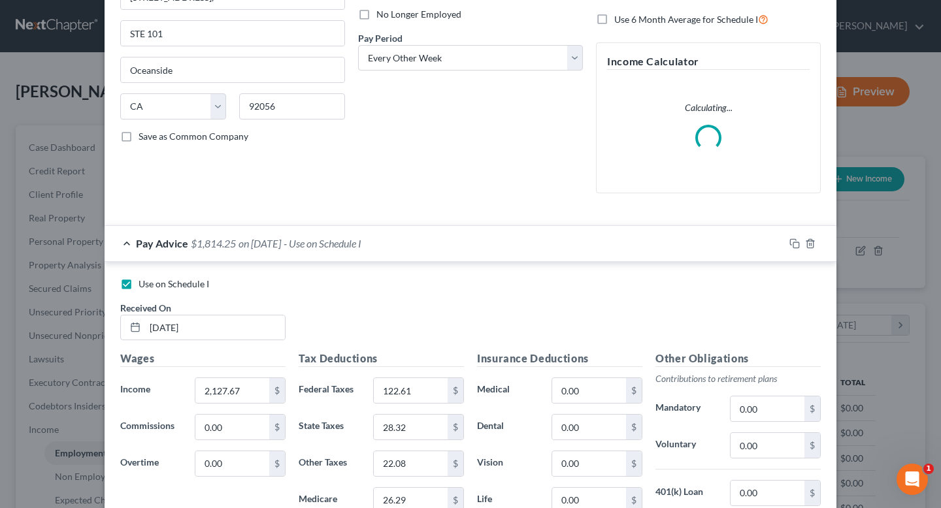
scroll to position [395, 0]
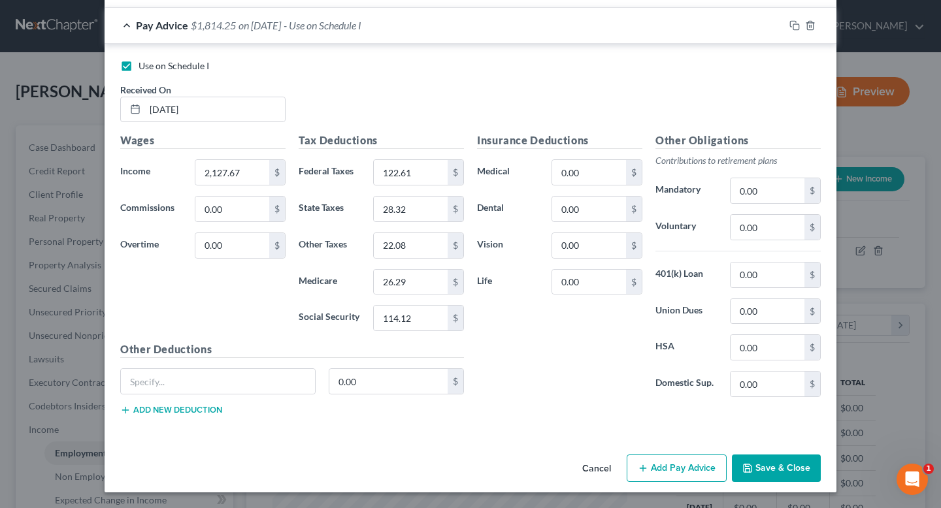
click at [770, 478] on button "Save & Close" at bounding box center [776, 468] width 89 height 27
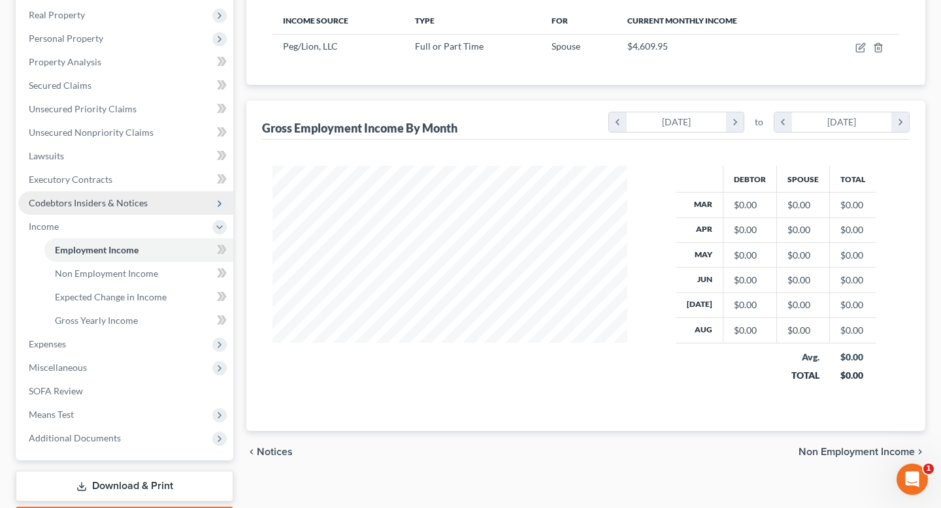
scroll to position [218, 0]
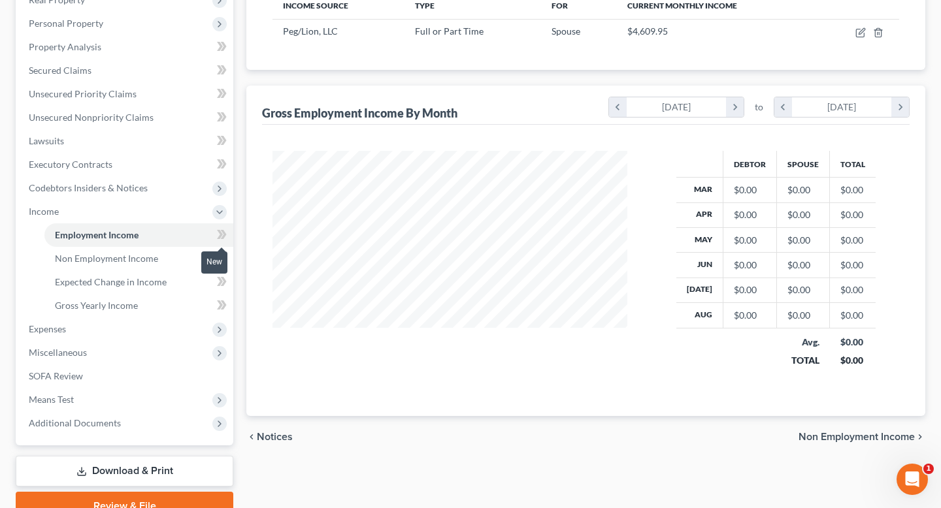
click at [216, 233] on span at bounding box center [221, 237] width 23 height 20
click at [220, 294] on link "Gross Yearly Income" at bounding box center [138, 306] width 189 height 24
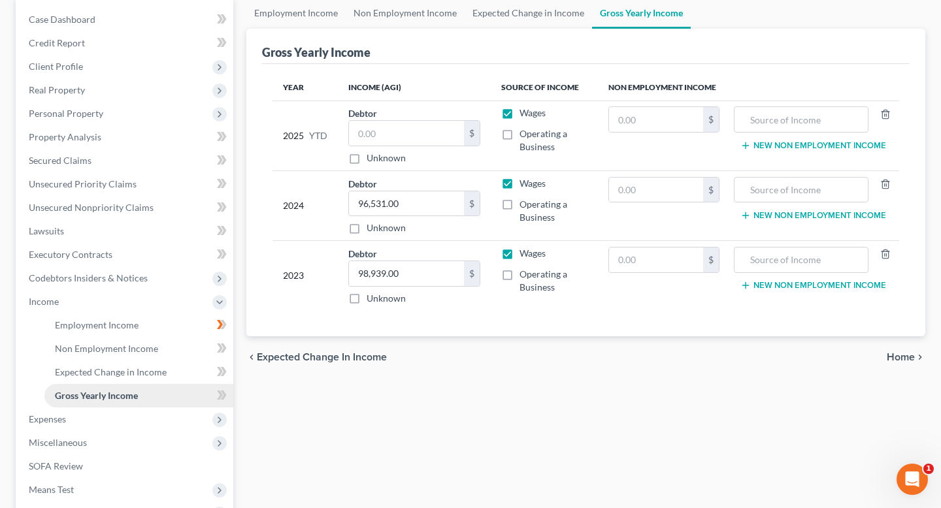
scroll to position [137, 0]
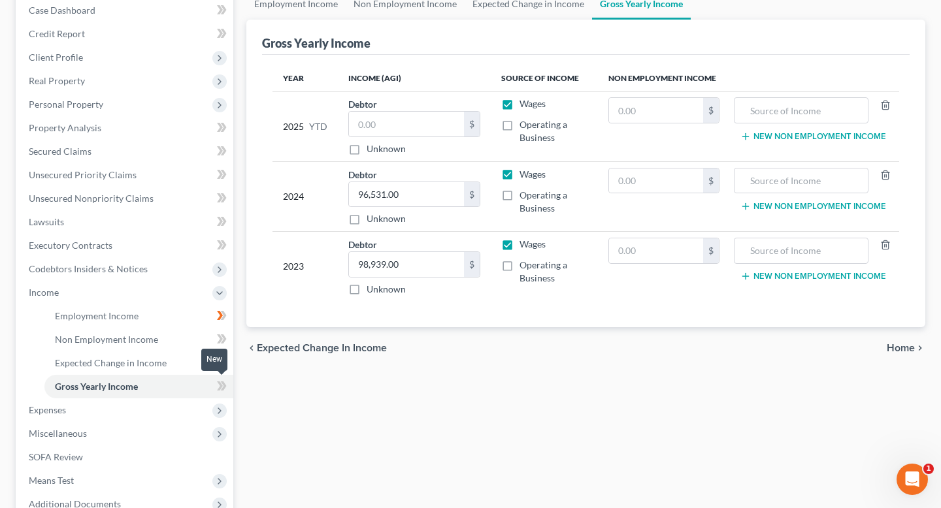
click at [222, 385] on icon at bounding box center [220, 386] width 6 height 9
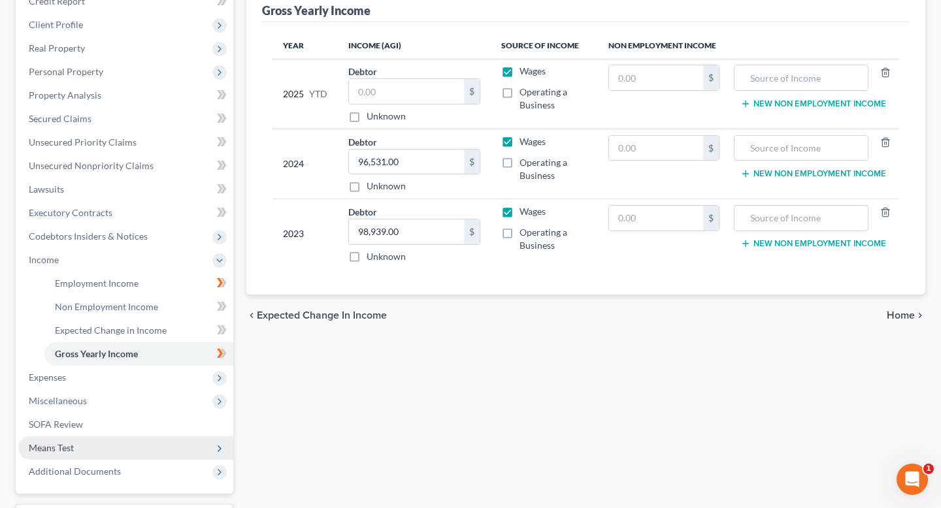
scroll to position [181, 0]
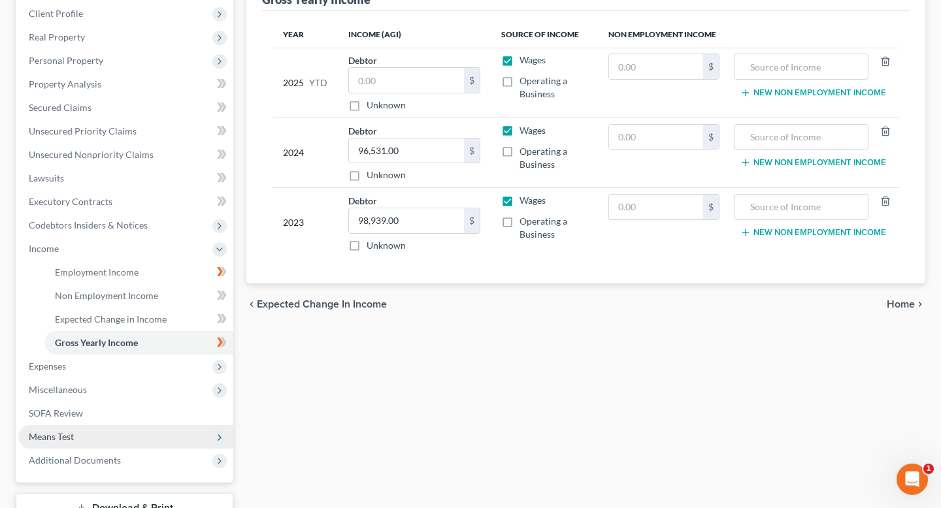
click at [104, 441] on span "Means Test" at bounding box center [125, 437] width 215 height 24
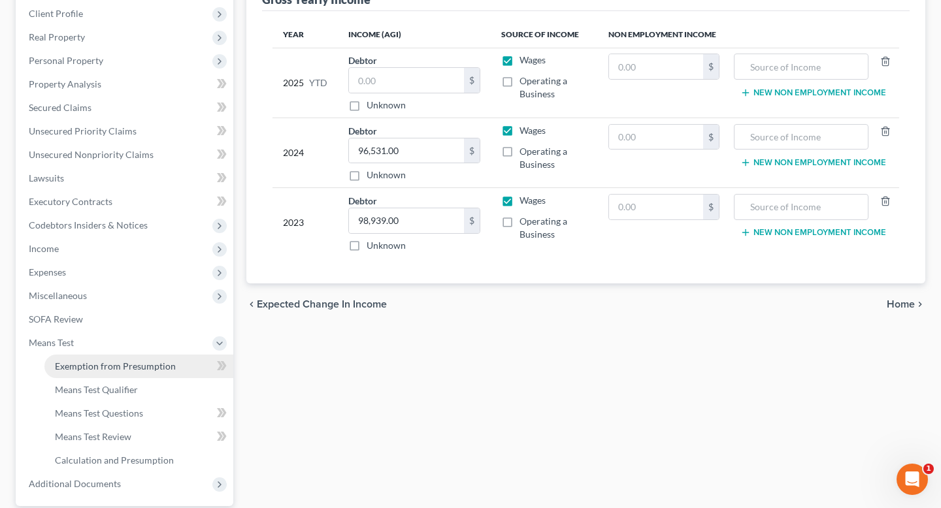
click at [157, 372] on link "Exemption from Presumption" at bounding box center [138, 367] width 189 height 24
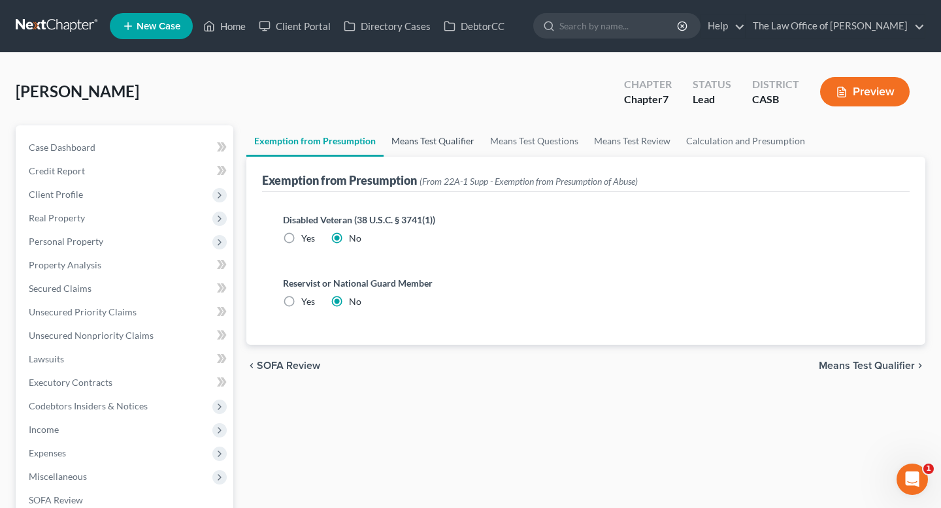
click at [450, 135] on link "Means Test Qualifier" at bounding box center [432, 140] width 99 height 31
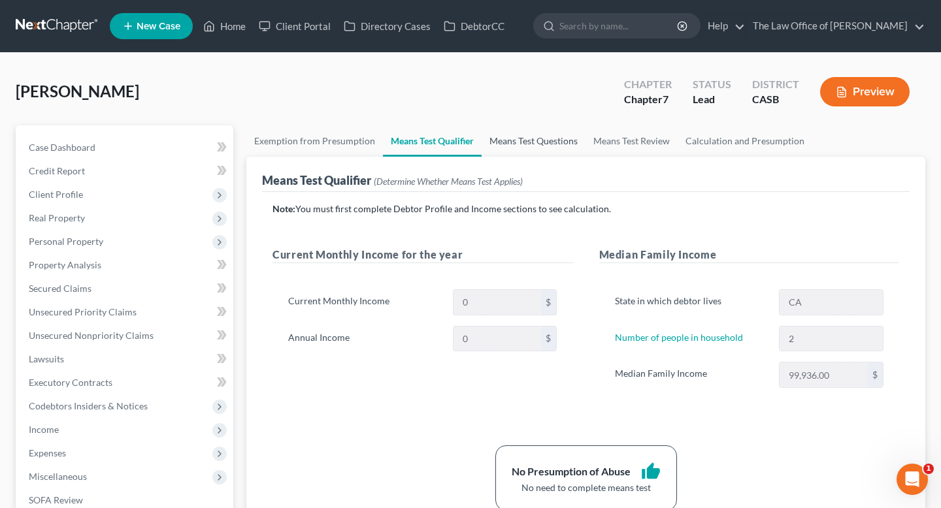
click at [530, 139] on link "Means Test Questions" at bounding box center [533, 140] width 104 height 31
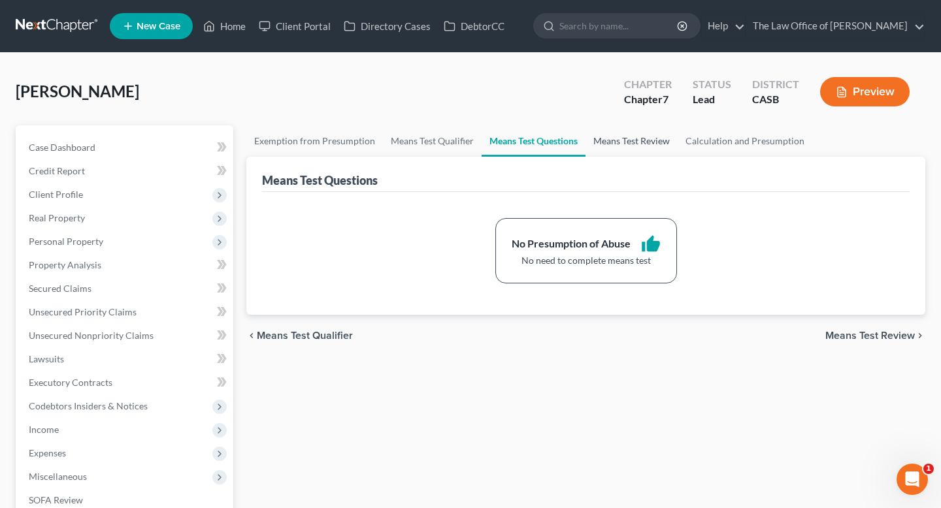
click at [642, 138] on link "Means Test Review" at bounding box center [631, 140] width 92 height 31
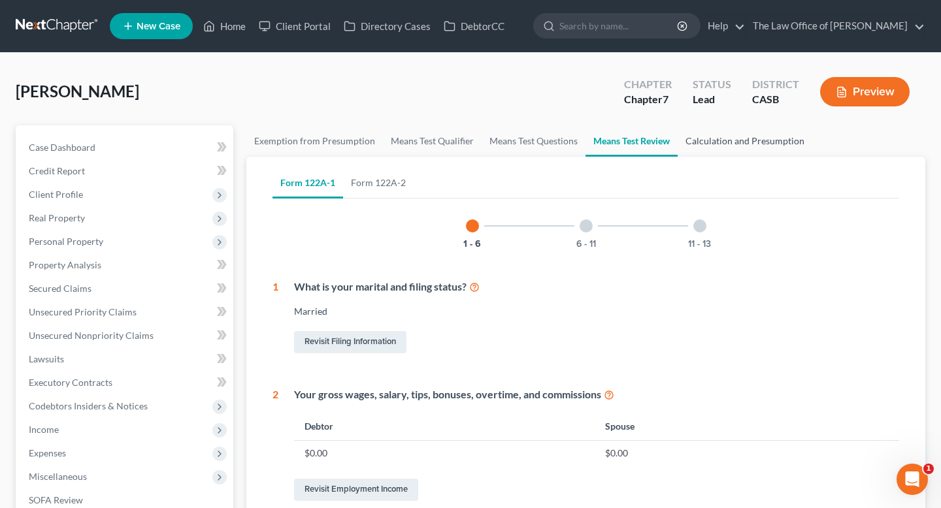
click at [713, 140] on link "Calculation and Presumption" at bounding box center [744, 140] width 135 height 31
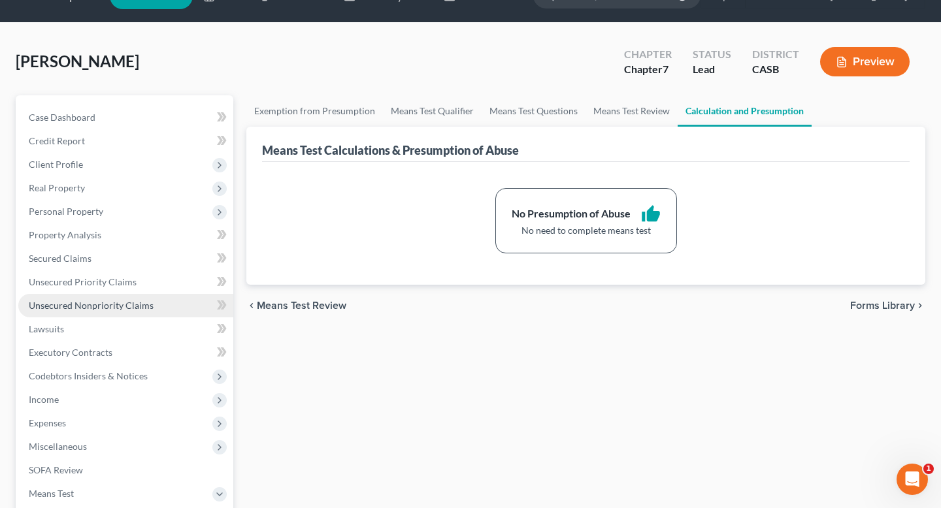
scroll to position [302, 0]
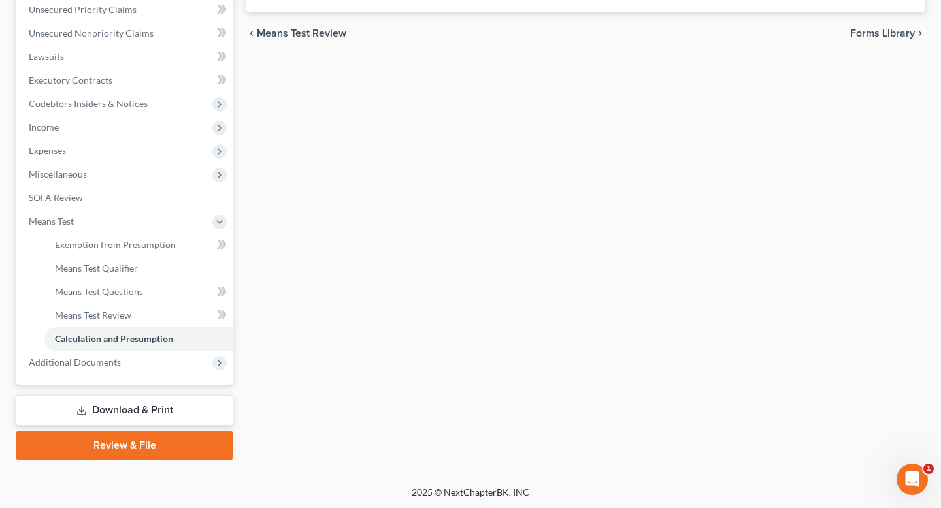
click at [109, 412] on link "Download & Print" at bounding box center [125, 410] width 218 height 31
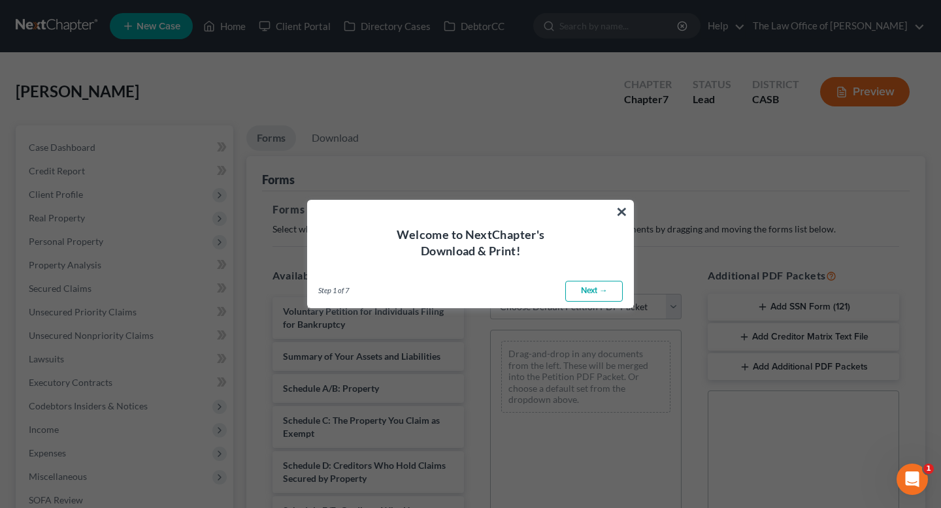
click at [590, 286] on link "Next →" at bounding box center [593, 291] width 57 height 21
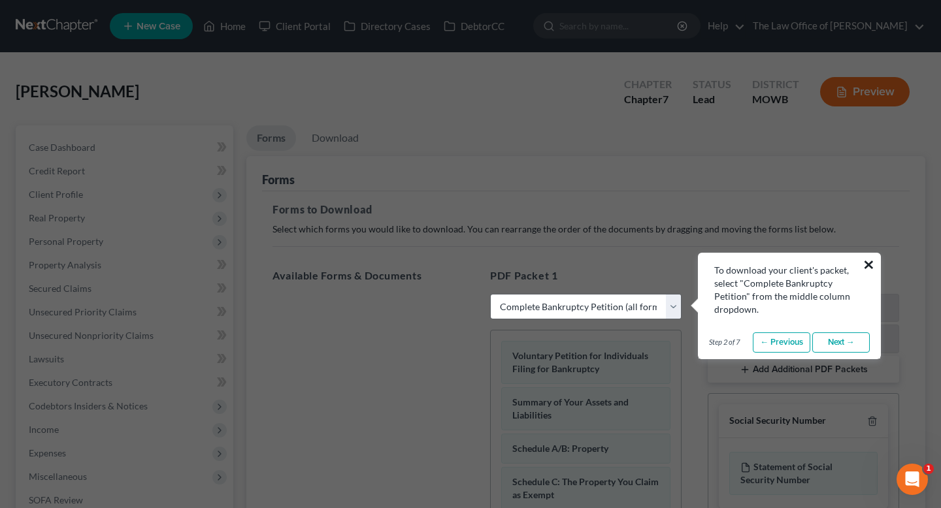
click at [866, 256] on button "×" at bounding box center [868, 264] width 12 height 21
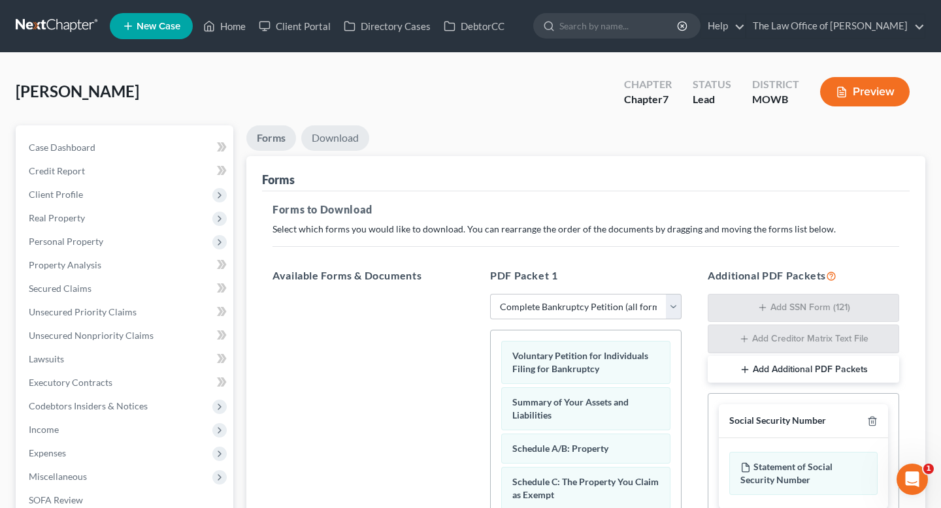
click at [338, 137] on link "Download" at bounding box center [335, 137] width 68 height 25
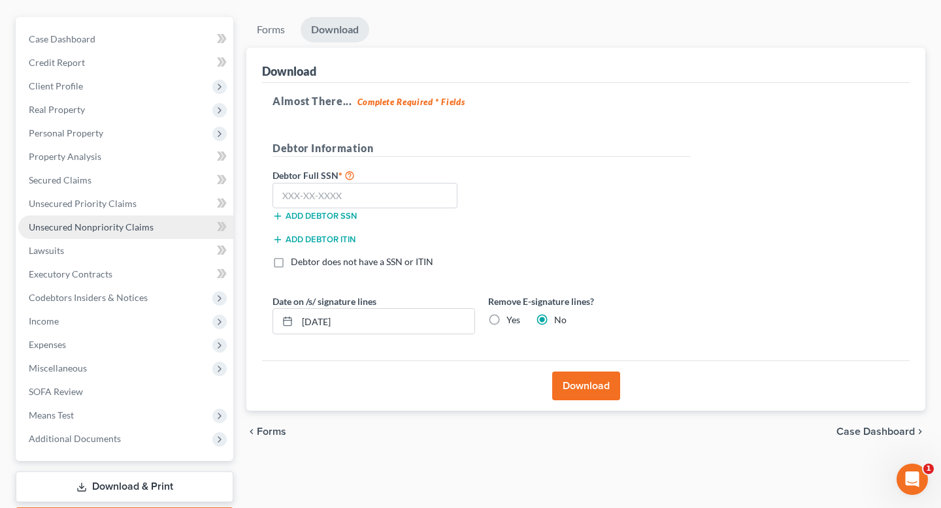
scroll to position [185, 0]
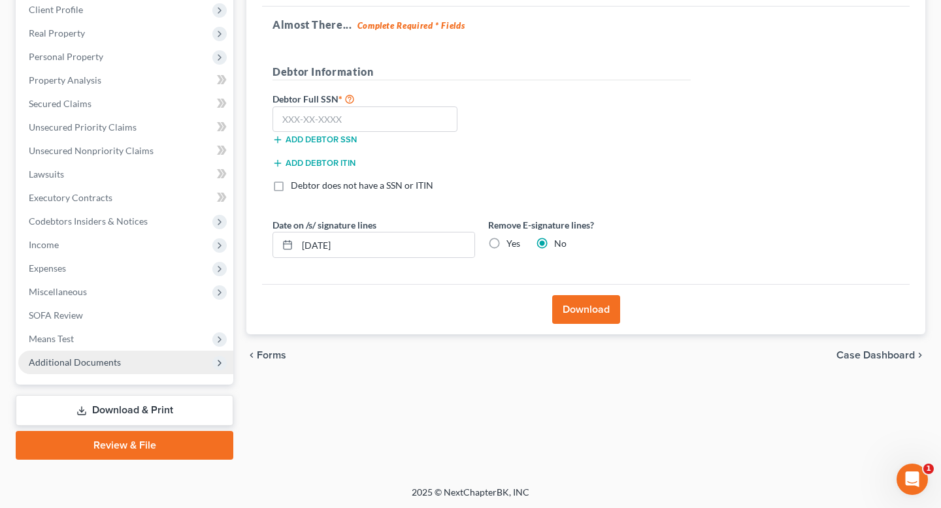
click at [87, 365] on span "Additional Documents" at bounding box center [75, 362] width 92 height 11
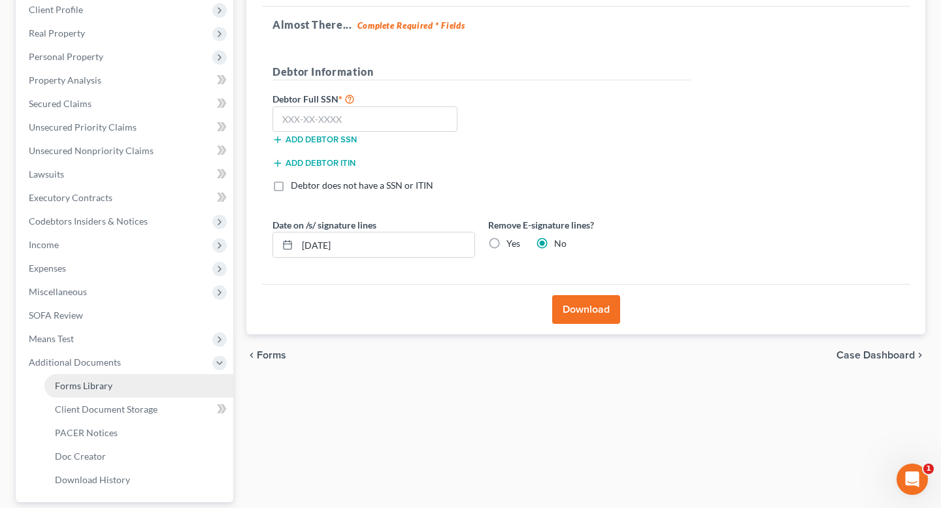
click at [110, 385] on link "Forms Library" at bounding box center [138, 386] width 189 height 24
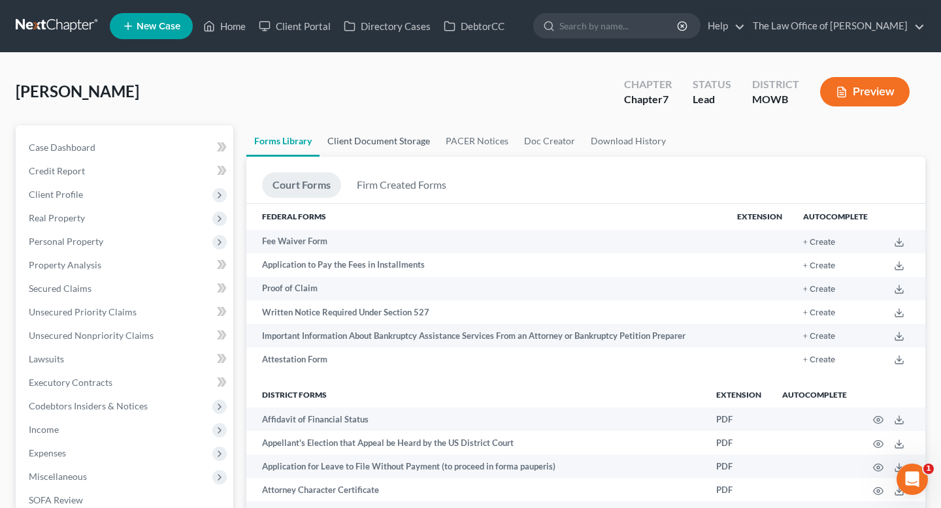
click at [378, 142] on link "Client Document Storage" at bounding box center [378, 140] width 118 height 31
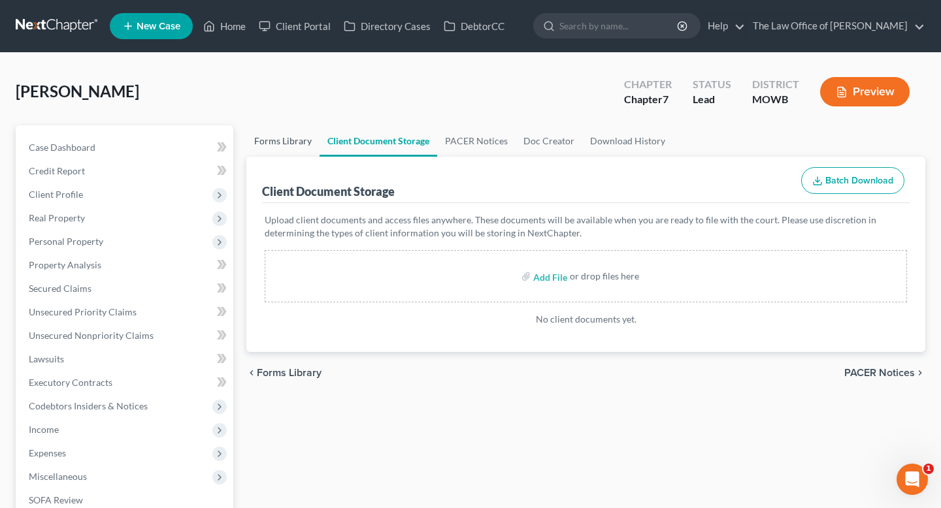
click at [280, 146] on link "Forms Library" at bounding box center [282, 140] width 73 height 31
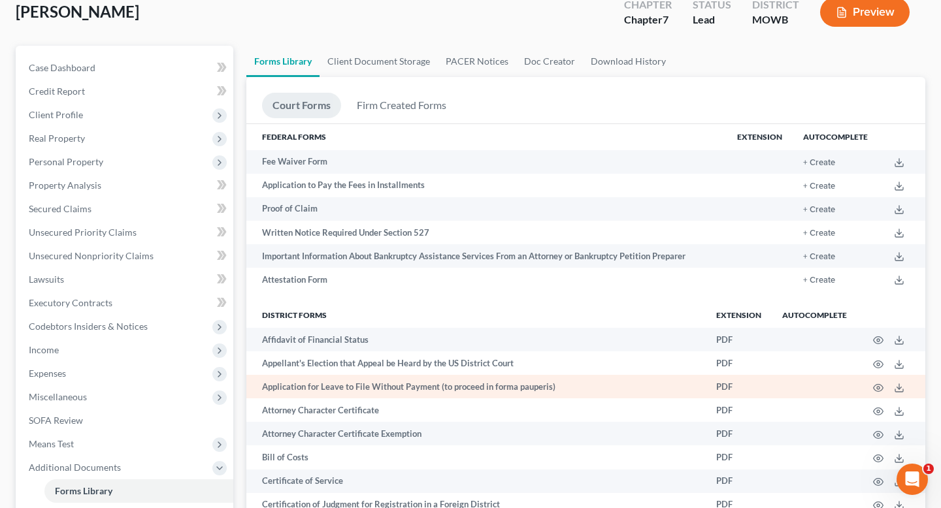
scroll to position [77, 0]
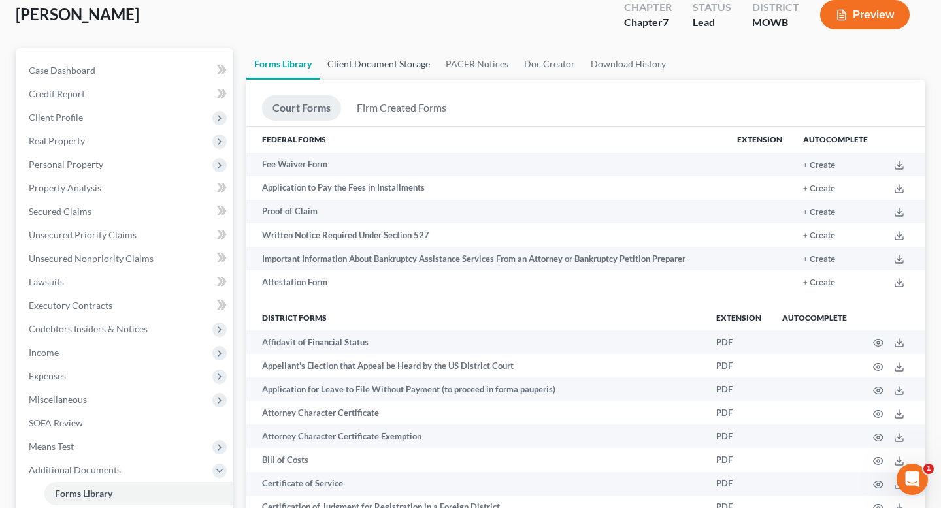
click at [367, 58] on link "Client Document Storage" at bounding box center [378, 63] width 118 height 31
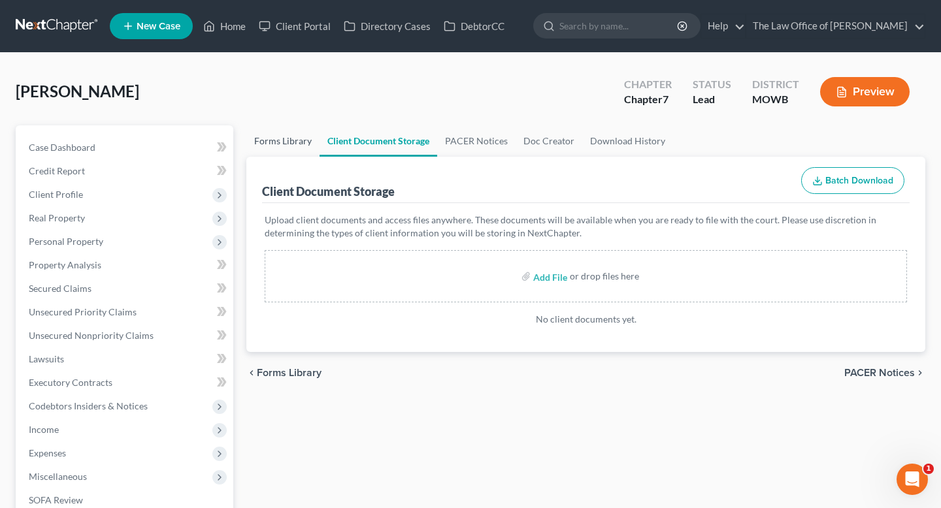
click at [276, 152] on link "Forms Library" at bounding box center [282, 140] width 73 height 31
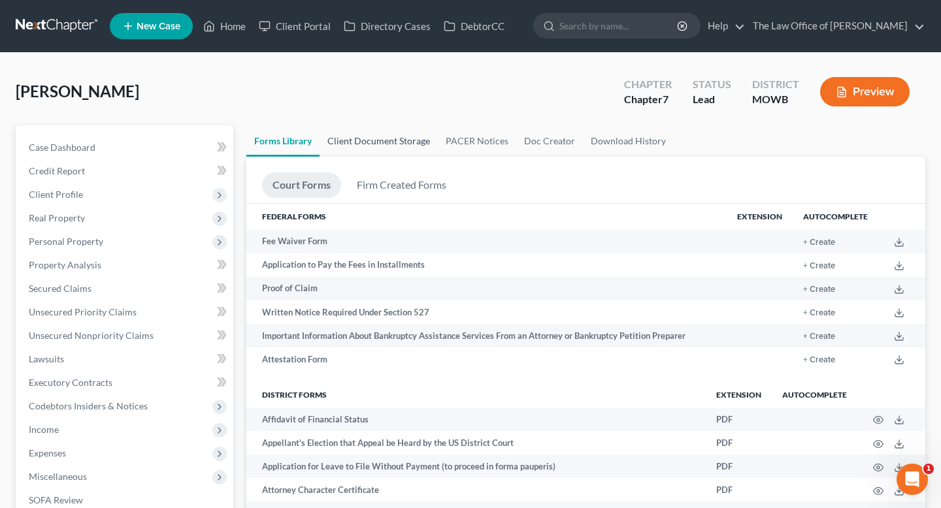
click at [374, 142] on link "Client Document Storage" at bounding box center [378, 140] width 118 height 31
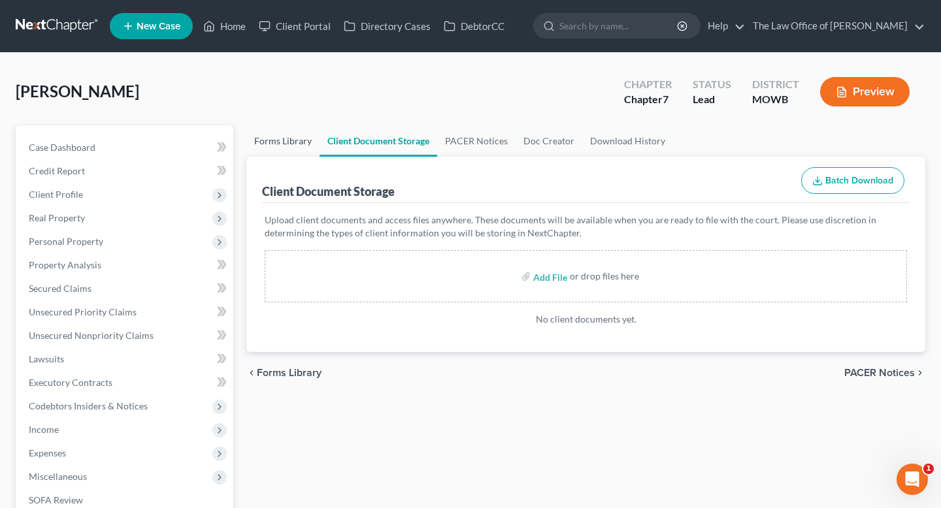
click at [276, 146] on link "Forms Library" at bounding box center [282, 140] width 73 height 31
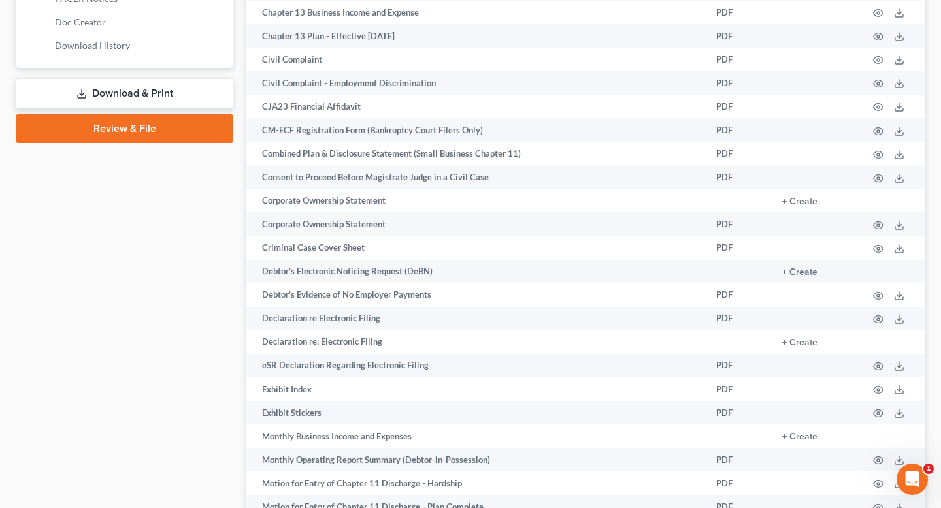
scroll to position [621, 0]
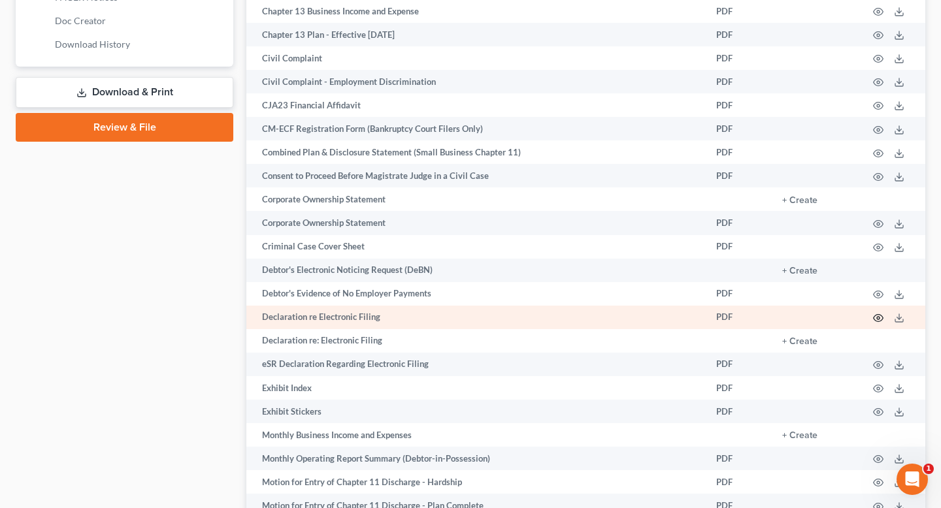
click at [873, 318] on icon "button" at bounding box center [878, 318] width 10 height 7
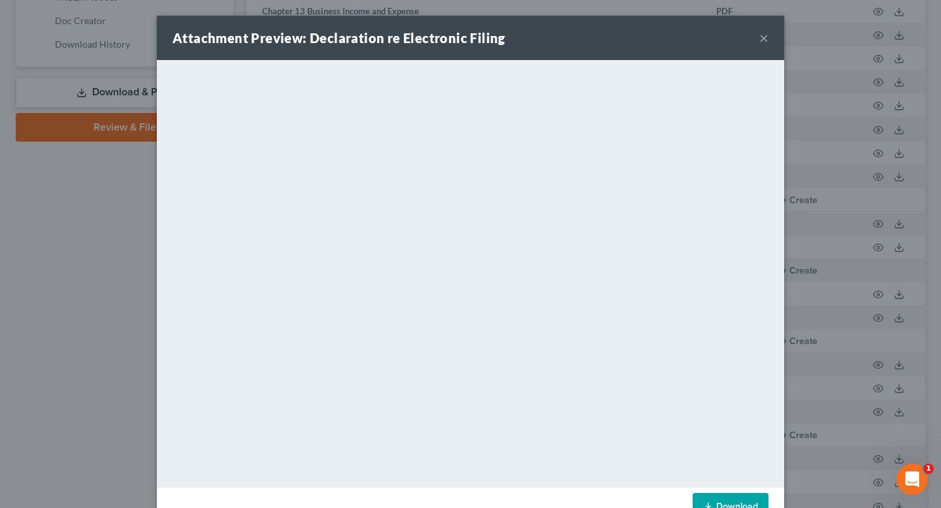
click at [767, 40] on button "×" at bounding box center [763, 38] width 9 height 16
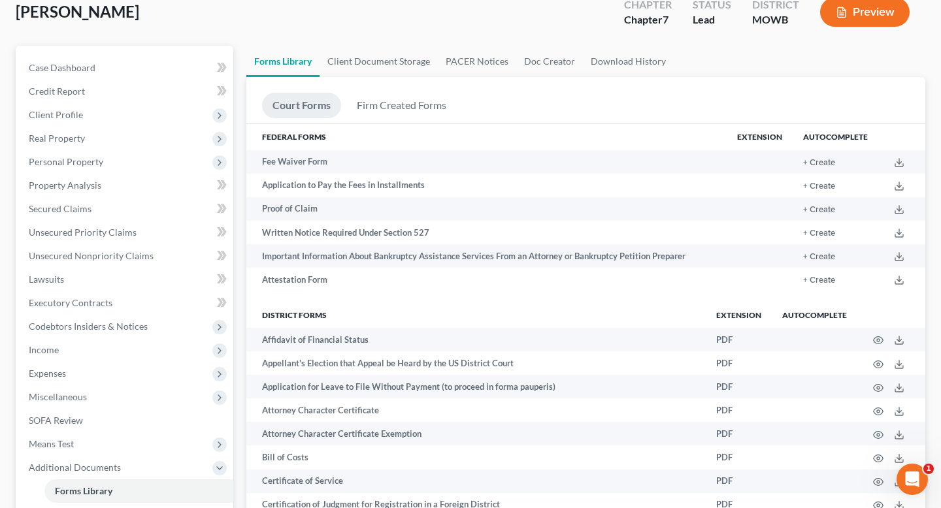
scroll to position [0, 0]
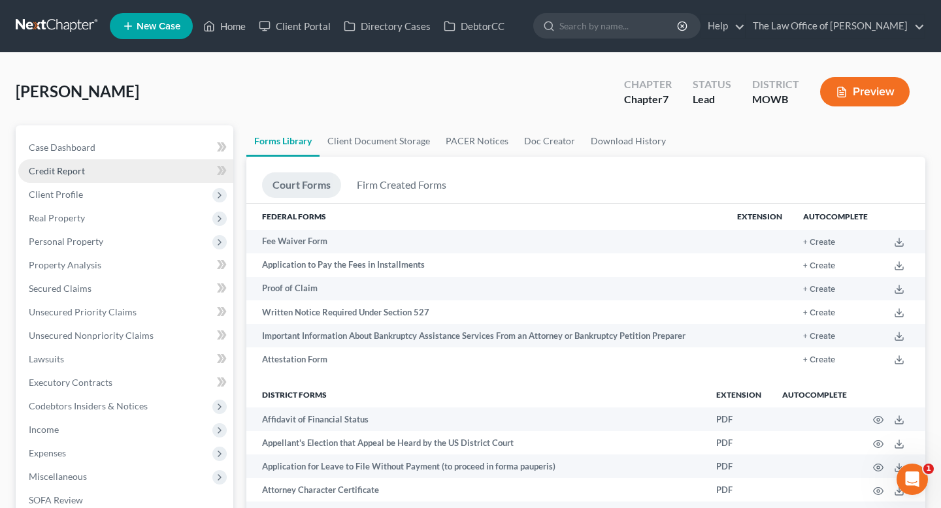
click at [79, 167] on span "Credit Report" at bounding box center [57, 170] width 56 height 11
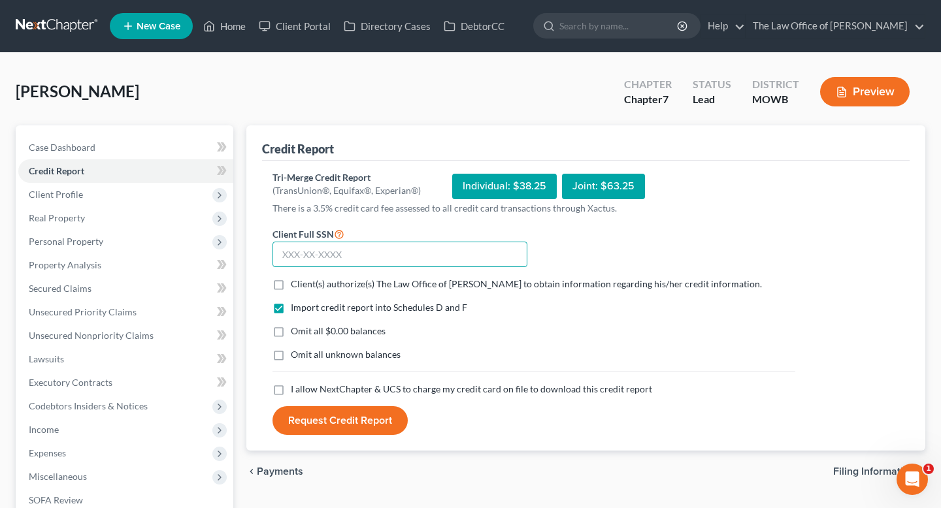
click at [294, 256] on input "text" at bounding box center [399, 255] width 255 height 26
click at [316, 285] on span "Client(s) authorize(s) The Law Office of [PERSON_NAME] to obtain information re…" at bounding box center [526, 283] width 471 height 11
click at [304, 285] on input "Client(s) authorize(s) The Law Office of [PERSON_NAME] to obtain information re…" at bounding box center [300, 282] width 8 height 8
click at [321, 325] on span "Omit all $0.00 balances" at bounding box center [338, 330] width 95 height 11
click at [304, 325] on input "Omit all $0.00 balances" at bounding box center [300, 329] width 8 height 8
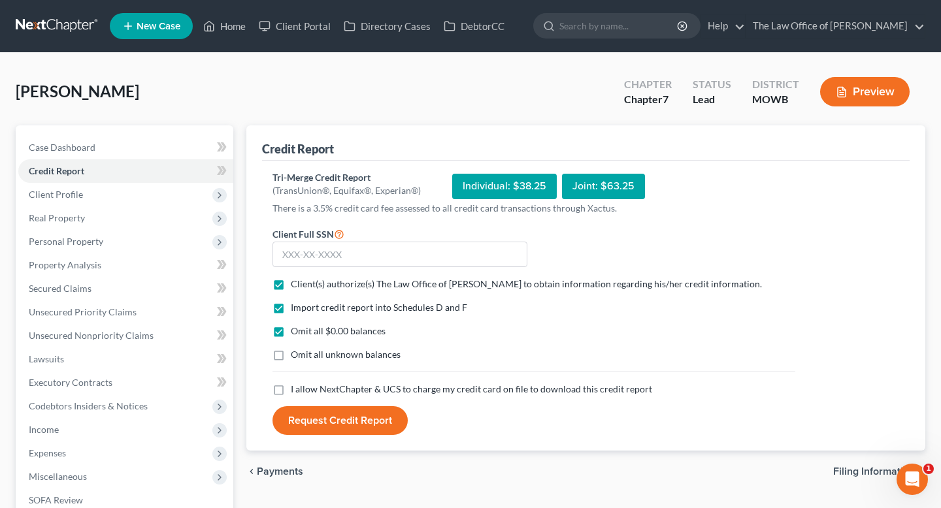
click at [312, 384] on span "I allow NextChapter & UCS to charge my credit card on file to download this cre…" at bounding box center [471, 388] width 361 height 11
click at [304, 384] on input "I allow NextChapter & UCS to charge my credit card on file to download this cre…" at bounding box center [300, 387] width 8 height 8
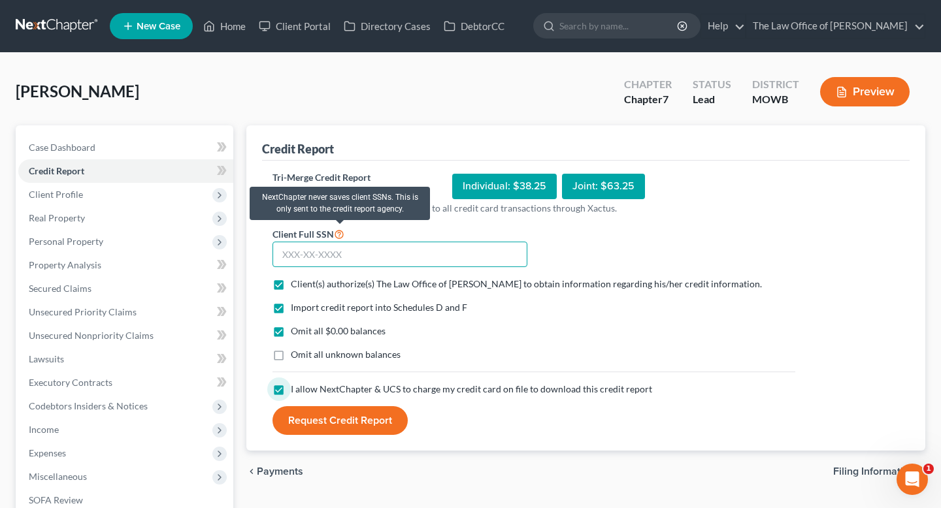
click at [331, 244] on input "text" at bounding box center [399, 255] width 255 height 26
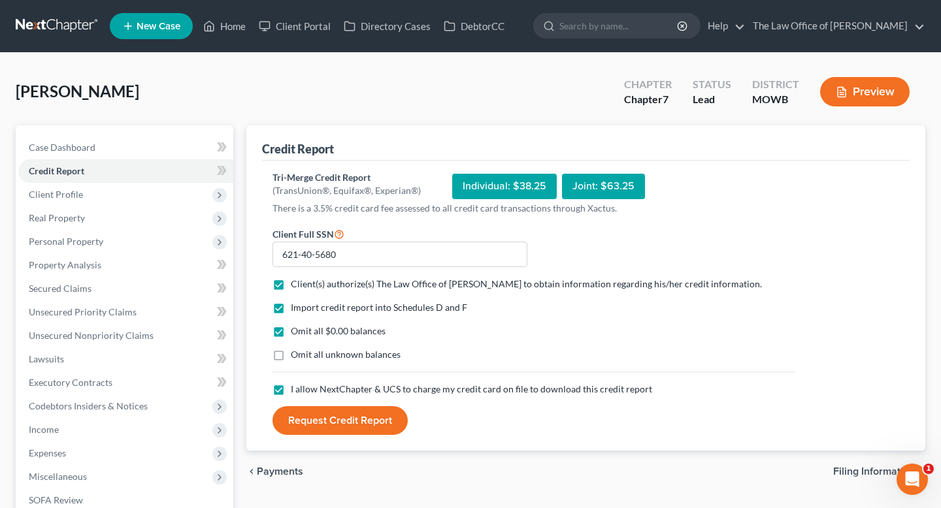
click at [344, 426] on button "Request Credit Report" at bounding box center [339, 420] width 135 height 29
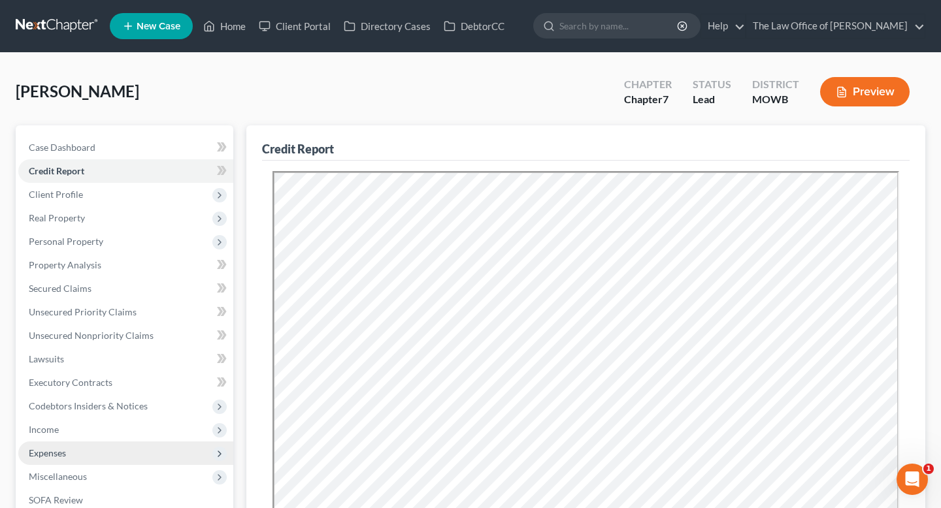
scroll to position [349, 0]
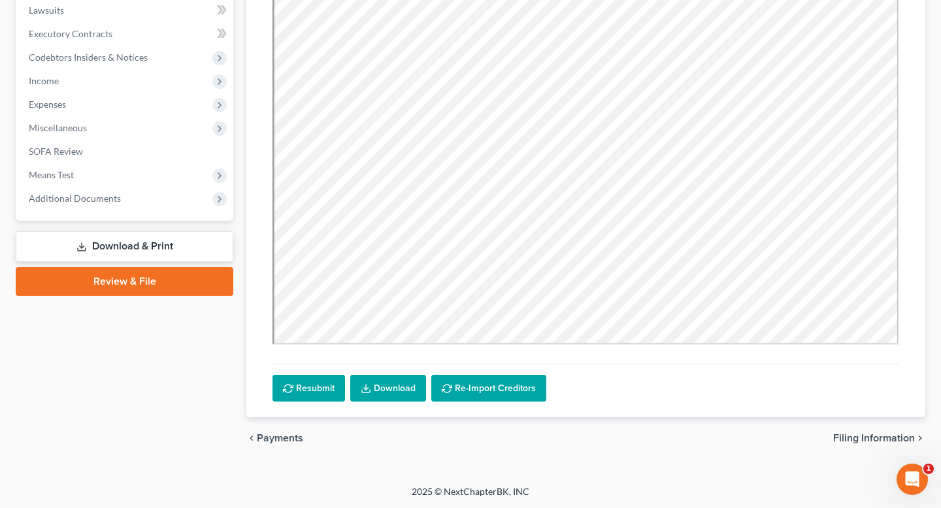
click at [101, 240] on link "Download & Print" at bounding box center [125, 246] width 218 height 31
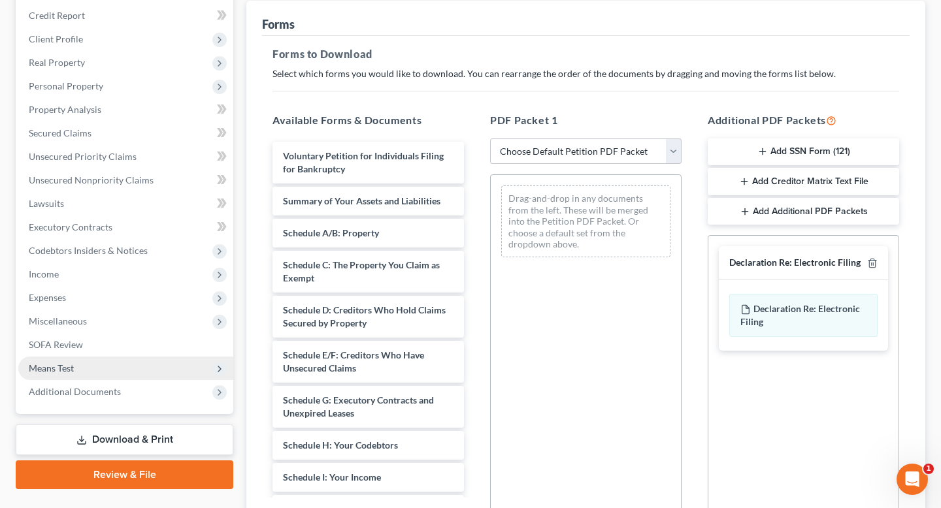
scroll to position [160, 0]
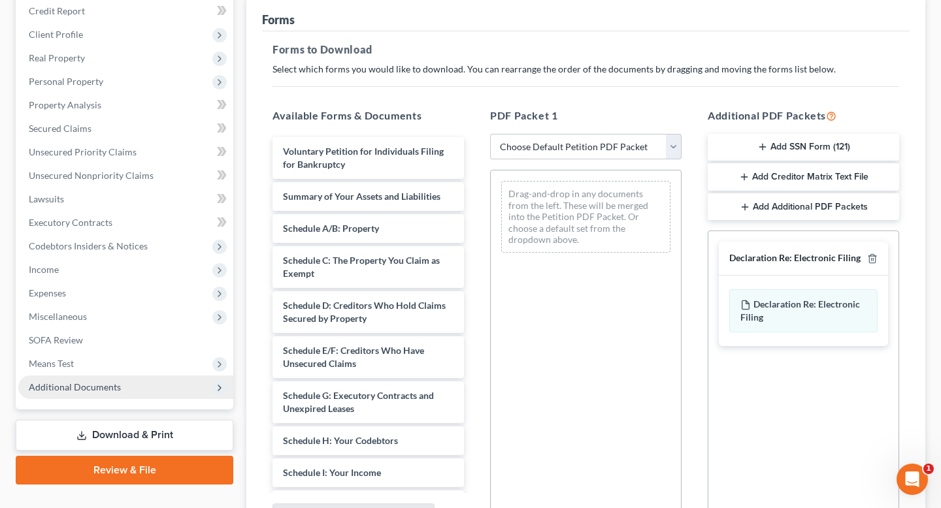
click at [108, 387] on span "Additional Documents" at bounding box center [75, 387] width 92 height 11
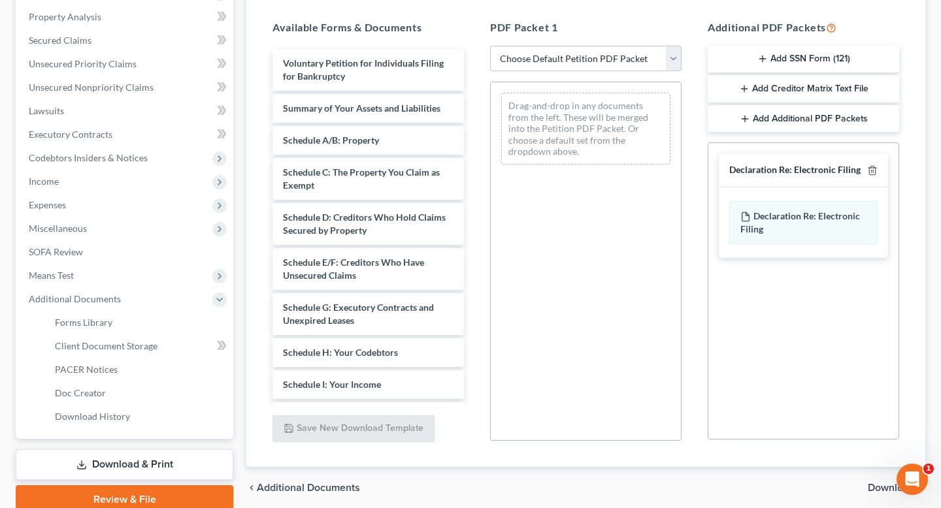
scroll to position [189, 0]
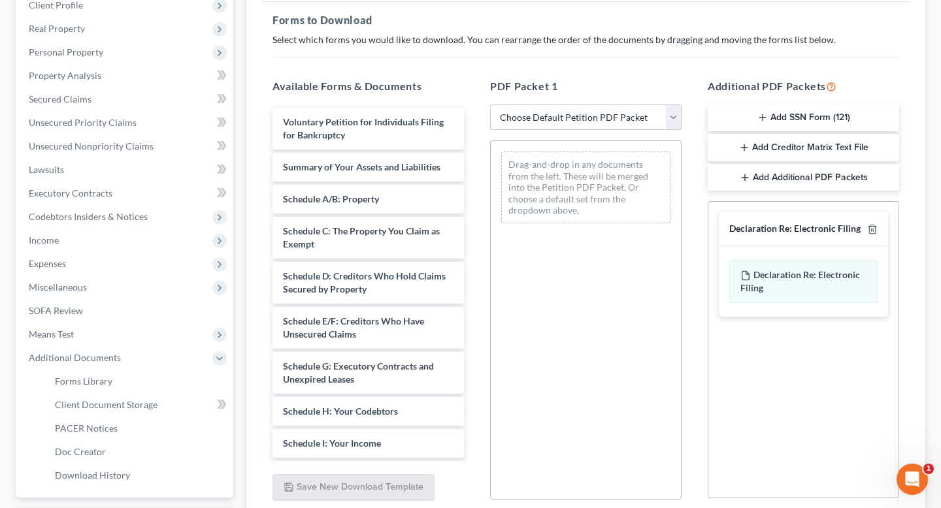
click at [790, 118] on button "Add SSN Form (121)" at bounding box center [802, 118] width 191 height 27
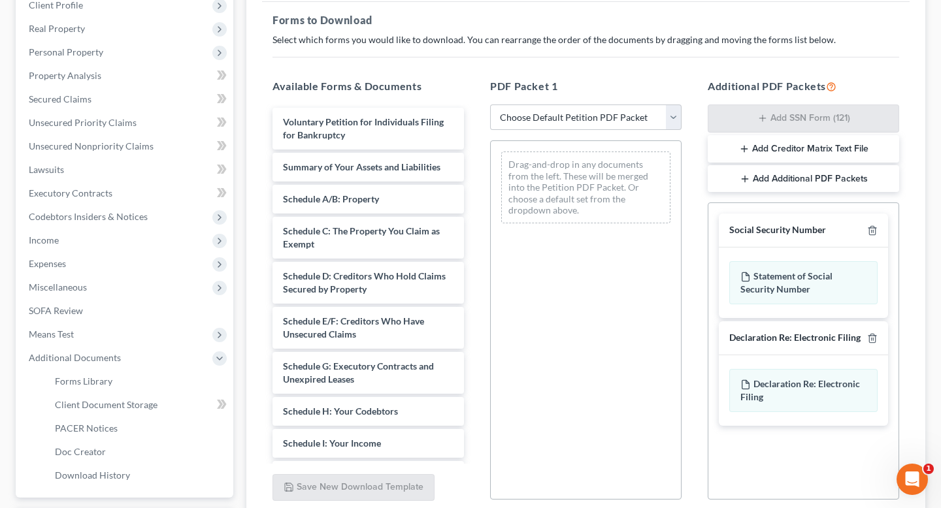
scroll to position [299, 0]
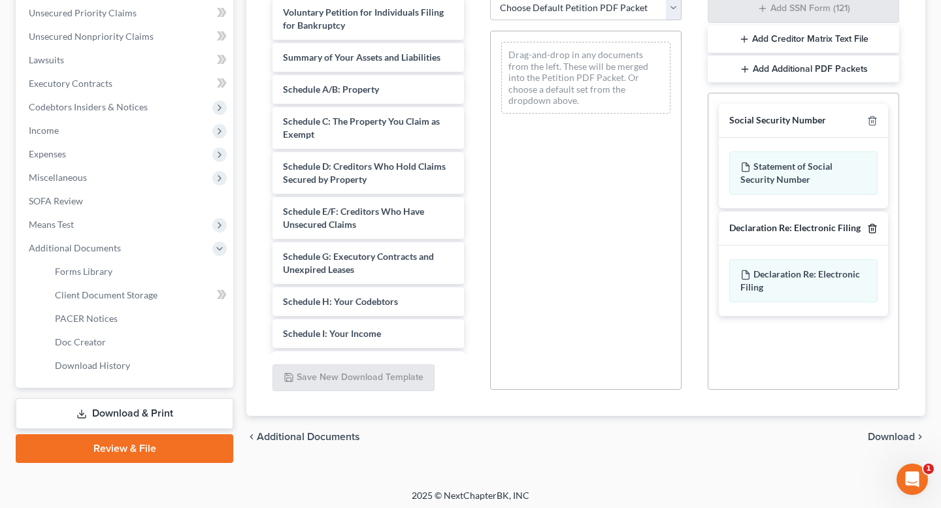
click at [870, 226] on polyline "button" at bounding box center [872, 226] width 8 height 0
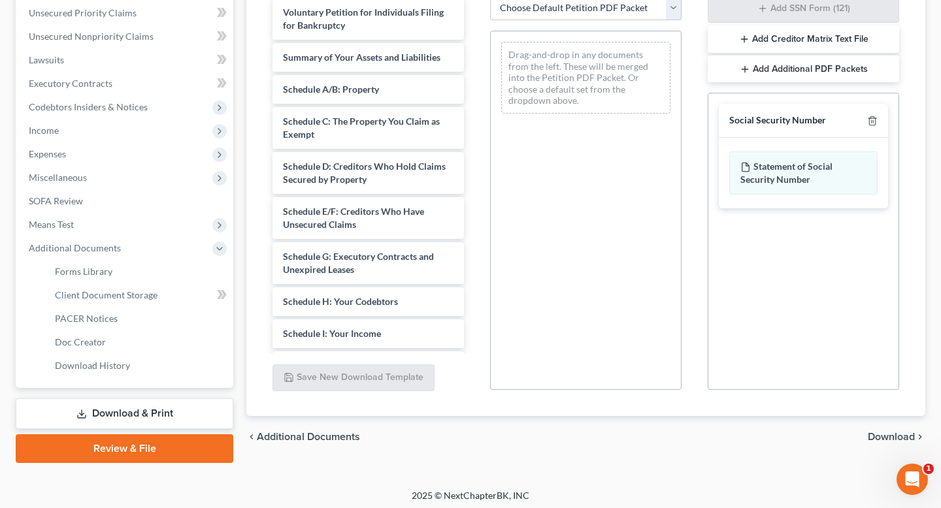
click at [888, 437] on span "Download" at bounding box center [891, 437] width 47 height 10
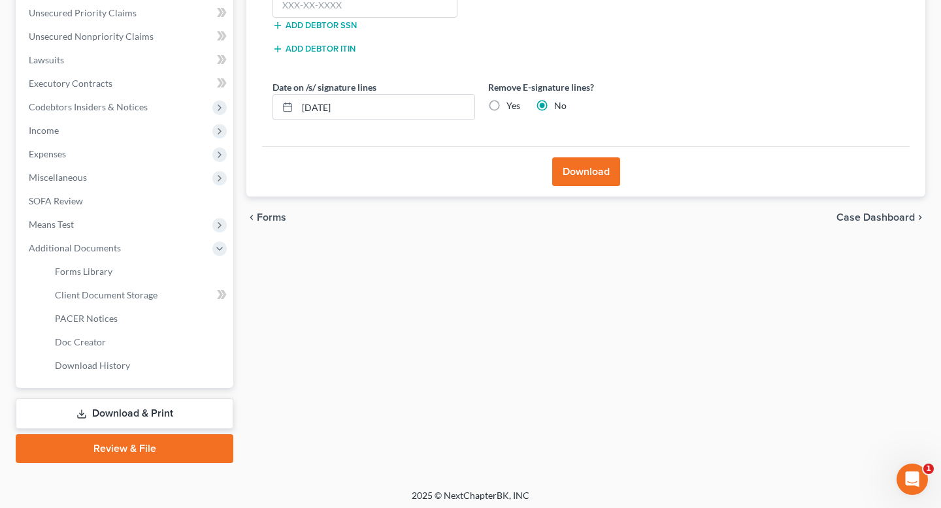
scroll to position [209, 0]
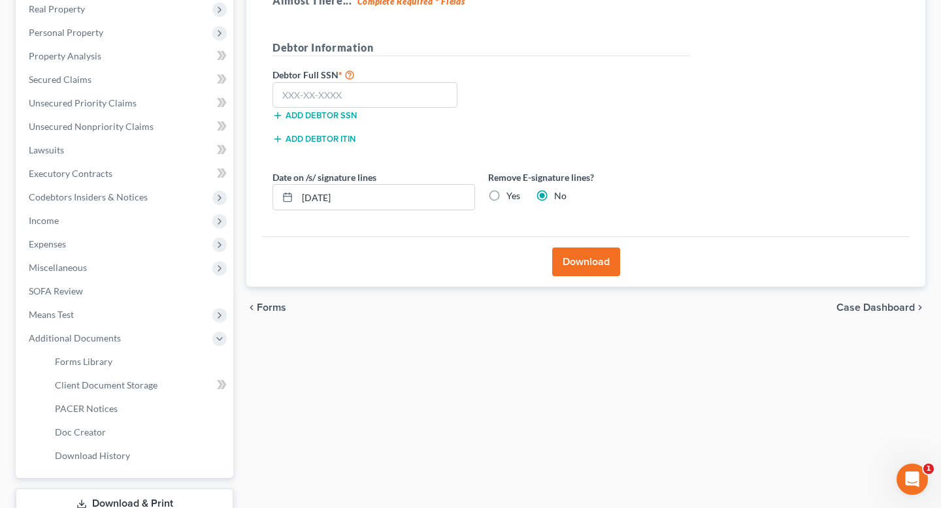
click at [506, 193] on label "Yes" at bounding box center [513, 195] width 14 height 13
click at [512, 193] on input "Yes" at bounding box center [516, 193] width 8 height 8
click at [310, 94] on input "text" at bounding box center [364, 95] width 185 height 26
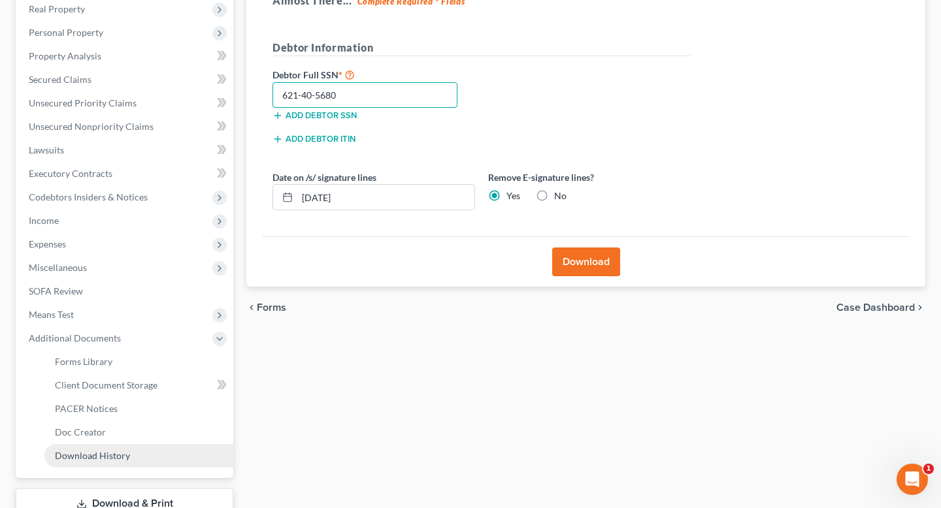
scroll to position [168, 0]
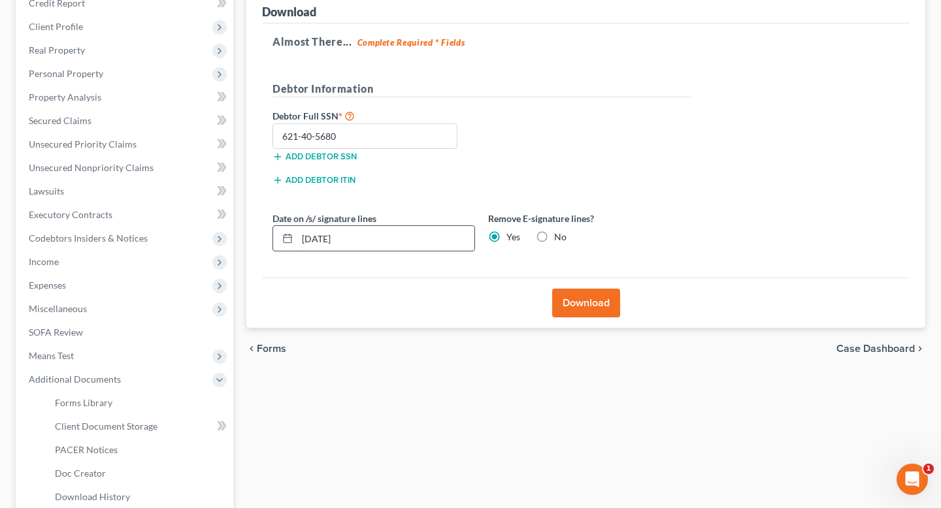
click at [370, 245] on input "[DATE]" at bounding box center [385, 238] width 177 height 25
click at [461, 271] on div "Almost There... Complete Required * Fields Debtor Information Debtor Full SSN *…" at bounding box center [585, 151] width 647 height 255
click at [587, 305] on button "Download" at bounding box center [586, 303] width 68 height 29
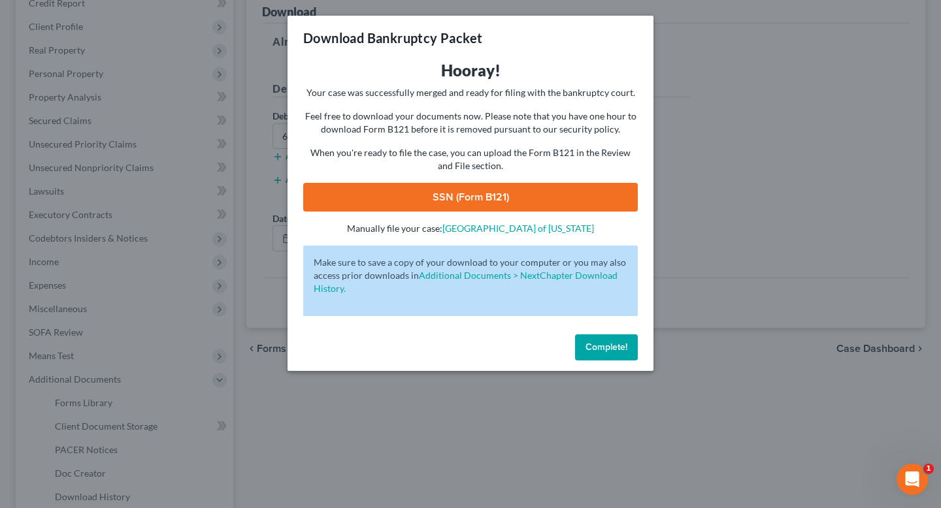
click at [472, 199] on link "SSN (Form B121)" at bounding box center [470, 197] width 334 height 29
click at [612, 355] on button "Complete!" at bounding box center [606, 347] width 63 height 26
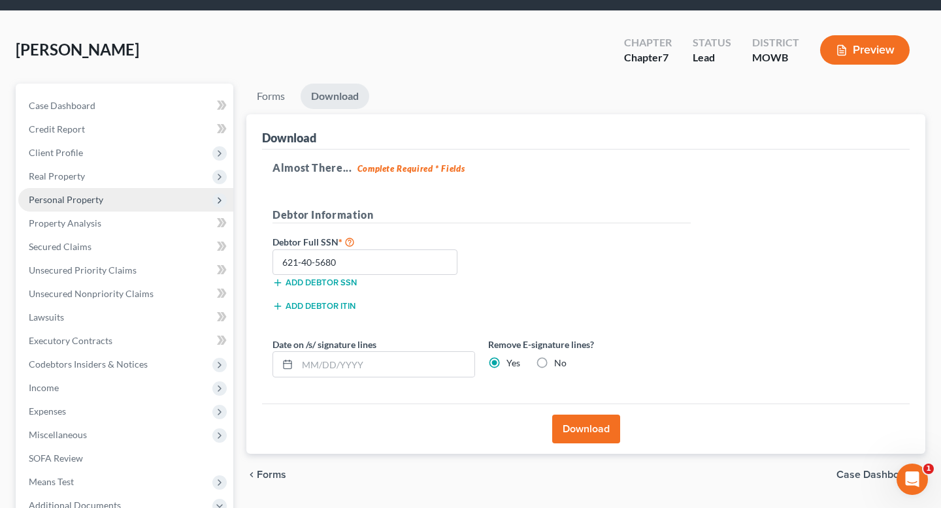
scroll to position [29, 0]
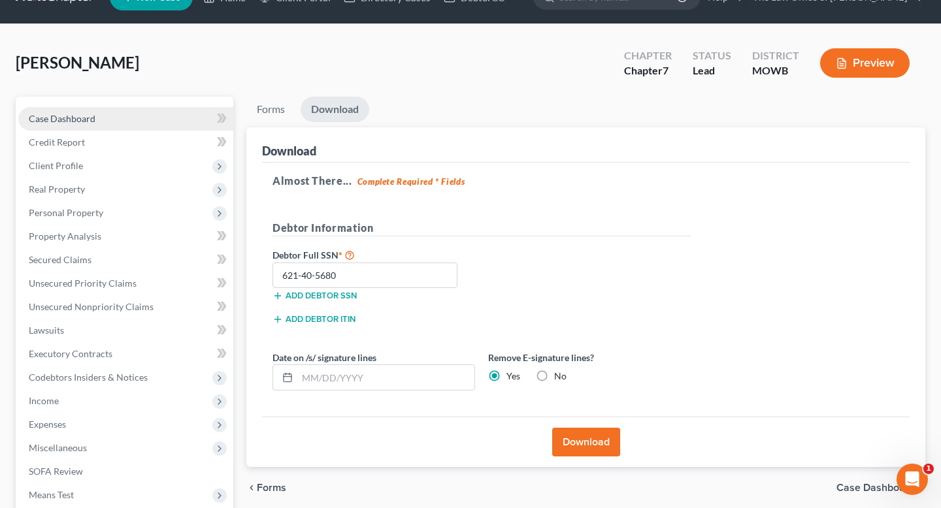
click at [90, 120] on span "Case Dashboard" at bounding box center [62, 118] width 67 height 11
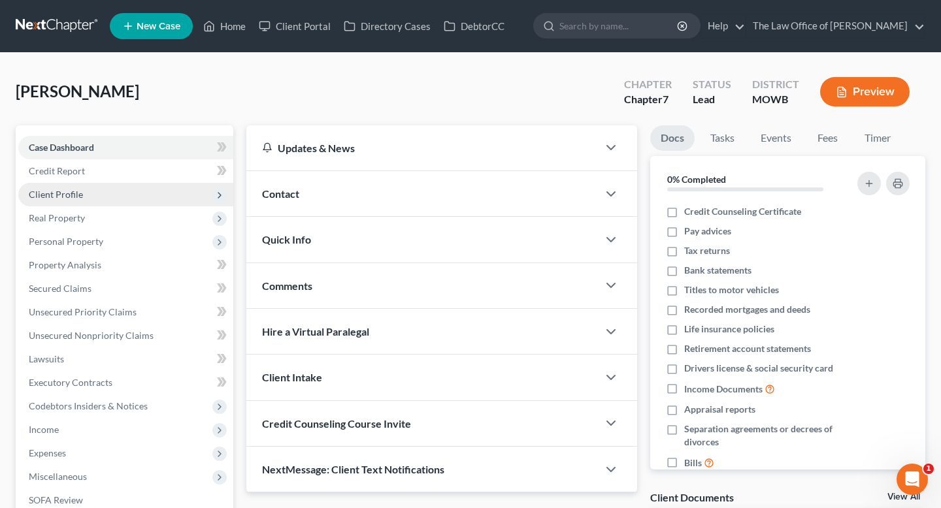
click at [71, 198] on span "Client Profile" at bounding box center [56, 194] width 54 height 11
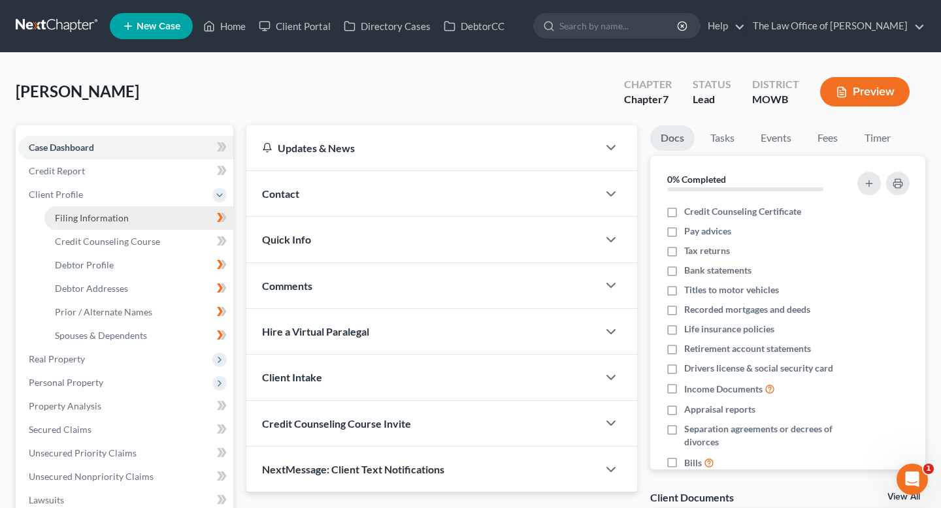
click at [89, 218] on span "Filing Information" at bounding box center [92, 217] width 74 height 11
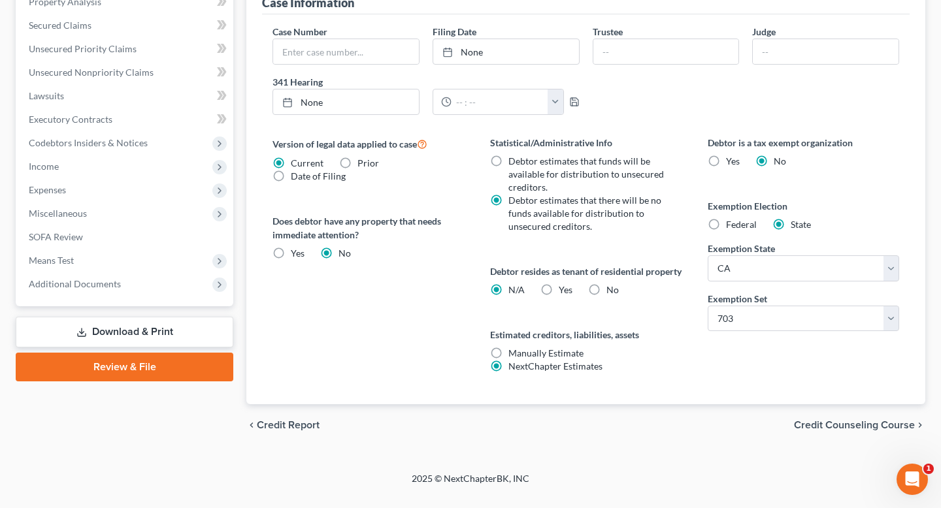
scroll to position [405, 0]
click at [813, 430] on span "Credit Counseling Course" at bounding box center [854, 424] width 121 height 10
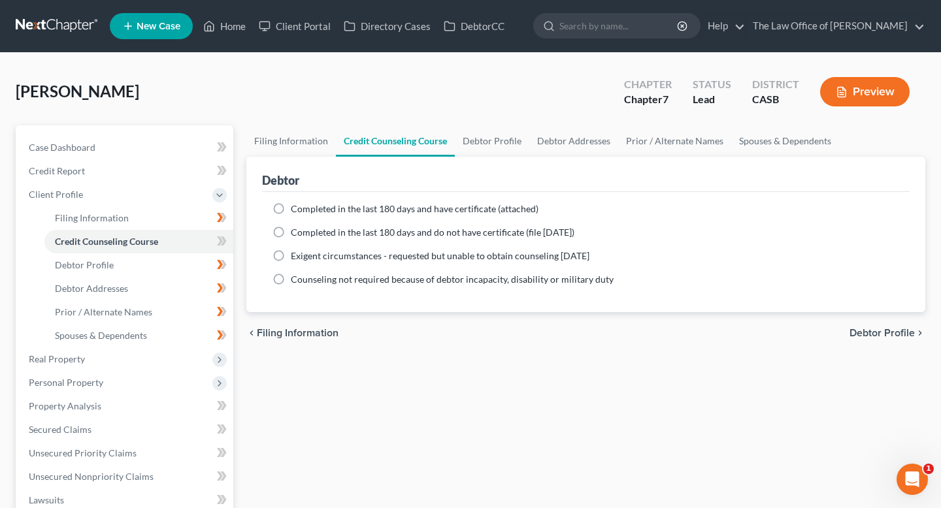
click at [891, 331] on span "Debtor Profile" at bounding box center [881, 333] width 65 height 10
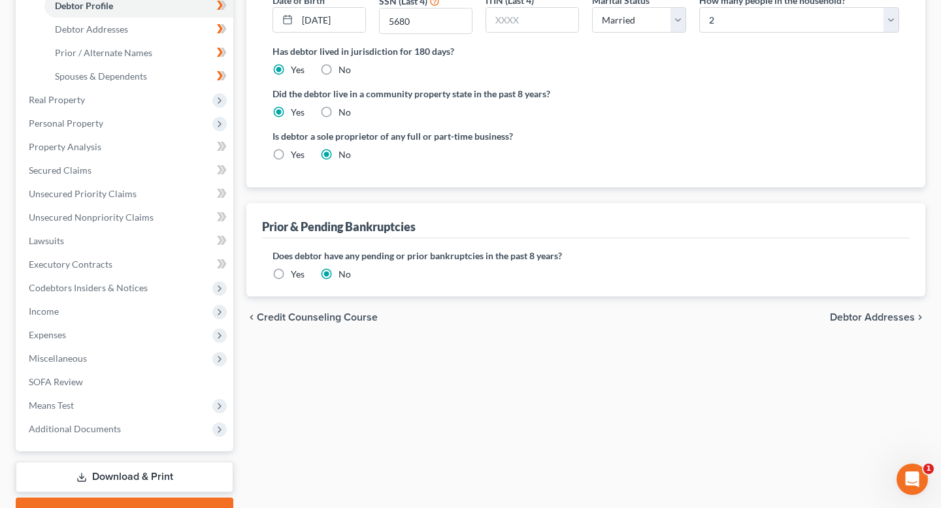
scroll to position [277, 0]
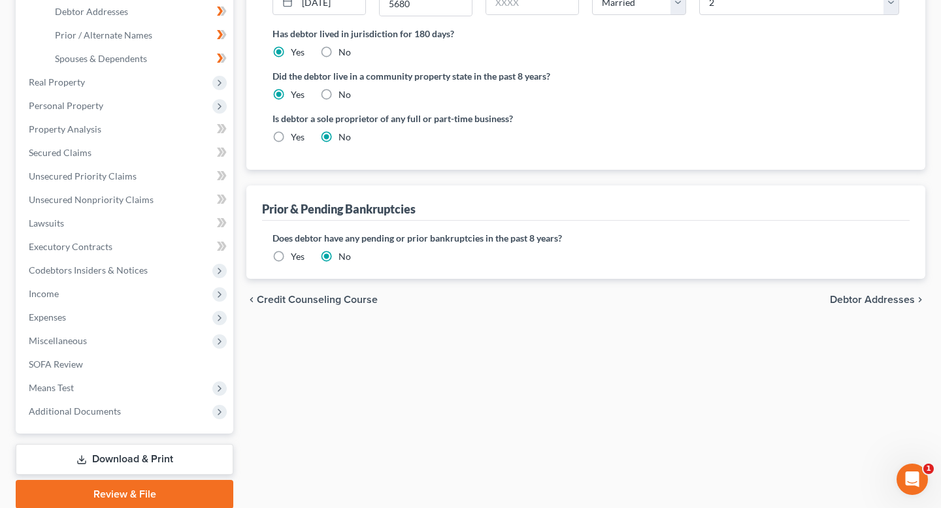
click at [892, 301] on span "Debtor Addresses" at bounding box center [872, 300] width 85 height 10
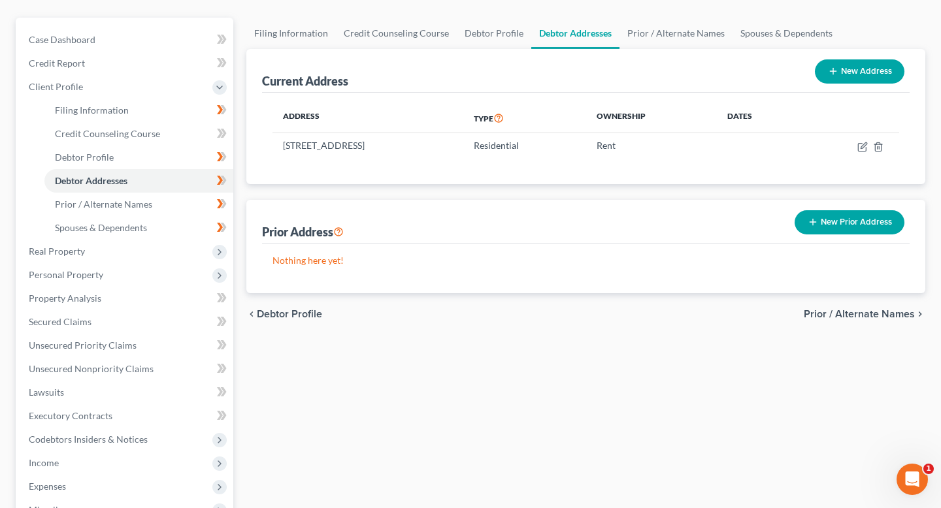
scroll to position [165, 0]
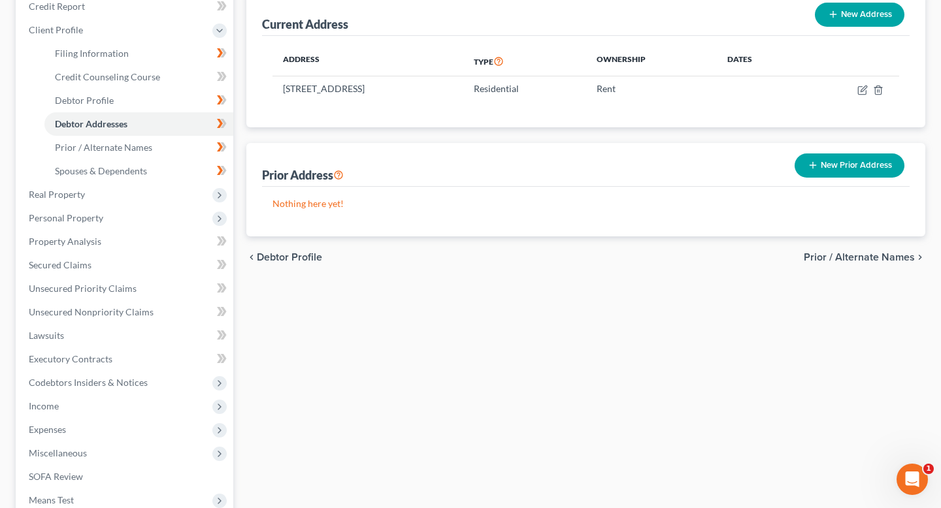
click at [879, 257] on span "Prior / Alternate Names" at bounding box center [859, 257] width 111 height 10
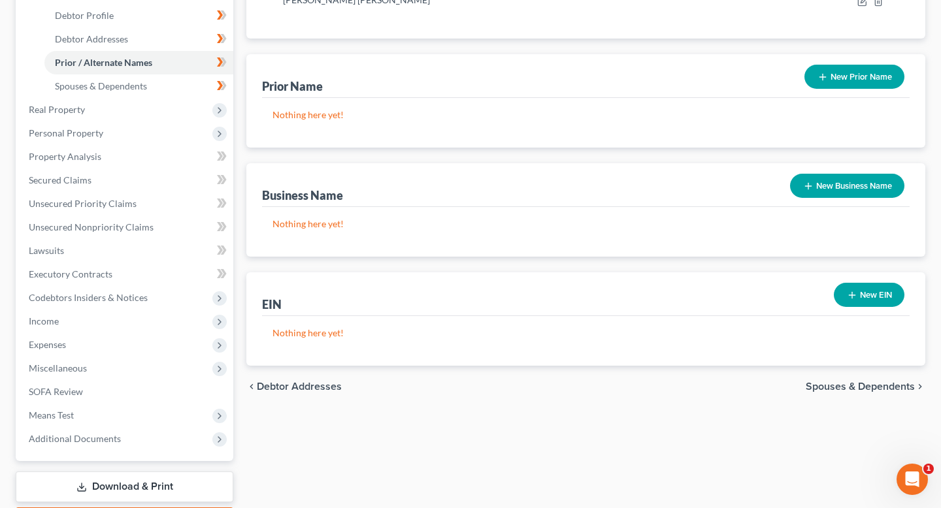
click at [845, 390] on span "Spouses & Dependents" at bounding box center [859, 387] width 109 height 10
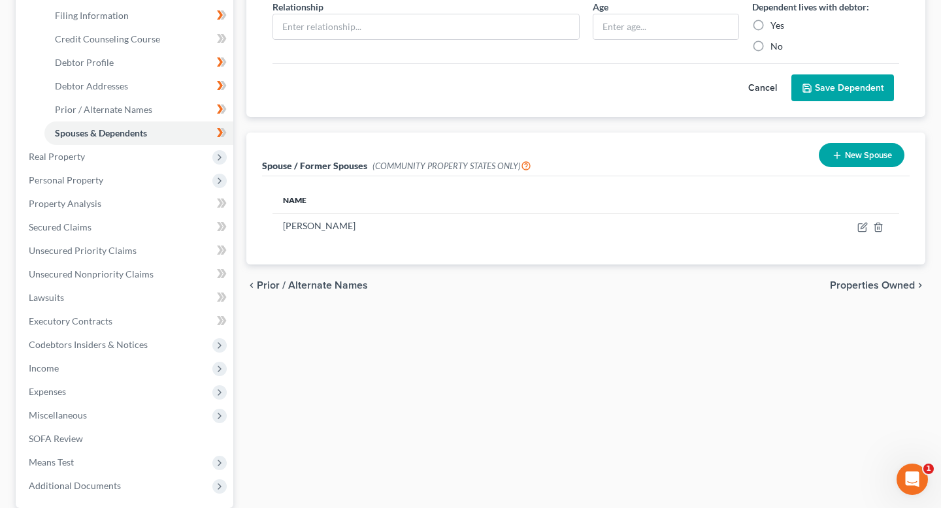
scroll to position [213, 0]
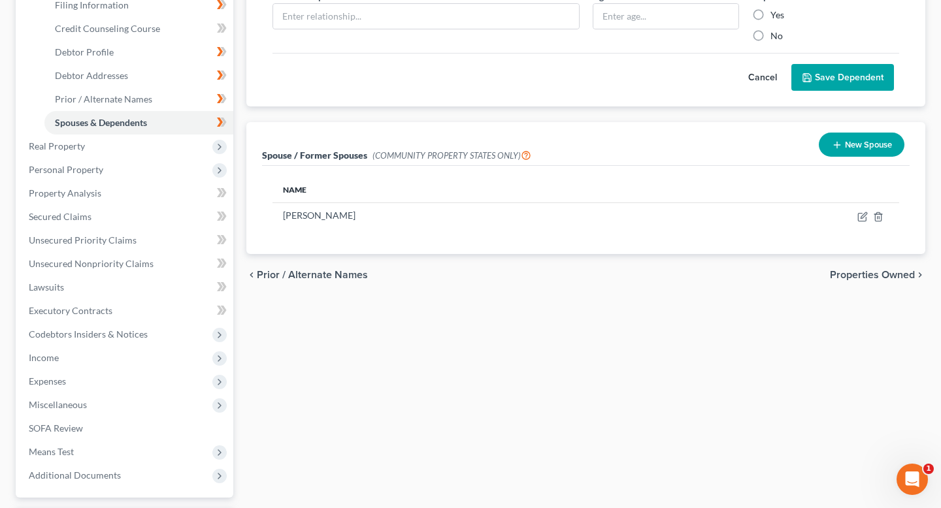
click at [879, 273] on span "Properties Owned" at bounding box center [872, 275] width 85 height 10
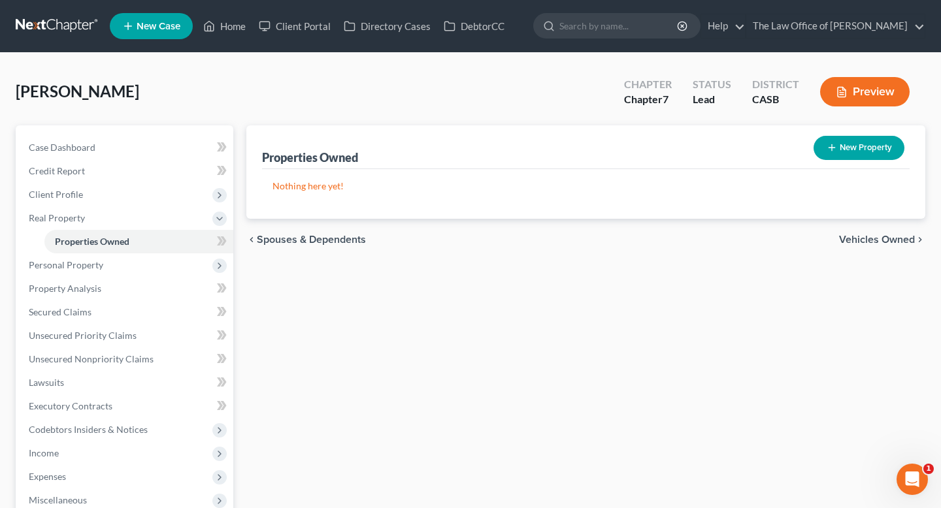
click at [869, 235] on span "Vehicles Owned" at bounding box center [877, 240] width 76 height 10
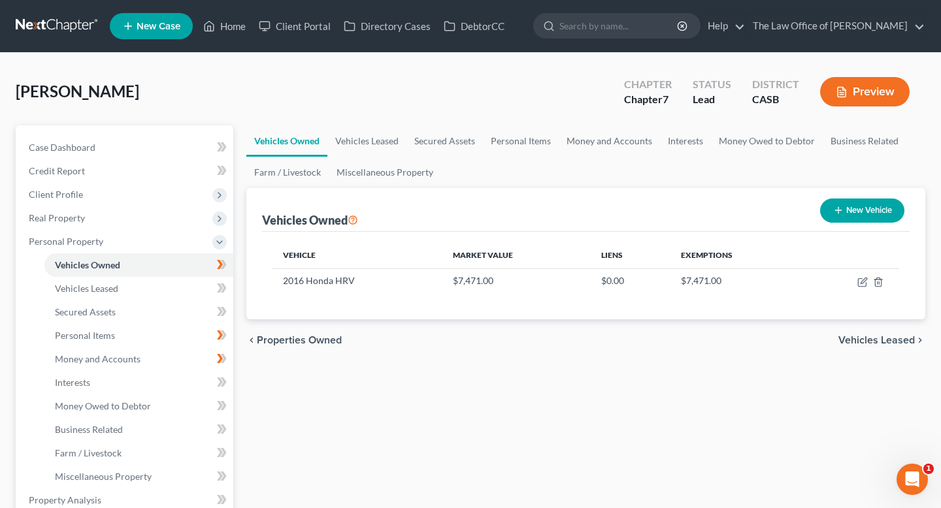
click at [848, 340] on span "Vehicles Leased" at bounding box center [876, 340] width 76 height 10
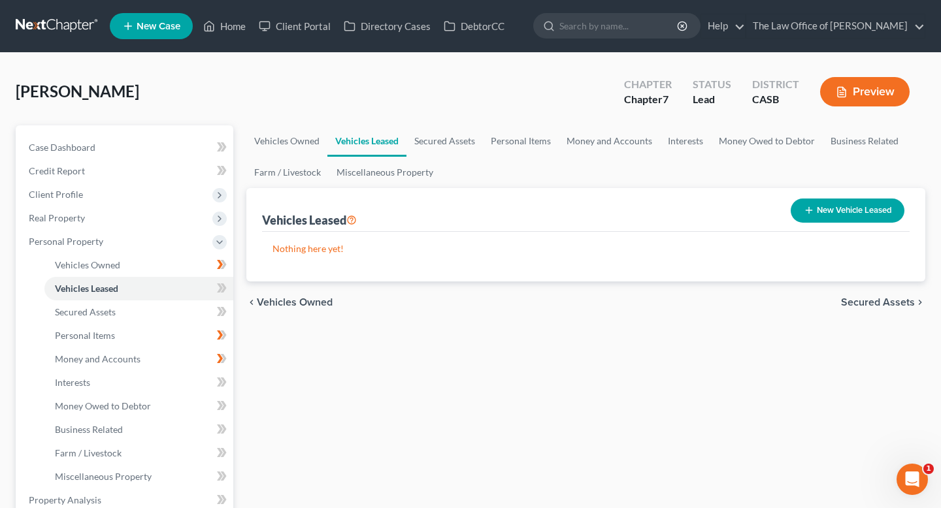
click at [875, 305] on span "Secured Assets" at bounding box center [878, 302] width 74 height 10
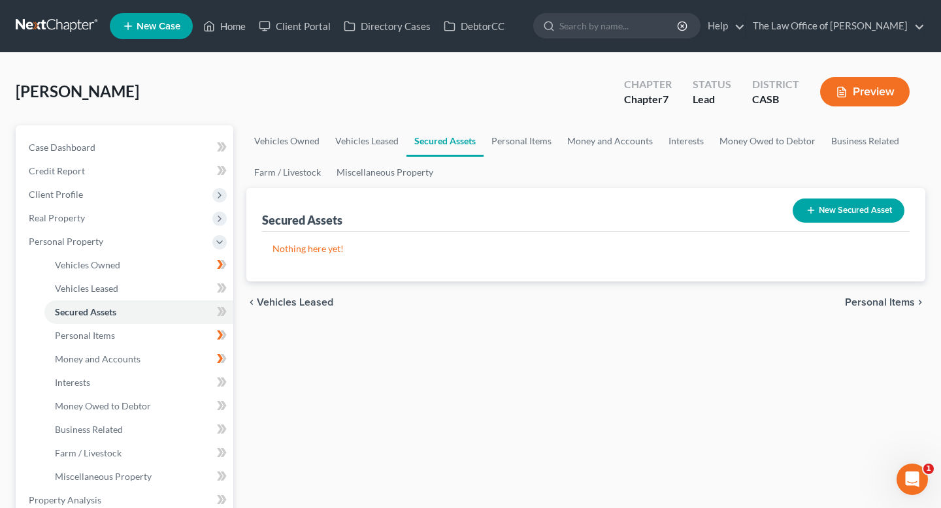
click at [871, 297] on span "Personal Items" at bounding box center [880, 302] width 70 height 10
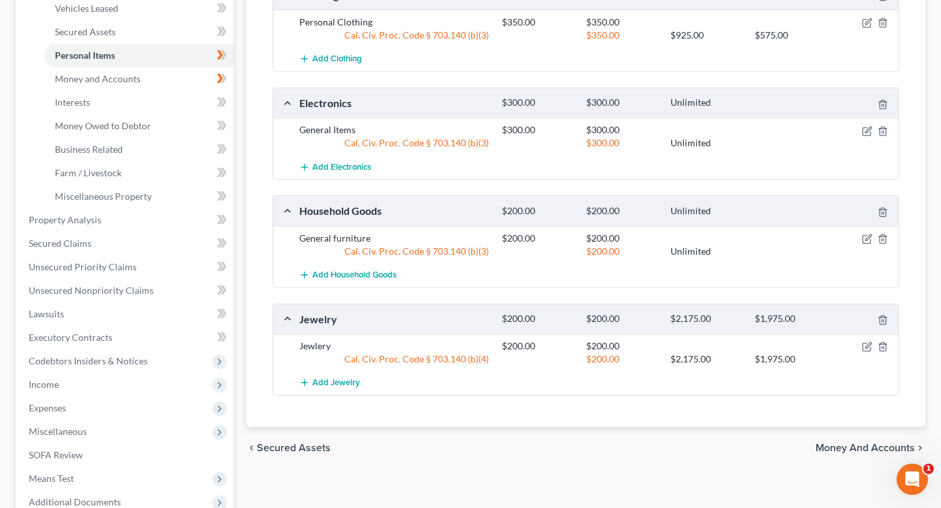
scroll to position [288, 0]
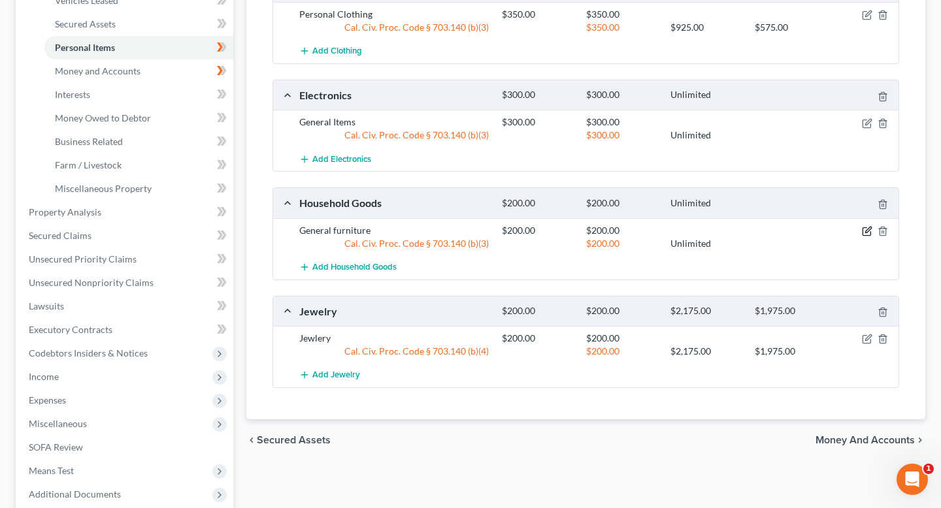
click at [869, 232] on icon "button" at bounding box center [867, 231] width 10 height 10
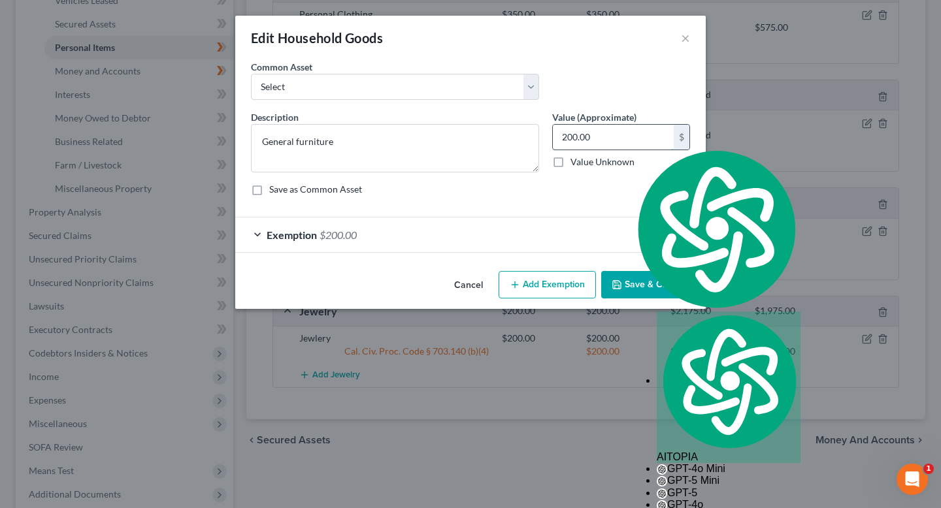
drag, startPoint x: 625, startPoint y: 140, endPoint x: 601, endPoint y: 136, distance: 23.8
click at [601, 136] on input "200.00" at bounding box center [613, 137] width 121 height 25
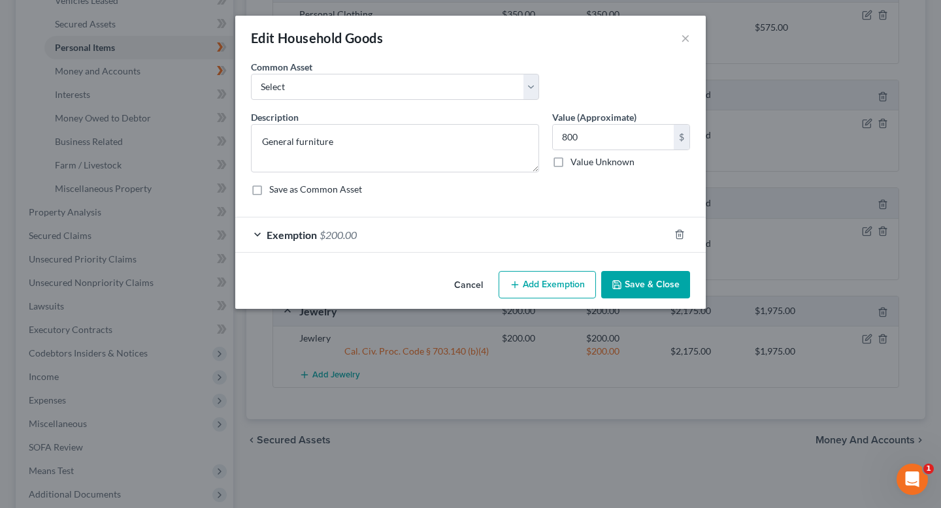
click at [326, 239] on span "$200.00" at bounding box center [337, 235] width 37 height 12
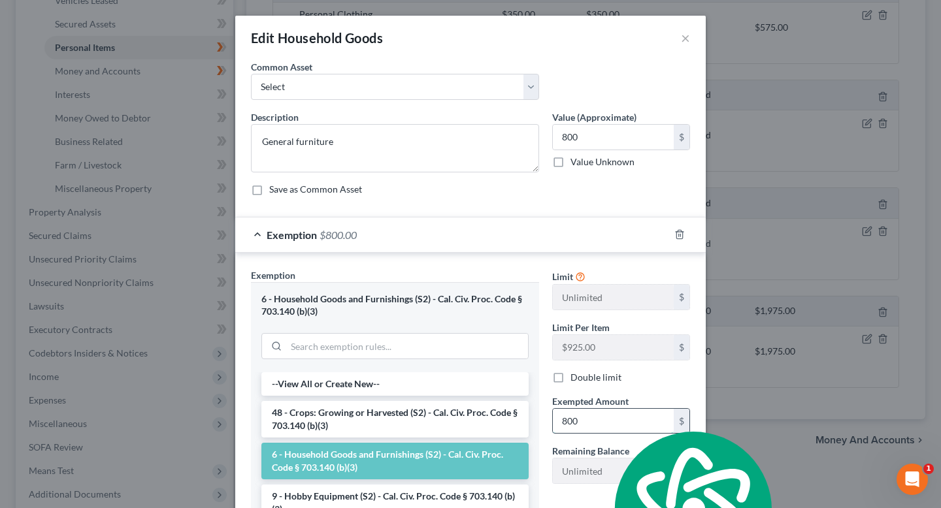
scroll to position [167, 0]
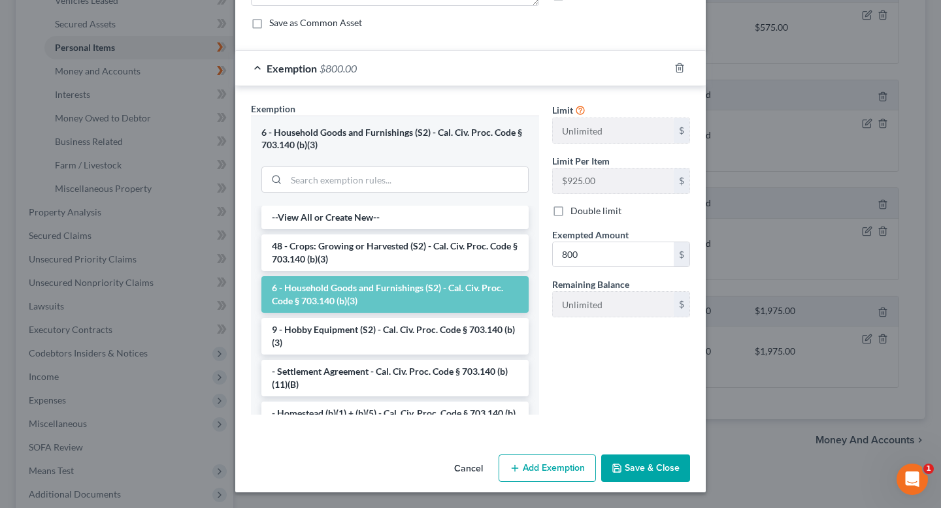
click at [621, 477] on button "Save & Close" at bounding box center [645, 468] width 89 height 27
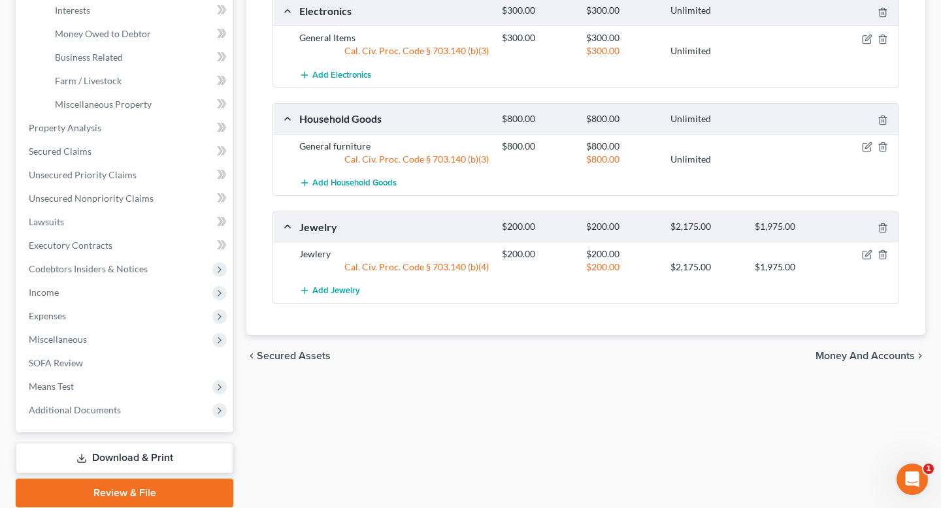
scroll to position [394, 0]
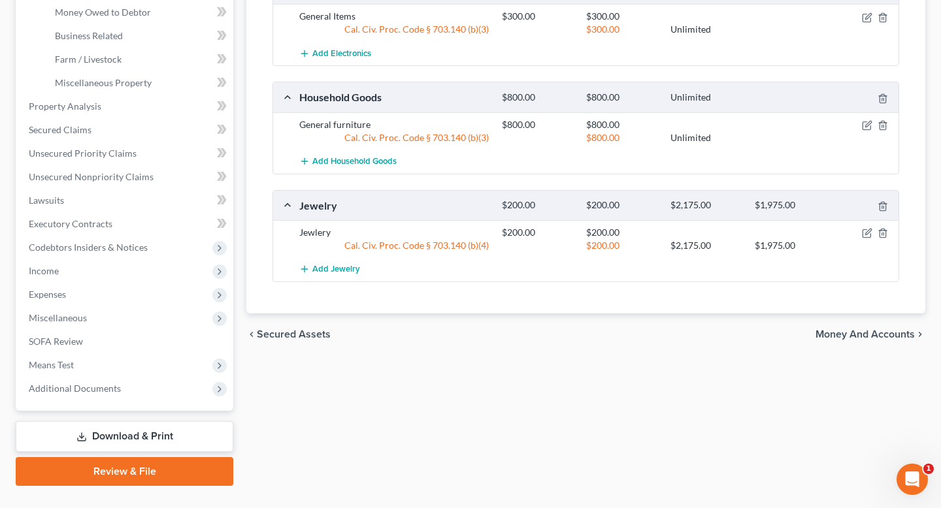
click at [891, 340] on div "chevron_left Secured Assets Money and Accounts chevron_right" at bounding box center [585, 335] width 679 height 42
click at [829, 340] on div "chevron_left Secured Assets Money and Accounts chevron_right" at bounding box center [585, 335] width 679 height 42
click at [829, 334] on span "Money and Accounts" at bounding box center [864, 334] width 99 height 10
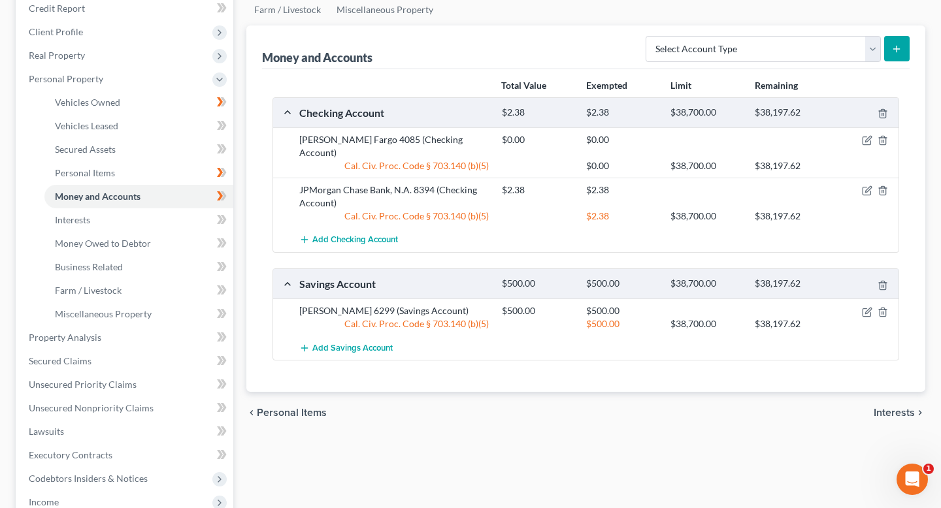
scroll to position [161, 0]
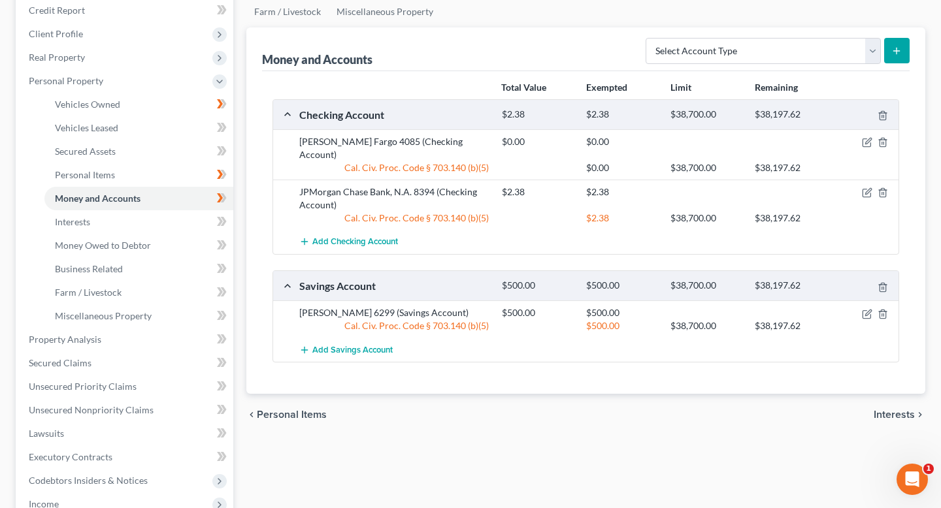
click at [888, 410] on span "Interests" at bounding box center [893, 415] width 41 height 10
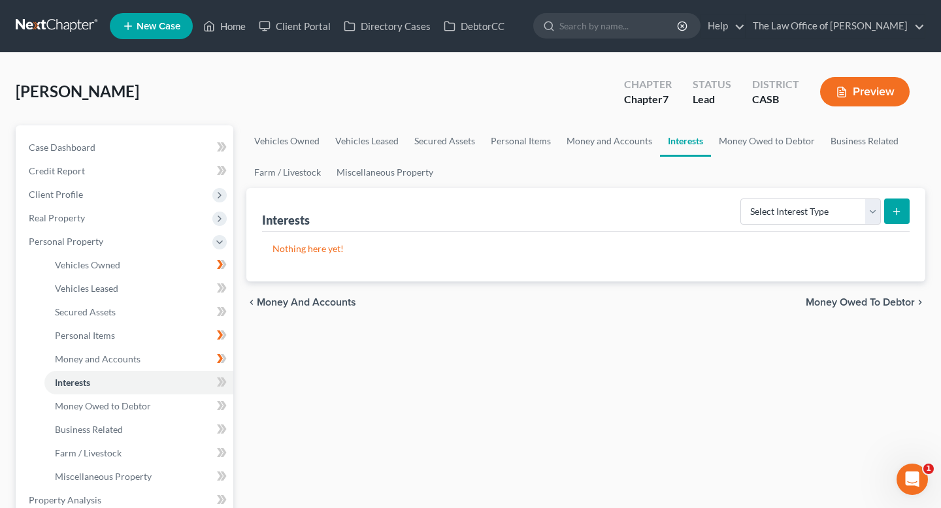
click at [868, 304] on span "Money Owed to Debtor" at bounding box center [859, 302] width 109 height 10
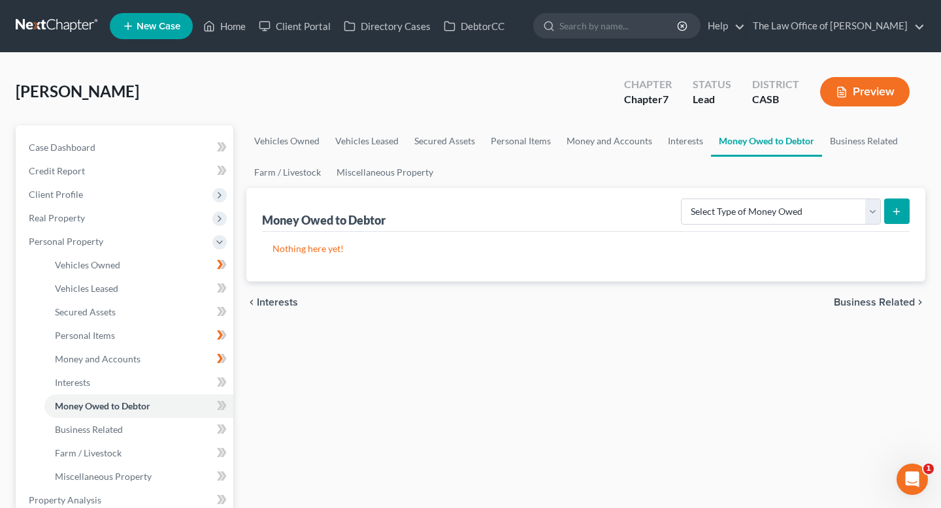
click at [868, 302] on span "Business Related" at bounding box center [874, 302] width 81 height 10
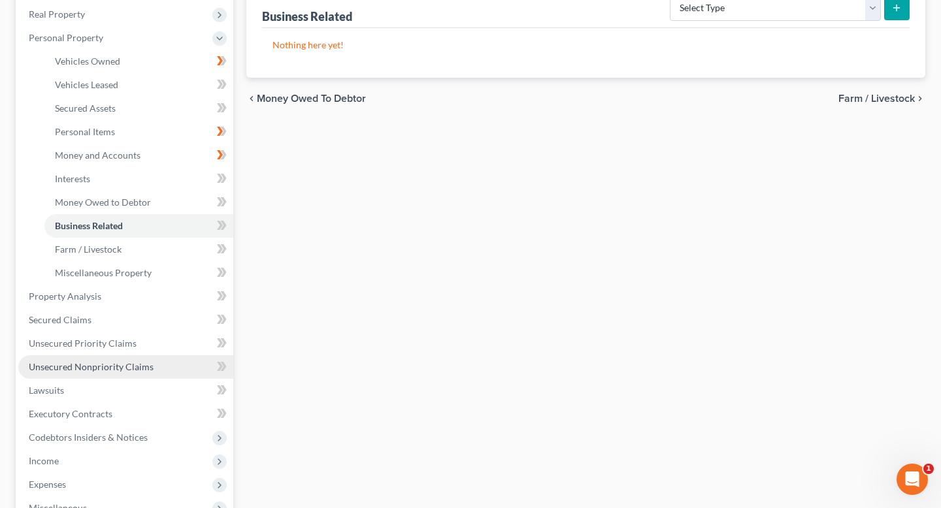
scroll to position [207, 0]
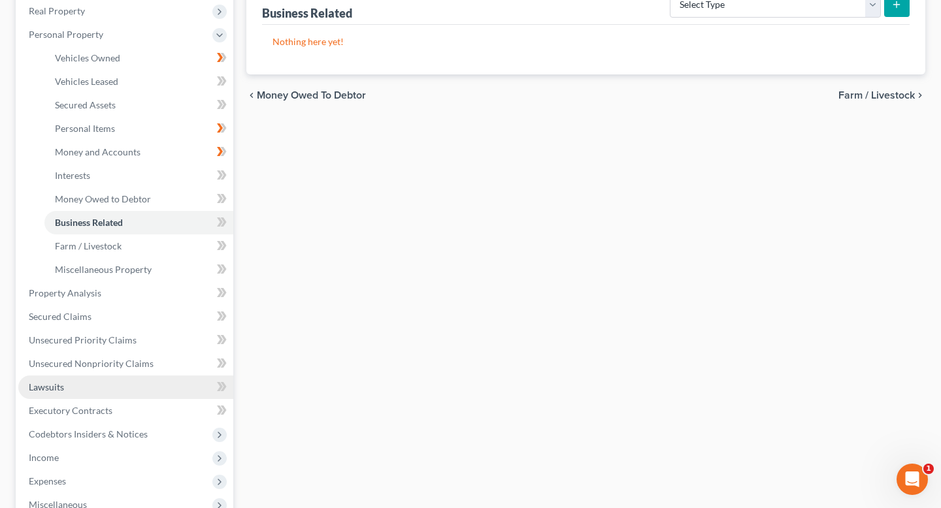
click at [62, 387] on span "Lawsuits" at bounding box center [46, 387] width 35 height 11
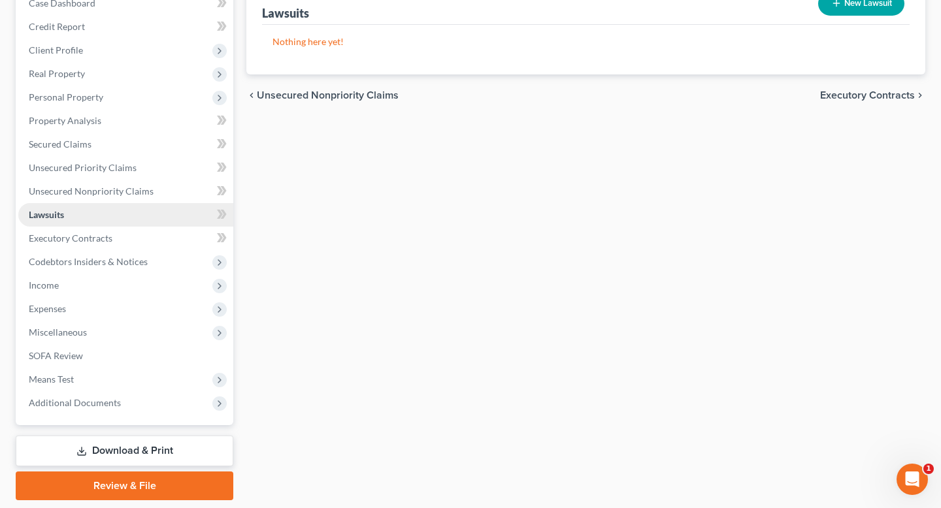
scroll to position [185, 0]
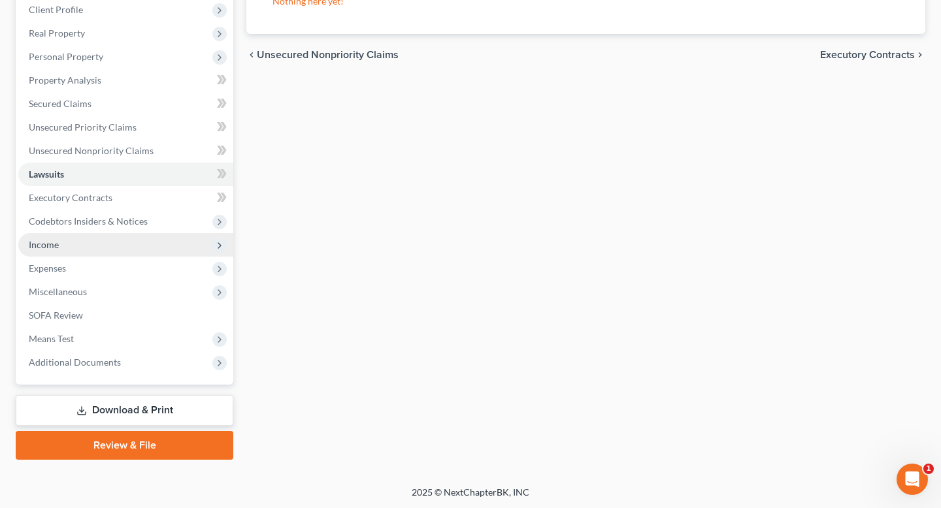
click at [73, 248] on span "Income" at bounding box center [125, 245] width 215 height 24
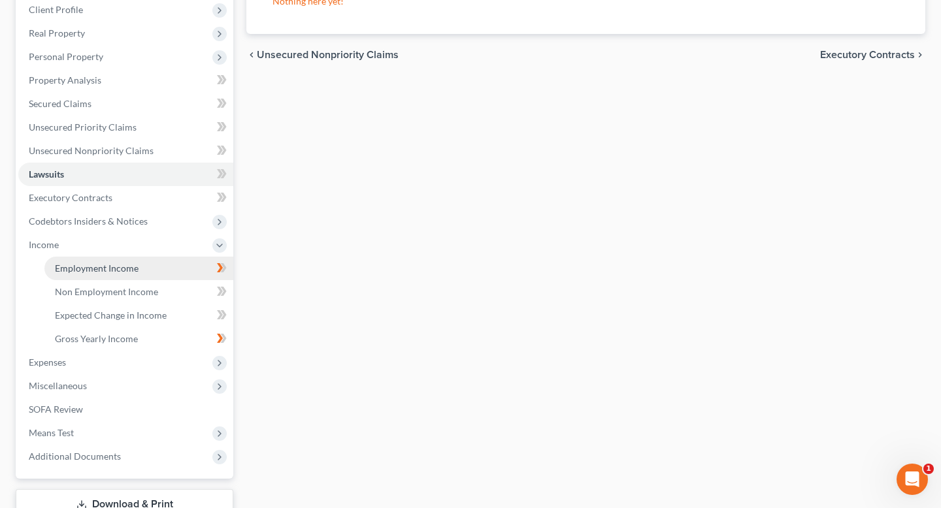
click at [97, 274] on link "Employment Income" at bounding box center [138, 269] width 189 height 24
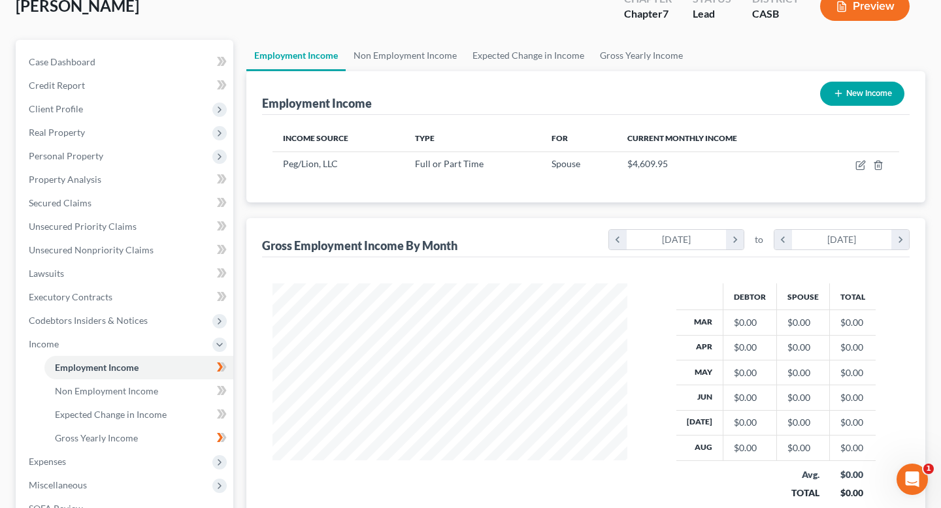
scroll to position [95, 0]
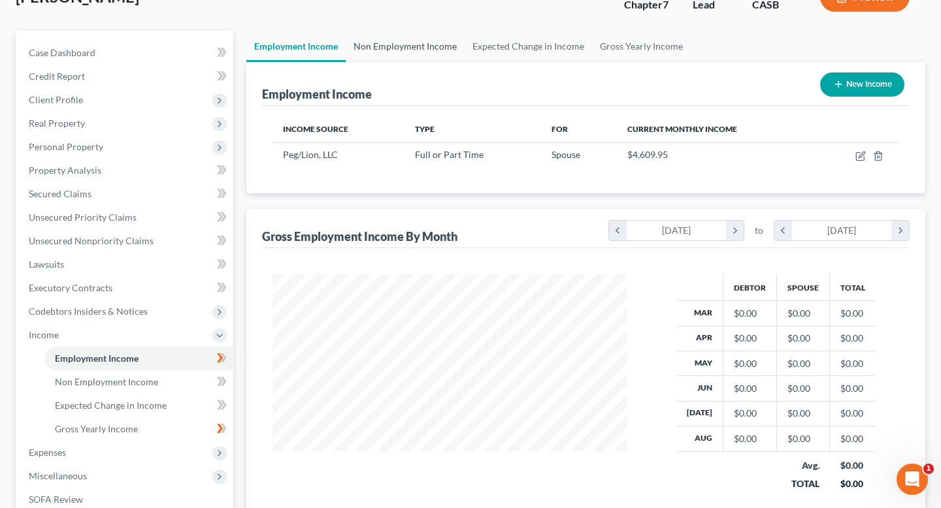
click at [414, 43] on link "Non Employment Income" at bounding box center [405, 46] width 119 height 31
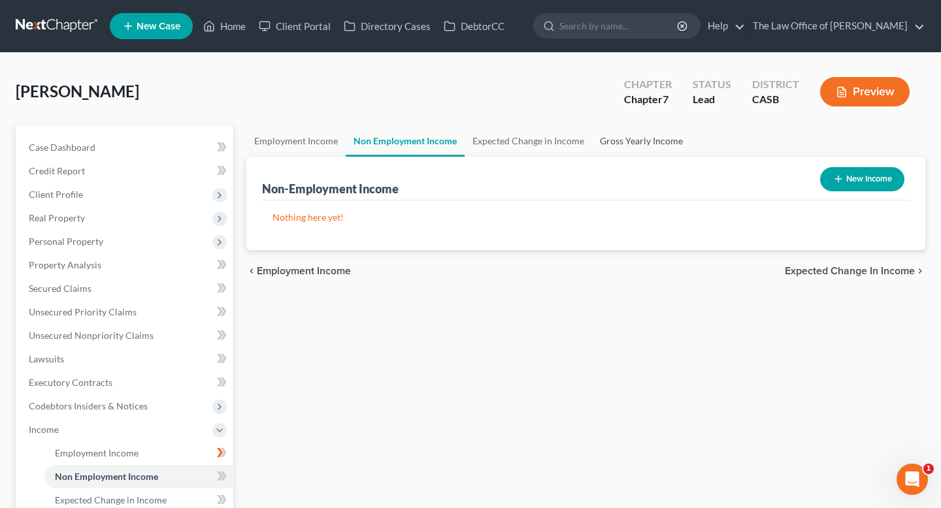
click at [596, 131] on link "Gross Yearly Income" at bounding box center [641, 140] width 99 height 31
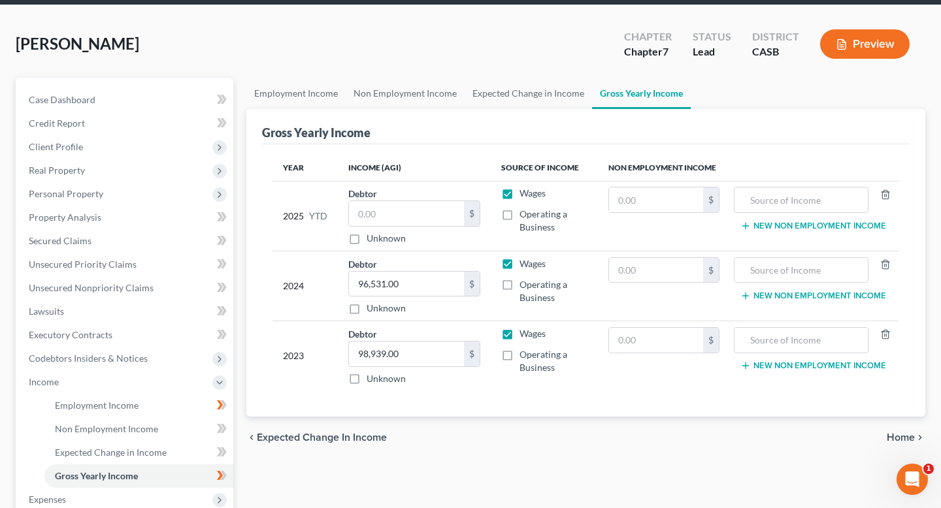
scroll to position [67, 0]
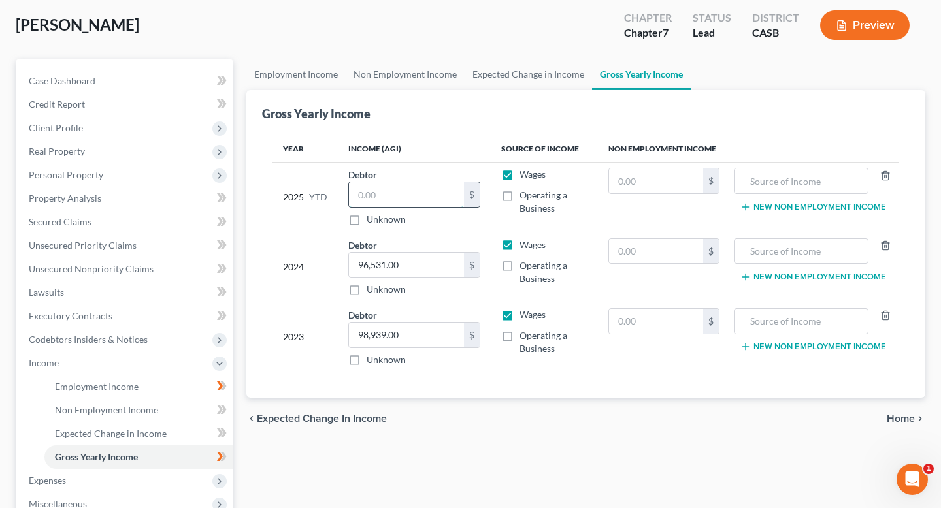
click at [363, 191] on input "text" at bounding box center [406, 194] width 115 height 25
click at [671, 380] on div "Year Income (AGI) Source of Income Non Employment Income 2025 YTD Debtor $ Unkn…" at bounding box center [585, 261] width 647 height 273
click at [294, 73] on link "Employment Income" at bounding box center [295, 74] width 99 height 31
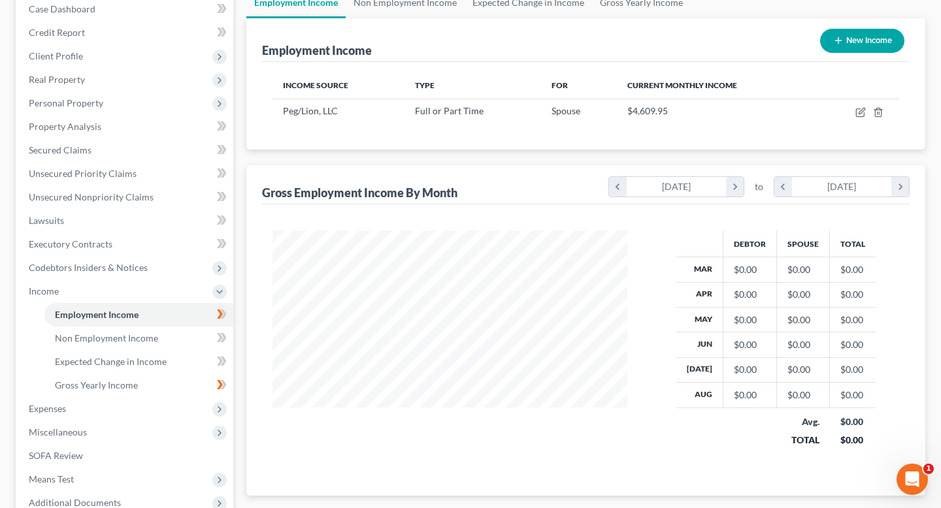
scroll to position [129, 0]
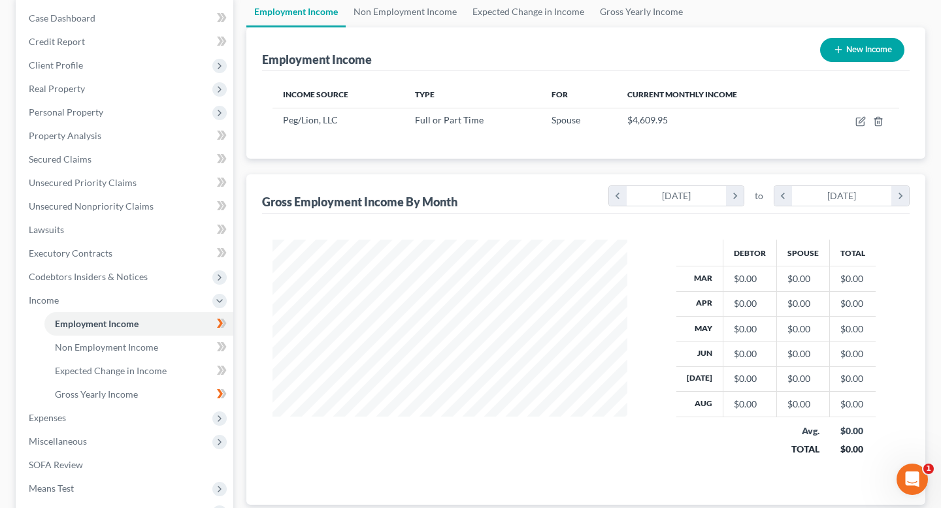
click at [874, 56] on button "New Income" at bounding box center [862, 50] width 84 height 24
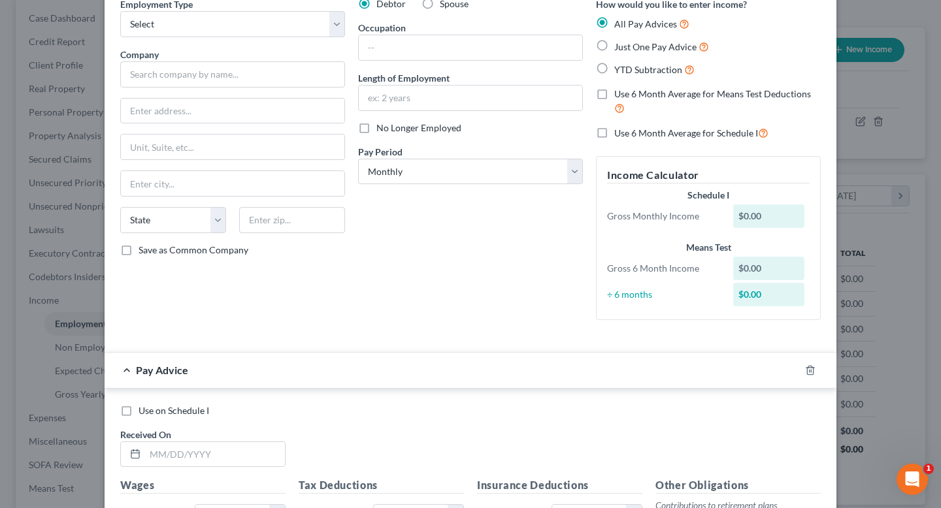
scroll to position [0, 0]
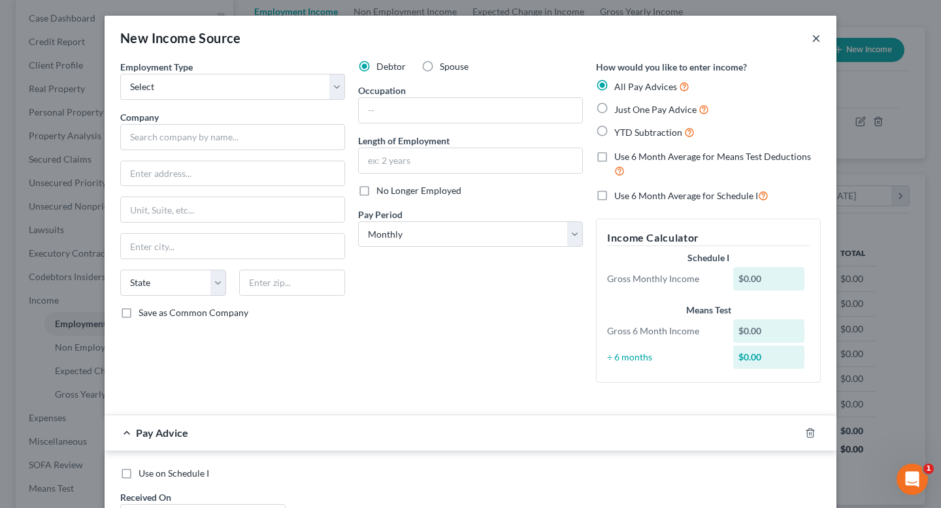
click at [817, 41] on button "×" at bounding box center [815, 38] width 9 height 16
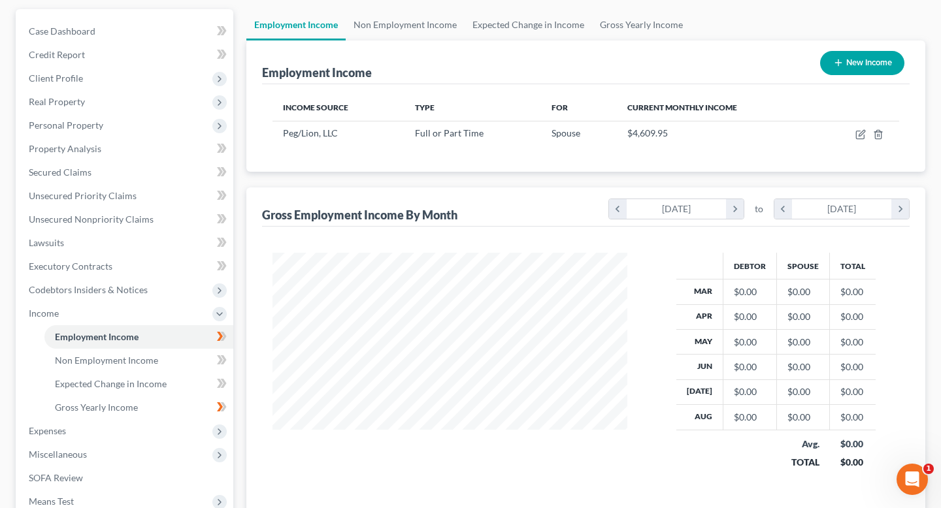
scroll to position [106, 0]
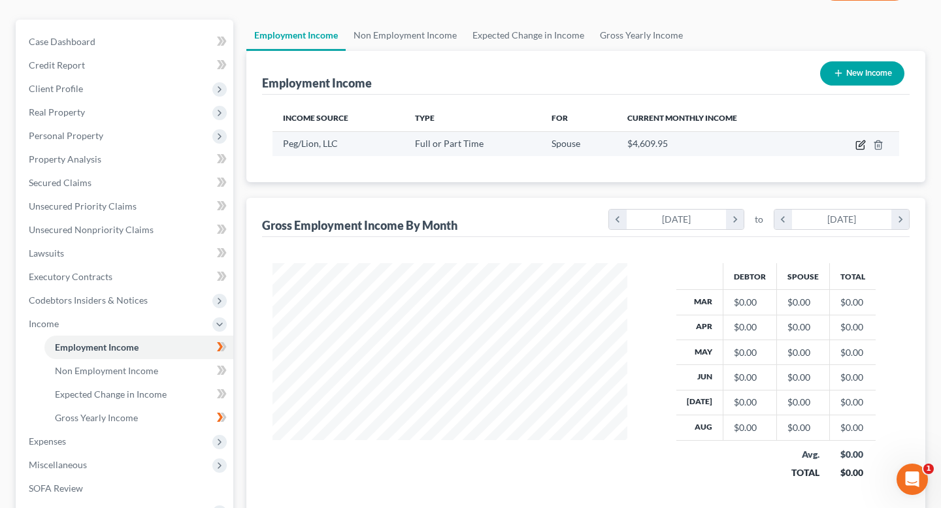
click at [865, 147] on icon "button" at bounding box center [860, 145] width 10 height 10
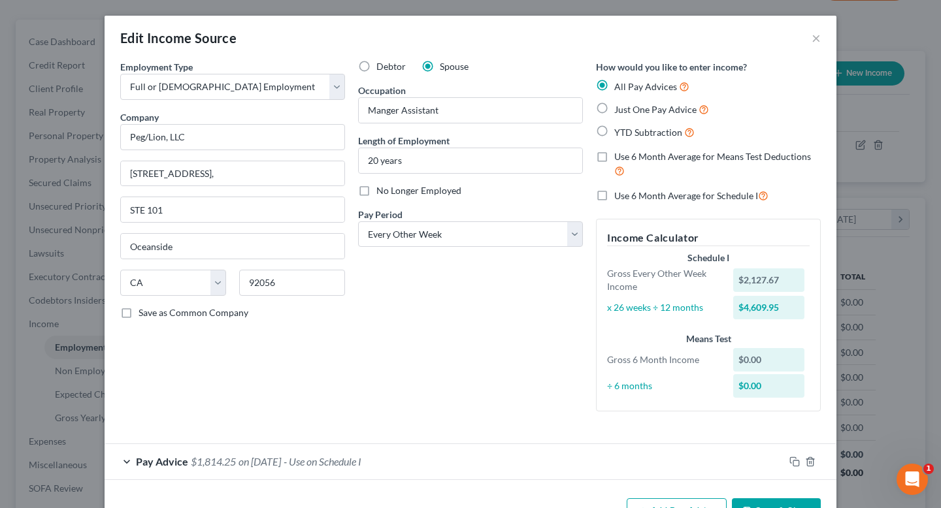
click at [614, 110] on label "Just One Pay Advice" at bounding box center [661, 109] width 95 height 15
click at [619, 110] on input "Just One Pay Advice" at bounding box center [623, 106] width 8 height 8
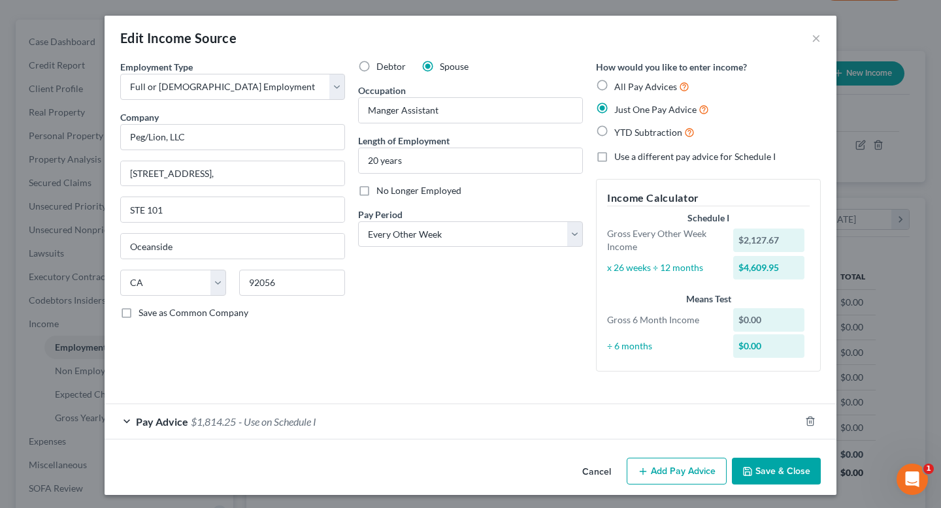
scroll to position [3, 0]
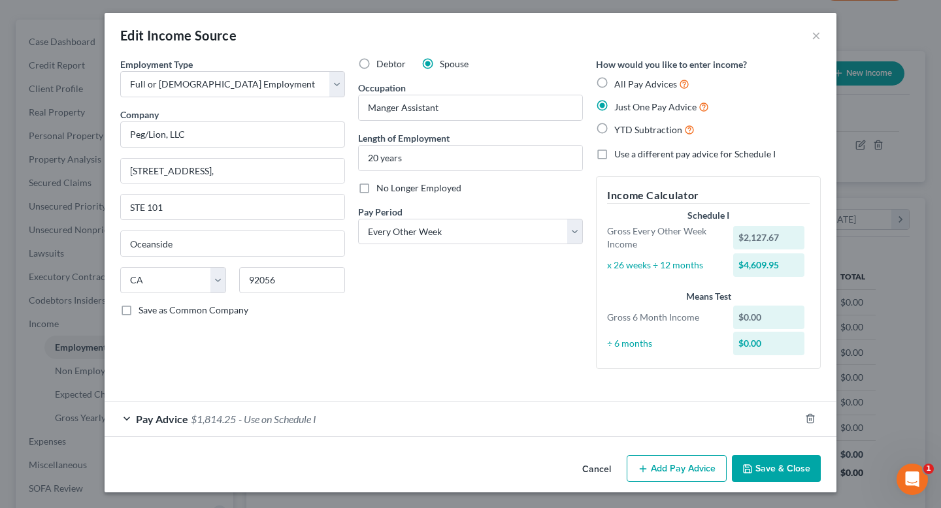
click at [761, 467] on button "Save & Close" at bounding box center [776, 468] width 89 height 27
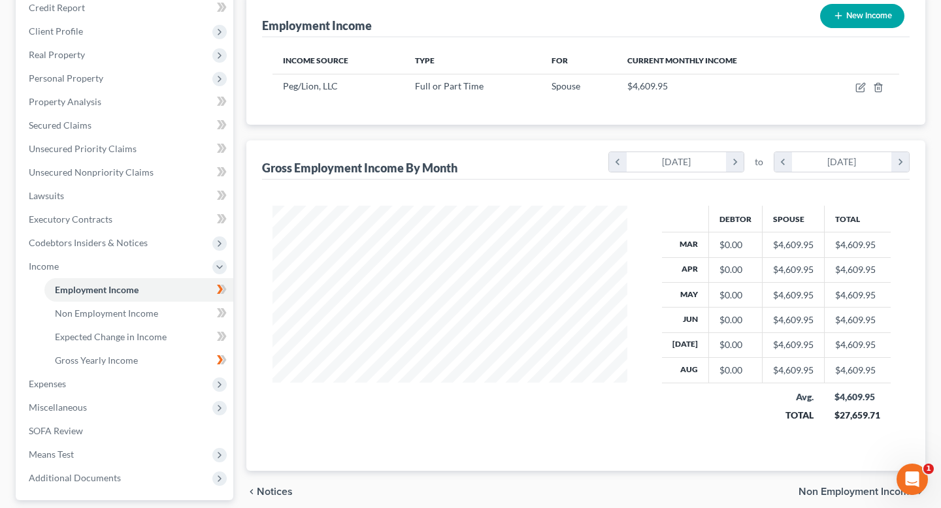
scroll to position [188, 0]
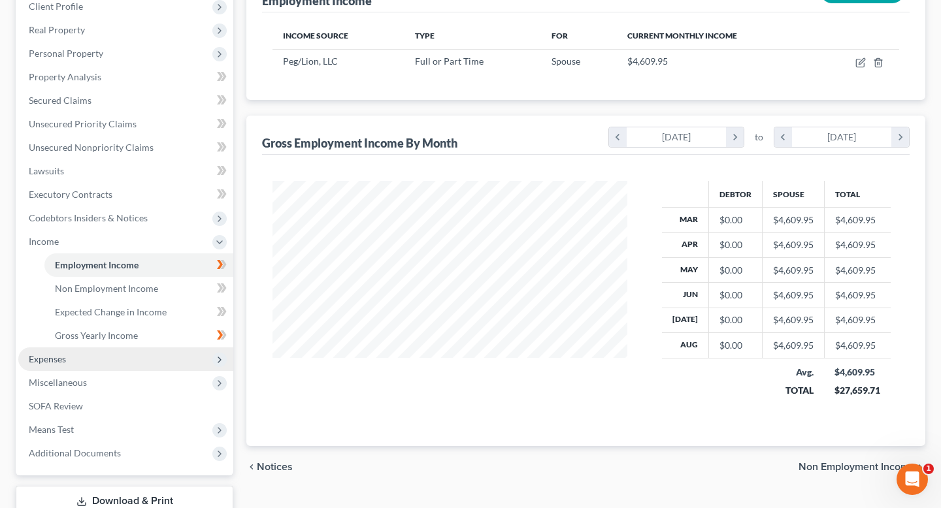
click at [52, 363] on span "Expenses" at bounding box center [47, 358] width 37 height 11
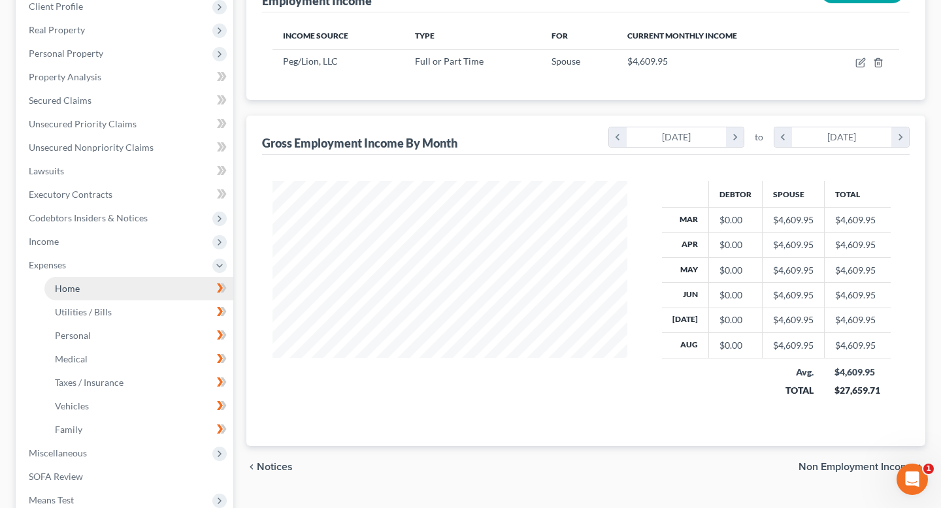
click at [86, 291] on link "Home" at bounding box center [138, 289] width 189 height 24
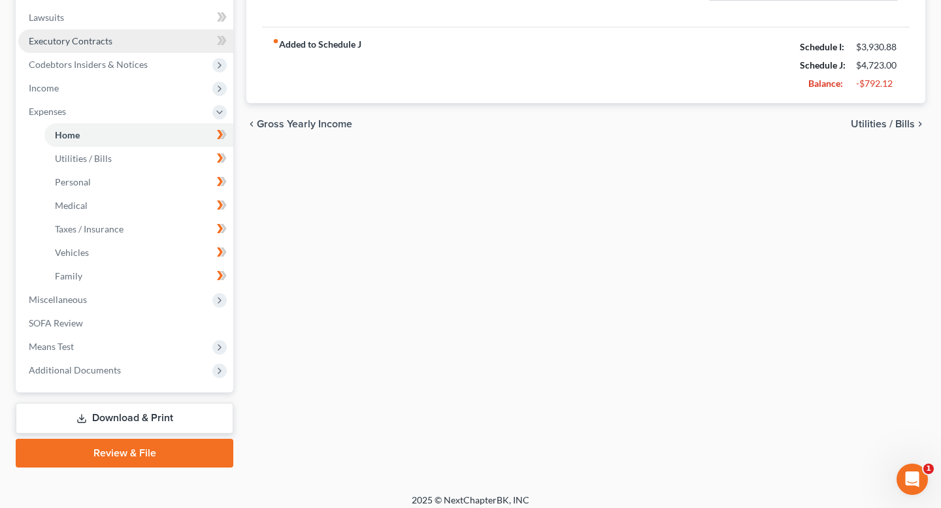
scroll to position [343, 0]
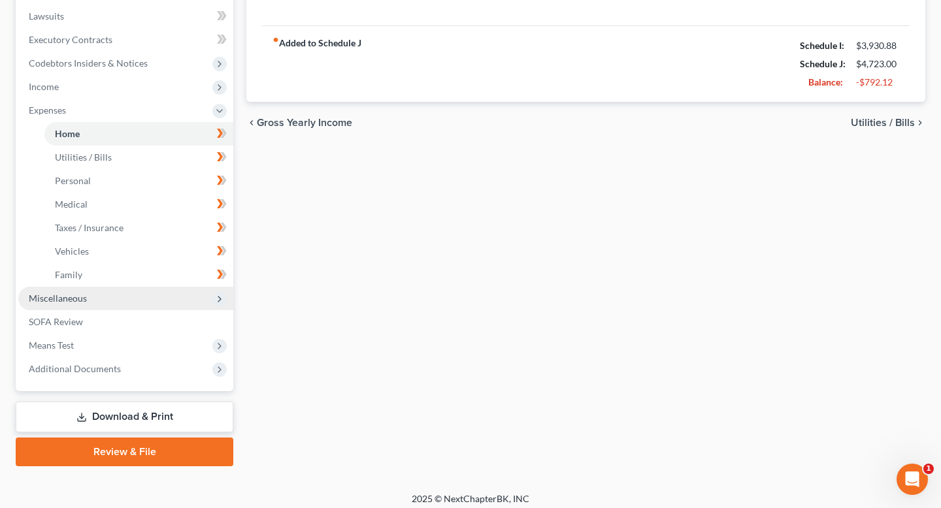
click at [62, 302] on span "Miscellaneous" at bounding box center [58, 298] width 58 height 11
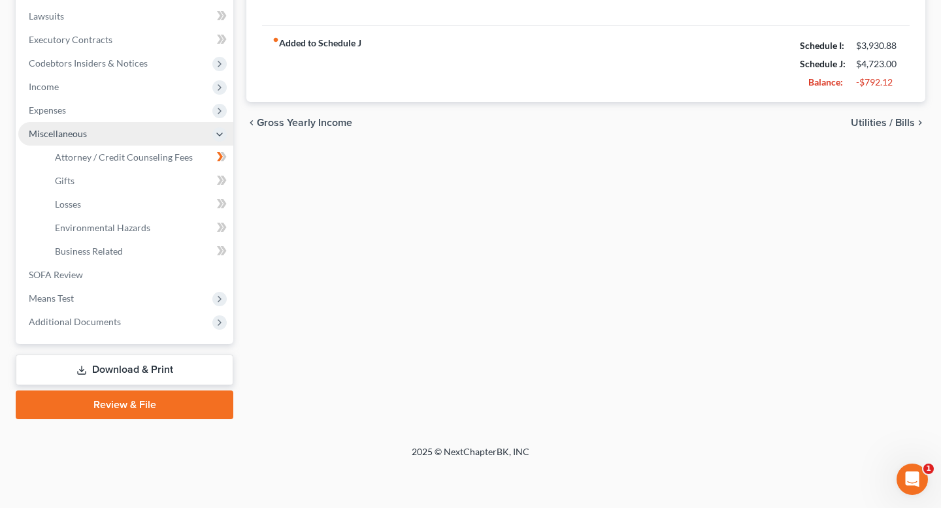
scroll to position [302, 0]
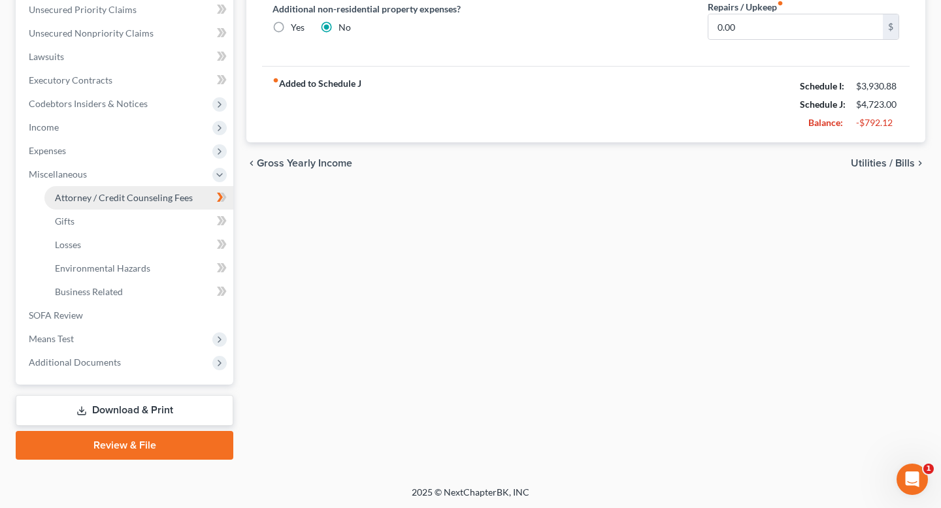
click at [126, 203] on link "Attorney / Credit Counseling Fees" at bounding box center [138, 198] width 189 height 24
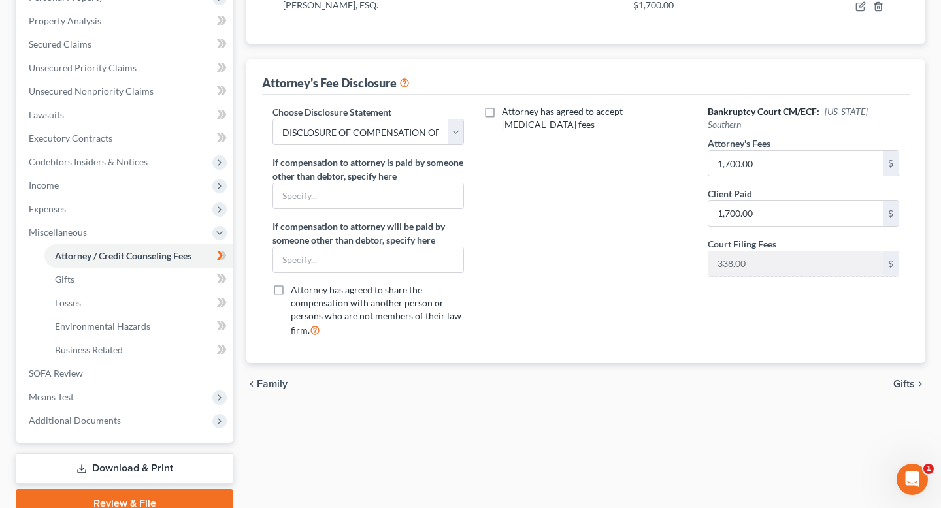
scroll to position [250, 0]
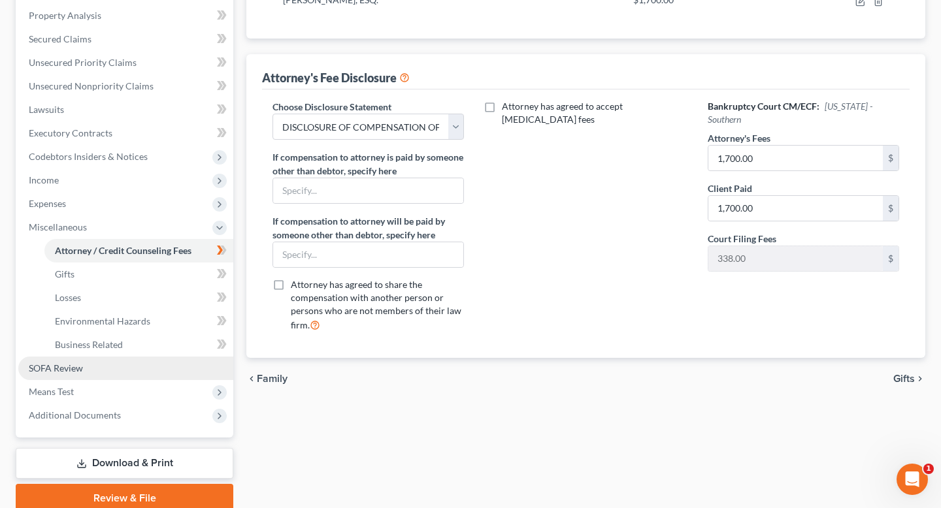
click at [65, 372] on span "SOFA Review" at bounding box center [56, 368] width 54 height 11
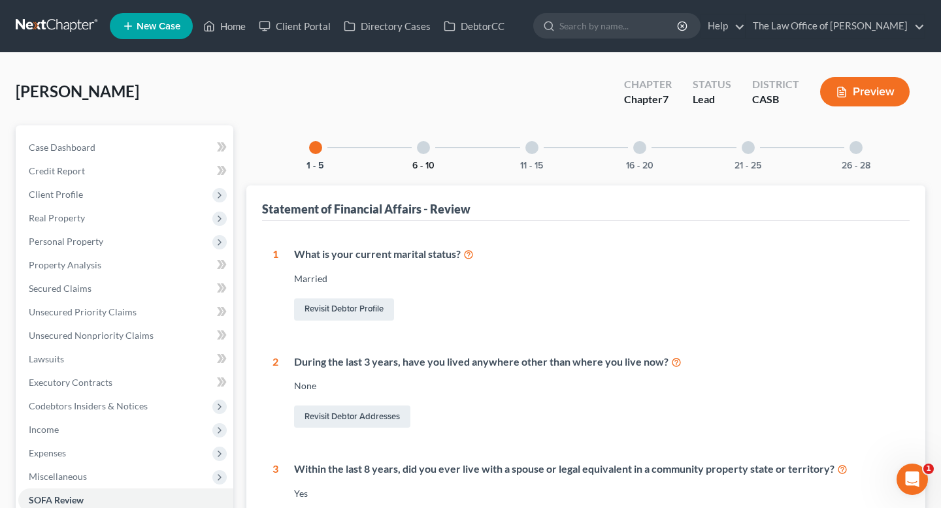
click at [430, 161] on button "6 - 10" at bounding box center [423, 165] width 22 height 9
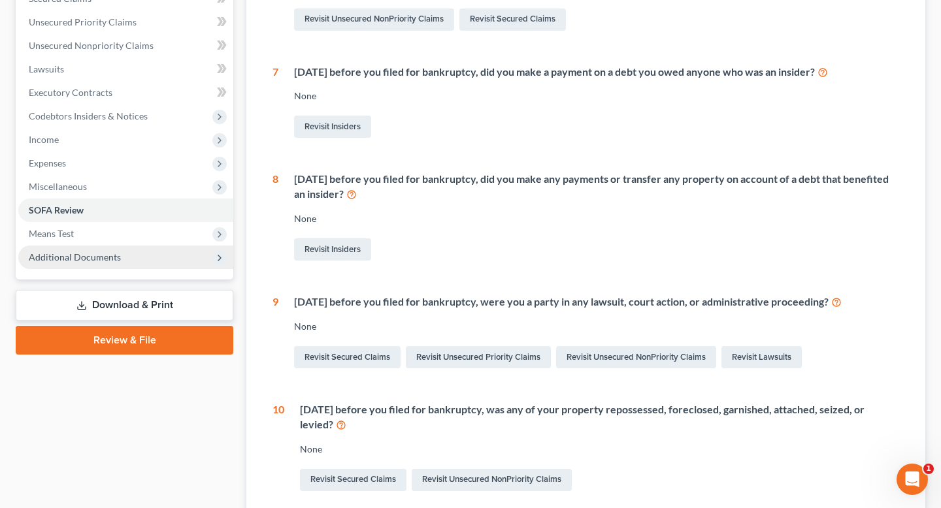
scroll to position [267, 0]
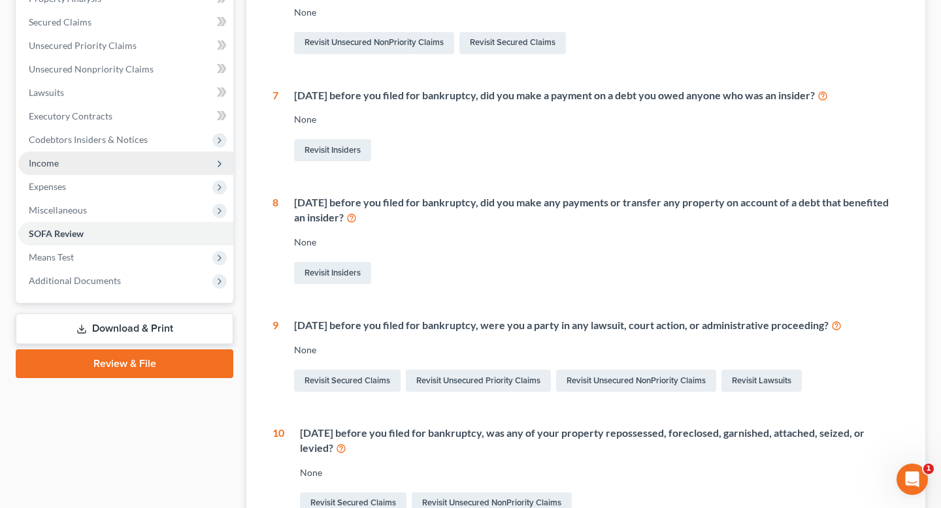
click at [53, 161] on span "Income" at bounding box center [44, 162] width 30 height 11
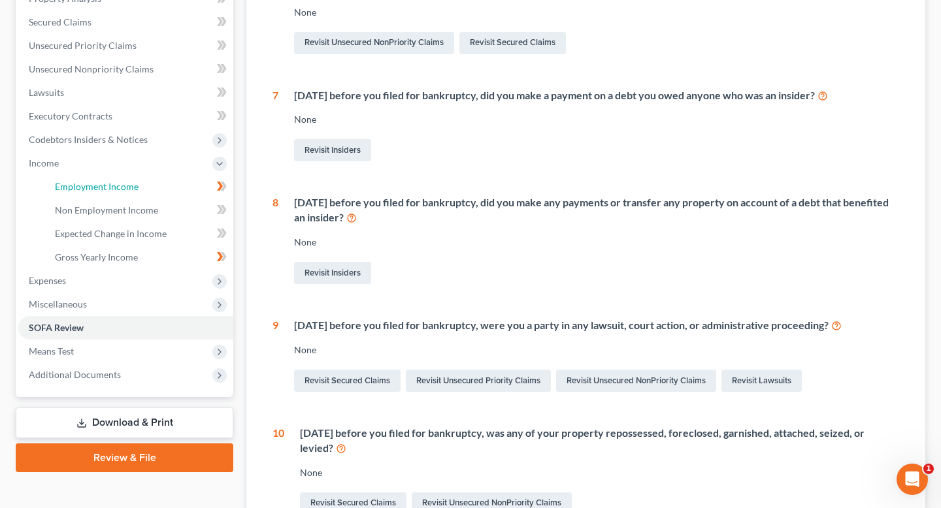
click at [100, 183] on span "Employment Income" at bounding box center [97, 186] width 84 height 11
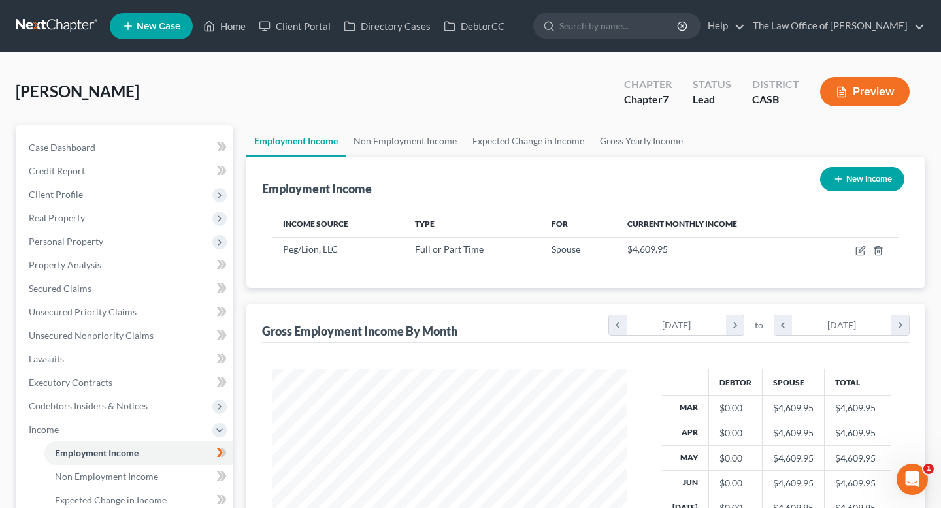
scroll to position [234, 380]
click at [856, 174] on button "New Income" at bounding box center [862, 179] width 84 height 24
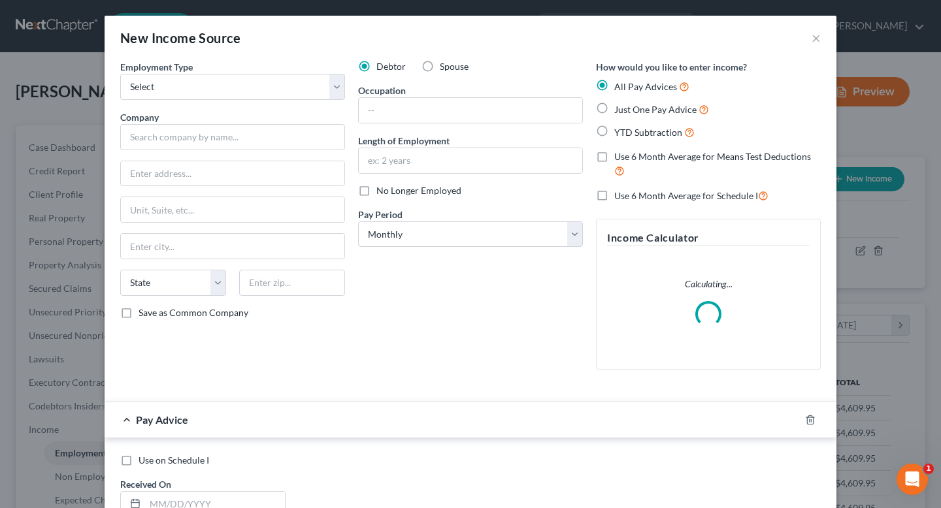
click at [376, 189] on label "No Longer Employed" at bounding box center [418, 190] width 85 height 13
click at [382, 189] on input "No Longer Employed" at bounding box center [386, 188] width 8 height 8
click at [393, 169] on input "text" at bounding box center [470, 160] width 223 height 25
click at [394, 115] on input "text" at bounding box center [470, 110] width 223 height 25
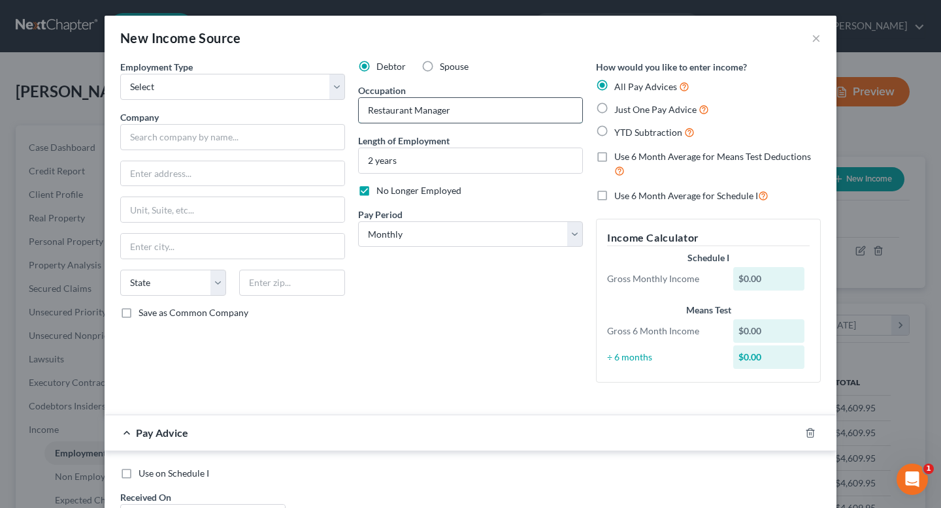
click at [431, 103] on input "Restaurant Manager" at bounding box center [470, 110] width 223 height 25
click at [431, 111] on input "Restaurant Manager" at bounding box center [470, 110] width 223 height 25
click at [275, 99] on select "Select Full or [DEMOGRAPHIC_DATA] Employment Self Employment" at bounding box center [232, 87] width 225 height 26
click at [120, 74] on select "Select Full or [DEMOGRAPHIC_DATA] Employment Self Employment" at bounding box center [232, 87] width 225 height 26
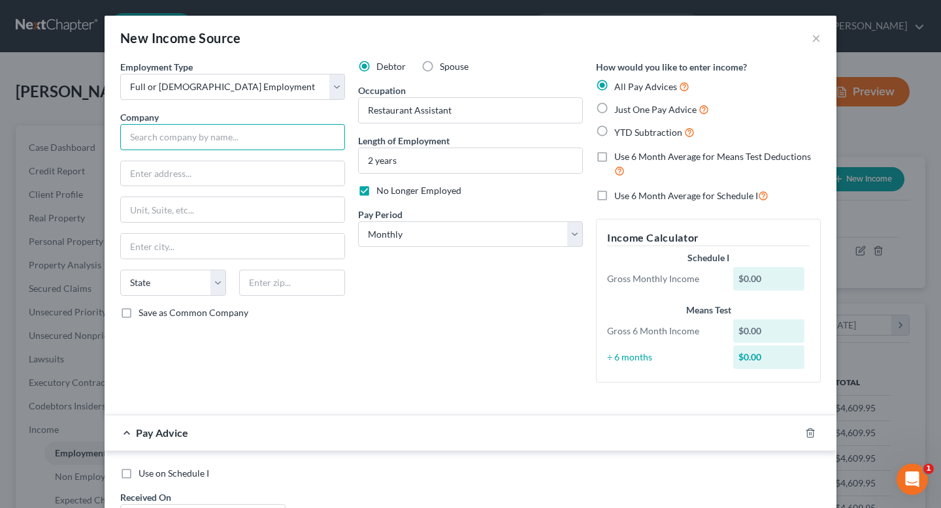
click at [200, 133] on input "text" at bounding box center [232, 137] width 225 height 26
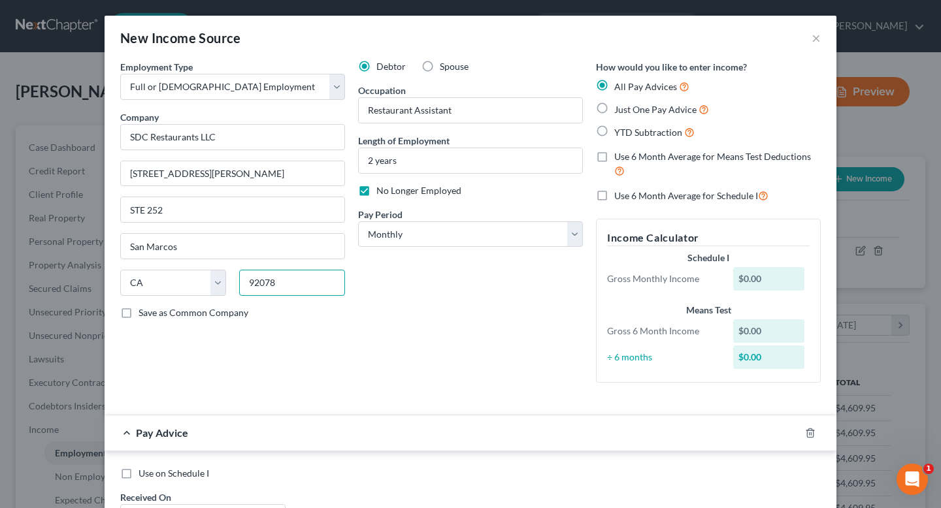
scroll to position [66, 0]
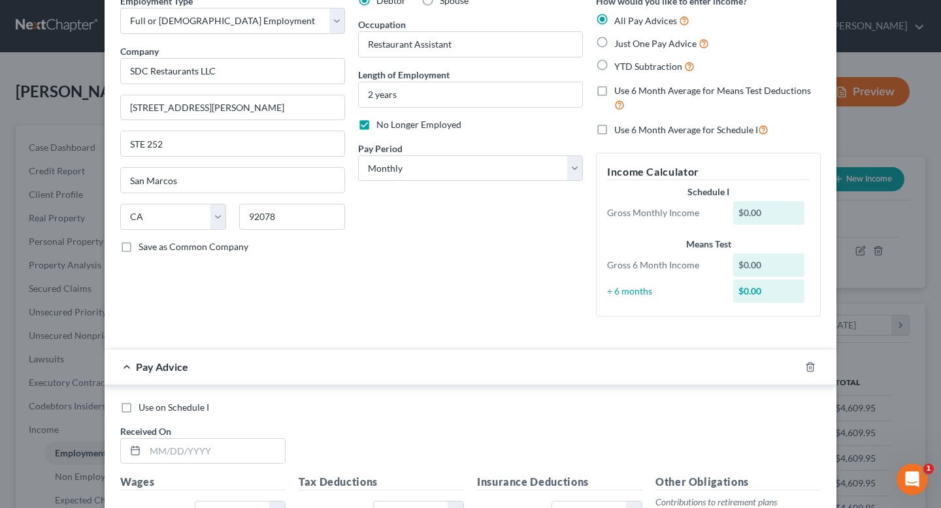
click at [171, 410] on span "Use on Schedule I" at bounding box center [173, 407] width 71 height 11
click at [152, 410] on input "Use on Schedule I" at bounding box center [148, 405] width 8 height 8
click at [182, 446] on input "text" at bounding box center [215, 451] width 140 height 25
click at [346, 457] on div "Use on Schedule I Received On * [DATE]" at bounding box center [470, 438] width 713 height 74
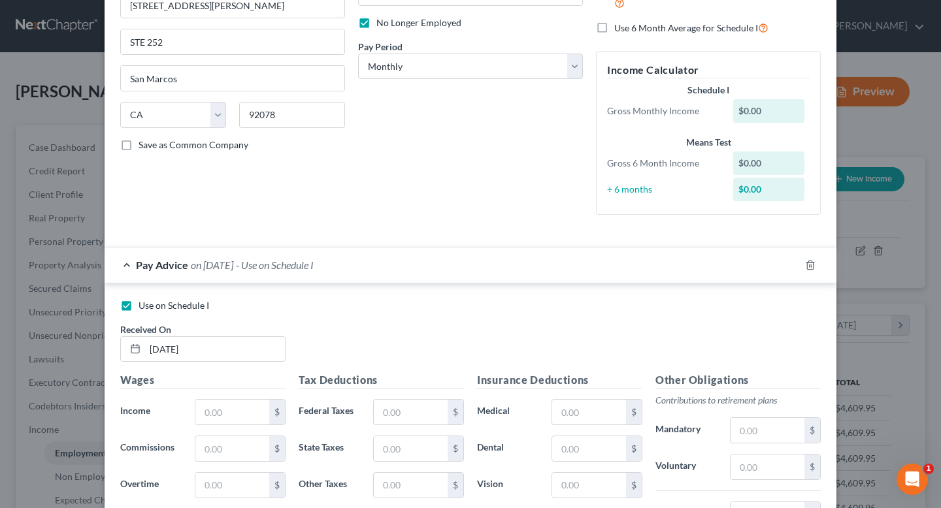
scroll to position [178, 0]
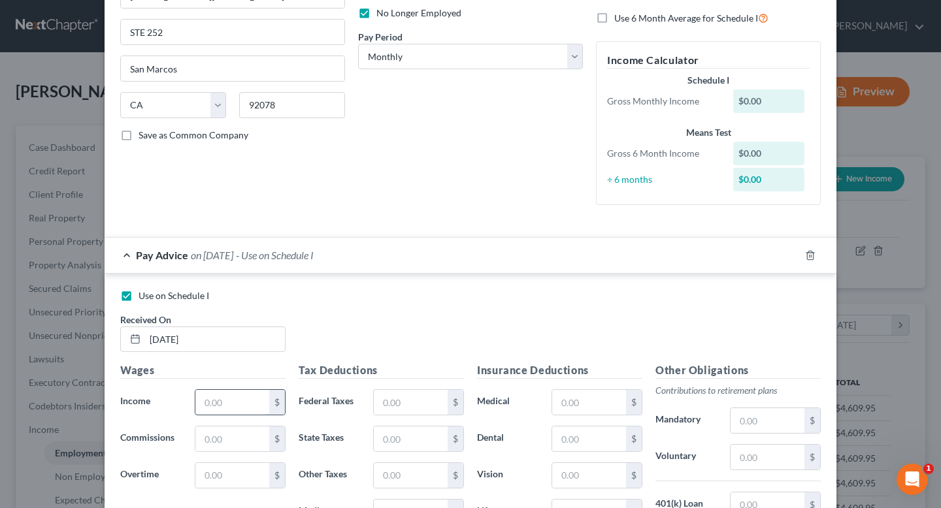
click at [216, 398] on input "text" at bounding box center [232, 402] width 74 height 25
